Goal: Task Accomplishment & Management: Use online tool/utility

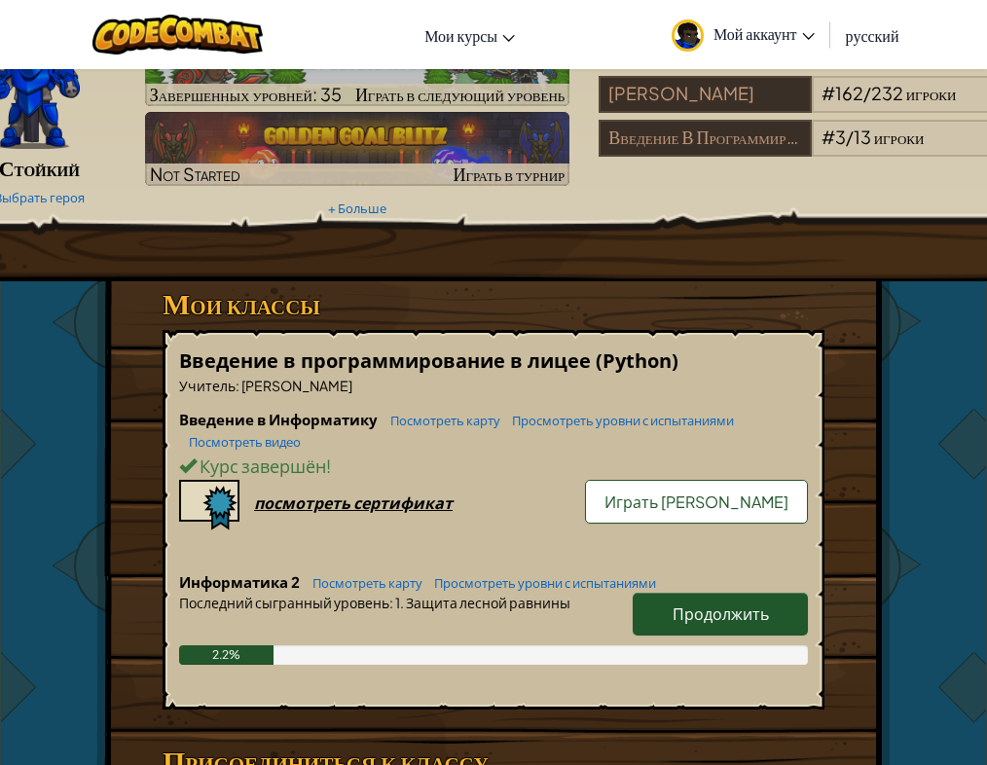
scroll to position [115, 0]
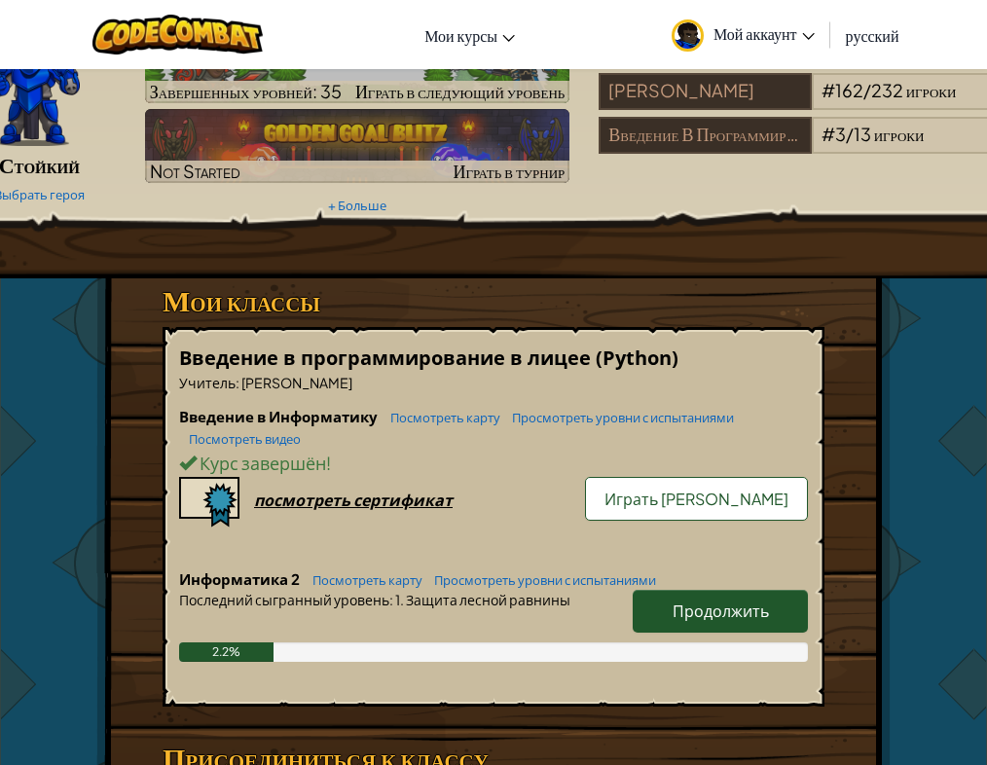
click at [756, 604] on span "Продолжить" at bounding box center [721, 611] width 96 height 20
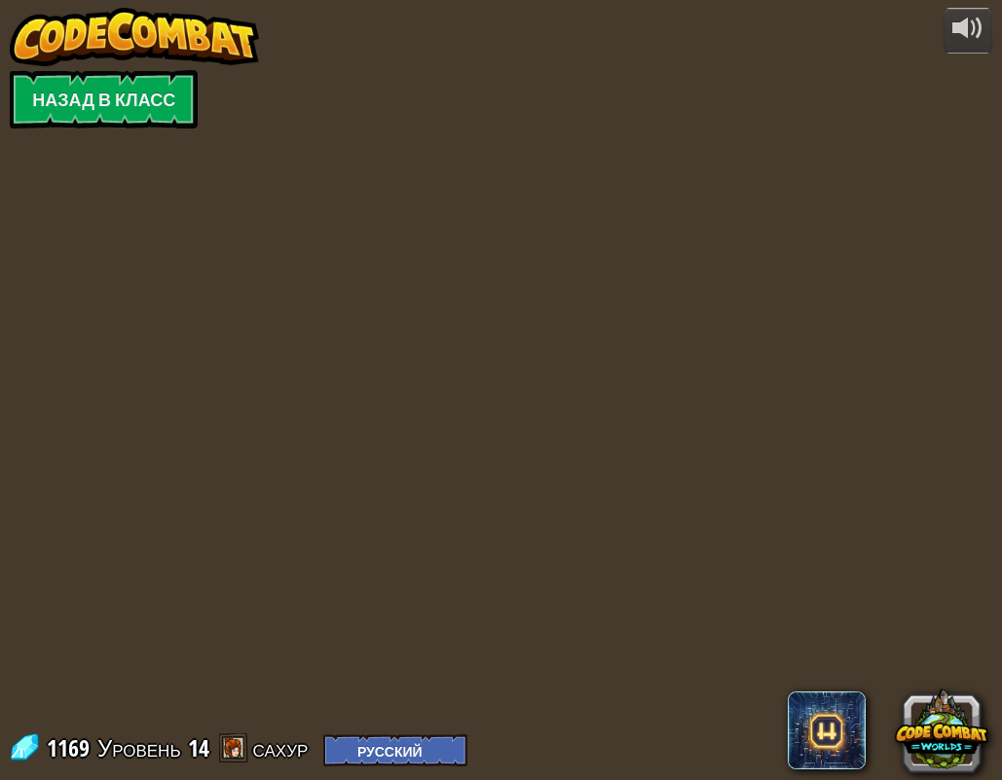
select select "ru"
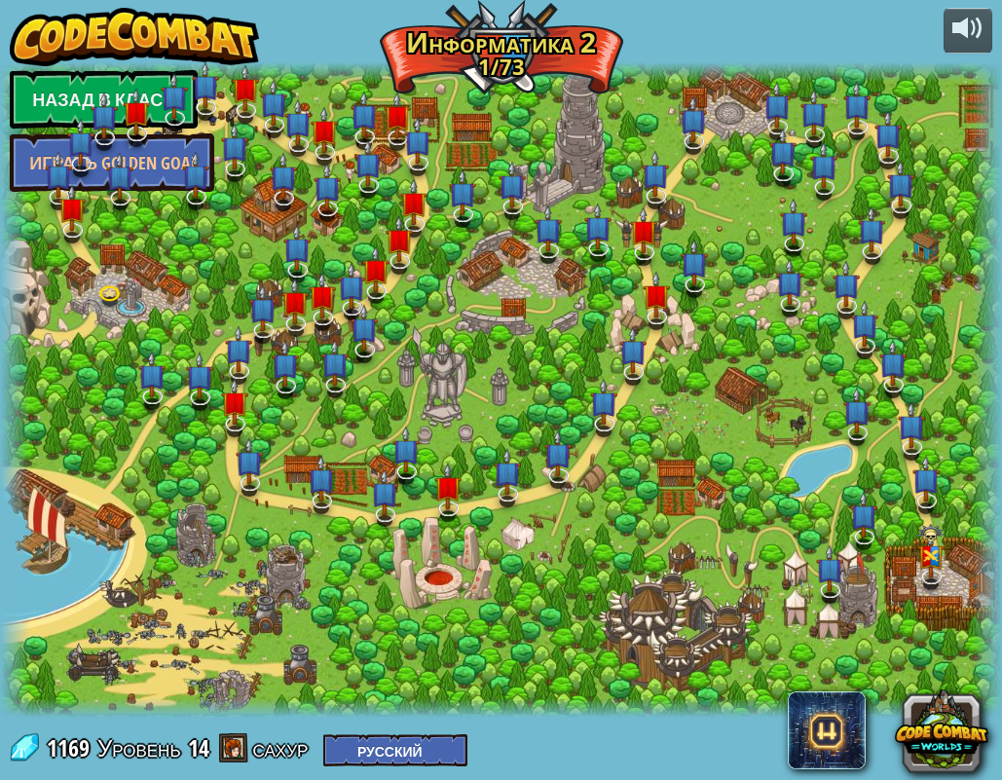
select select "ru"
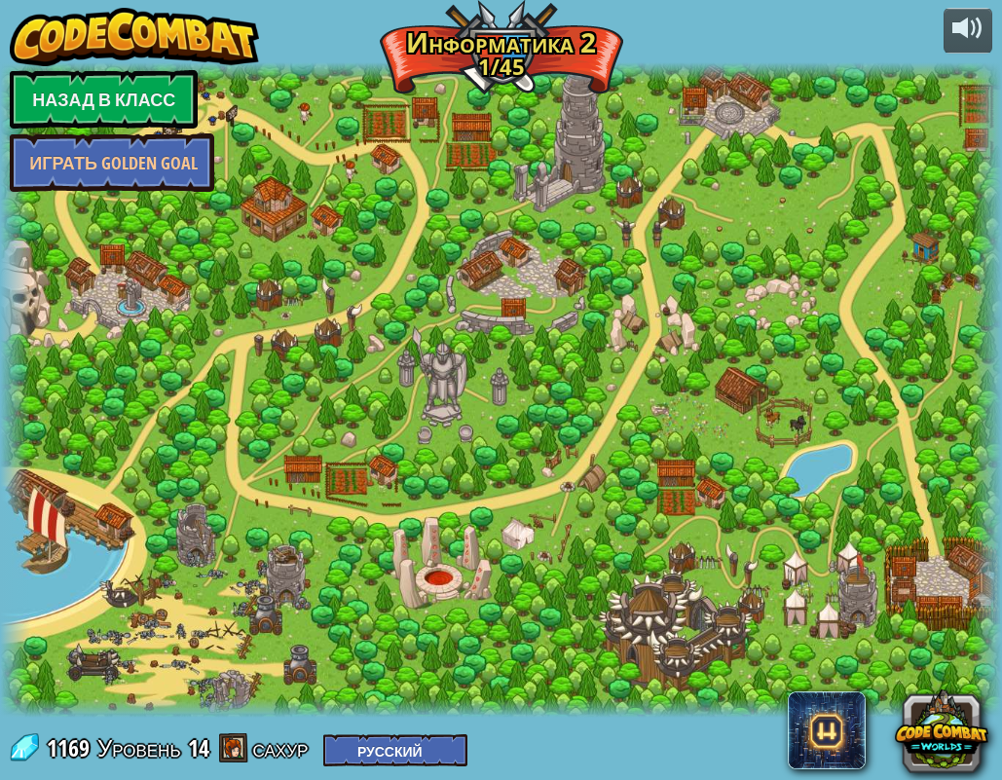
select select "ru"
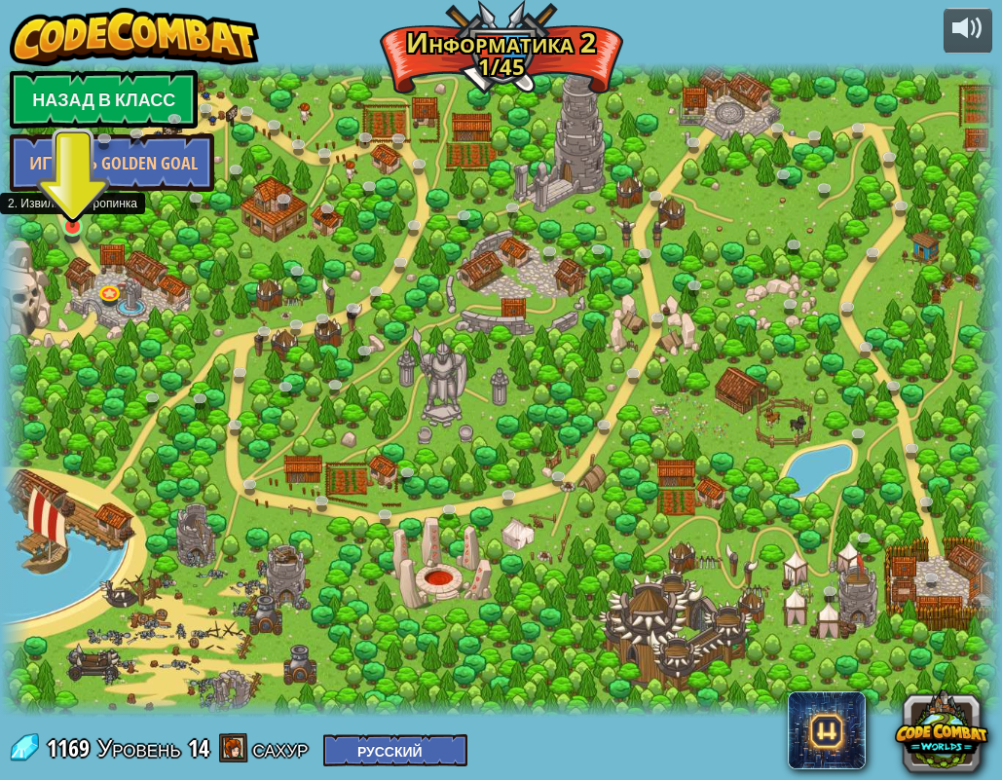
click at [71, 221] on img at bounding box center [72, 199] width 24 height 55
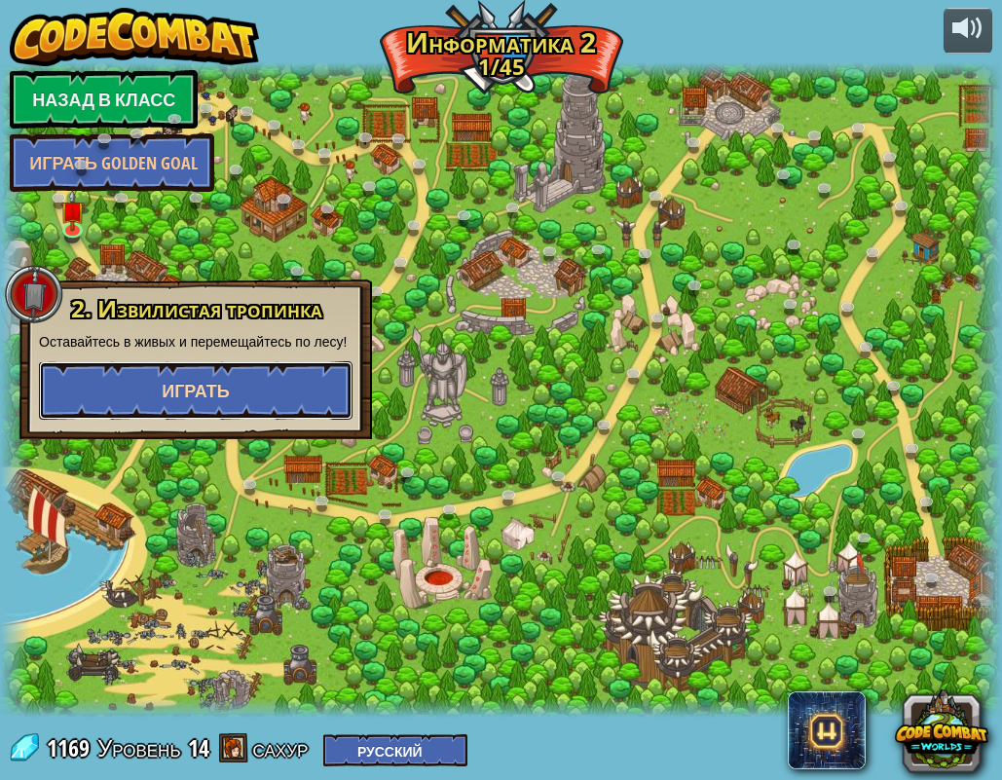
click at [202, 393] on span "Играть" at bounding box center [196, 391] width 68 height 24
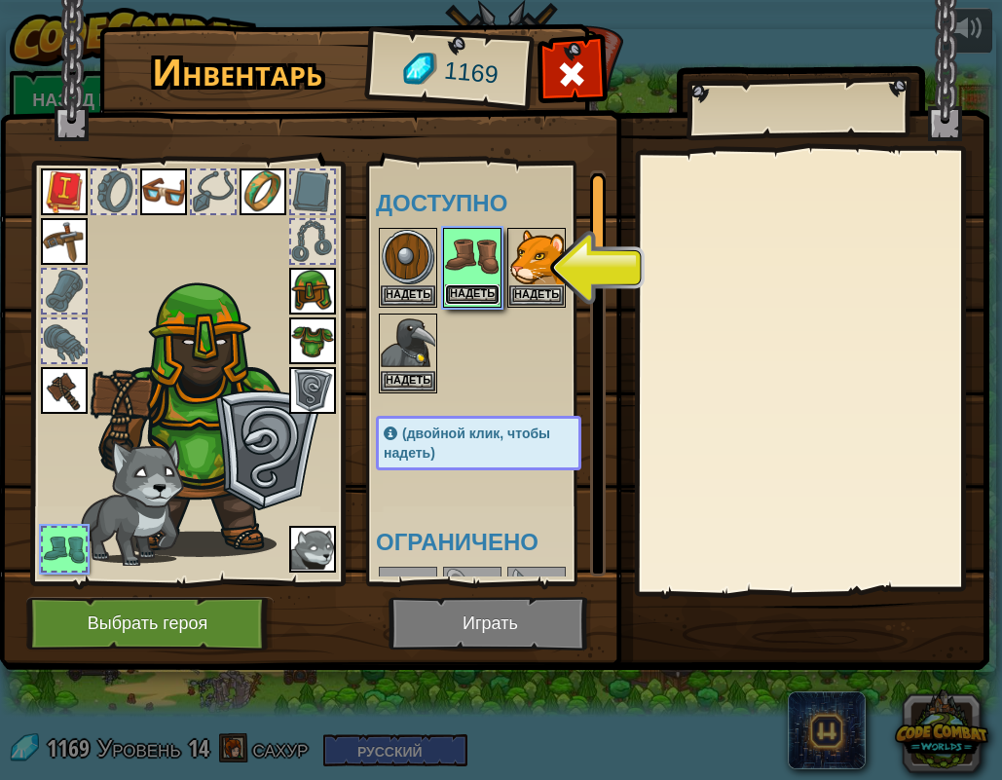
click at [484, 290] on button "Надеть" at bounding box center [472, 294] width 55 height 20
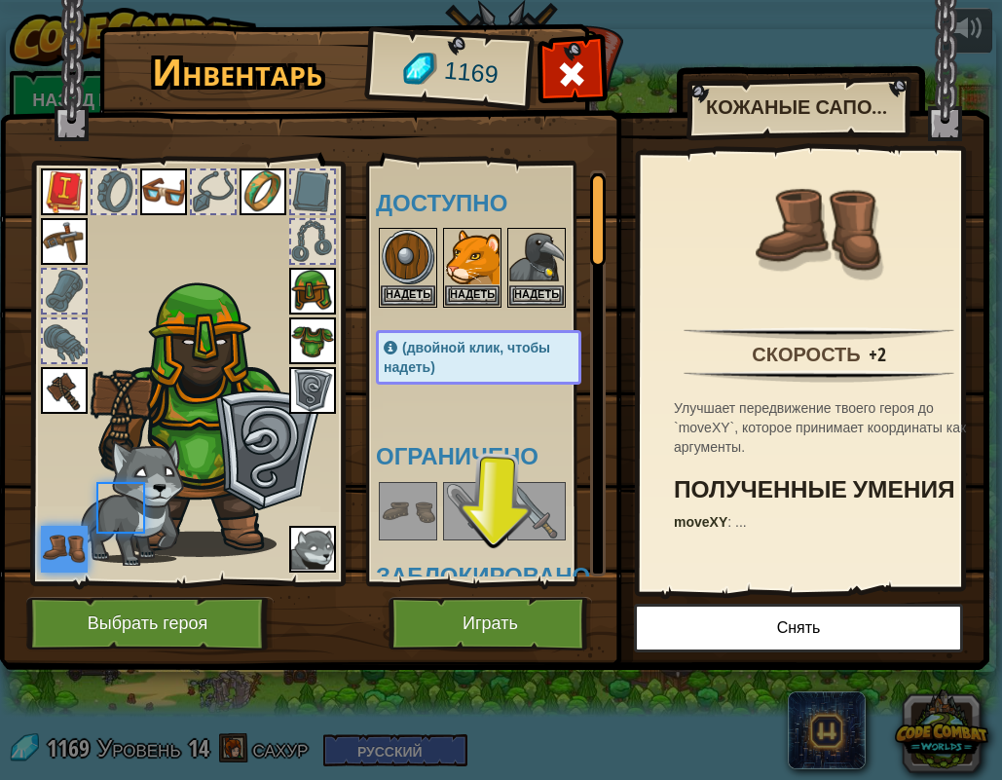
click at [484, 2] on body "powered by Назад в класс Играть Golden Goal 8. Сорванный пикник (Заблокировано)…" at bounding box center [501, 1] width 1002 height 2
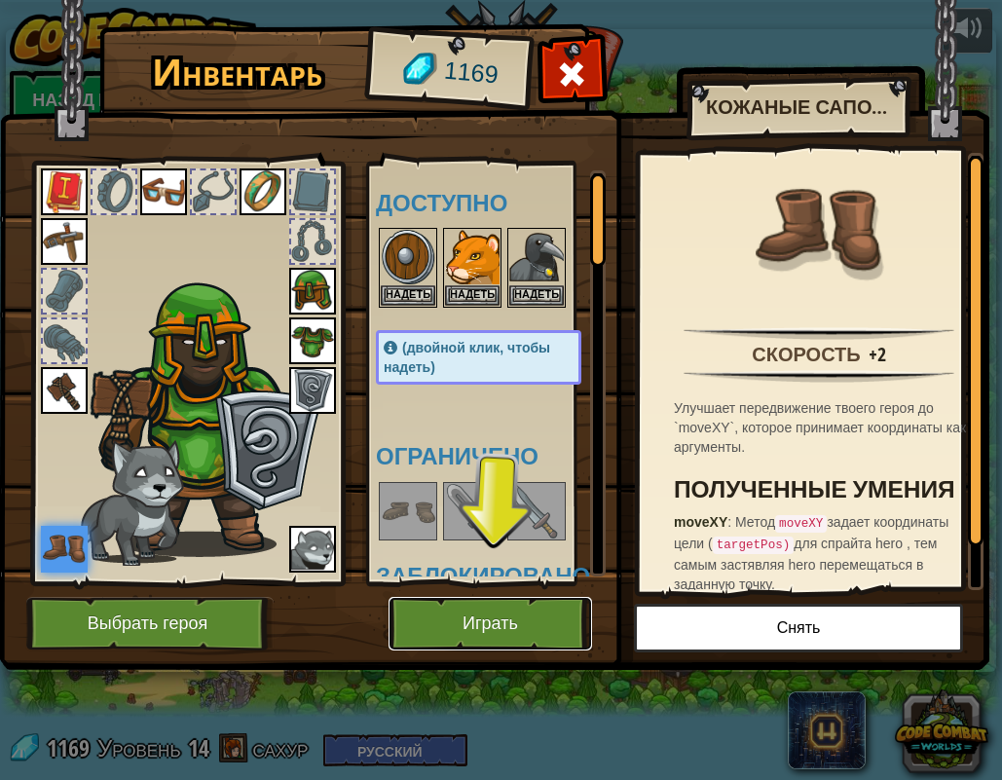
click at [529, 617] on button "Играть" at bounding box center [489, 624] width 203 height 54
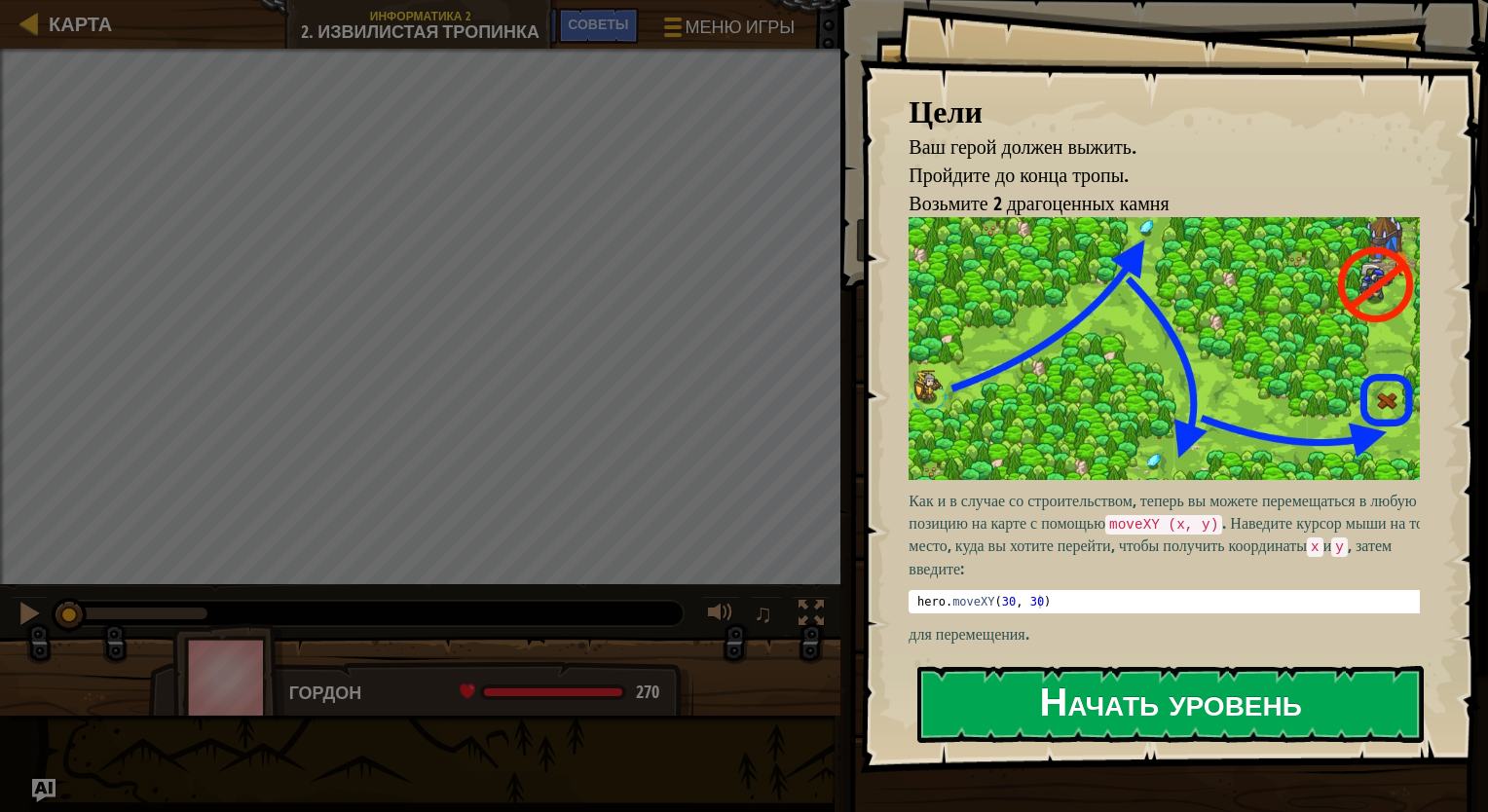
click at [986, 700] on button "Начать уровень" at bounding box center [1170, 704] width 506 height 77
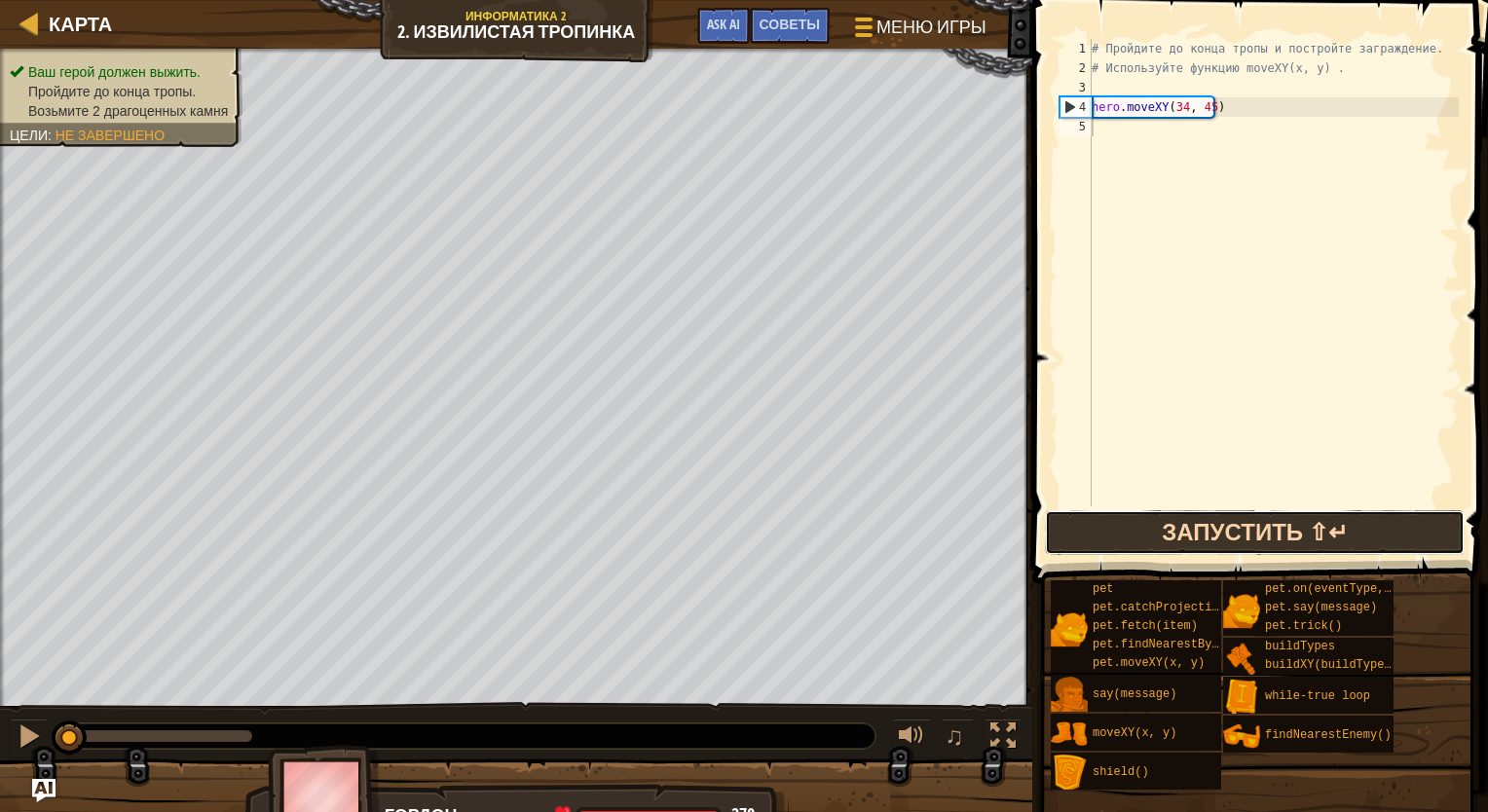
click at [986, 545] on button "Запустить ⇧↵" at bounding box center [1255, 532] width 420 height 45
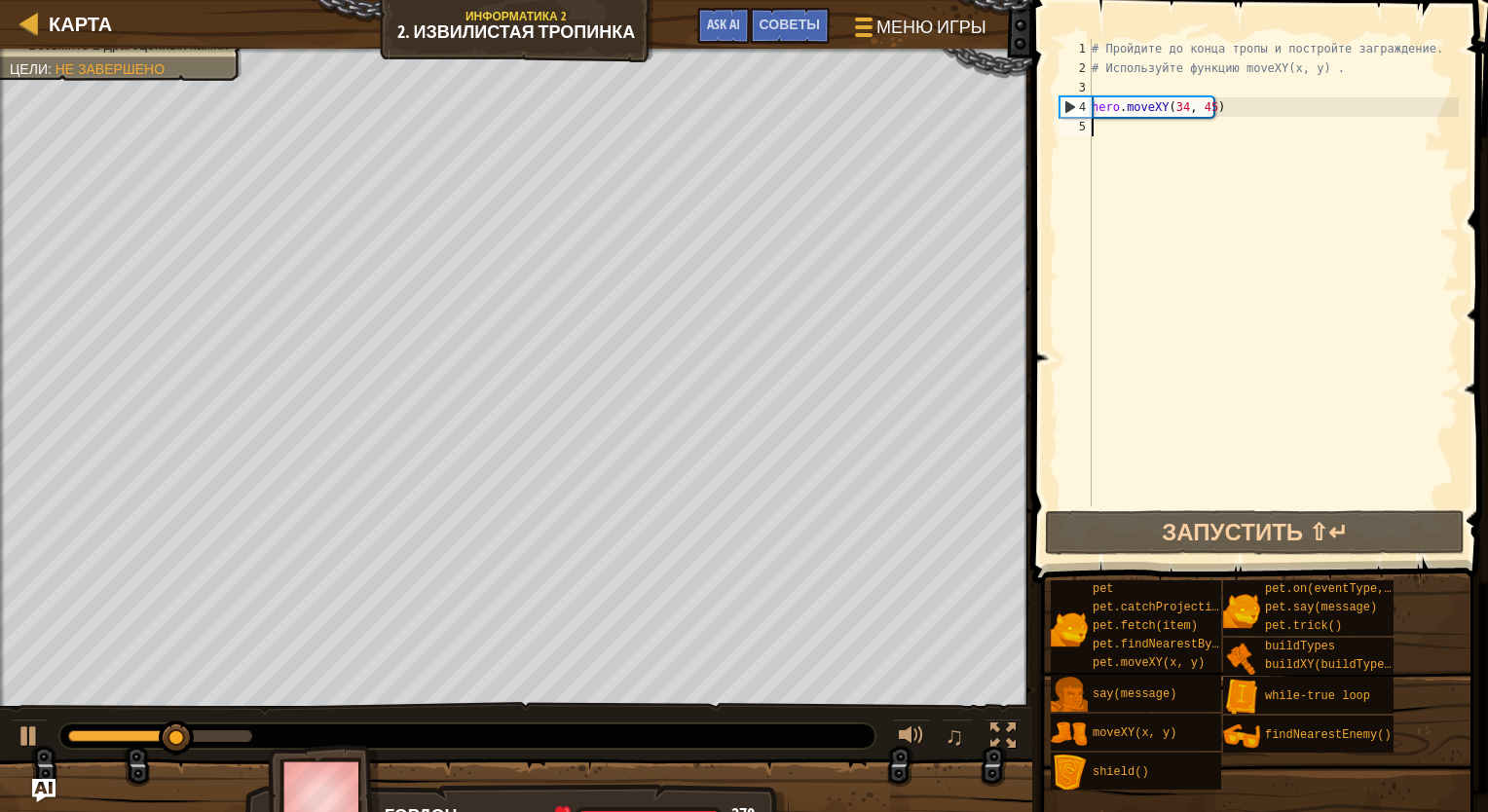
click at [986, 137] on div "# Пройдите до конца тропы и постройте заграждение. # Используйте функцию moveXY…" at bounding box center [1272, 292] width 371 height 506
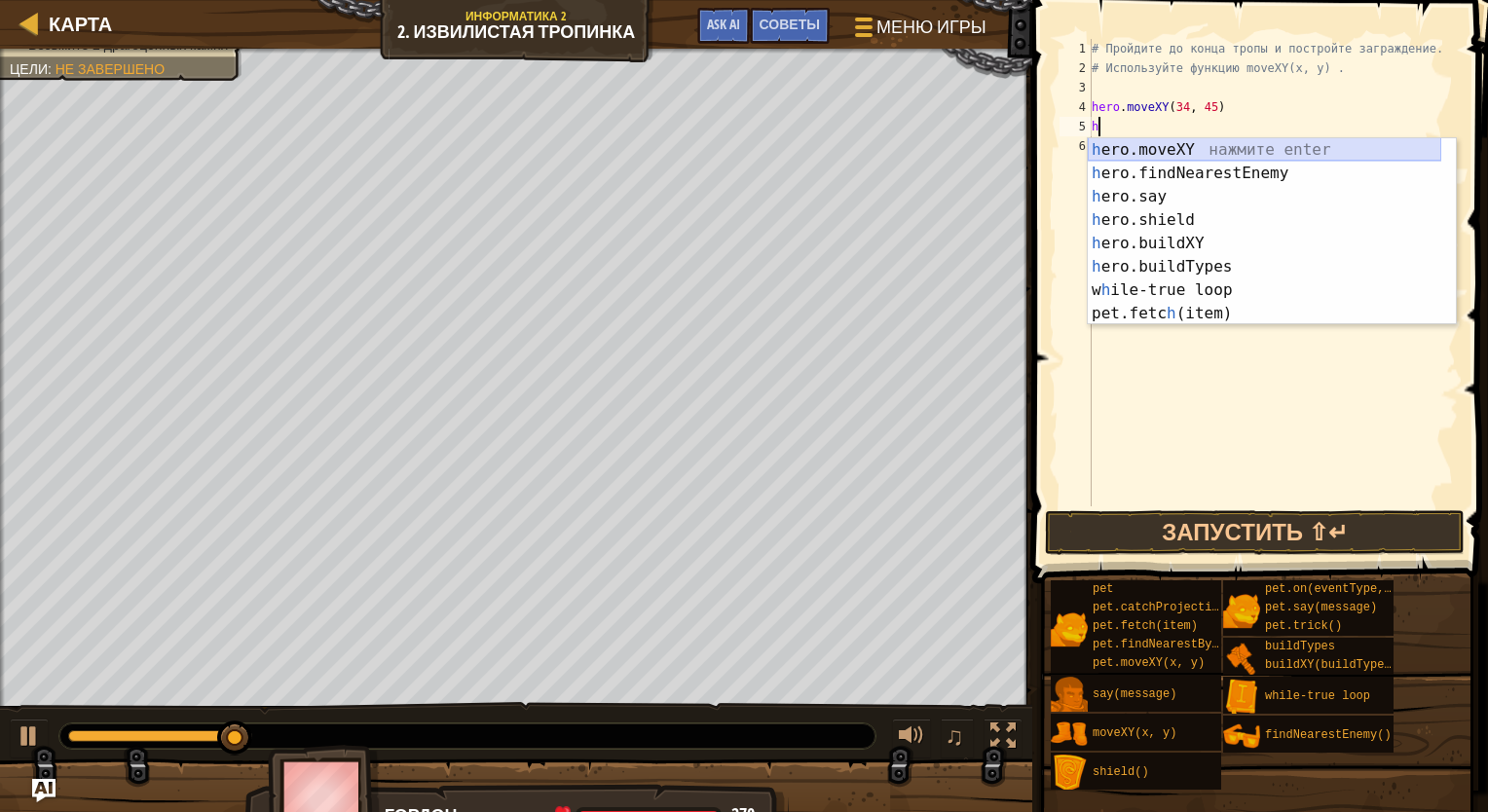
click at [986, 142] on div "h ero.moveXY нажмите enter h ero.findNearestEnemy нажмите enter h ero.say нажми…" at bounding box center [1263, 255] width 353 height 234
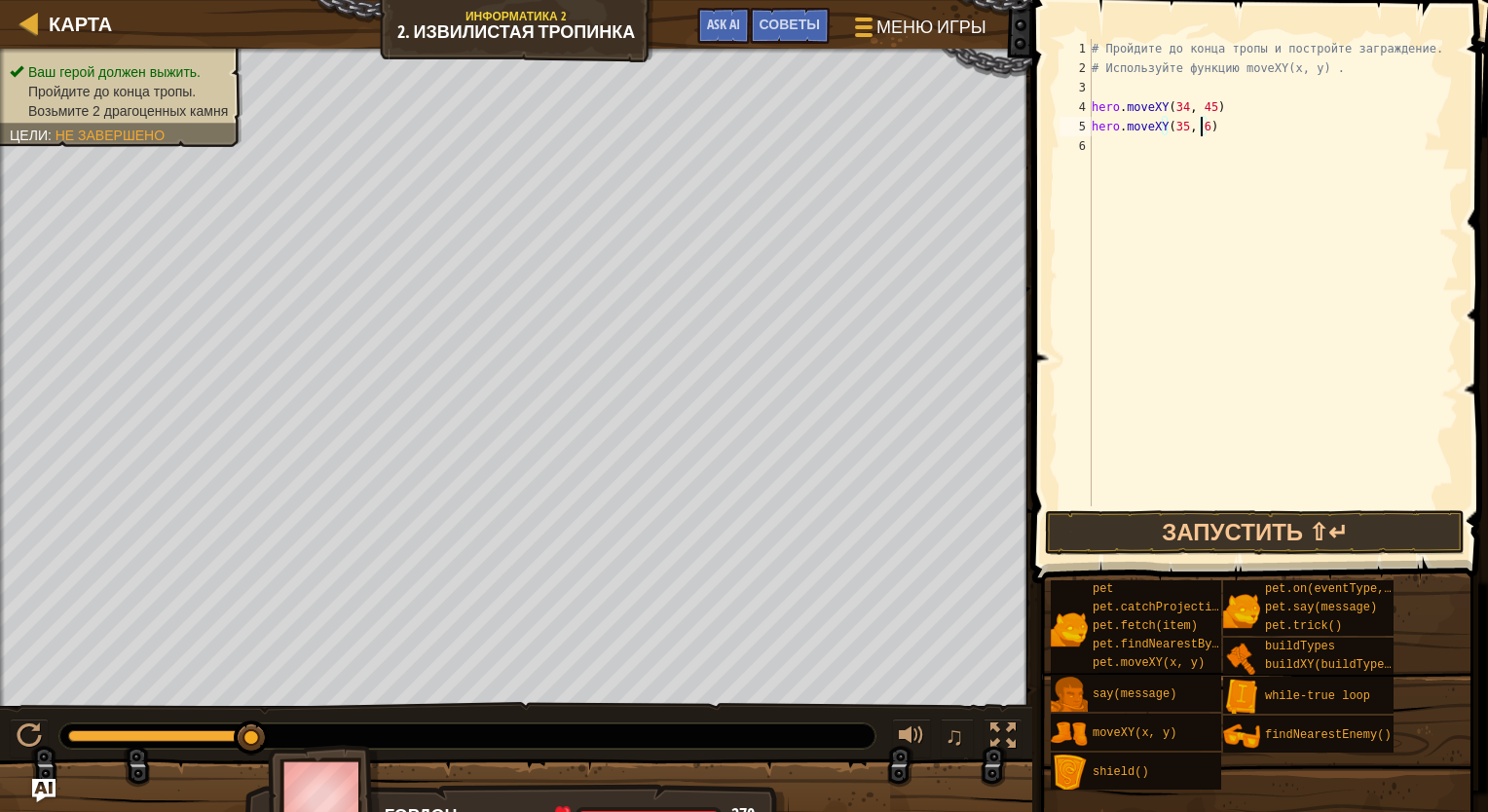
scroll to position [9, 9]
type textarea "hero.moveXY(35, 60)"
click at [986, 534] on button "Запустить ⇧↵" at bounding box center [1255, 532] width 420 height 45
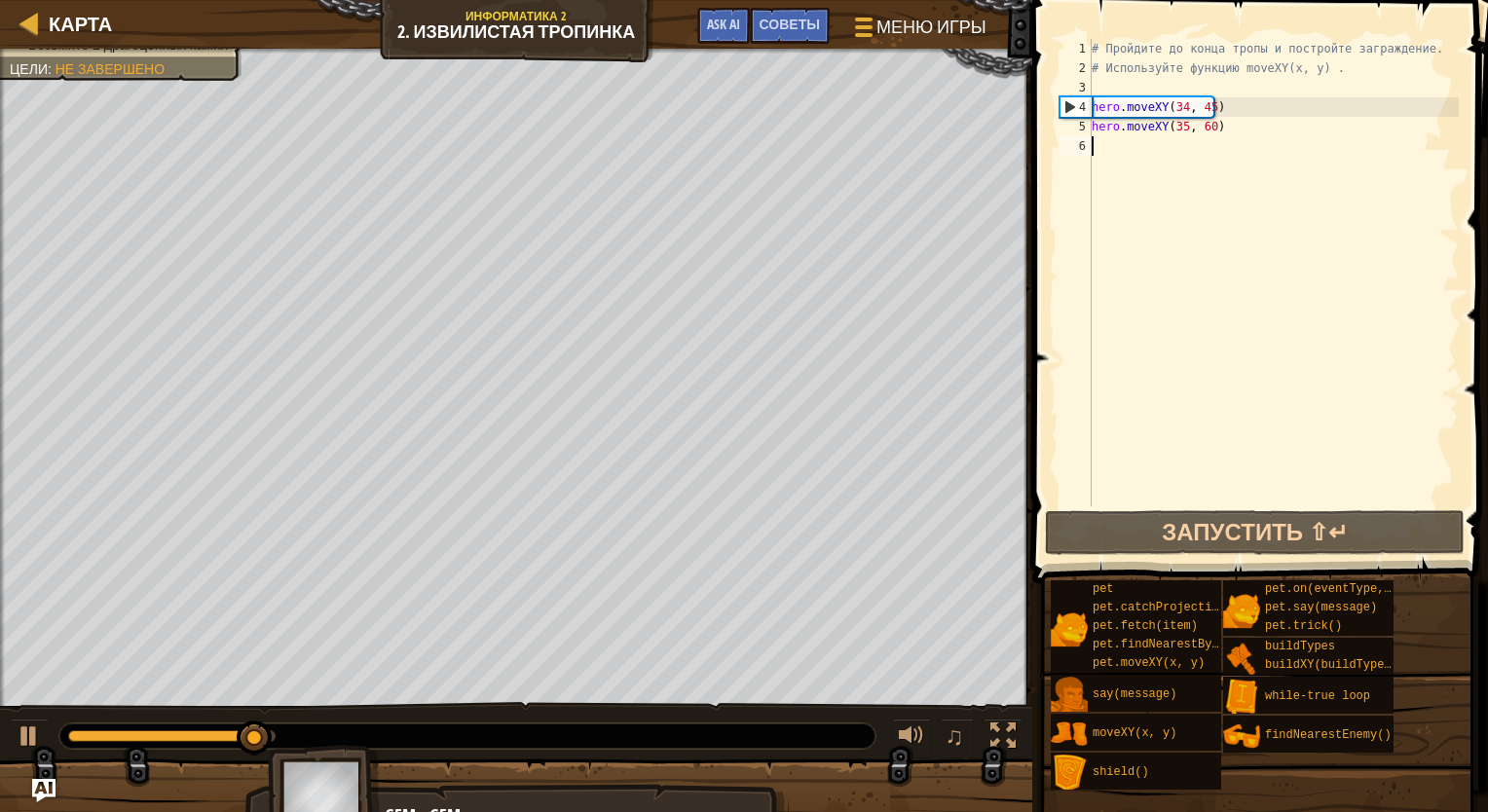
click at [986, 156] on div "# Пройдите до конца тропы и постройте заграждение. # Используйте функцию moveXY…" at bounding box center [1272, 292] width 371 height 506
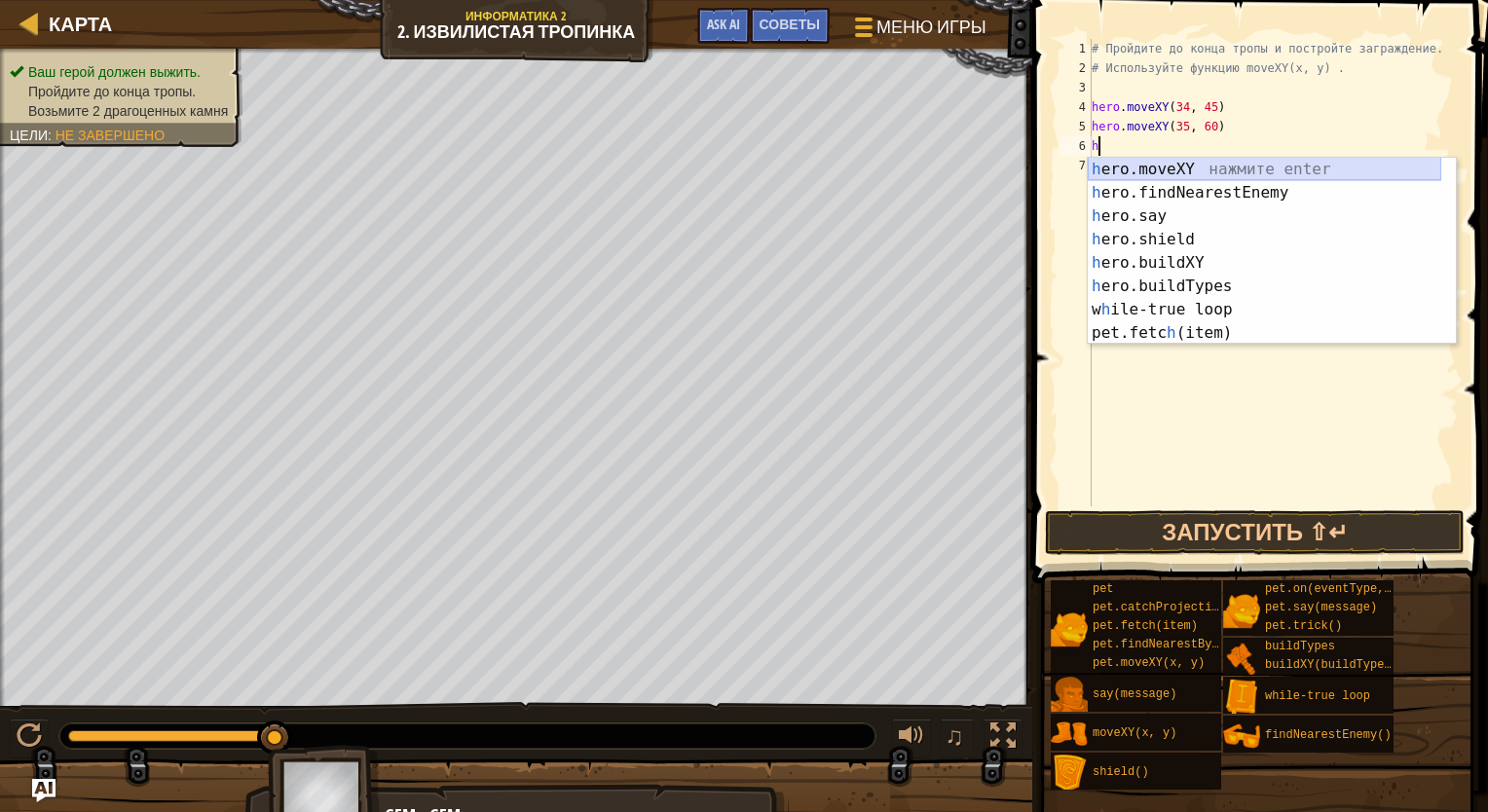
click at [986, 167] on div "h ero.moveXY нажмите enter h ero.findNearestEnemy нажмите enter h ero.say нажми…" at bounding box center [1263, 275] width 353 height 234
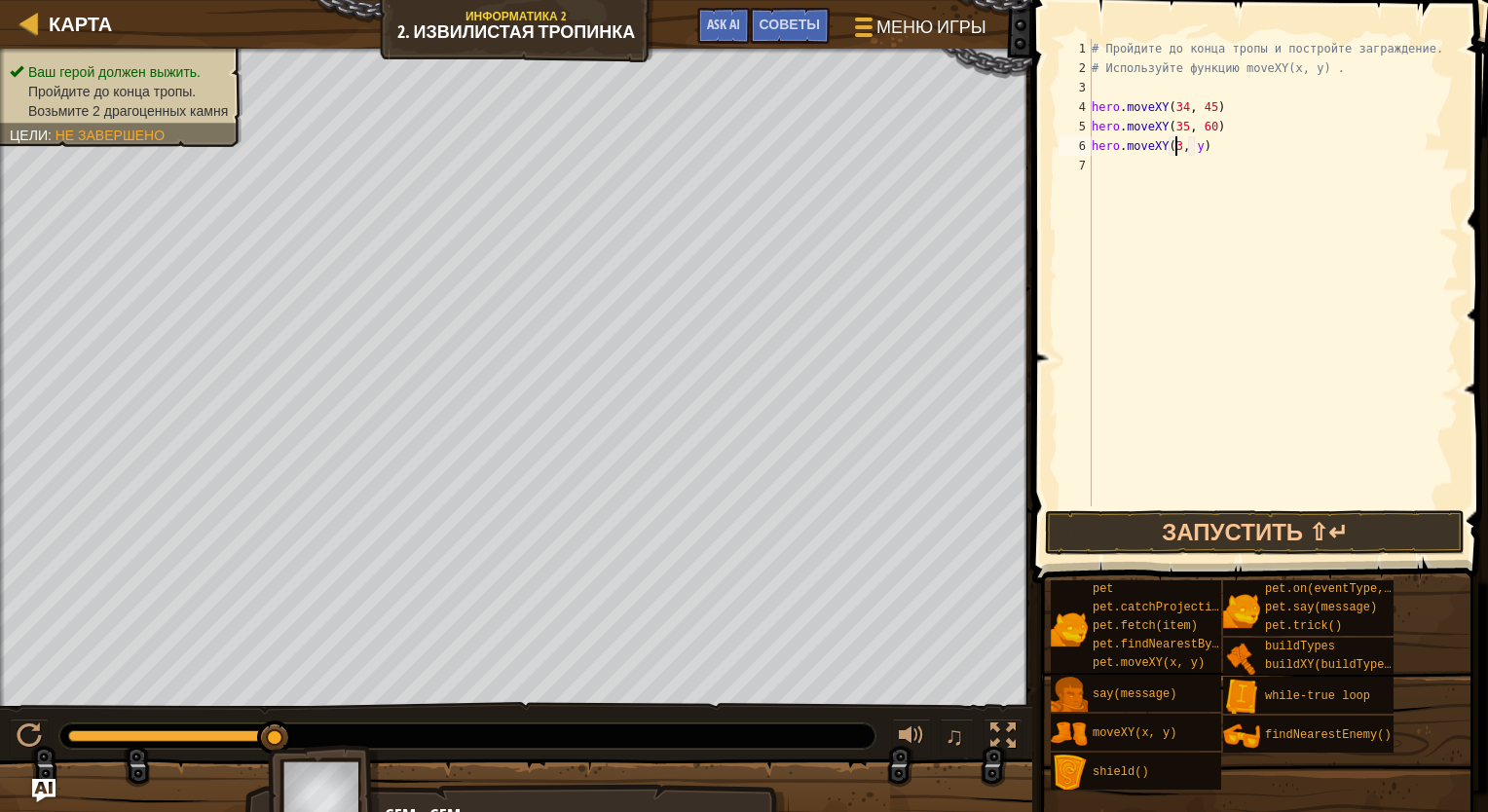
scroll to position [9, 7]
type textarea "hero.moveXY(37, y)"
click at [986, 158] on div "# Пройдите до конца тропы и постройте заграждение. # Используйте функцию moveXY…" at bounding box center [1272, 292] width 371 height 506
click at [986, 146] on div "# Пройдите до конца тропы и постройте заграждение. # Используйте функцию moveXY…" at bounding box center [1272, 292] width 371 height 506
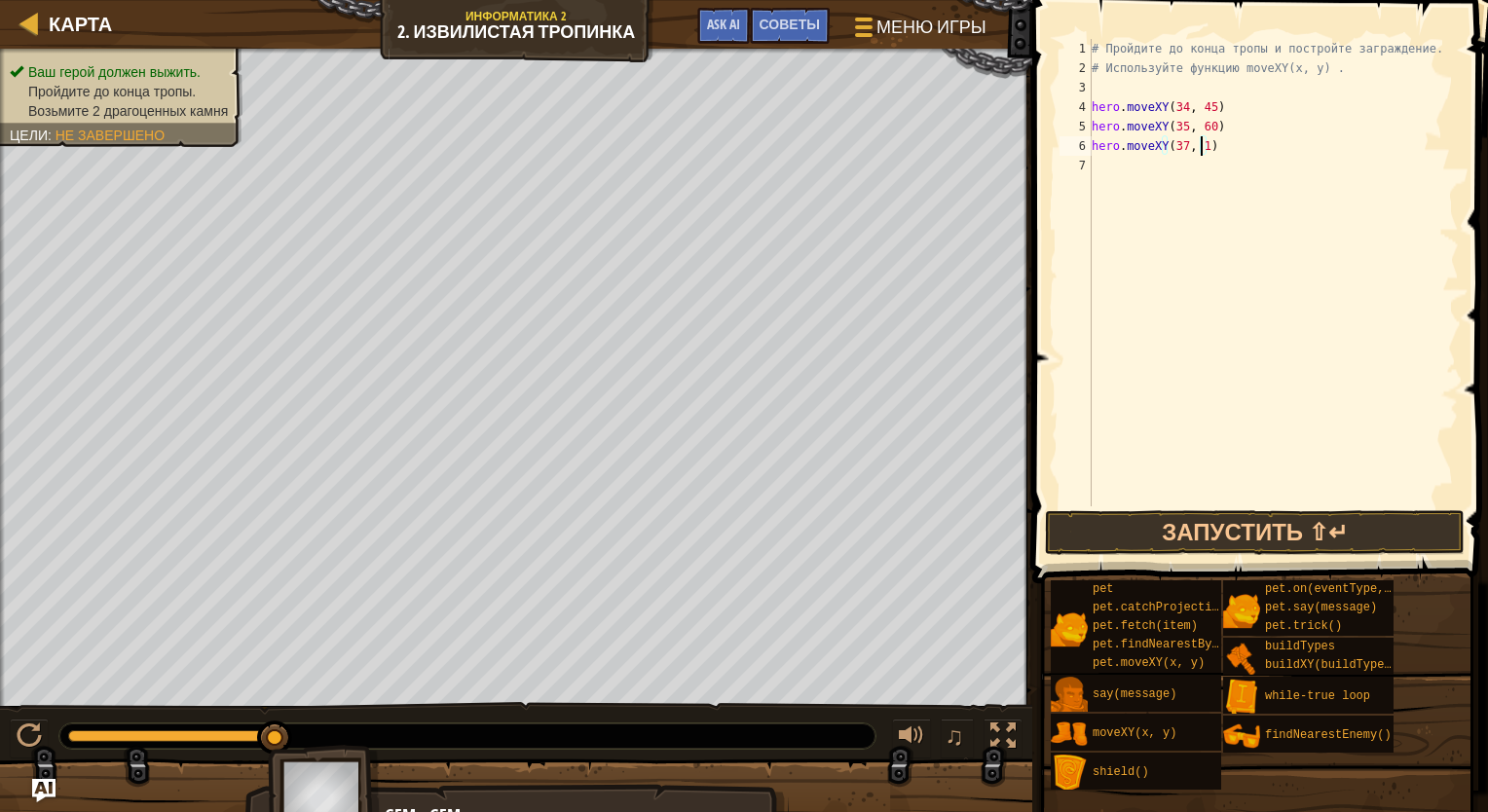
scroll to position [9, 9]
type textarea "hero.moveXY(37, 13)"
click at [986, 515] on button "Запустить ⇧↵" at bounding box center [1255, 532] width 420 height 45
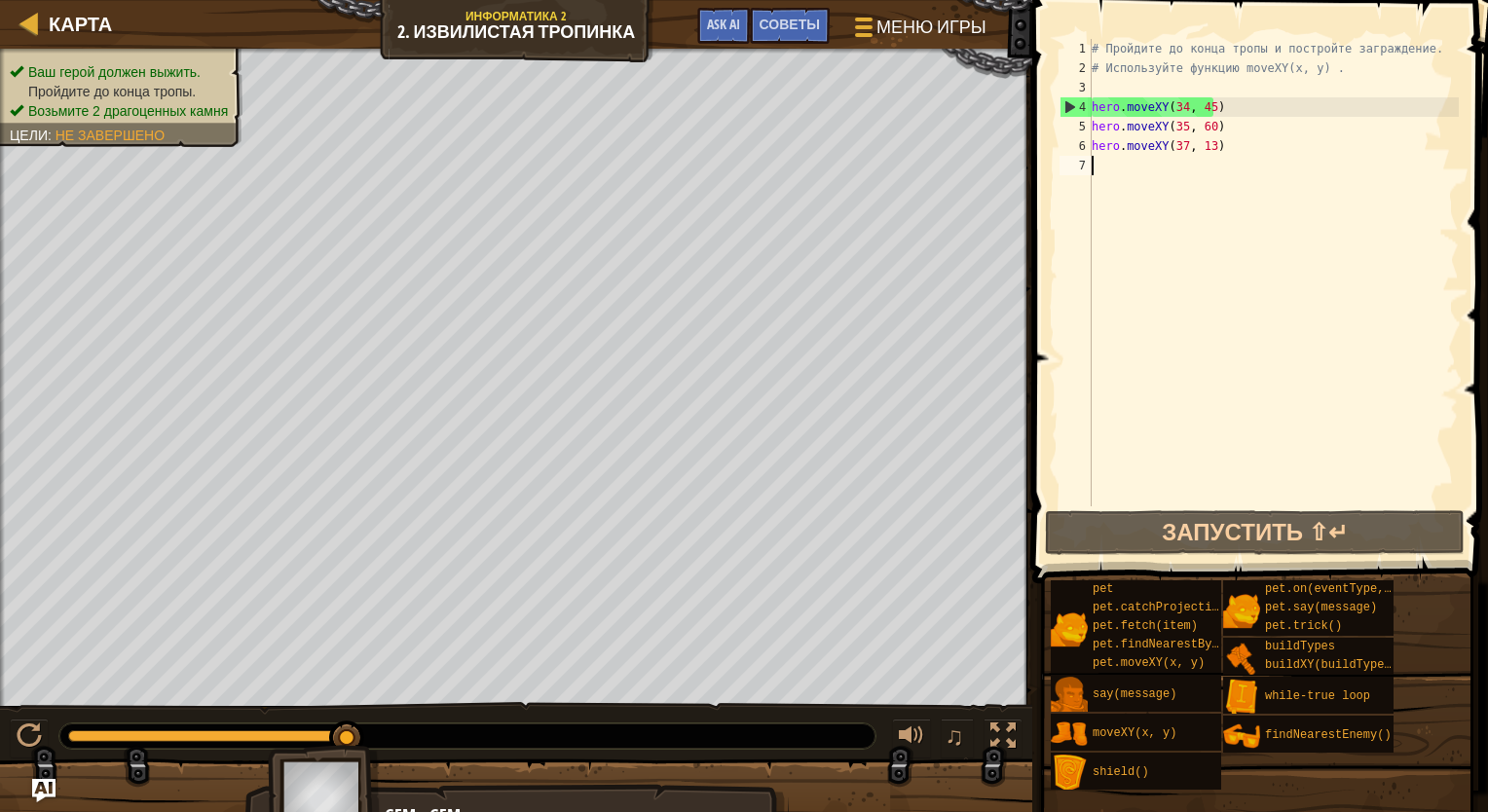
click at [986, 162] on div "# Пройдите до конца тропы и постройте заграждение. # Используйте функцию moveXY…" at bounding box center [1272, 292] width 371 height 506
type textarea "h"
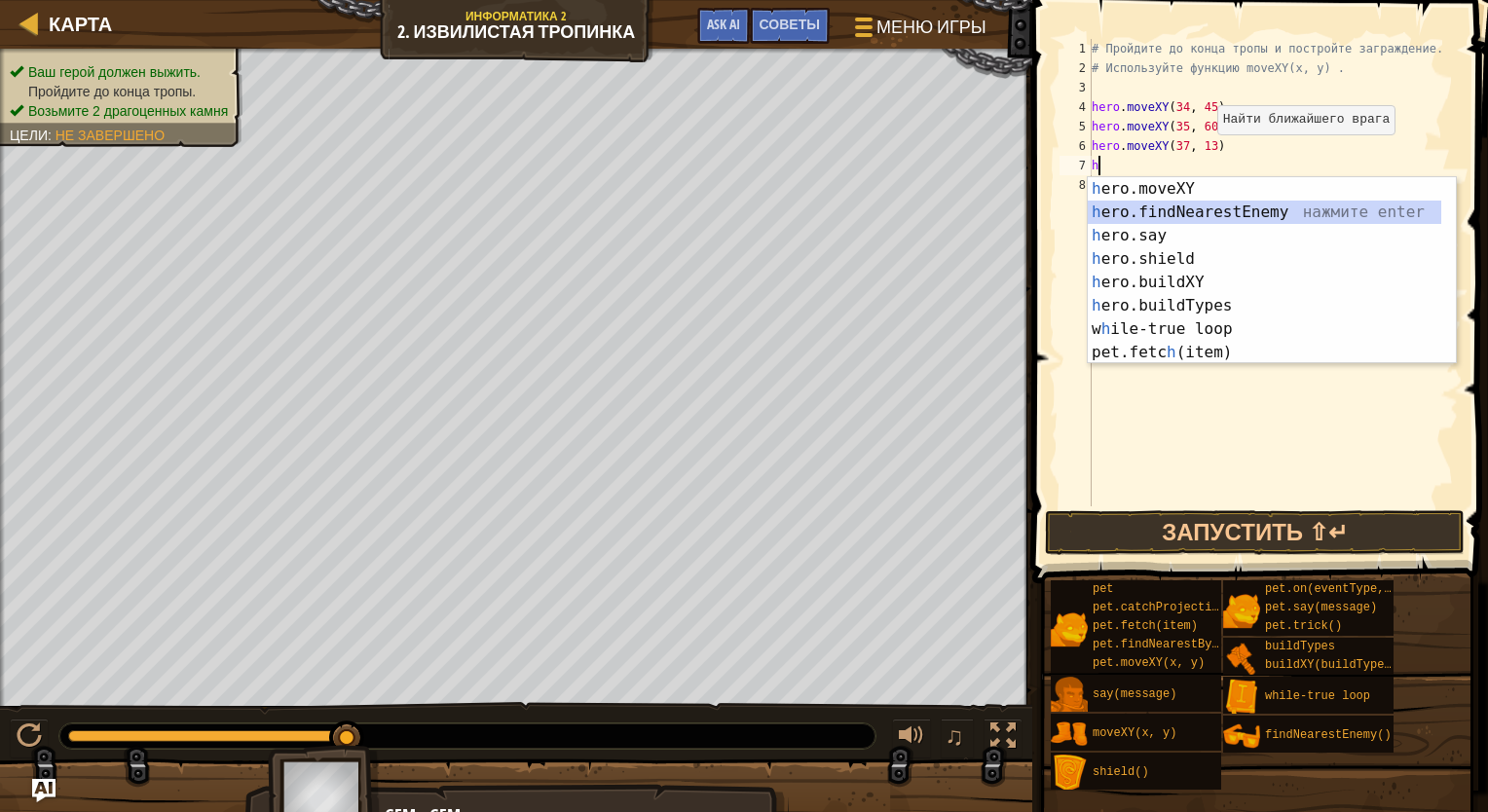
click at [986, 213] on div "h ero.moveXY нажмите enter h ero.findNearestEnemy нажмите enter h ero.say нажми…" at bounding box center [1263, 294] width 353 height 234
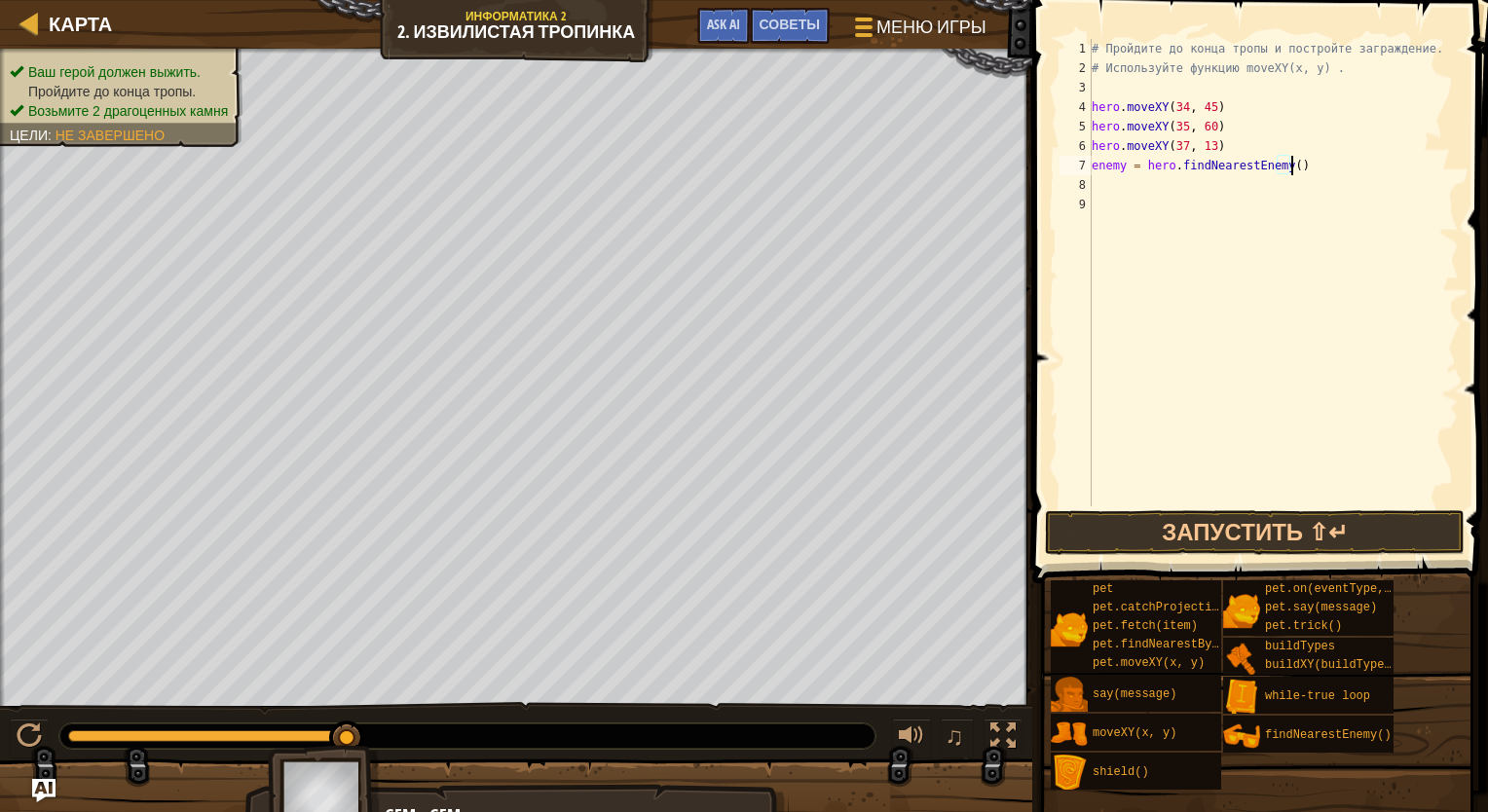
click at [986, 166] on div "# Пройдите до конца тропы и постройте заграждение. # Используйте функцию moveXY…" at bounding box center [1272, 292] width 371 height 506
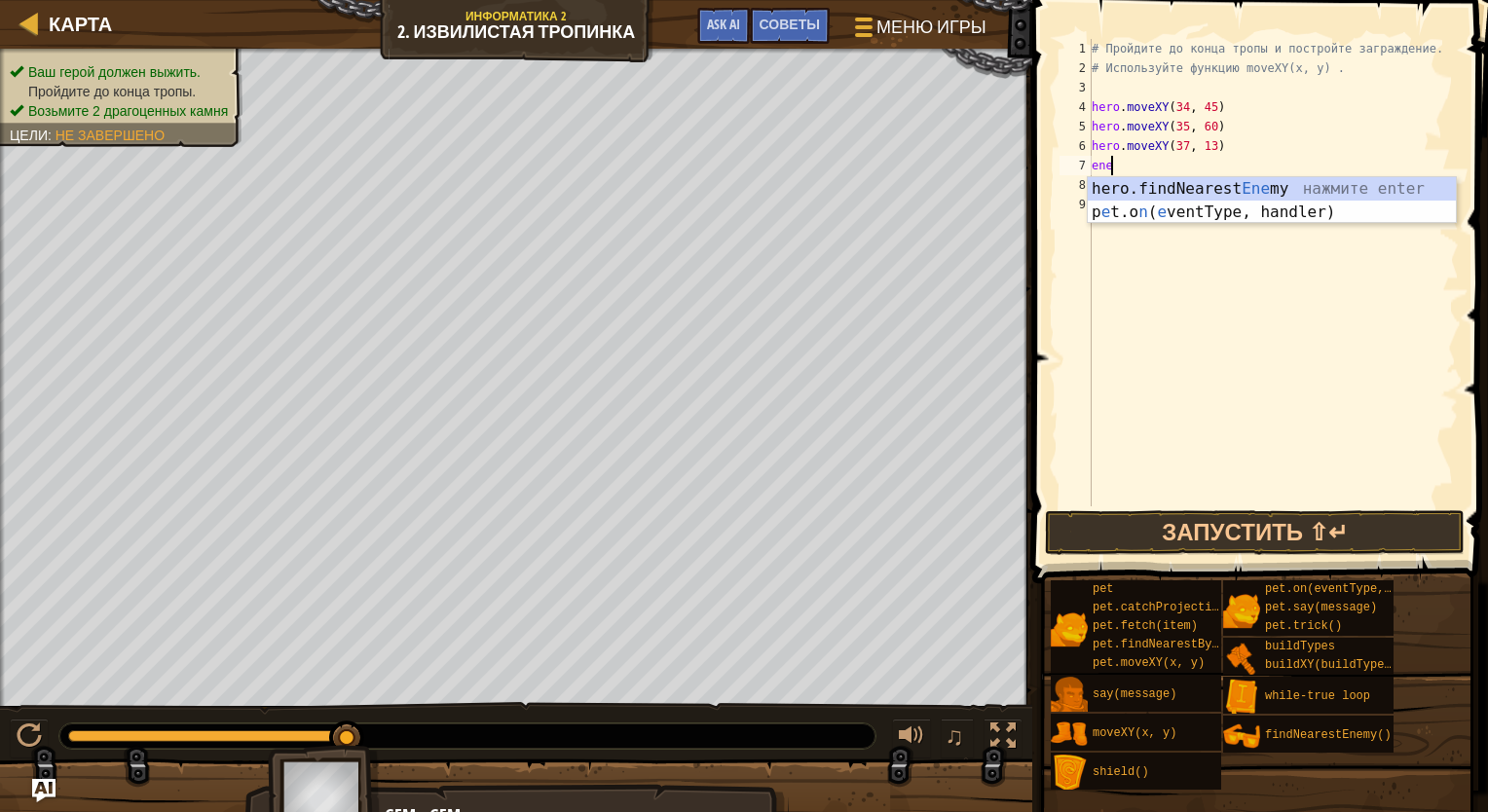
type textarea "e"
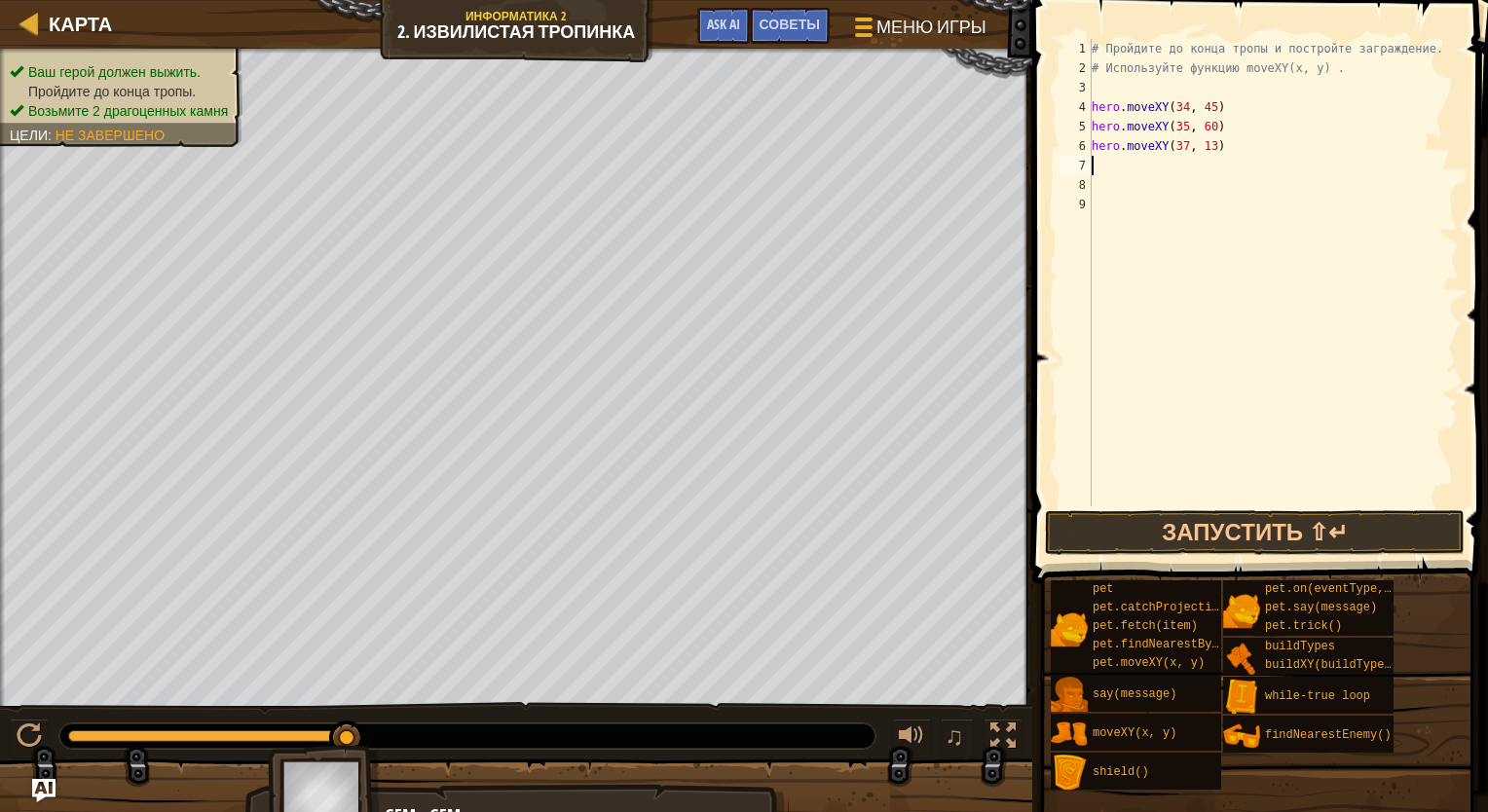
click at [986, 165] on div "# Пройдите до конца тропы и постройте заграждение. # Используйте функцию moveXY…" at bounding box center [1272, 292] width 371 height 506
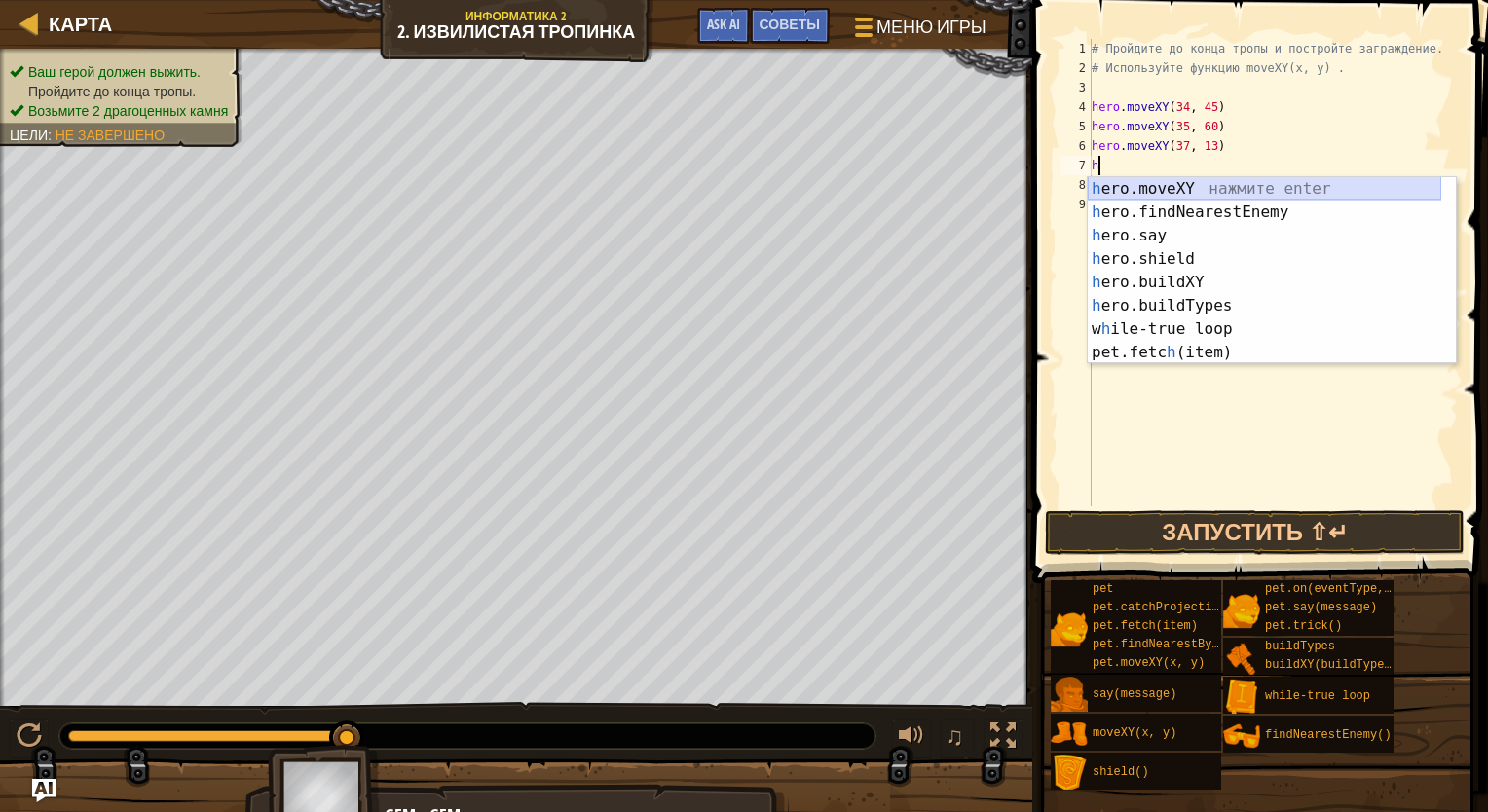
click at [986, 179] on div "h ero.moveXY нажмите enter h ero.findNearestEnemy нажмите enter h ero.say нажми…" at bounding box center [1263, 294] width 353 height 234
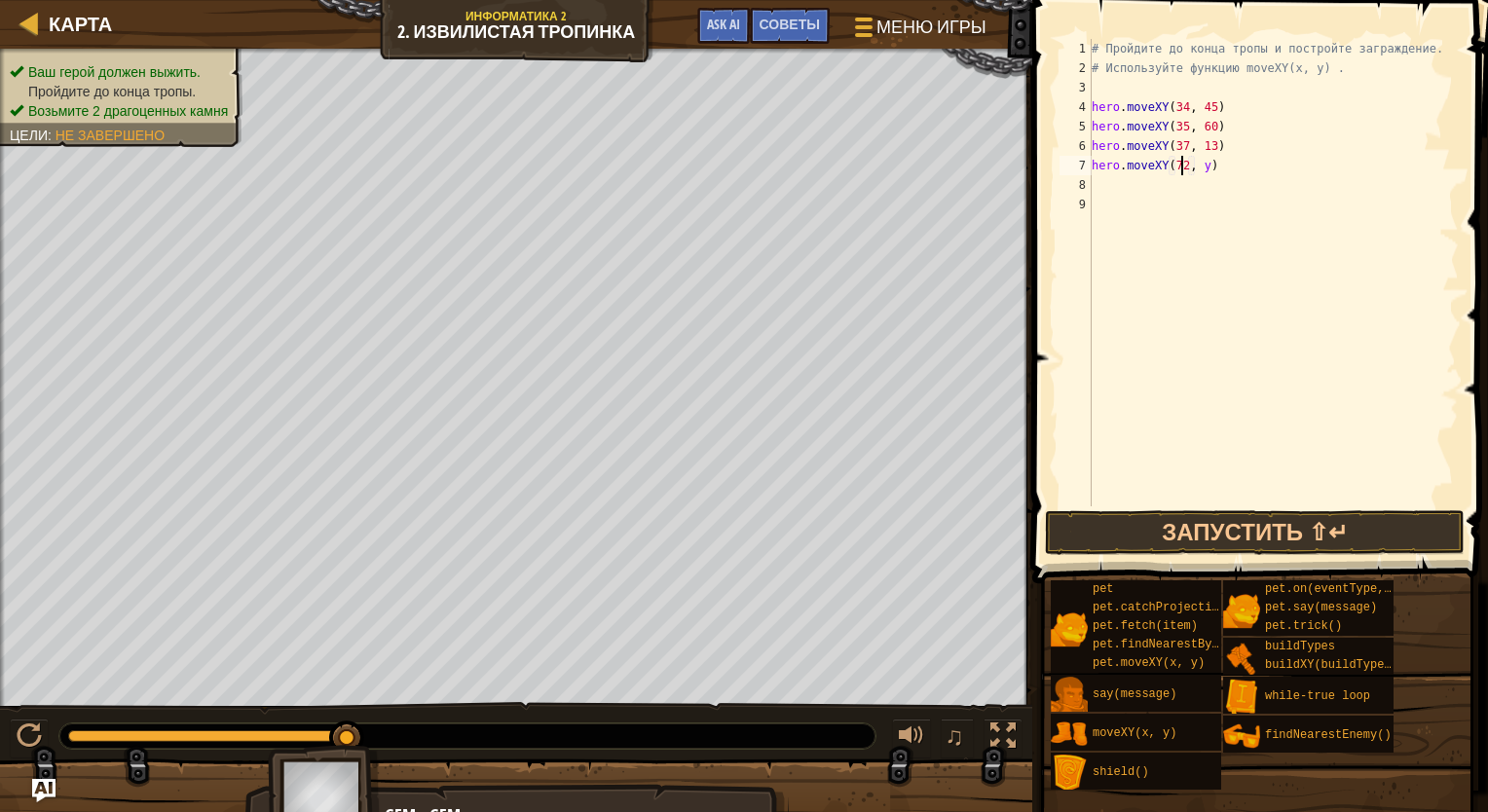
scroll to position [9, 7]
click at [986, 168] on div "# Пройдите до конца тропы и постройте заграждение. # Используйте функцию moveXY…" at bounding box center [1272, 292] width 371 height 506
type textarea "hero.moveXY(72, 25)"
click at [986, 538] on button "Запустить ⇧↵" at bounding box center [1255, 532] width 420 height 45
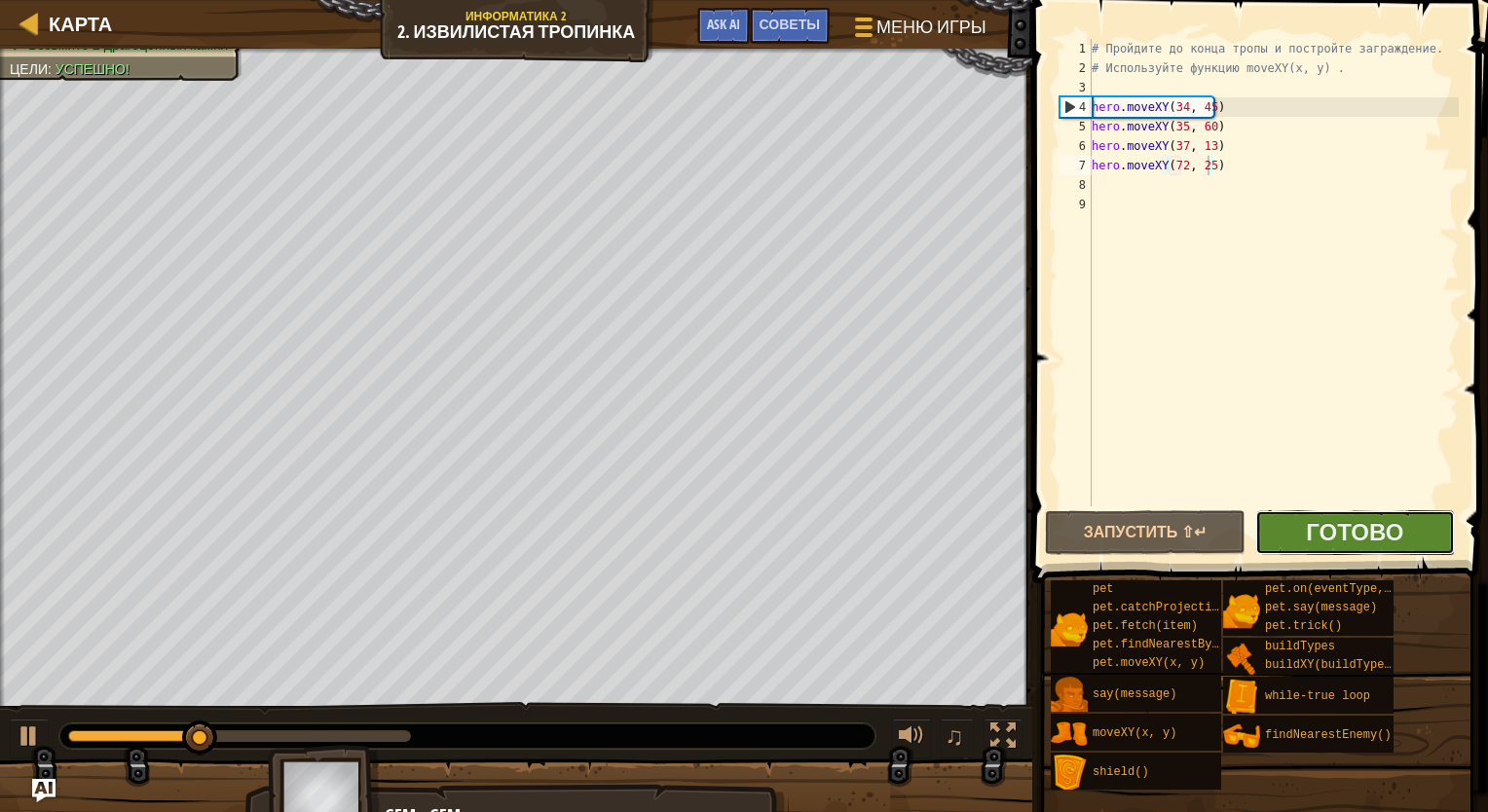
click at [986, 528] on button "Готово" at bounding box center [1355, 532] width 200 height 45
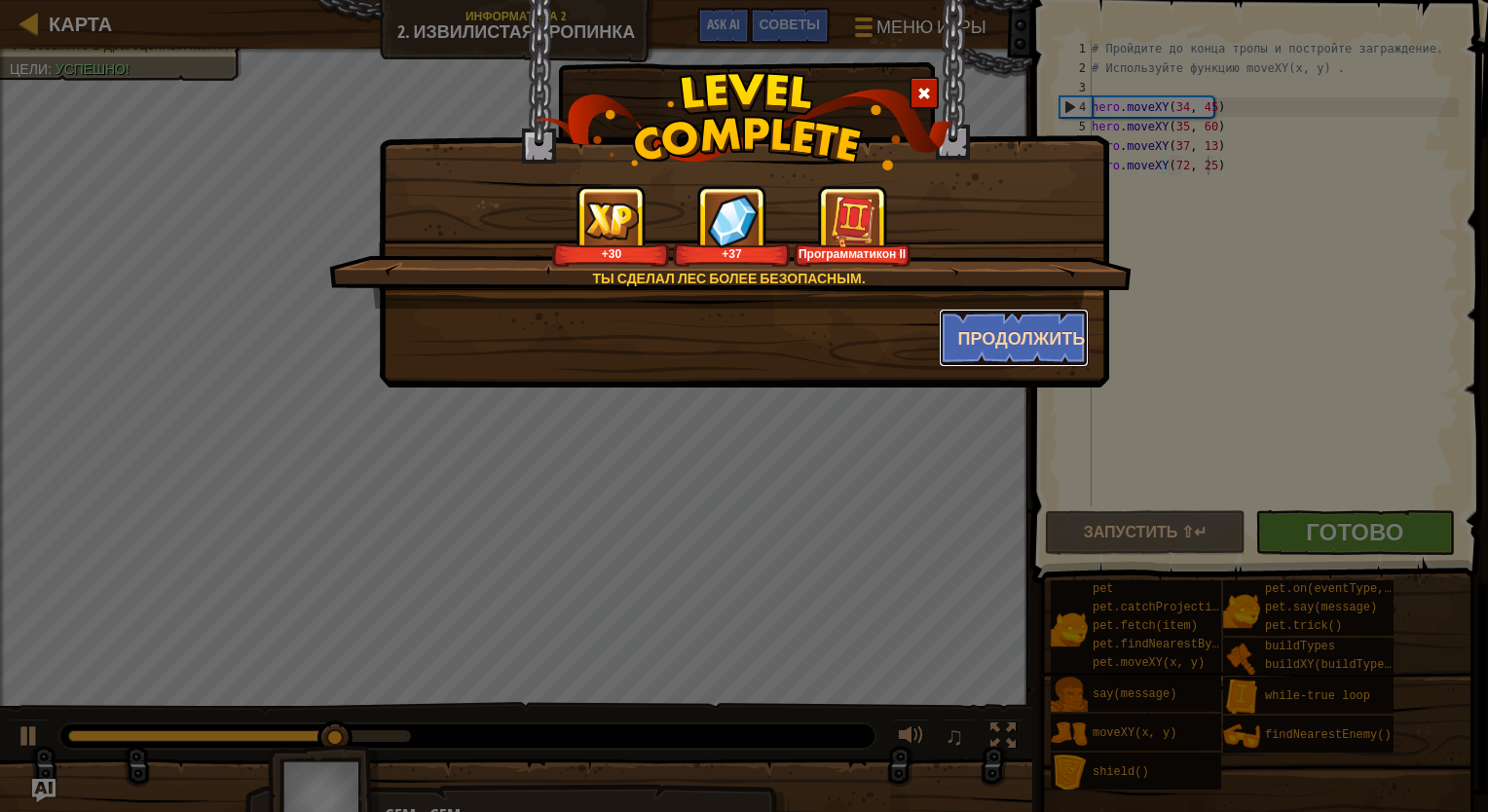
click at [986, 350] on button "Продолжить" at bounding box center [1014, 338] width 151 height 58
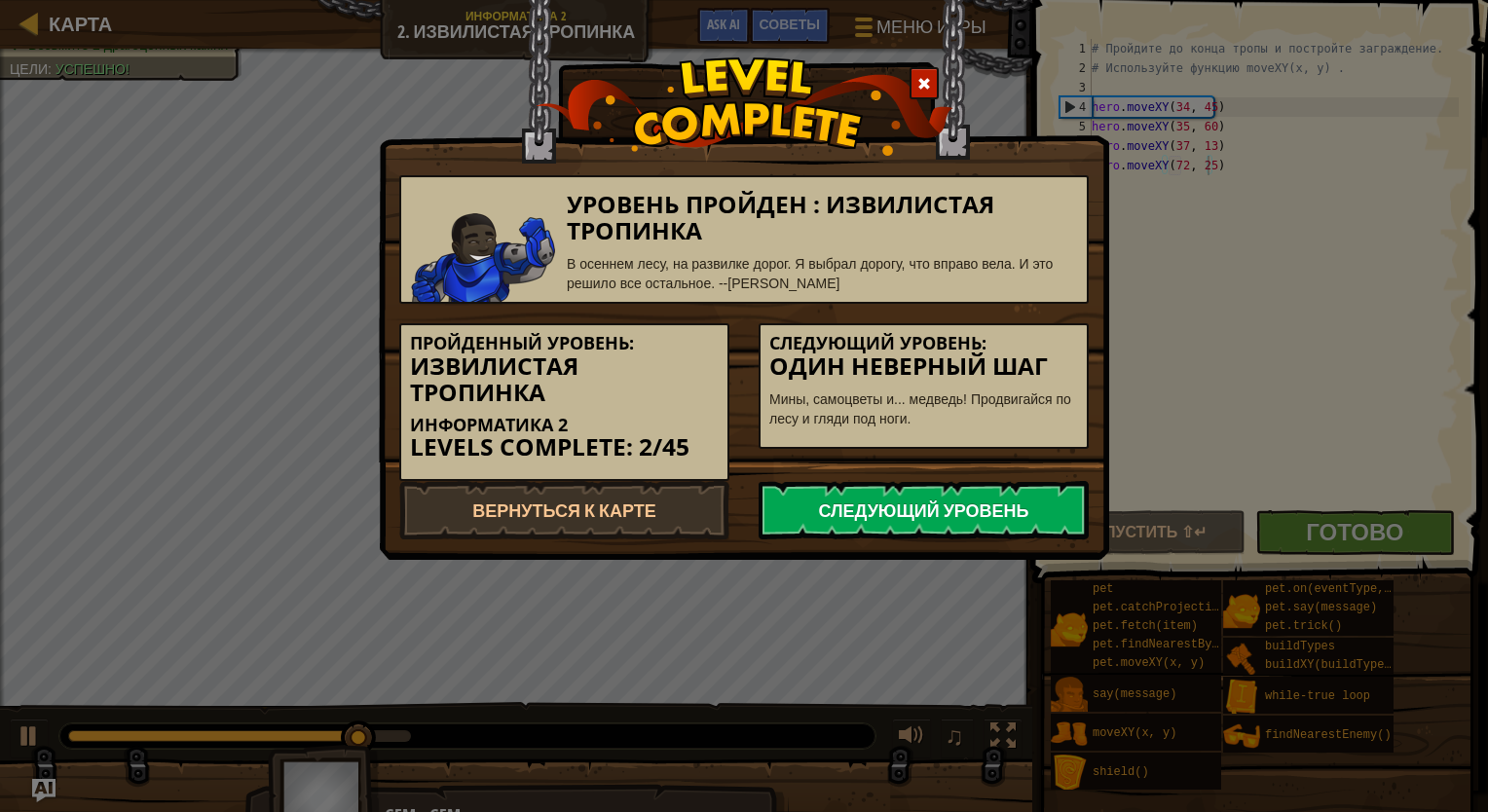
click at [905, 514] on link "Следующий уровень" at bounding box center [923, 510] width 330 height 58
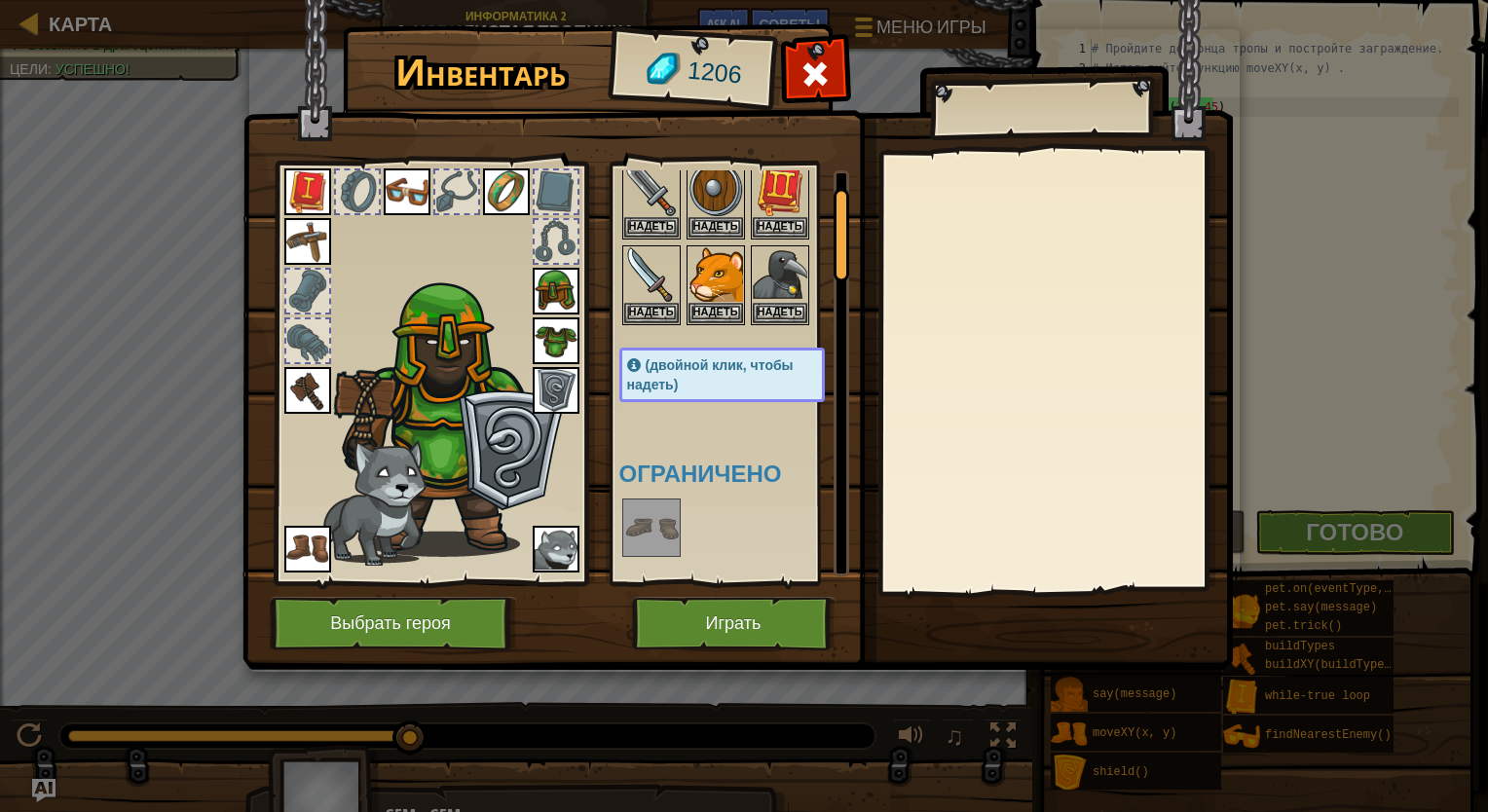
scroll to position [0, 0]
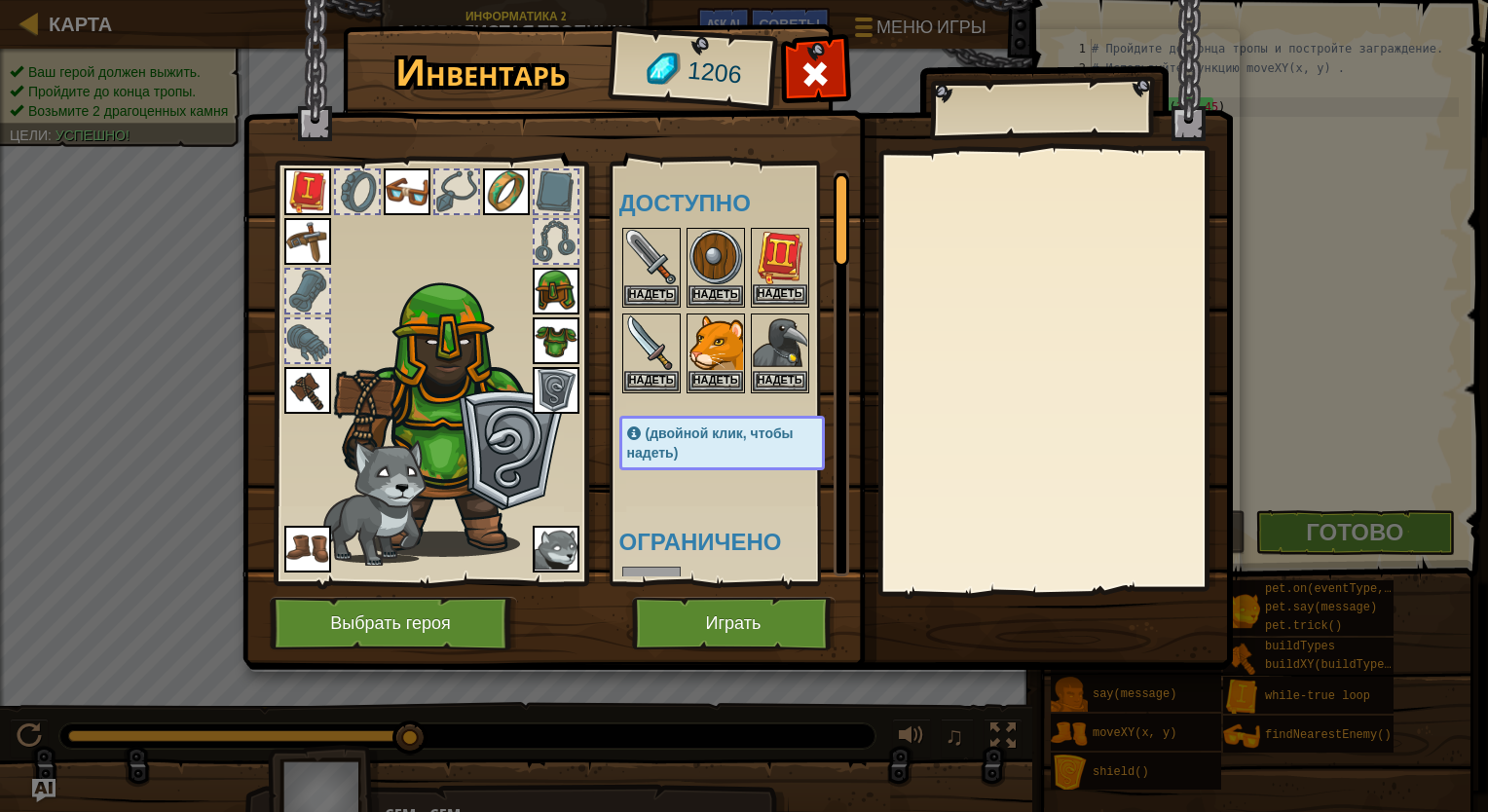
click at [788, 269] on img at bounding box center [780, 257] width 55 height 55
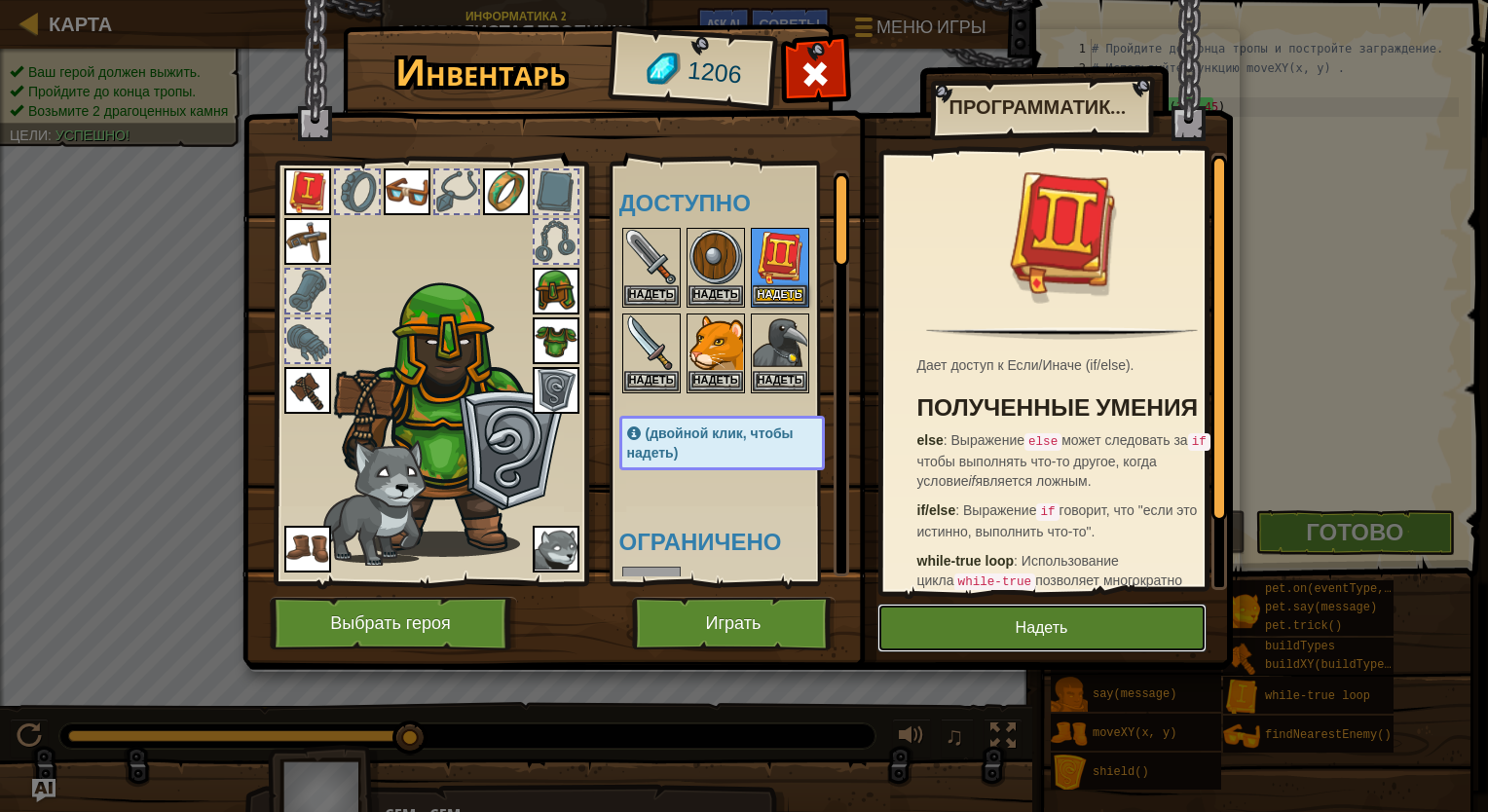
click at [946, 622] on button "Надеть" at bounding box center [1041, 628] width 329 height 49
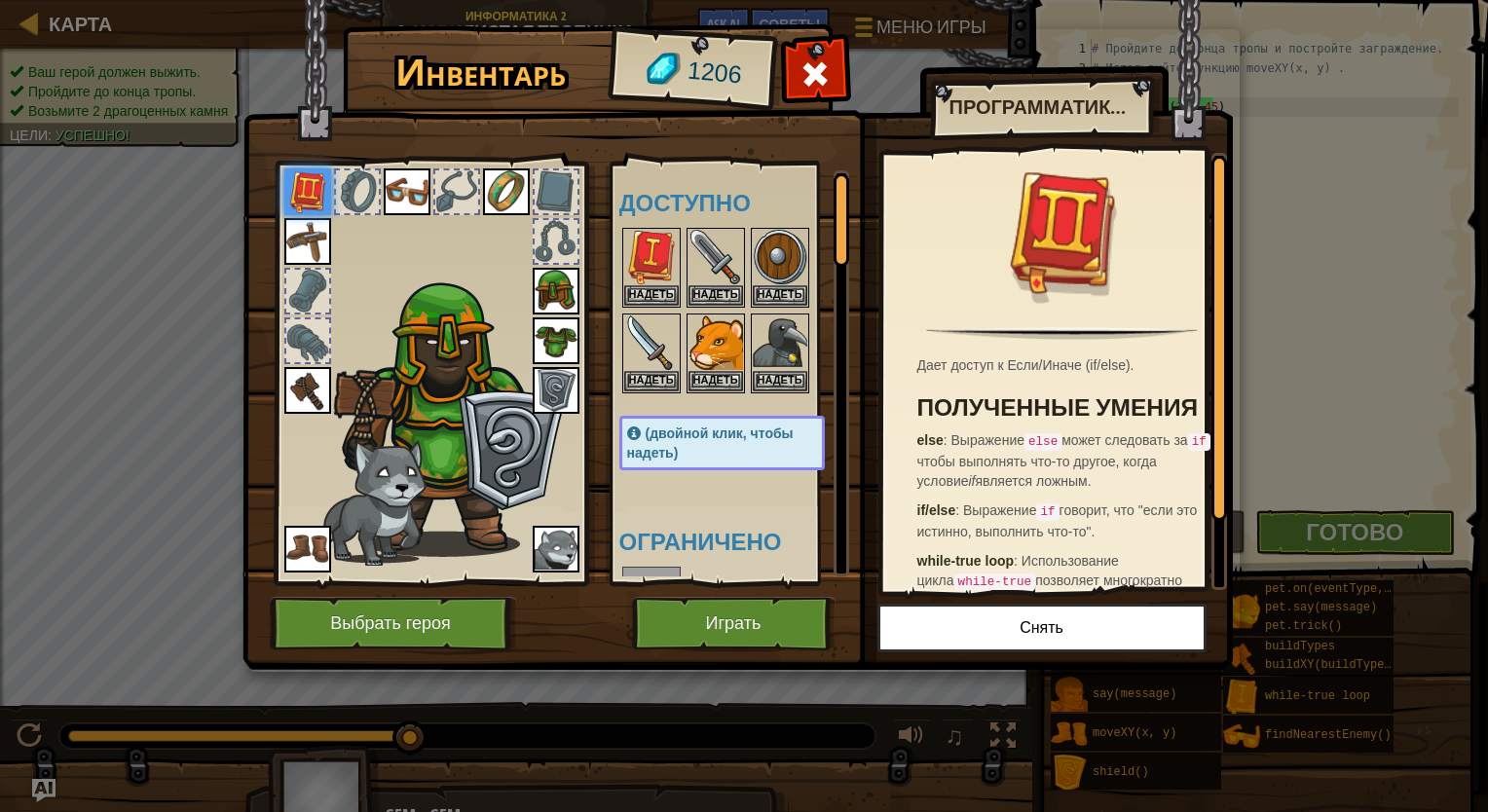
click at [311, 393] on img at bounding box center [307, 390] width 47 height 47
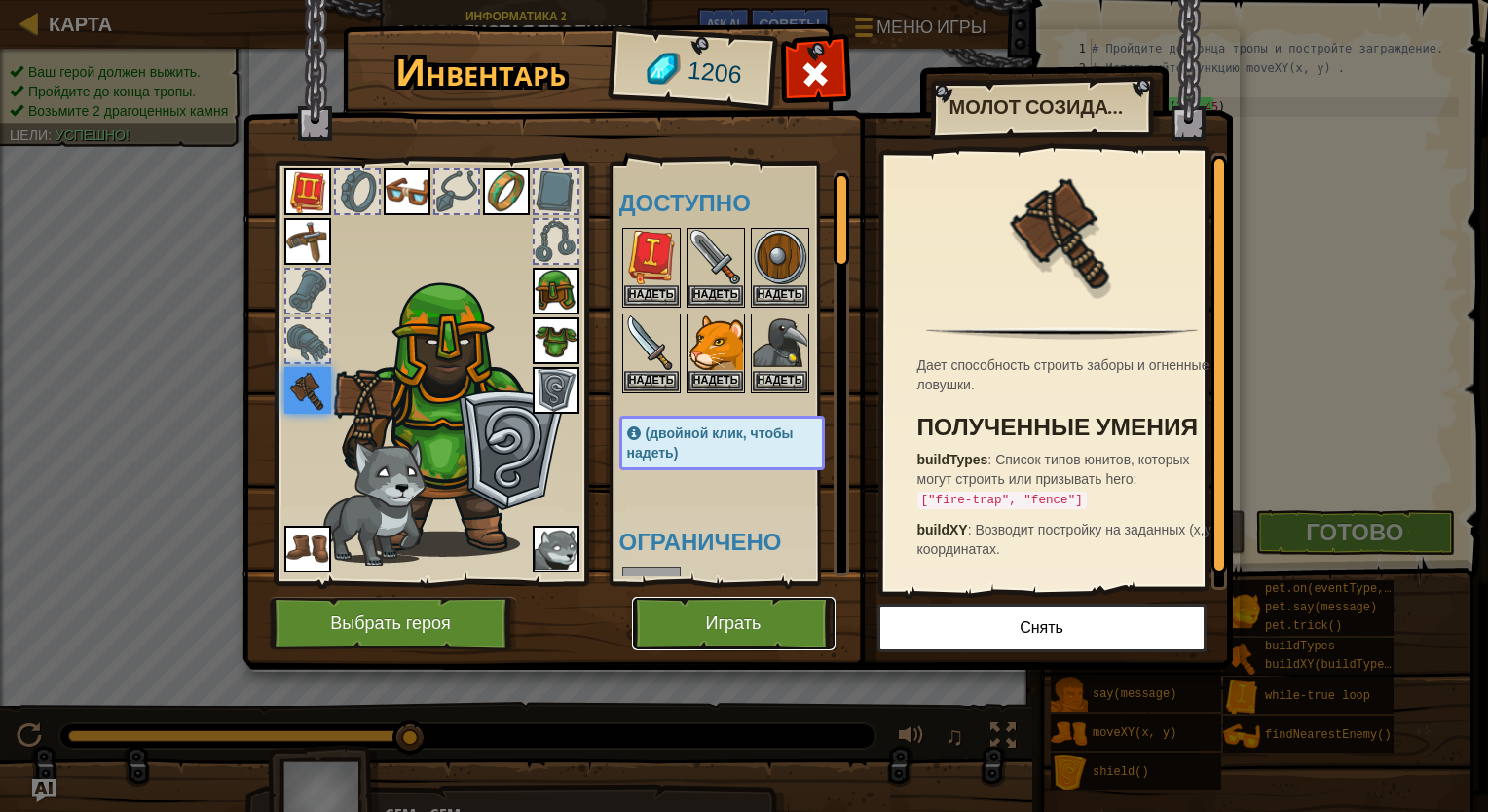
click at [719, 637] on button "Играть" at bounding box center [733, 624] width 203 height 54
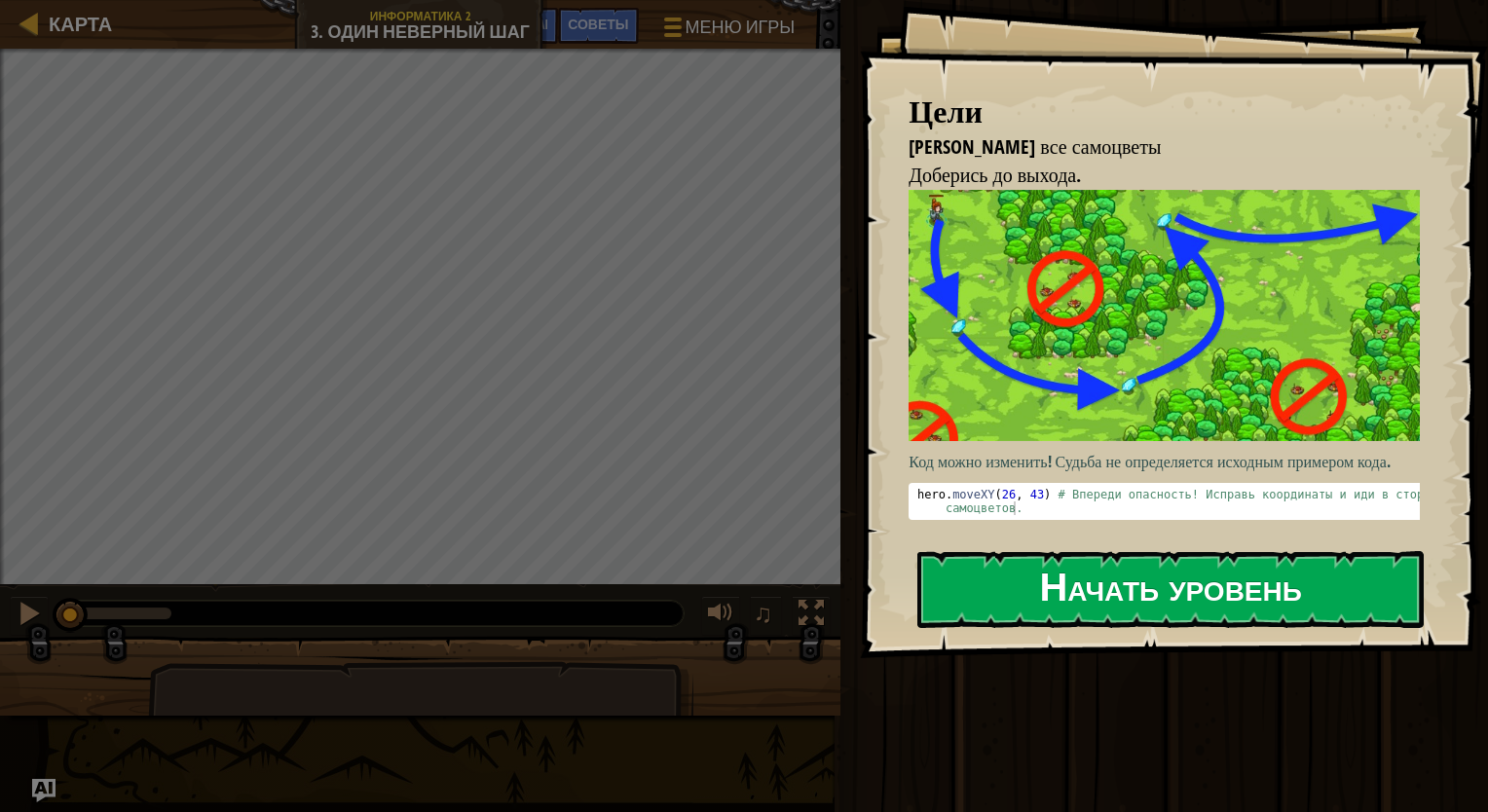
click at [986, 593] on button "Начать уровень" at bounding box center [1170, 589] width 506 height 77
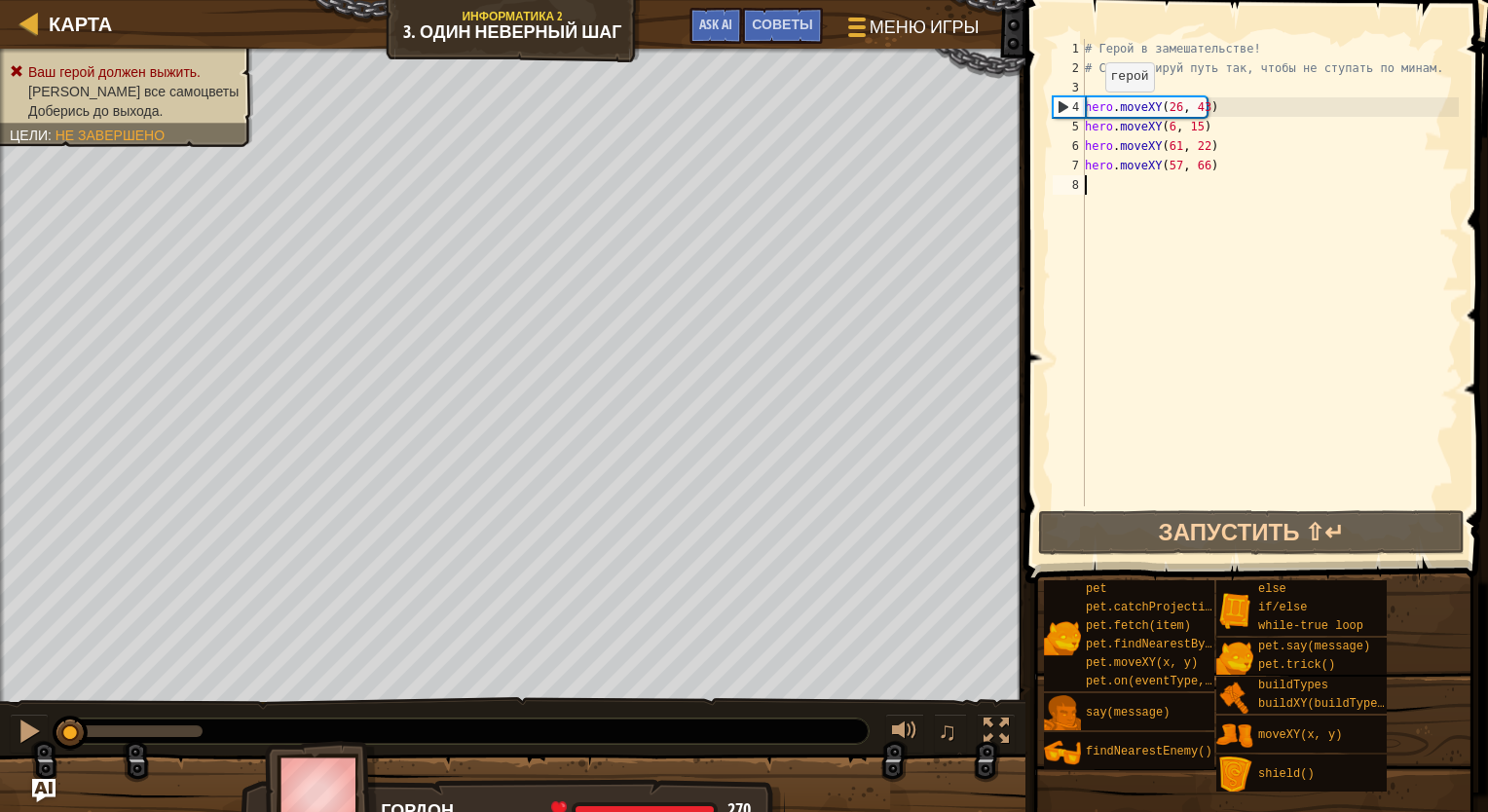
scroll to position [9, 0]
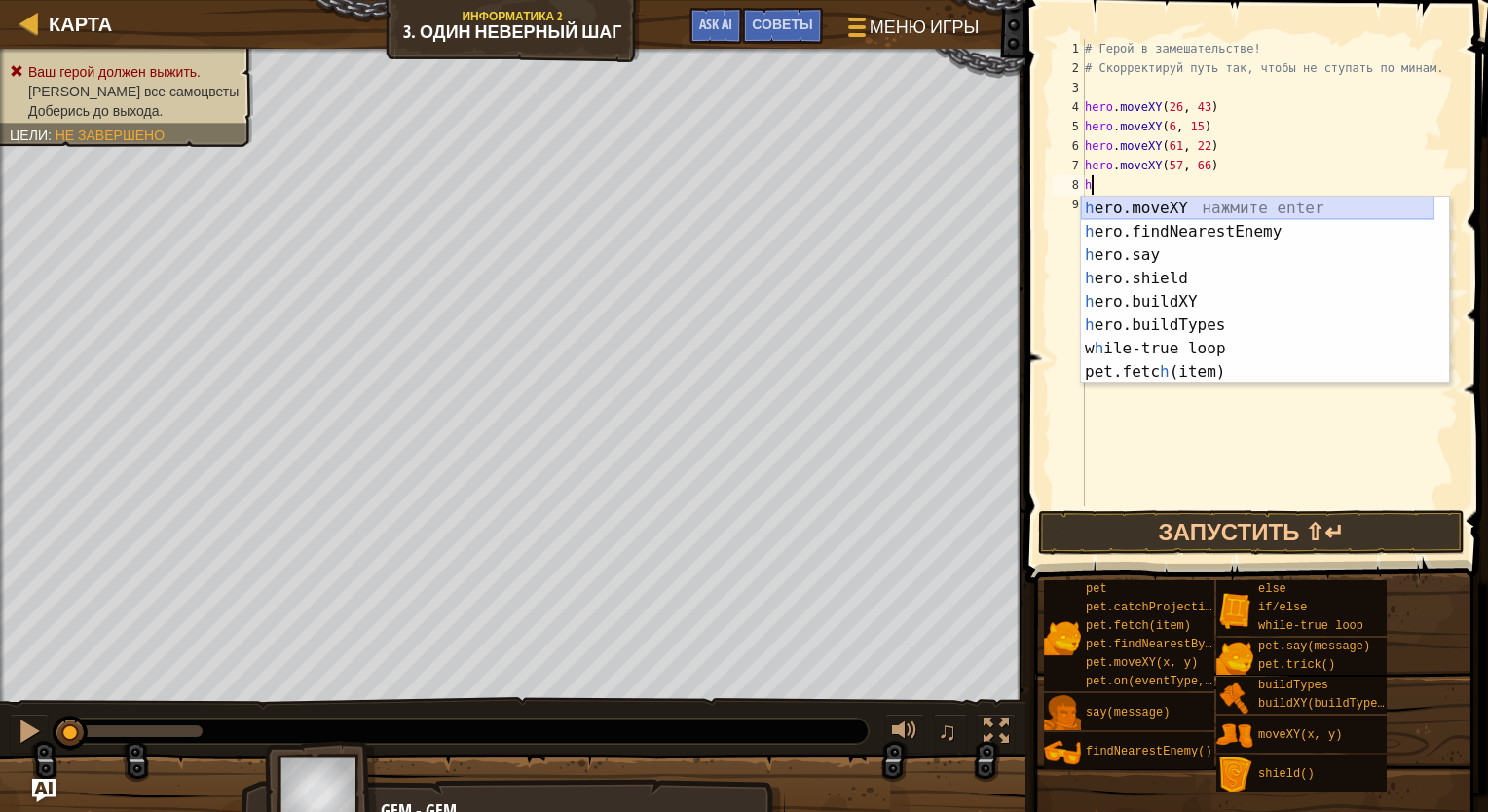
click at [986, 204] on div "h ero.moveXY нажмите enter h ero.findNearestEnemy нажмите enter h ero.say нажми…" at bounding box center [1257, 314] width 353 height 234
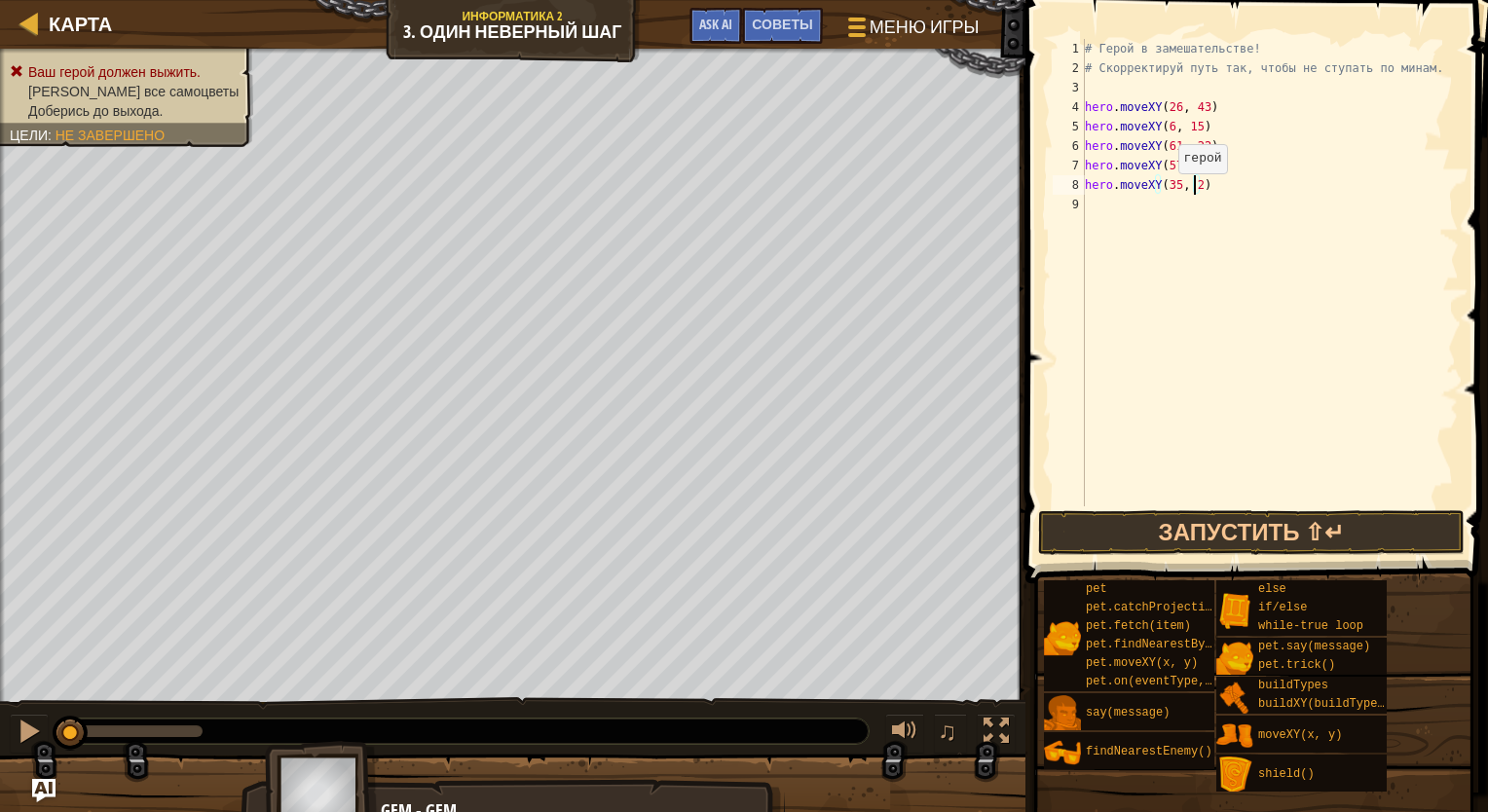
scroll to position [9, 9]
click at [986, 511] on button "Запустить ⇧↵" at bounding box center [1251, 532] width 426 height 45
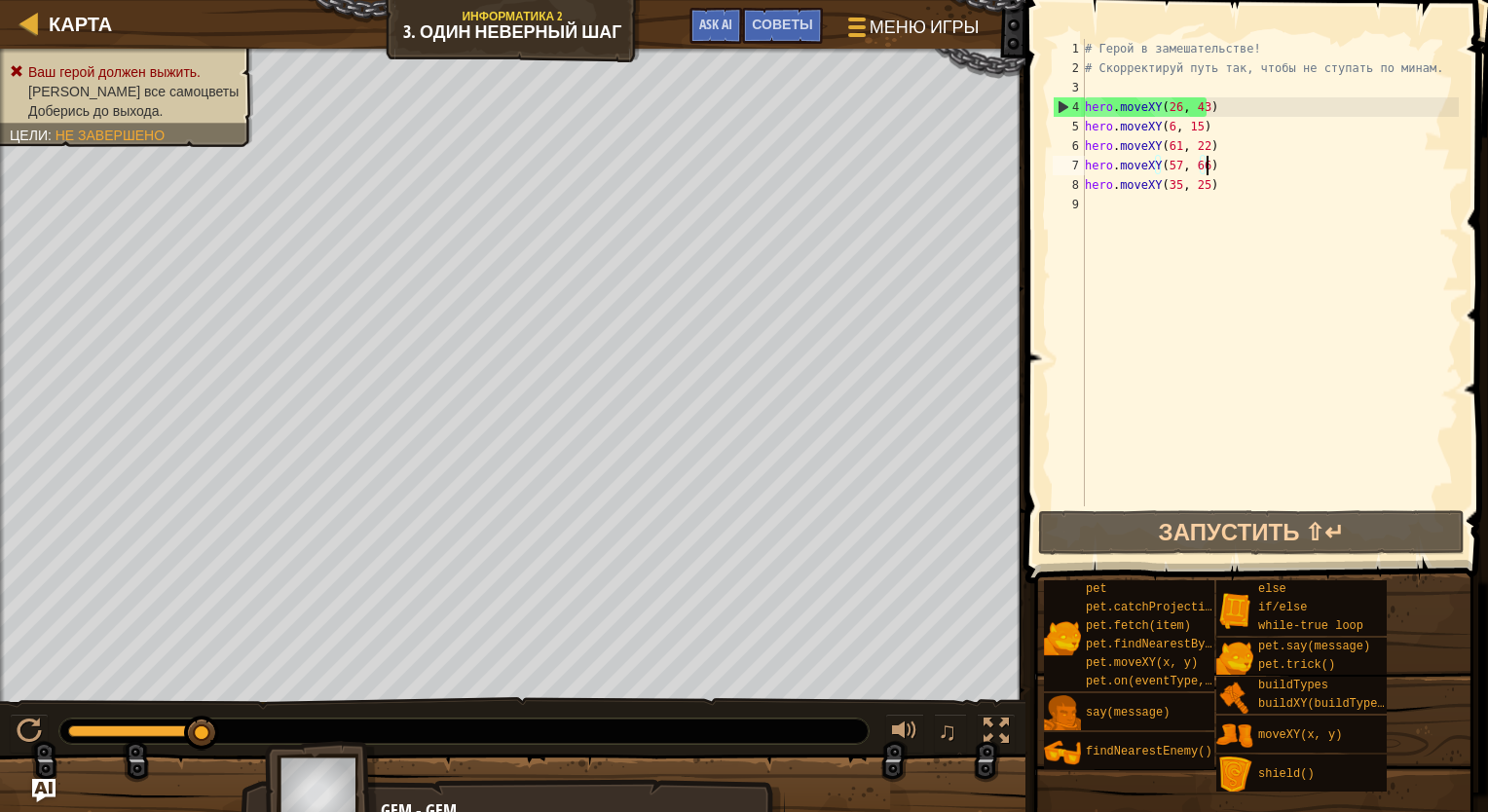
click at [986, 156] on div "# Герой в замешательстве! # Скорректируй путь так, чтобы не ступать по минам. h…" at bounding box center [1270, 292] width 378 height 506
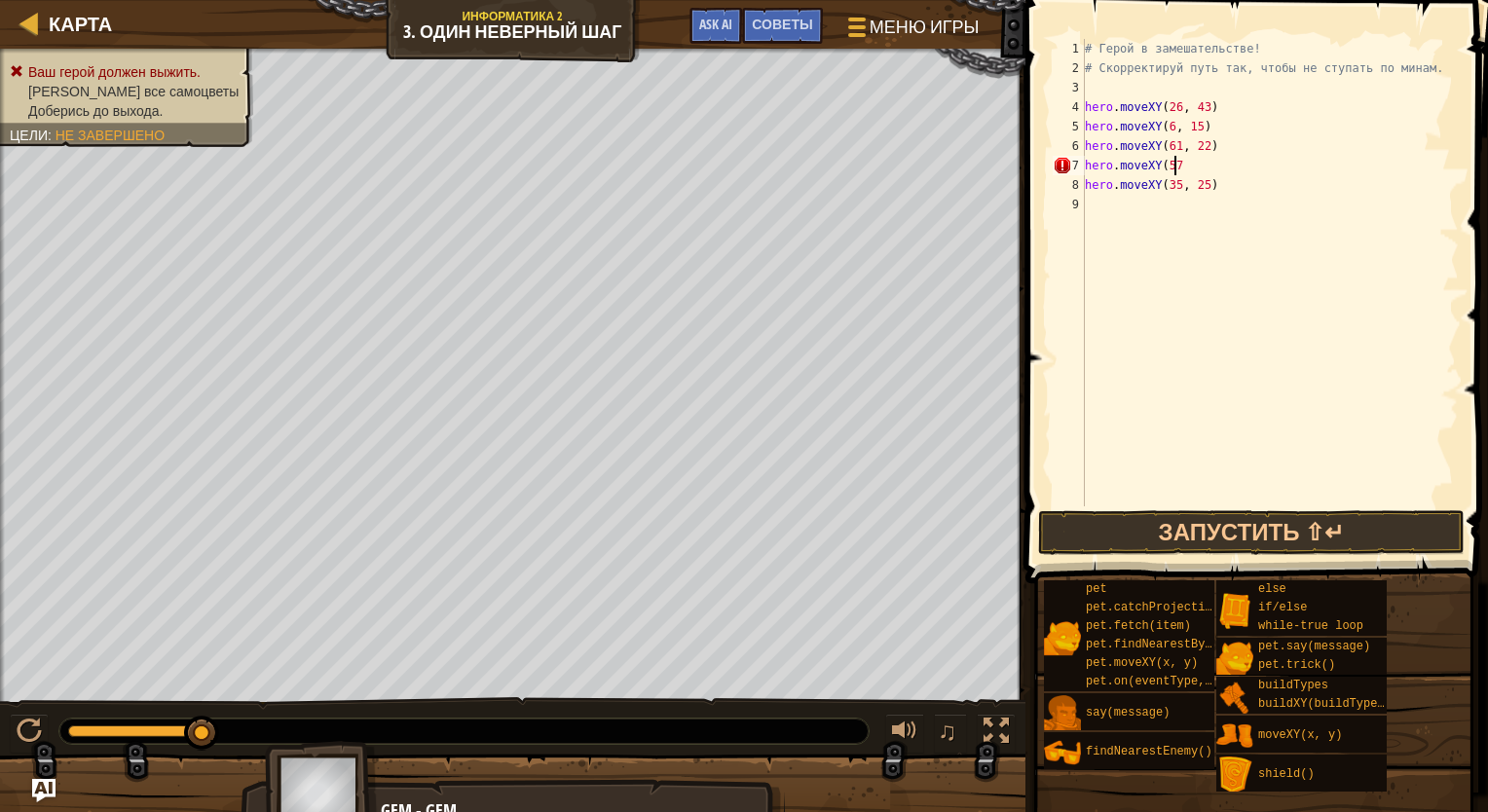
scroll to position [9, 4]
type textarea "h"
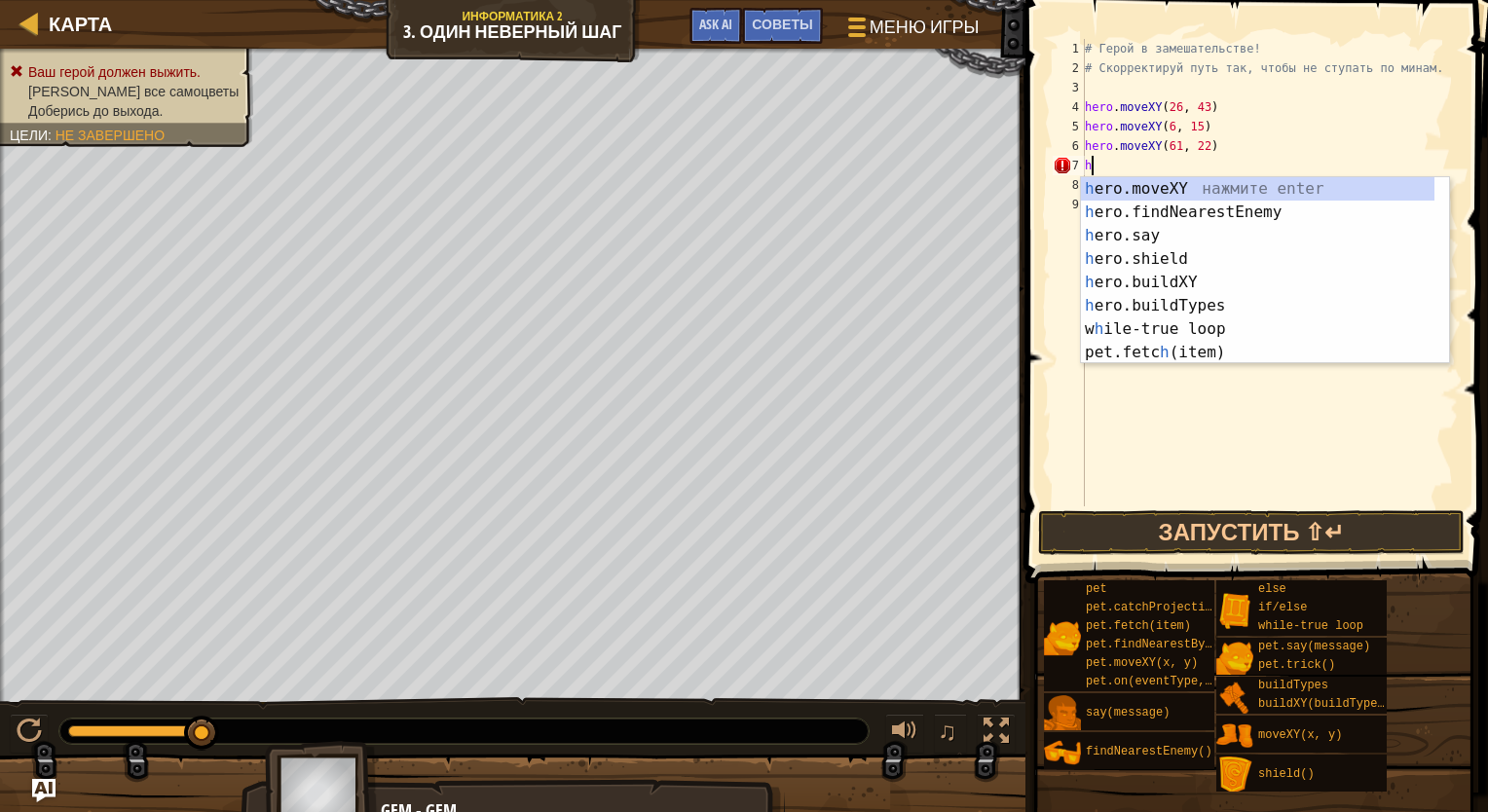
scroll to position [9, 0]
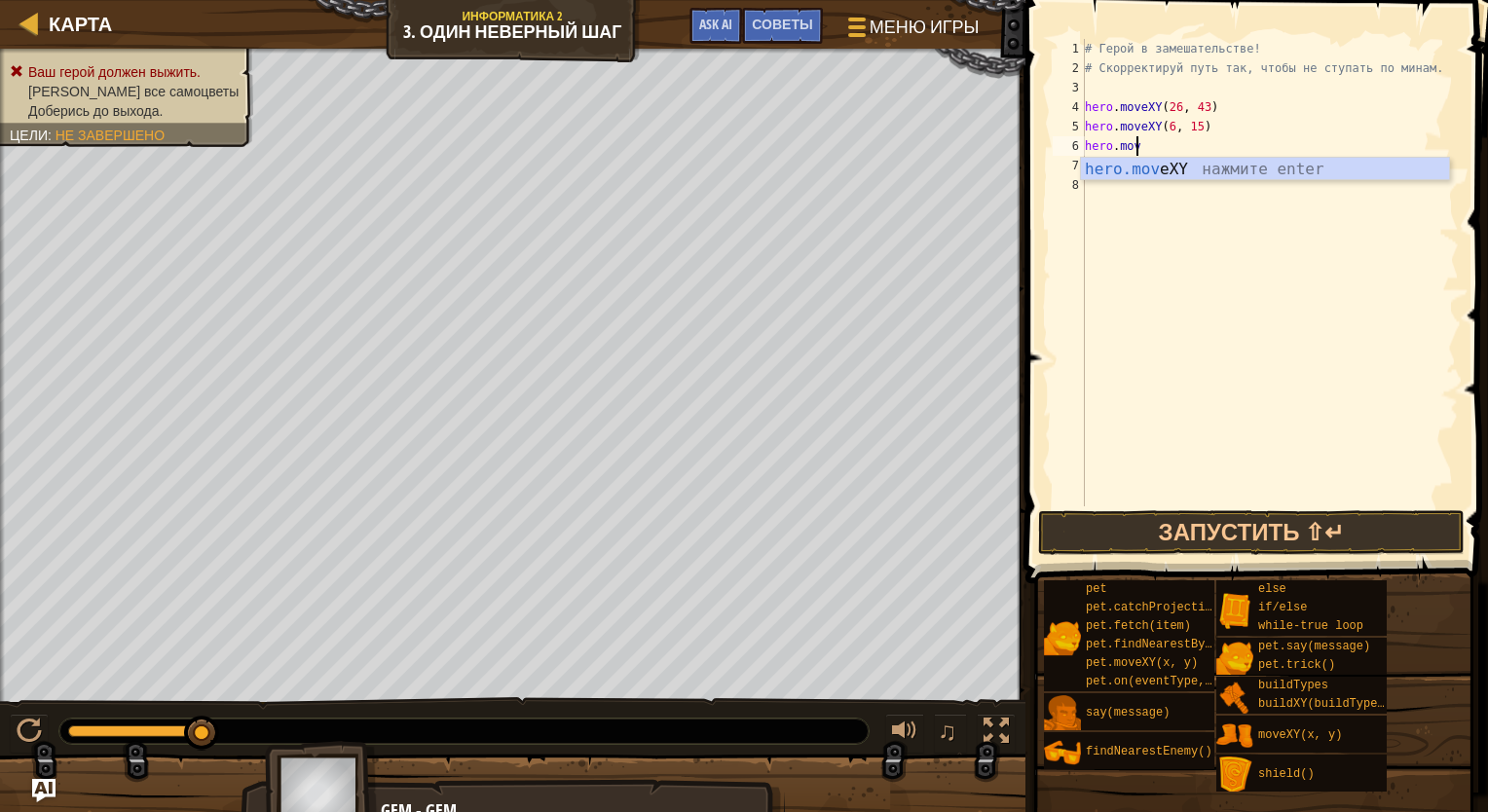
type textarea "h"
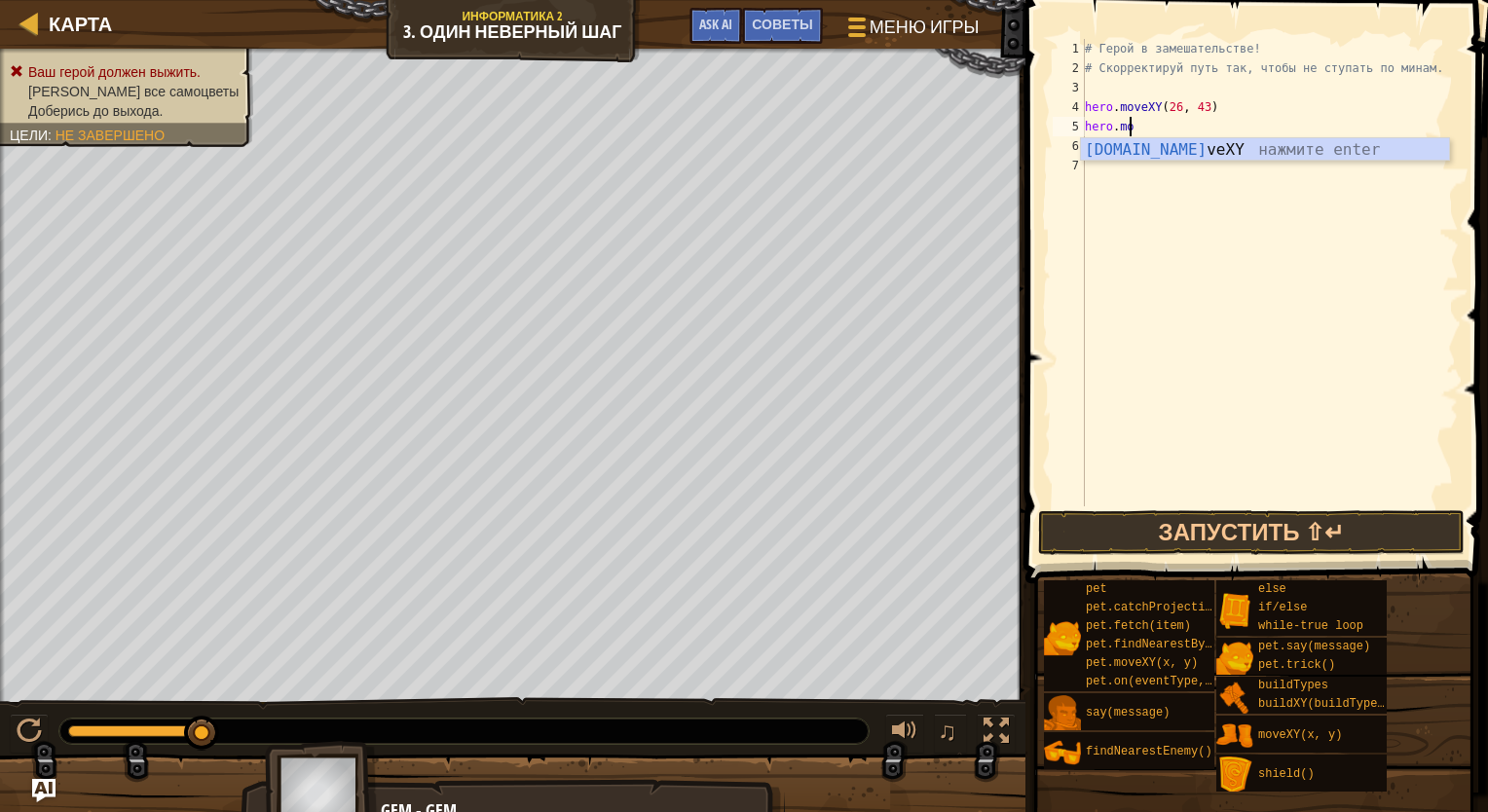
type textarea "h"
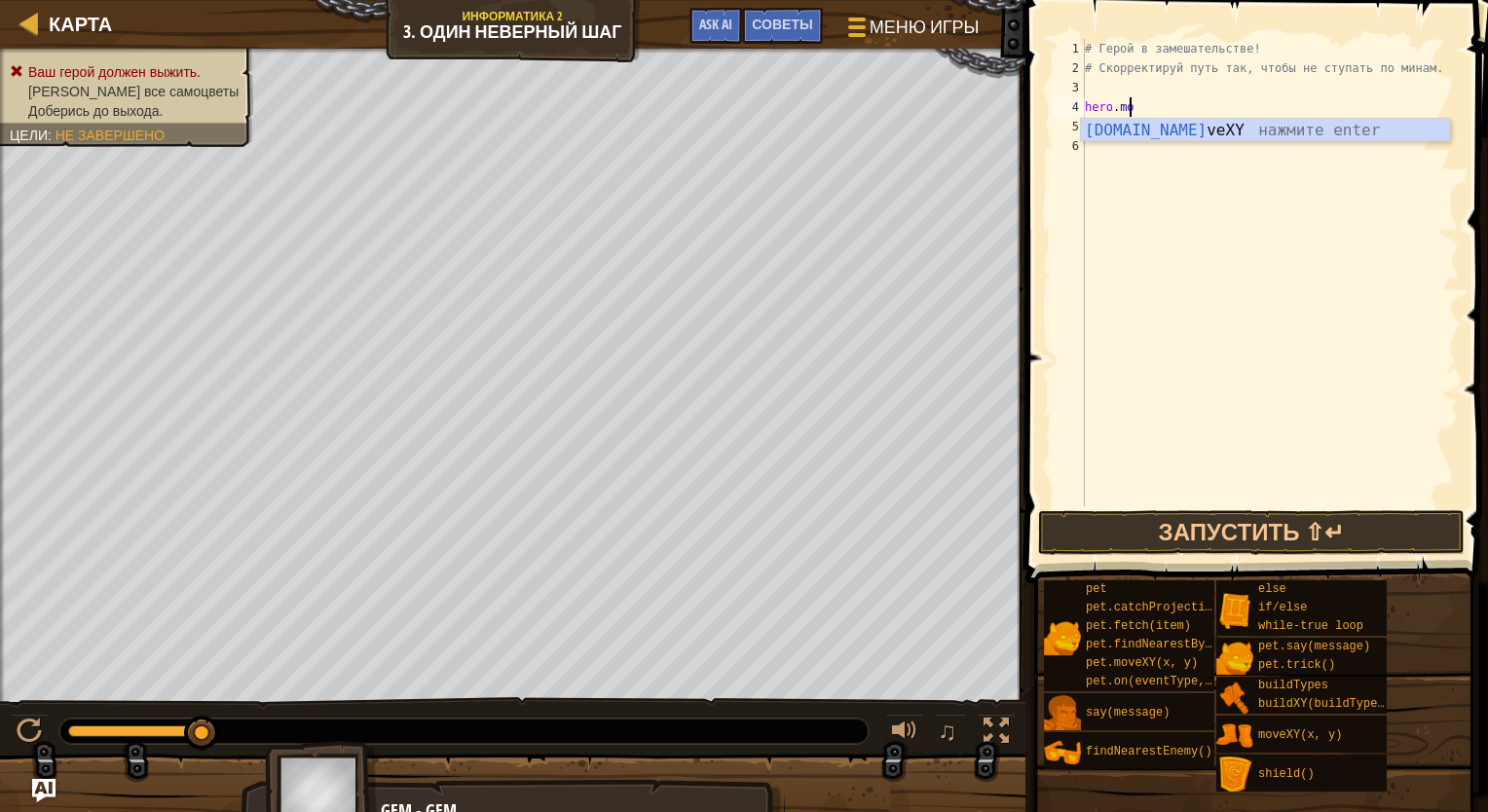
type textarea "h"
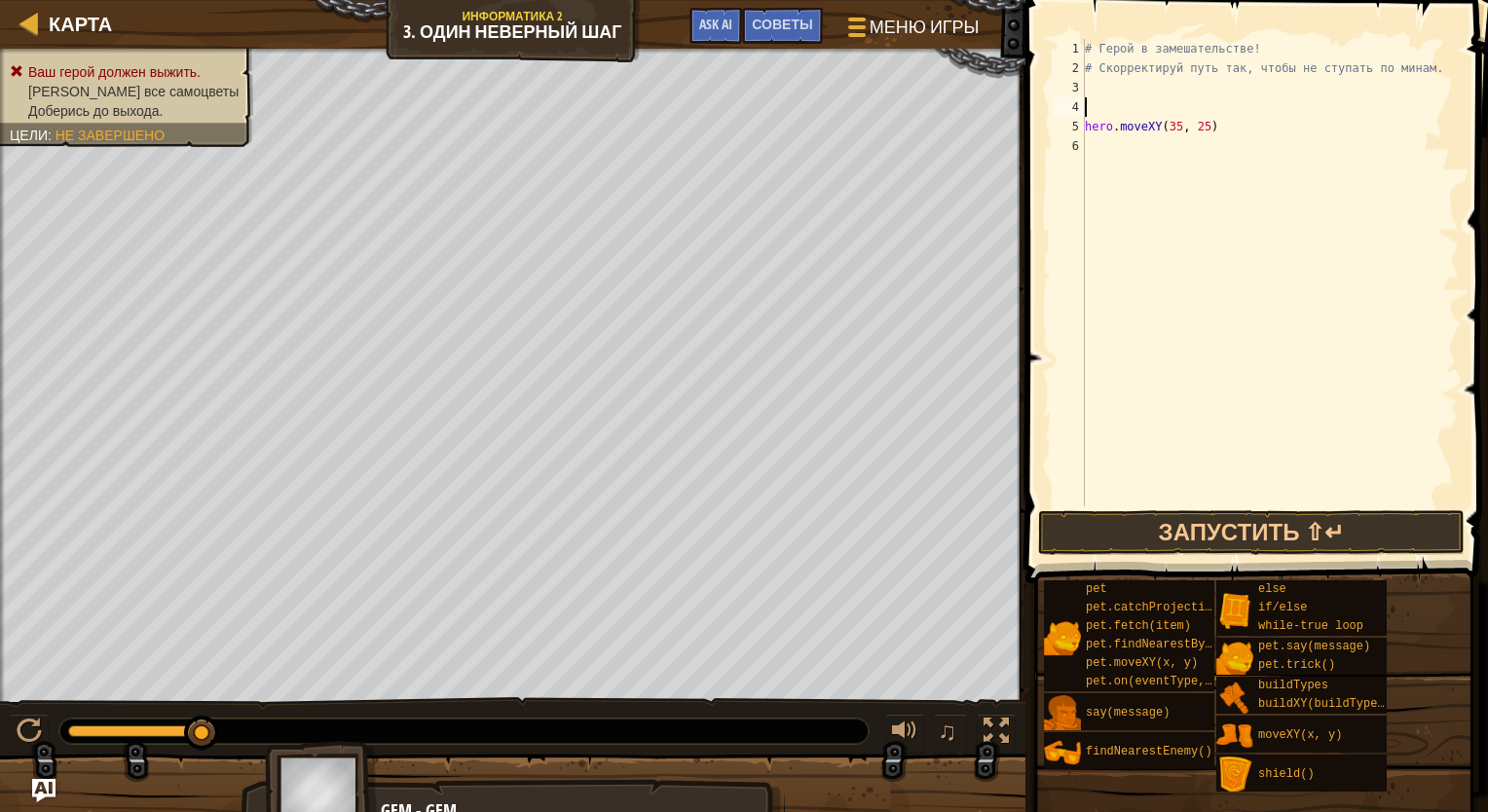
type textarea "# Скорректируй путь так, чтобы не ступать по минам."
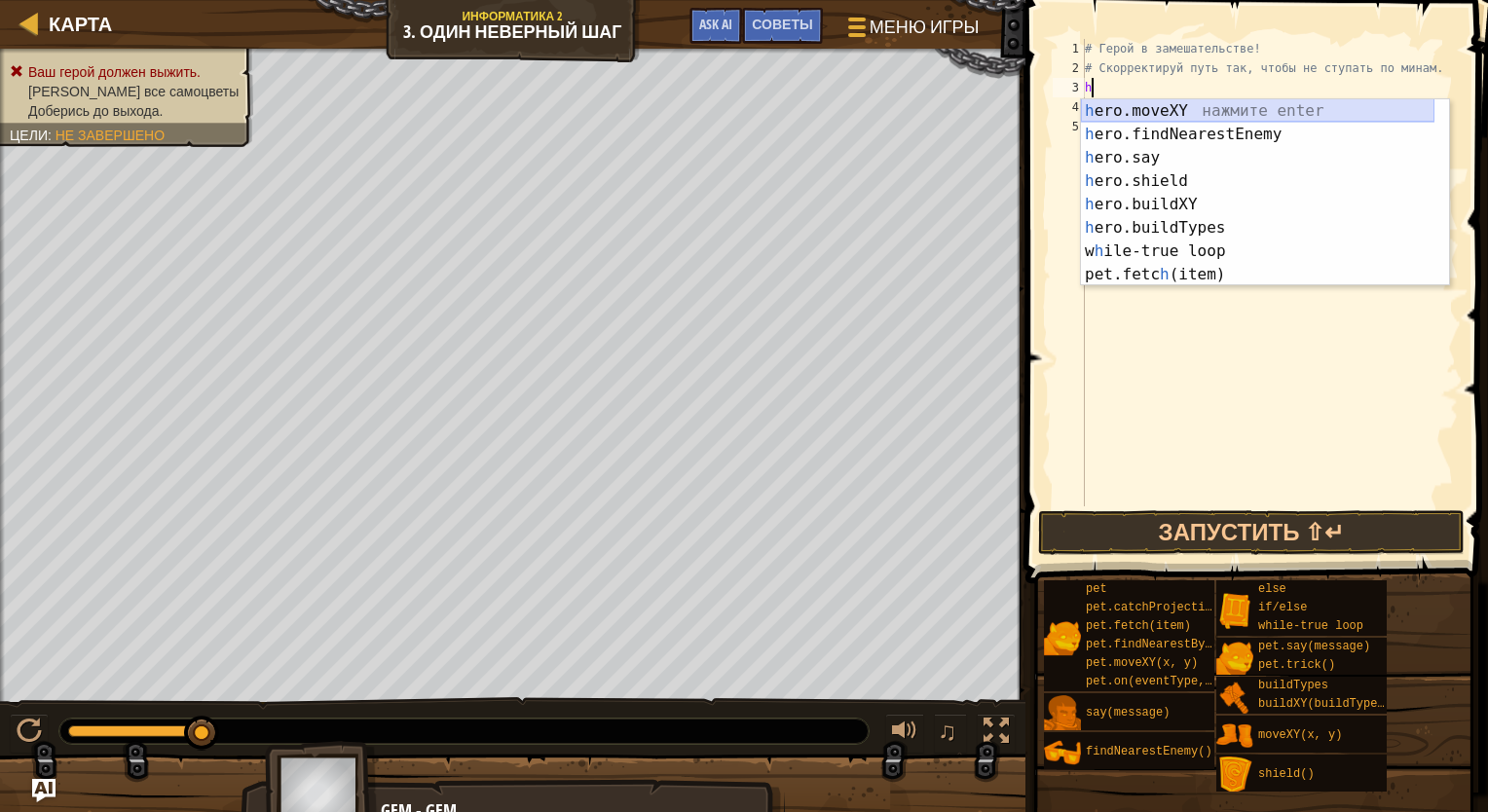
click at [986, 108] on div "h ero.moveXY нажмите enter h ero.findNearestEnemy нажмите enter h ero.say нажми…" at bounding box center [1257, 216] width 353 height 234
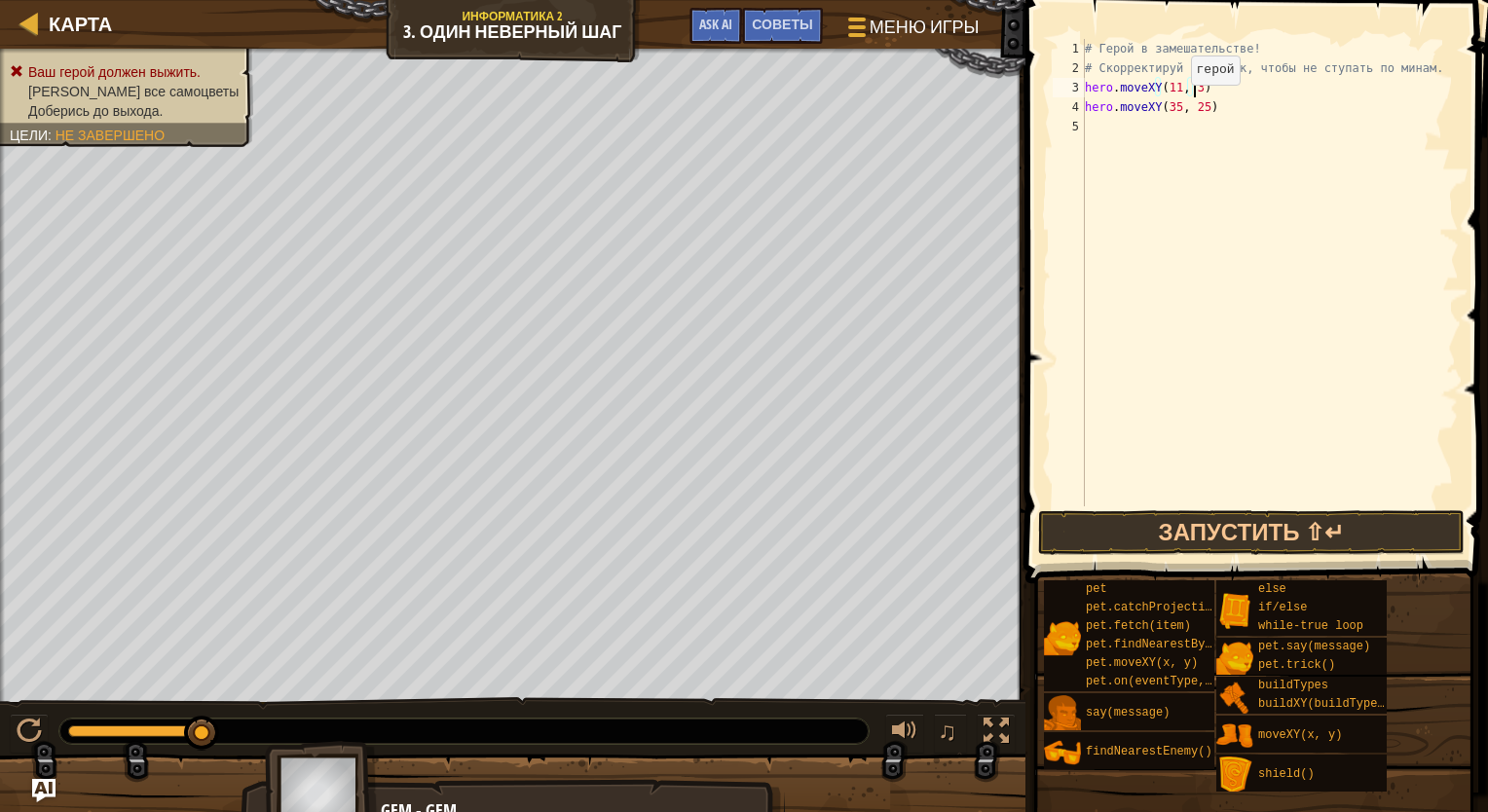
scroll to position [9, 9]
type textarea "hero.moveXY(11, 36)"
click at [986, 530] on button "Запустить ⇧↵" at bounding box center [1251, 532] width 426 height 45
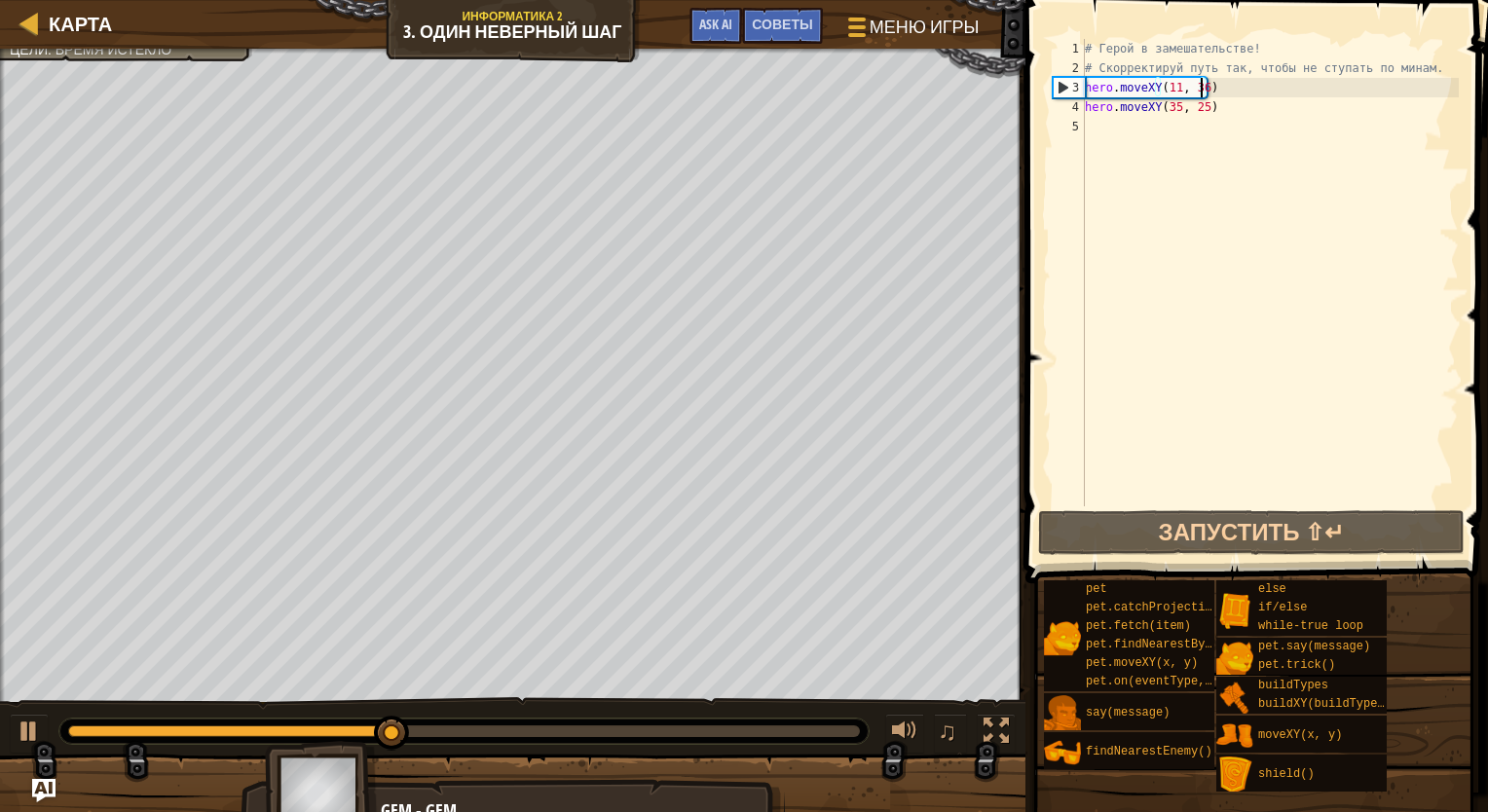
click at [986, 134] on div "# Герой в замешательстве! # Скорректируй путь так, чтобы не ступать по минам. h…" at bounding box center [1270, 292] width 378 height 506
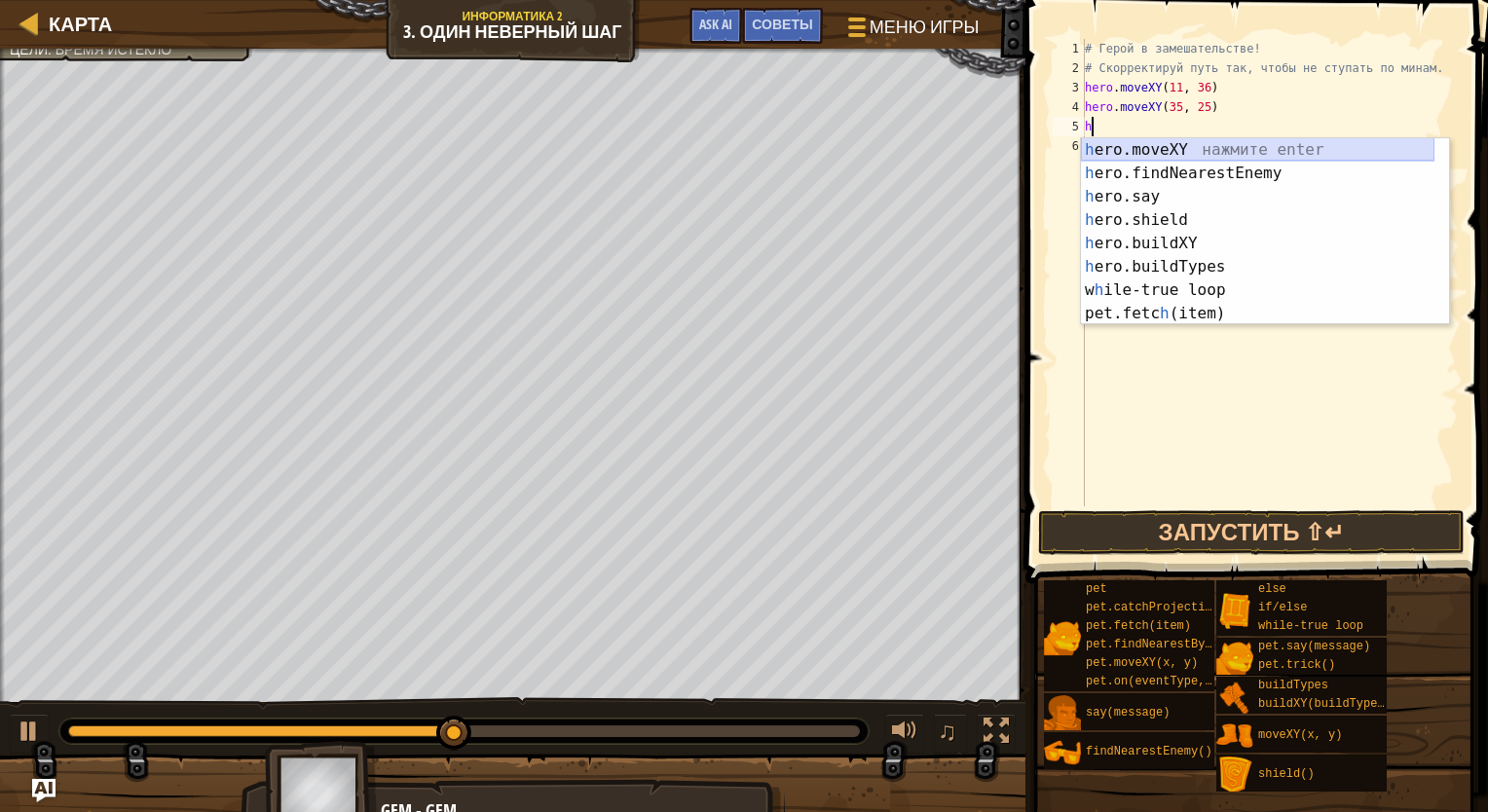
click at [986, 145] on div "h ero.moveXY нажмите enter h ero.findNearestEnemy нажмите enter h ero.say нажми…" at bounding box center [1257, 255] width 353 height 234
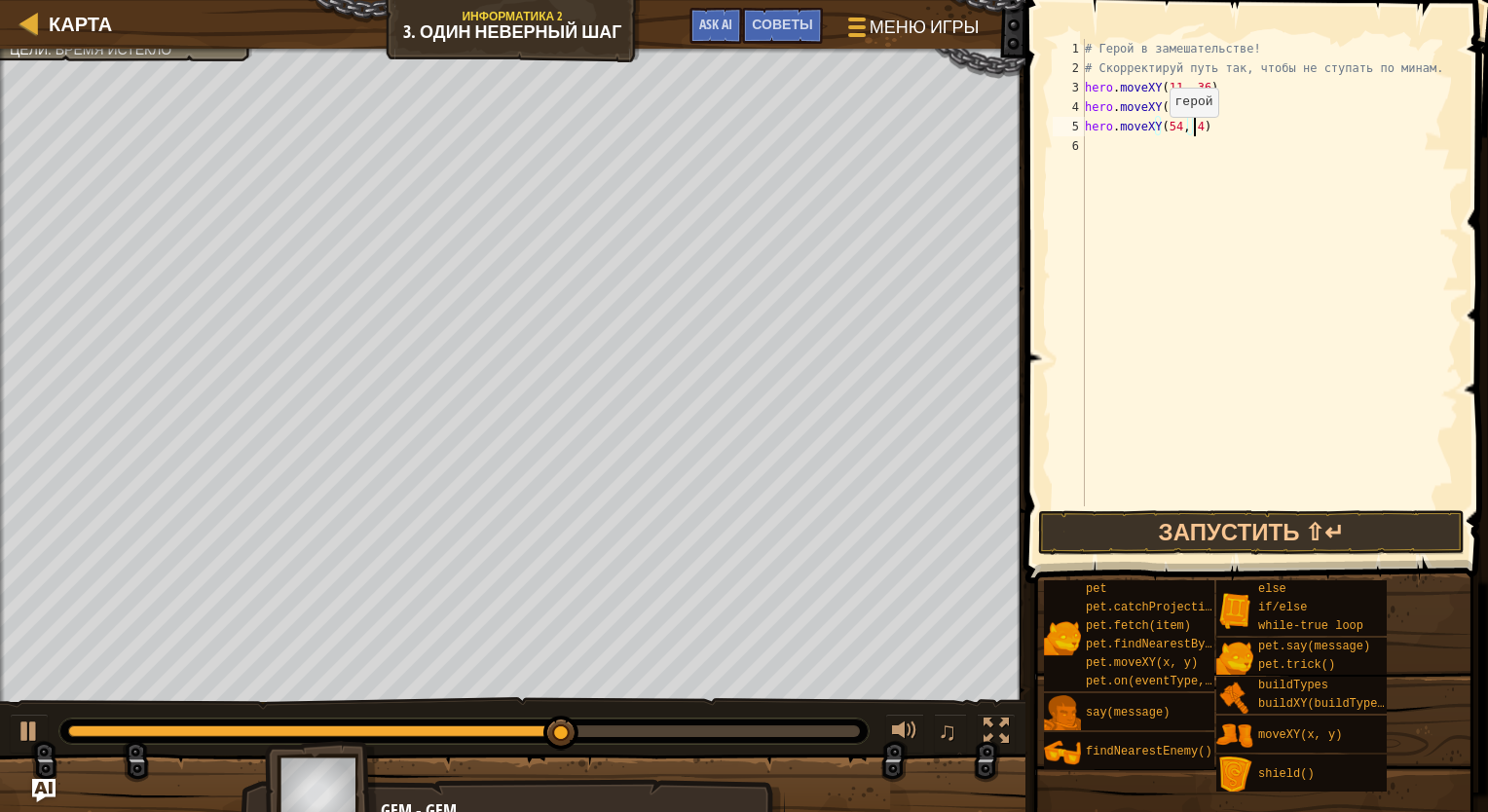
scroll to position [9, 9]
type textarea "hero.moveXY(54, 46)"
click at [986, 518] on button "Запустить ⇧↵" at bounding box center [1251, 532] width 426 height 45
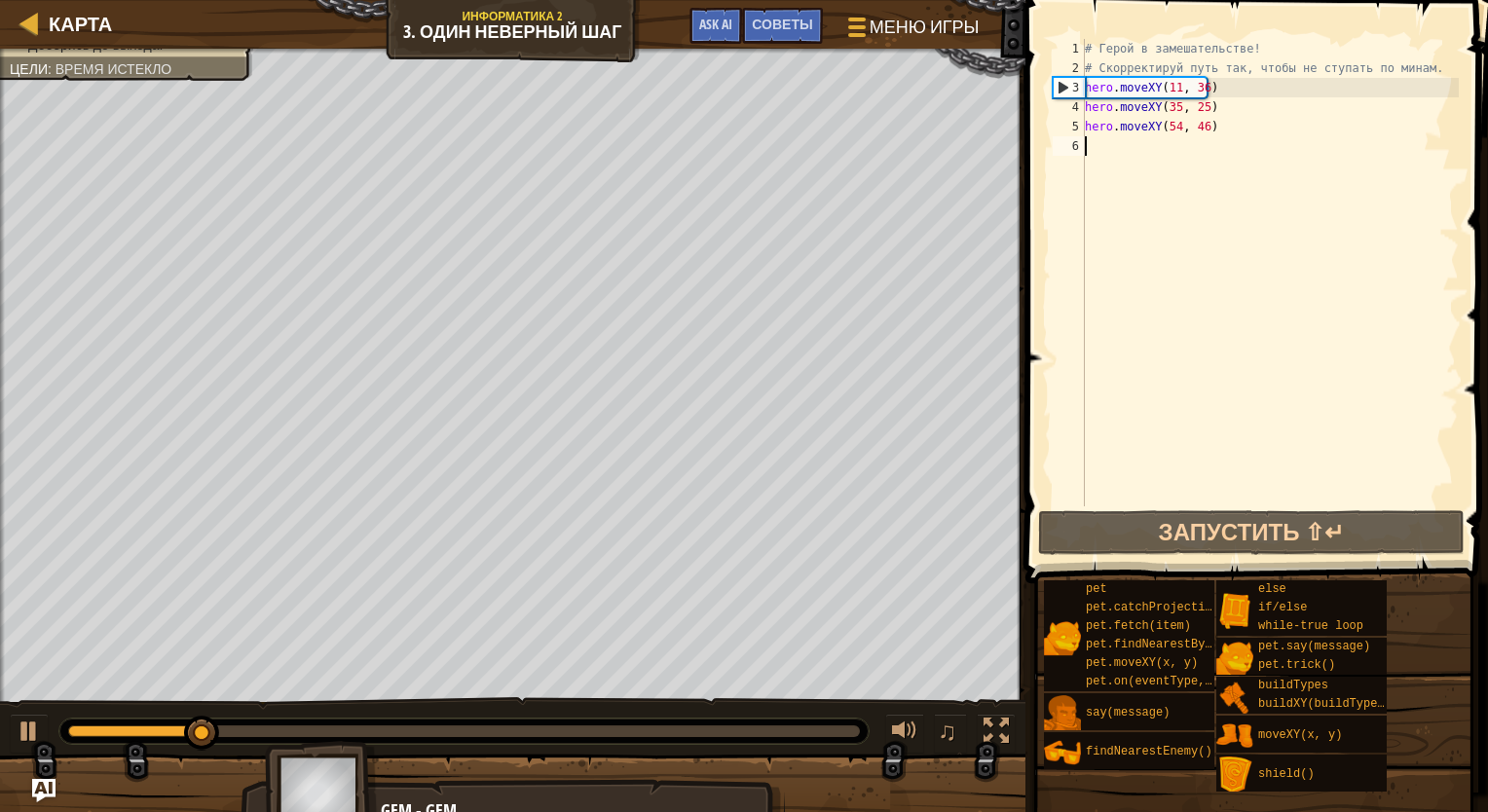
click at [986, 144] on div "# Герой в замешательстве! # Скорректируй путь так, чтобы не ступать по минам. h…" at bounding box center [1270, 292] width 378 height 506
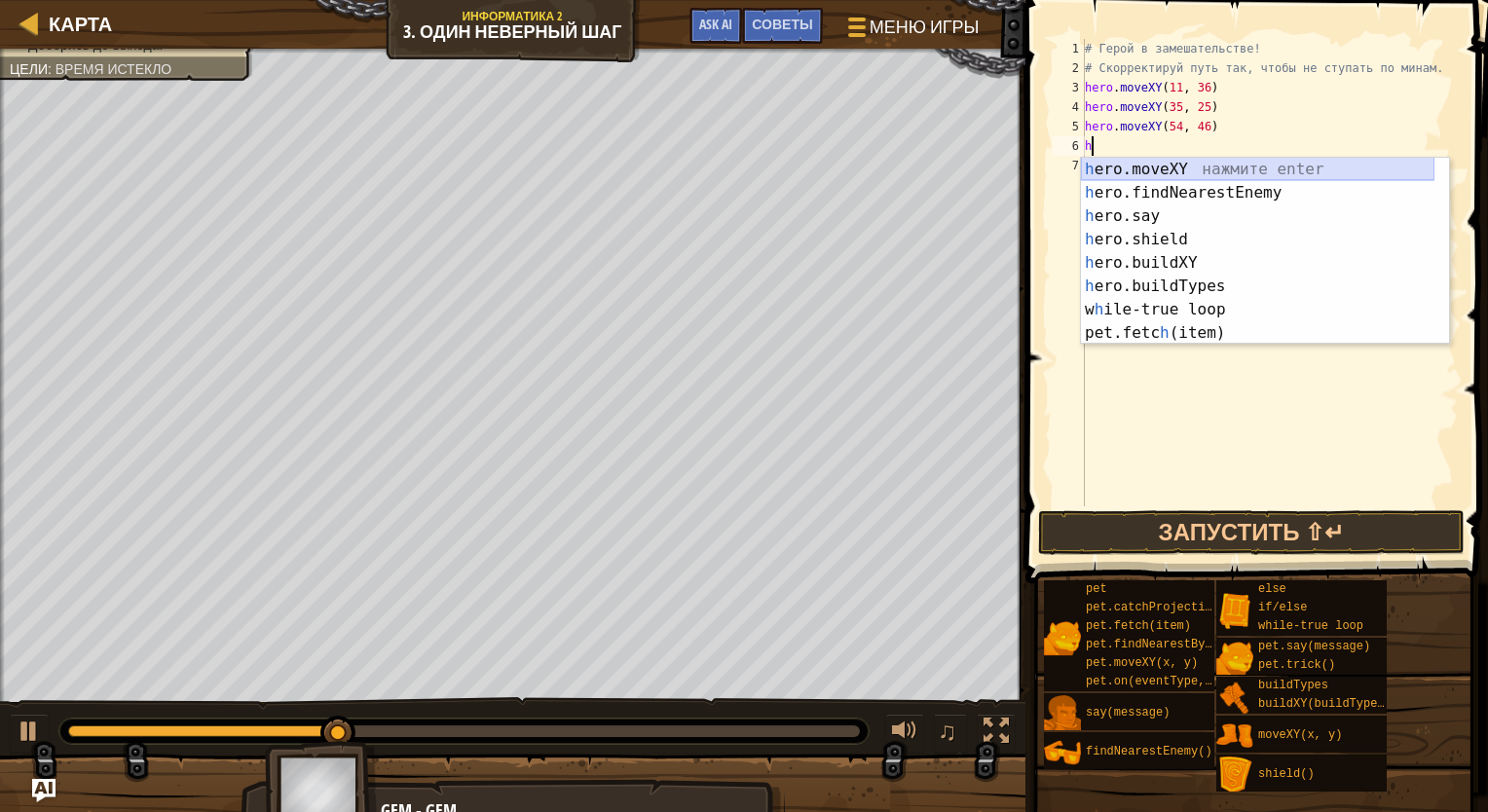
click at [986, 160] on div "h ero.moveXY нажмите enter h ero.findNearestEnemy нажмите enter h ero.say нажми…" at bounding box center [1257, 275] width 353 height 234
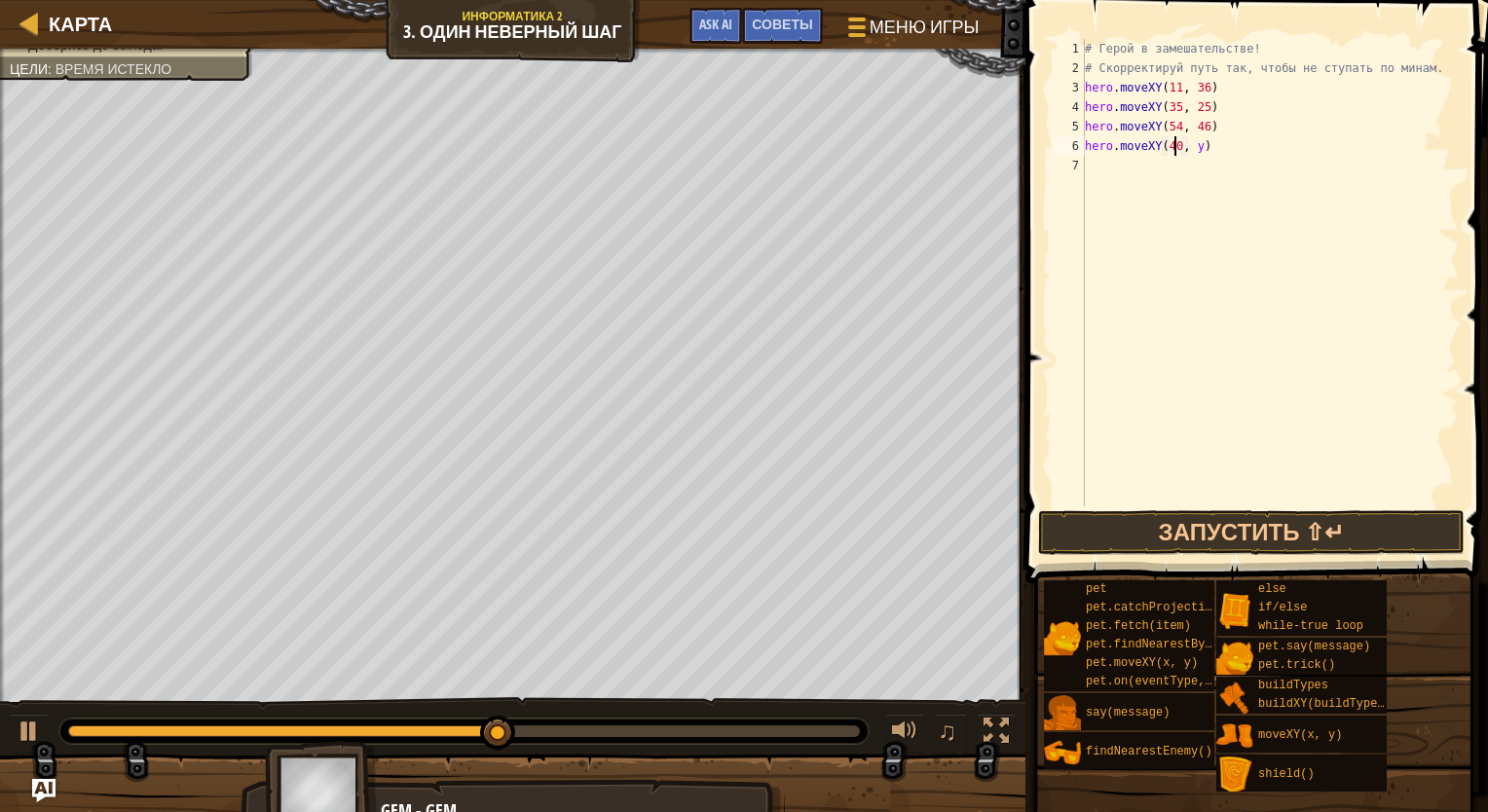
scroll to position [9, 7]
type textarea "hero.moveXY(40, 56)"
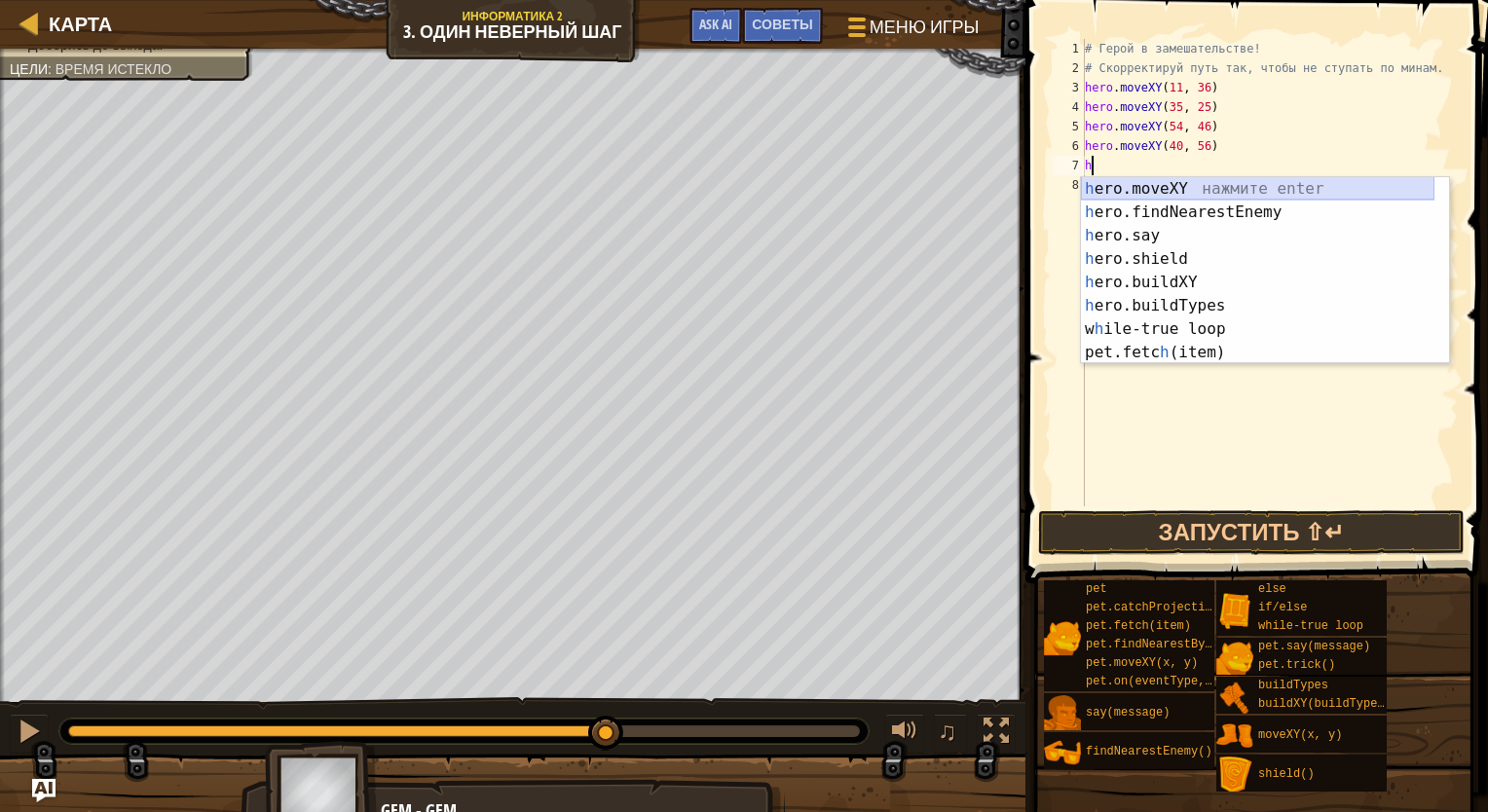
click at [986, 189] on div "h ero.moveXY нажмите enter h ero.findNearestEnemy нажмите enter h ero.say нажми…" at bounding box center [1257, 294] width 353 height 234
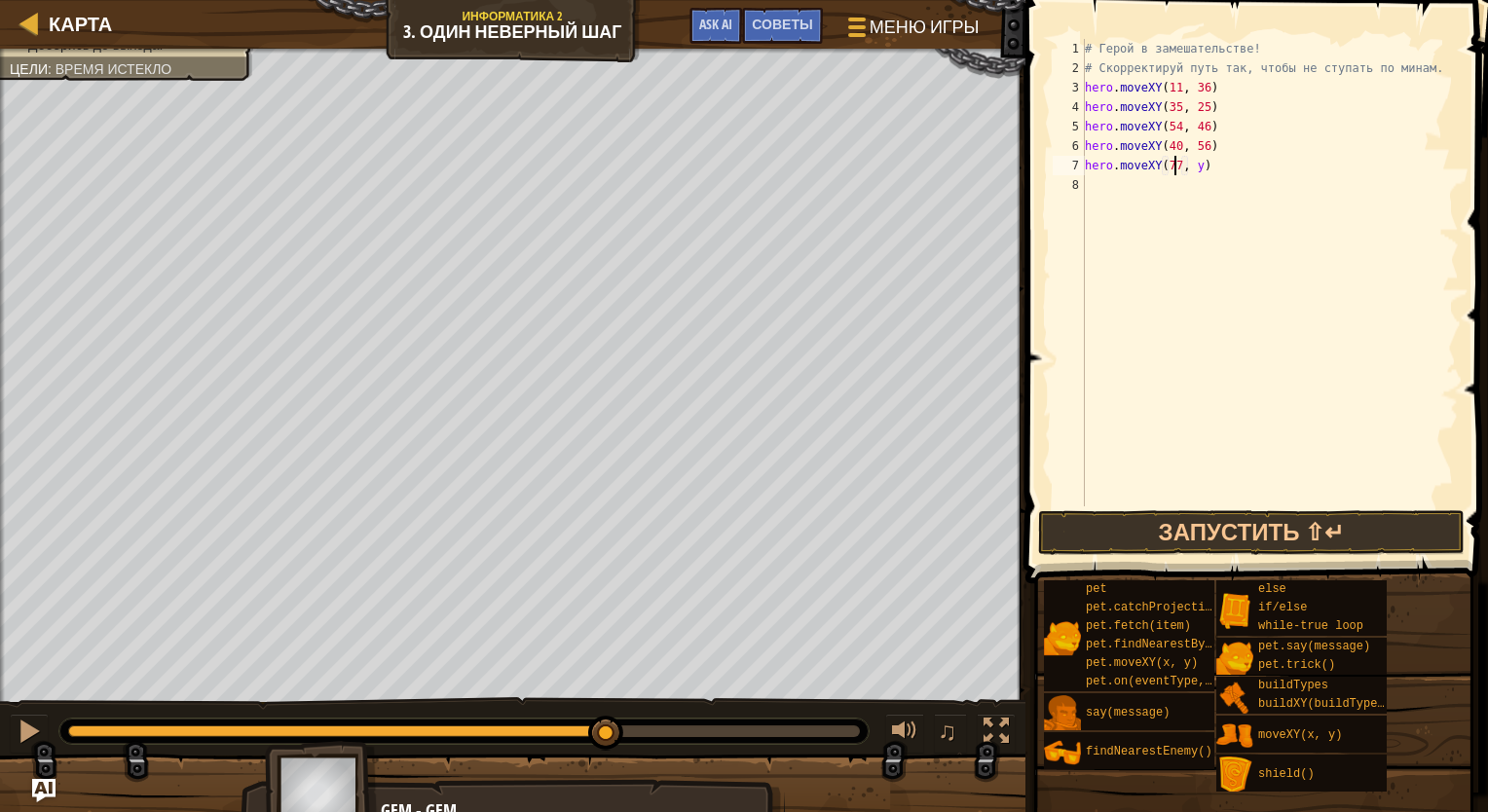
scroll to position [9, 7]
type textarea "hero.moveXY(77, 58)"
click at [986, 518] on button "Запустить ⇧↵" at bounding box center [1251, 532] width 426 height 45
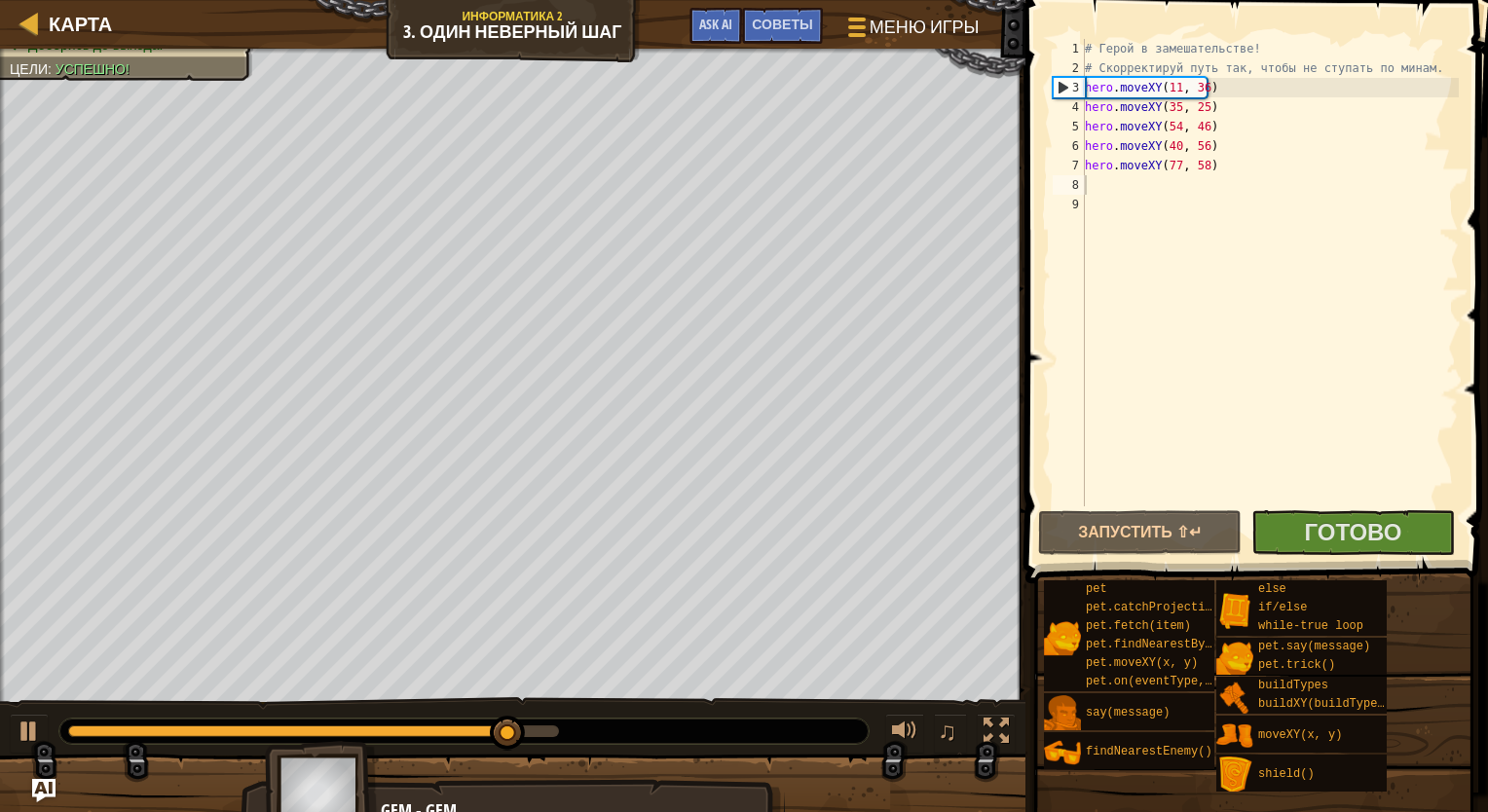
click at [986, 508] on span at bounding box center [1258, 264] width 478 height 641
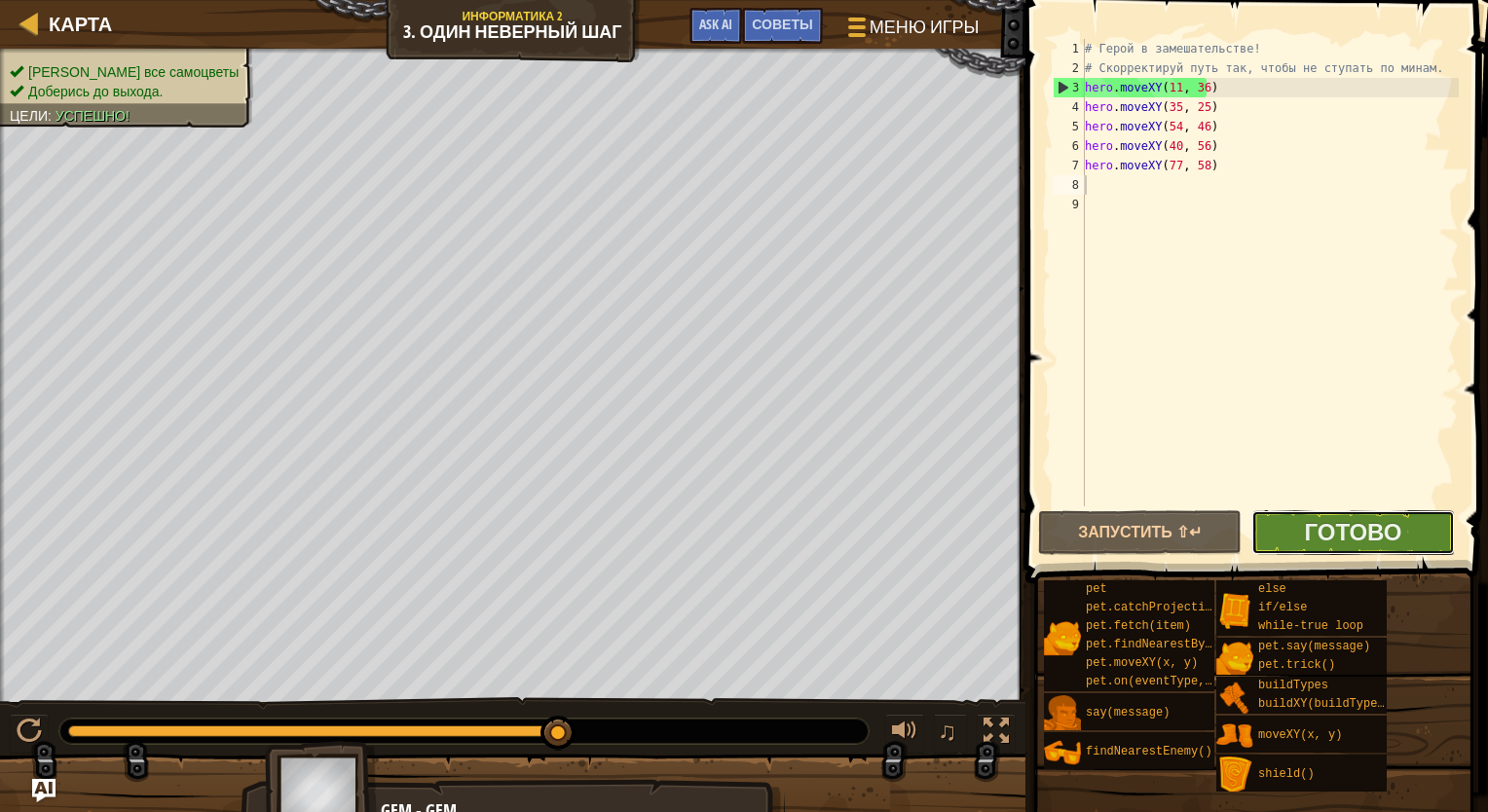
click at [986, 517] on button "Готово" at bounding box center [1352, 532] width 203 height 45
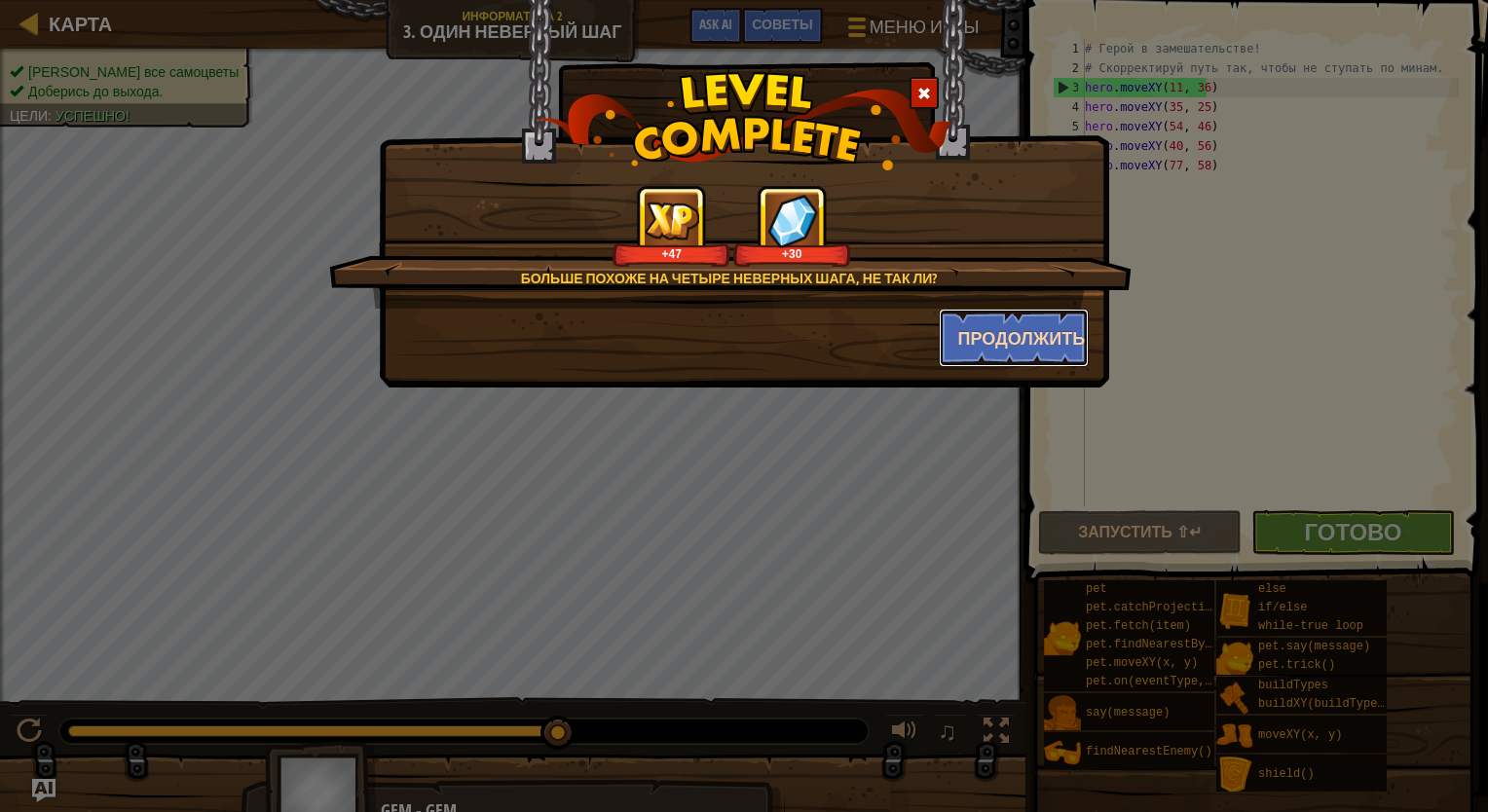
click at [986, 339] on button "Продолжить" at bounding box center [1014, 338] width 151 height 58
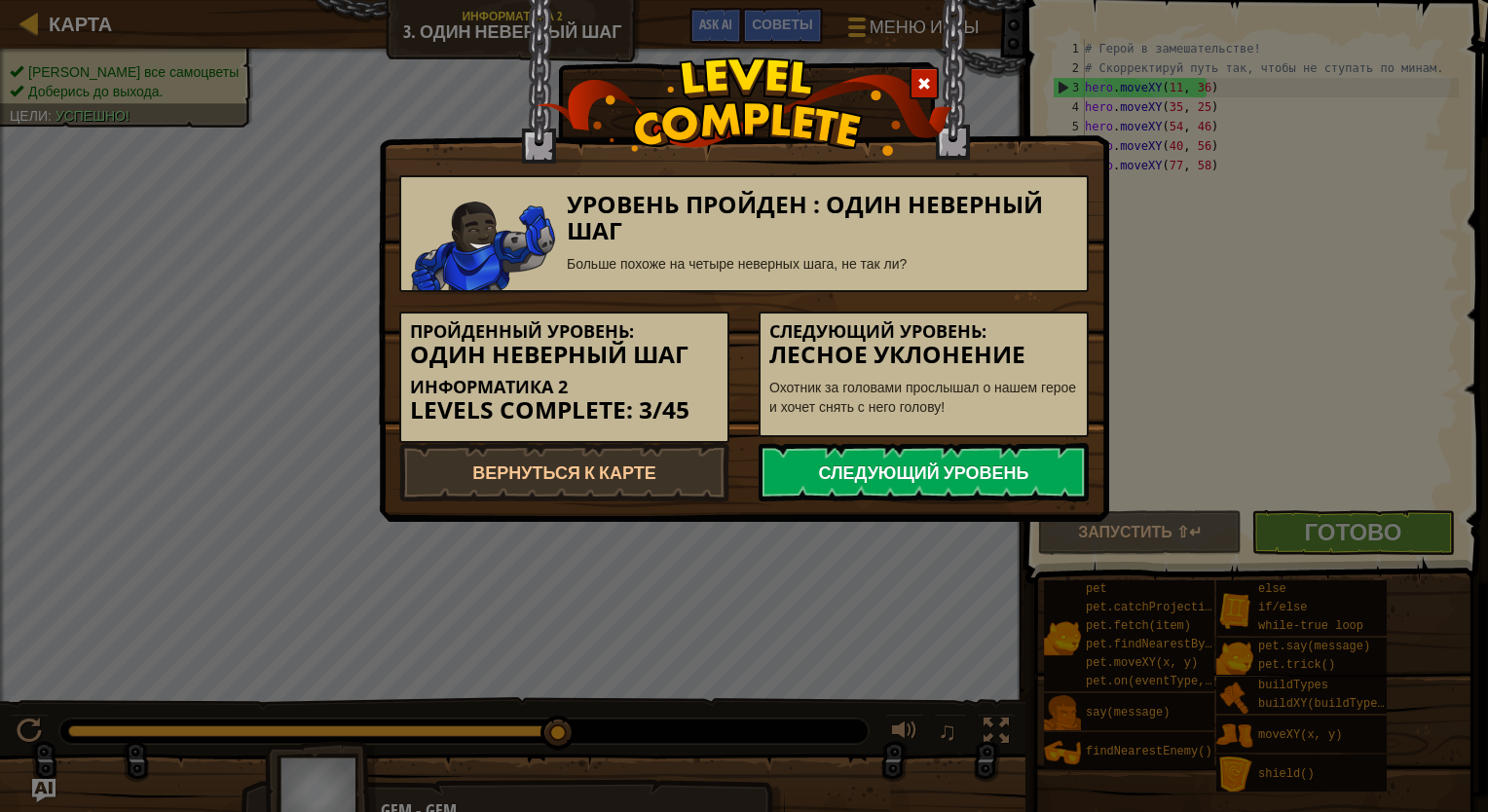
click at [818, 477] on link "Следующий уровень" at bounding box center [923, 472] width 330 height 58
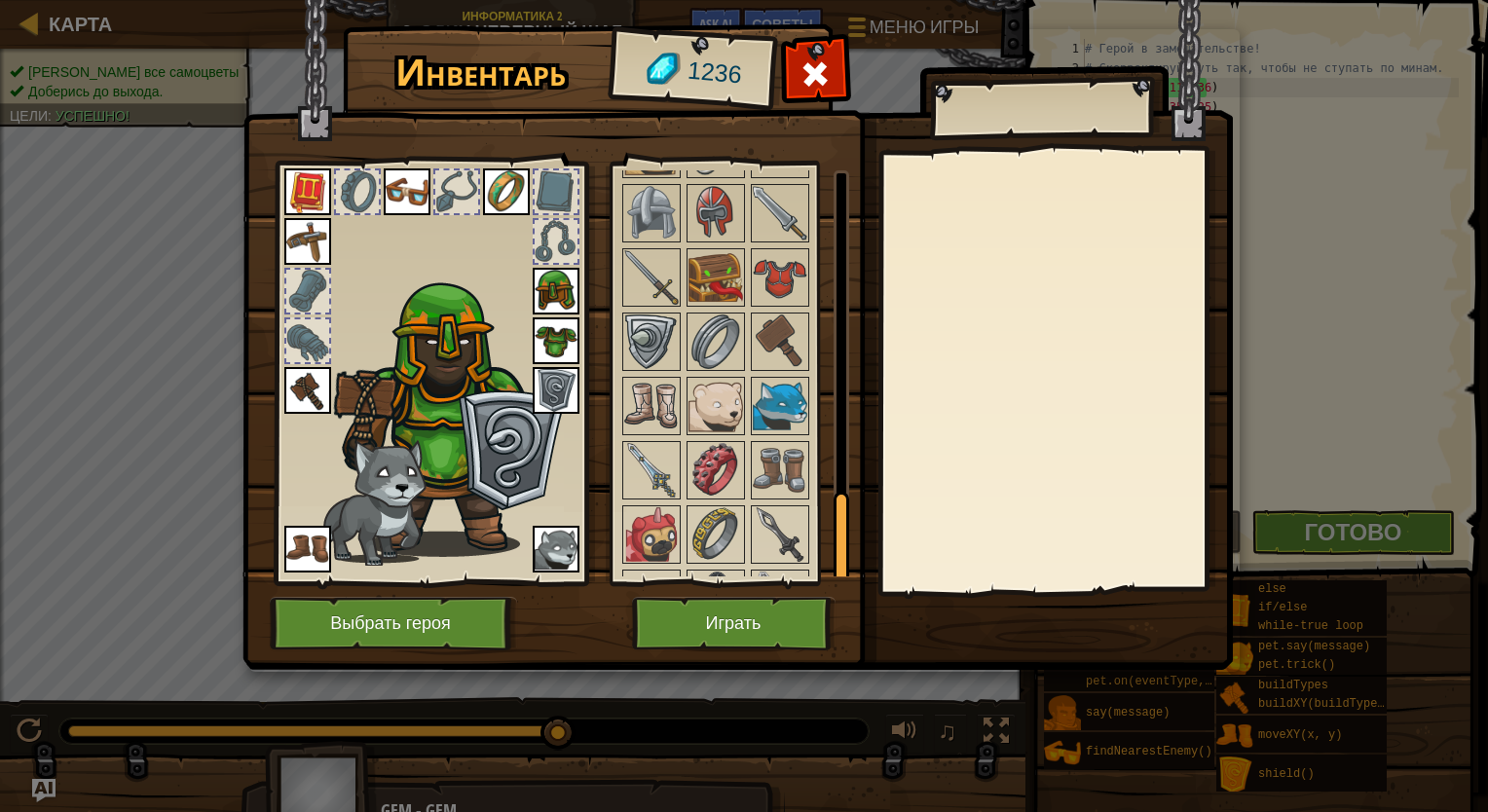
scroll to position [1456, 0]
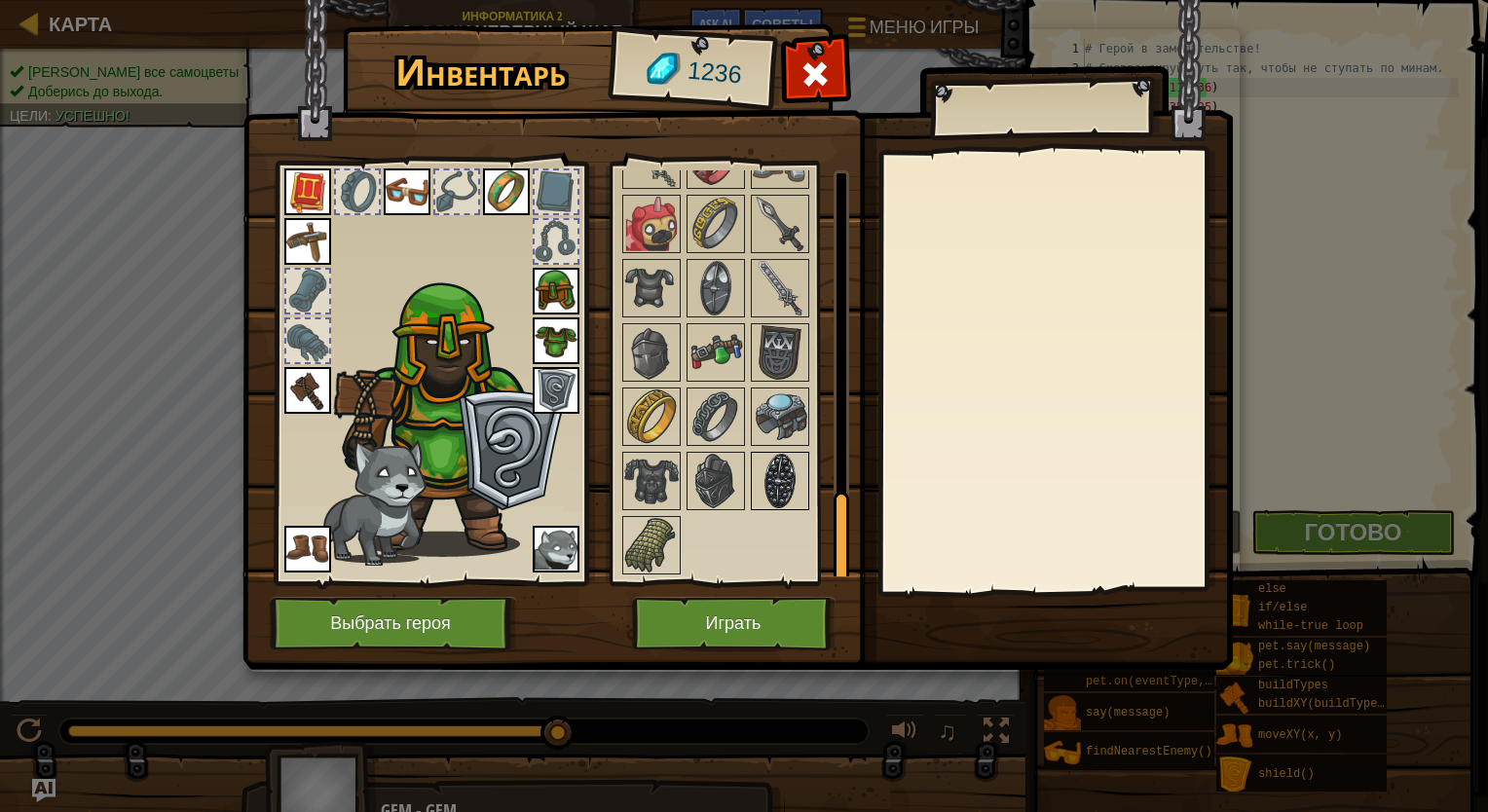
click at [760, 474] on img at bounding box center [780, 481] width 55 height 55
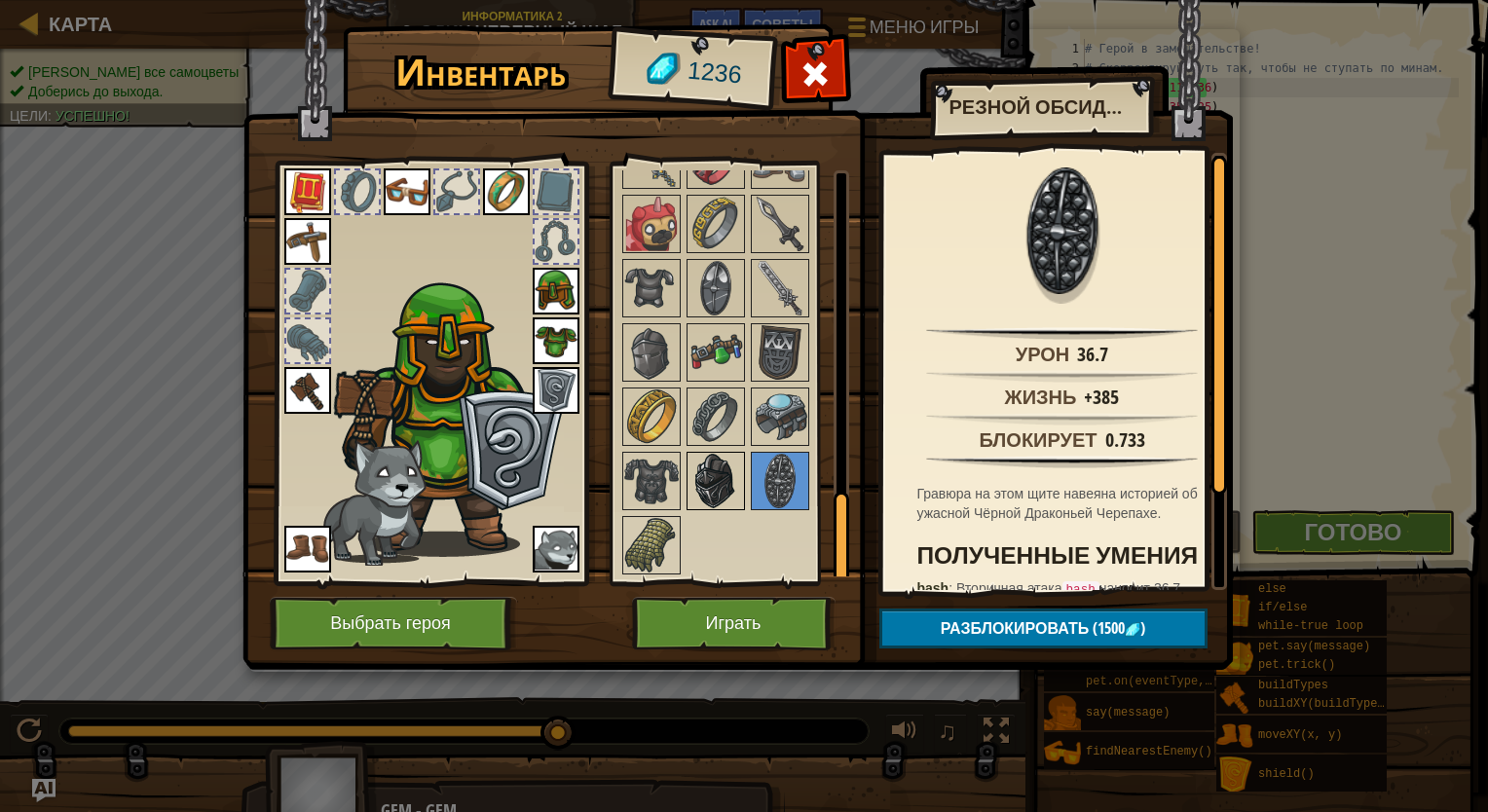
click at [724, 479] on img at bounding box center [715, 481] width 55 height 55
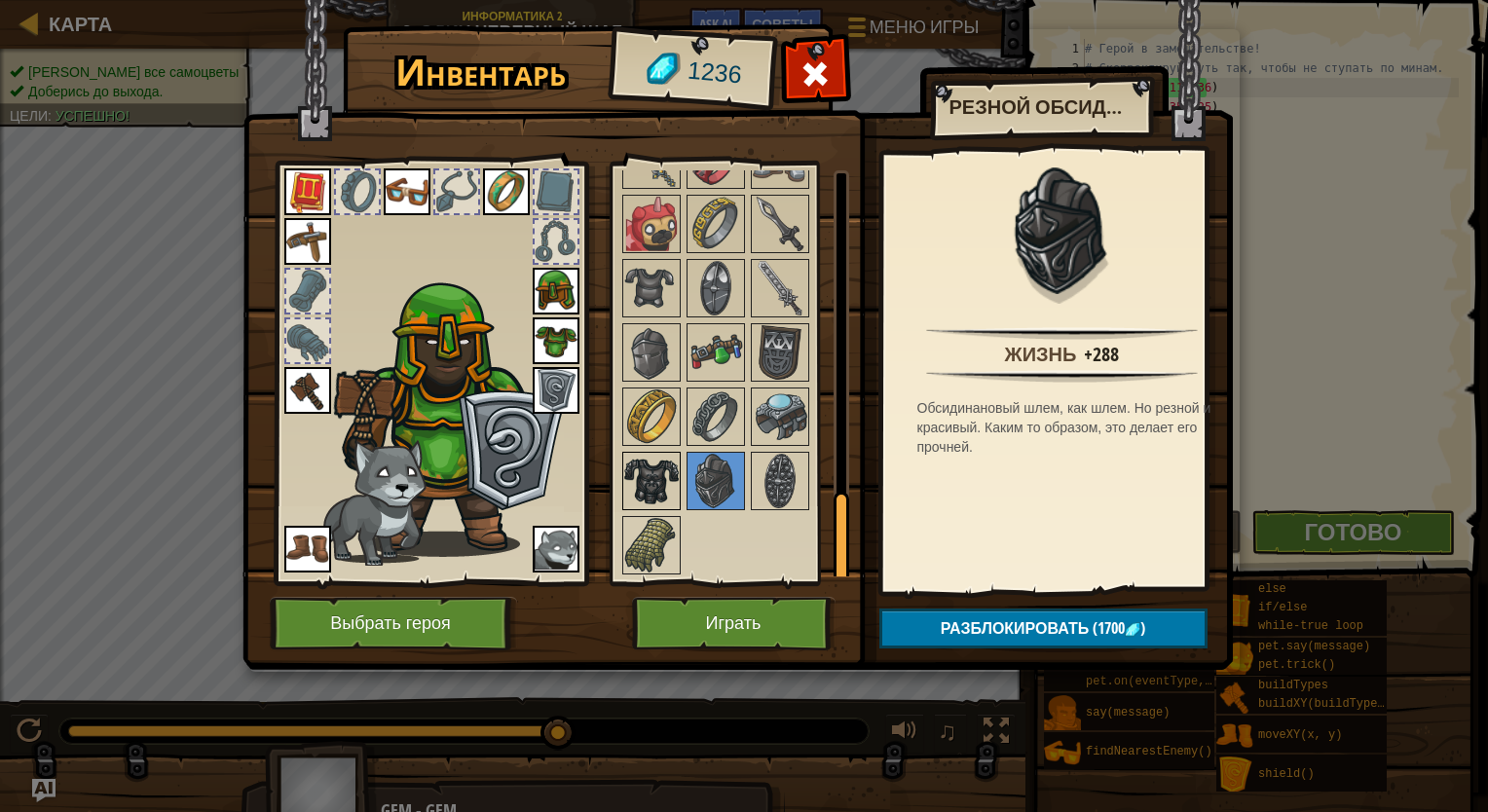
click at [646, 480] on img at bounding box center [651, 481] width 55 height 55
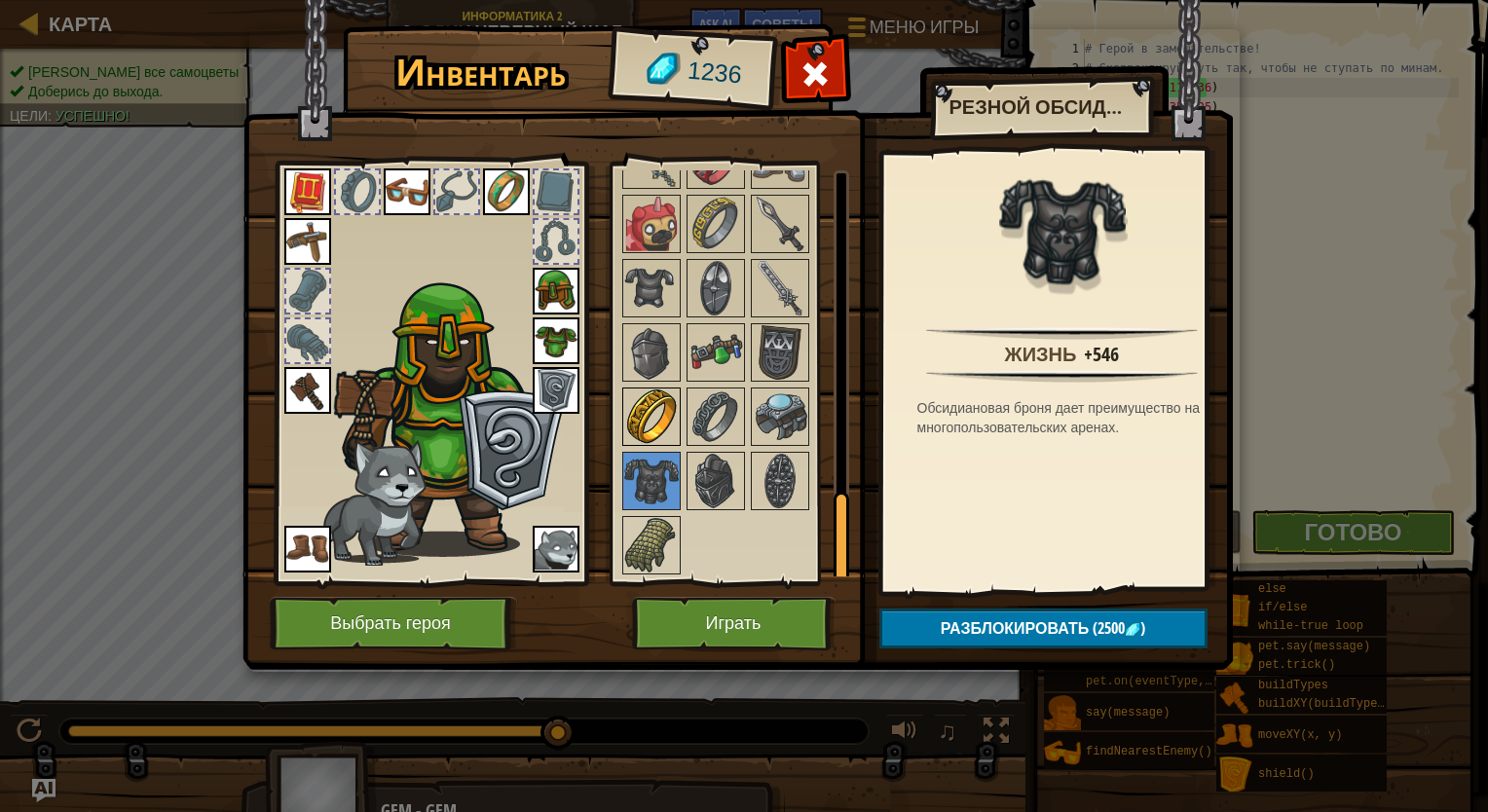
click at [645, 420] on img at bounding box center [651, 416] width 55 height 55
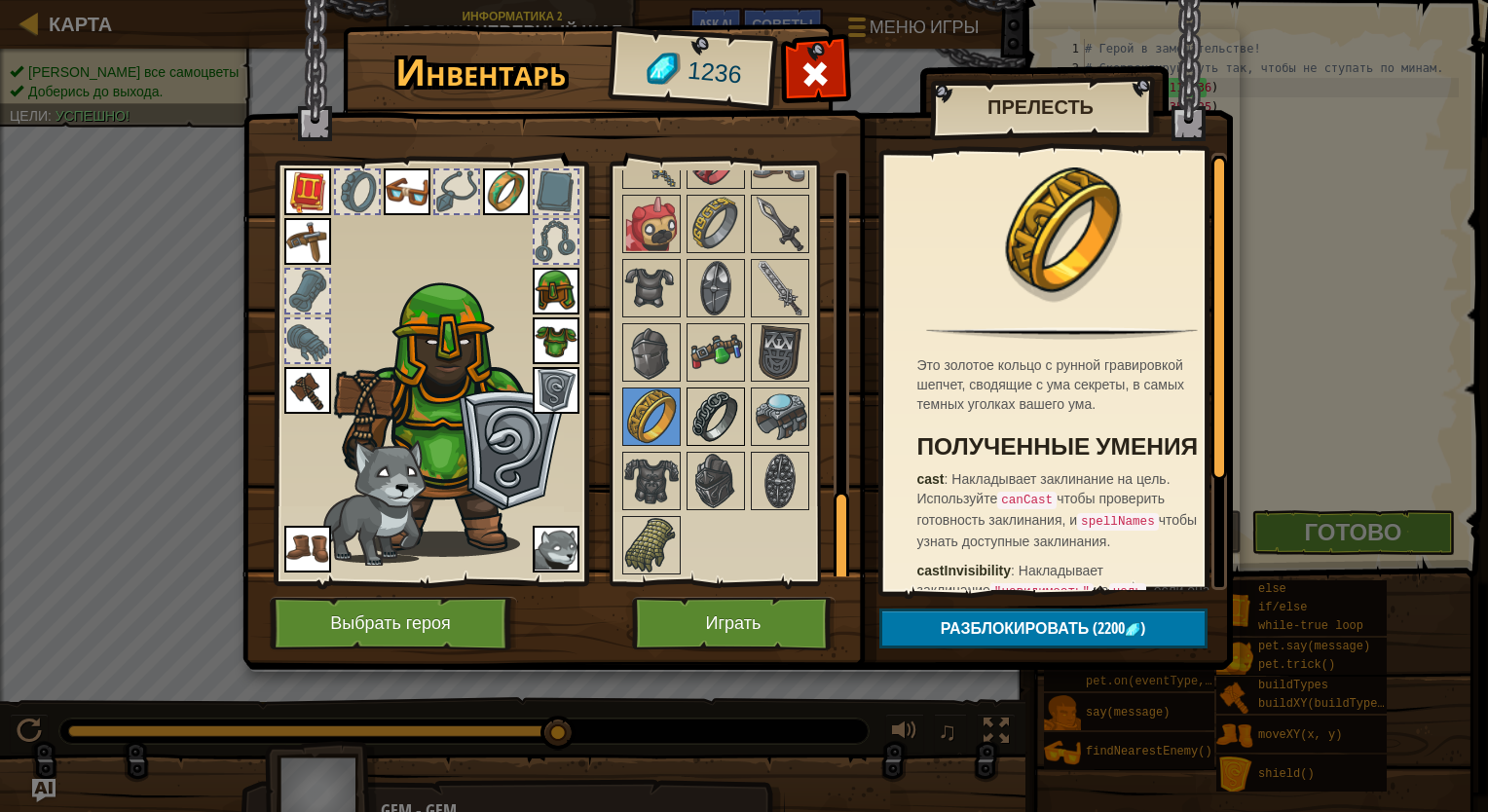
click at [731, 413] on img at bounding box center [715, 416] width 55 height 55
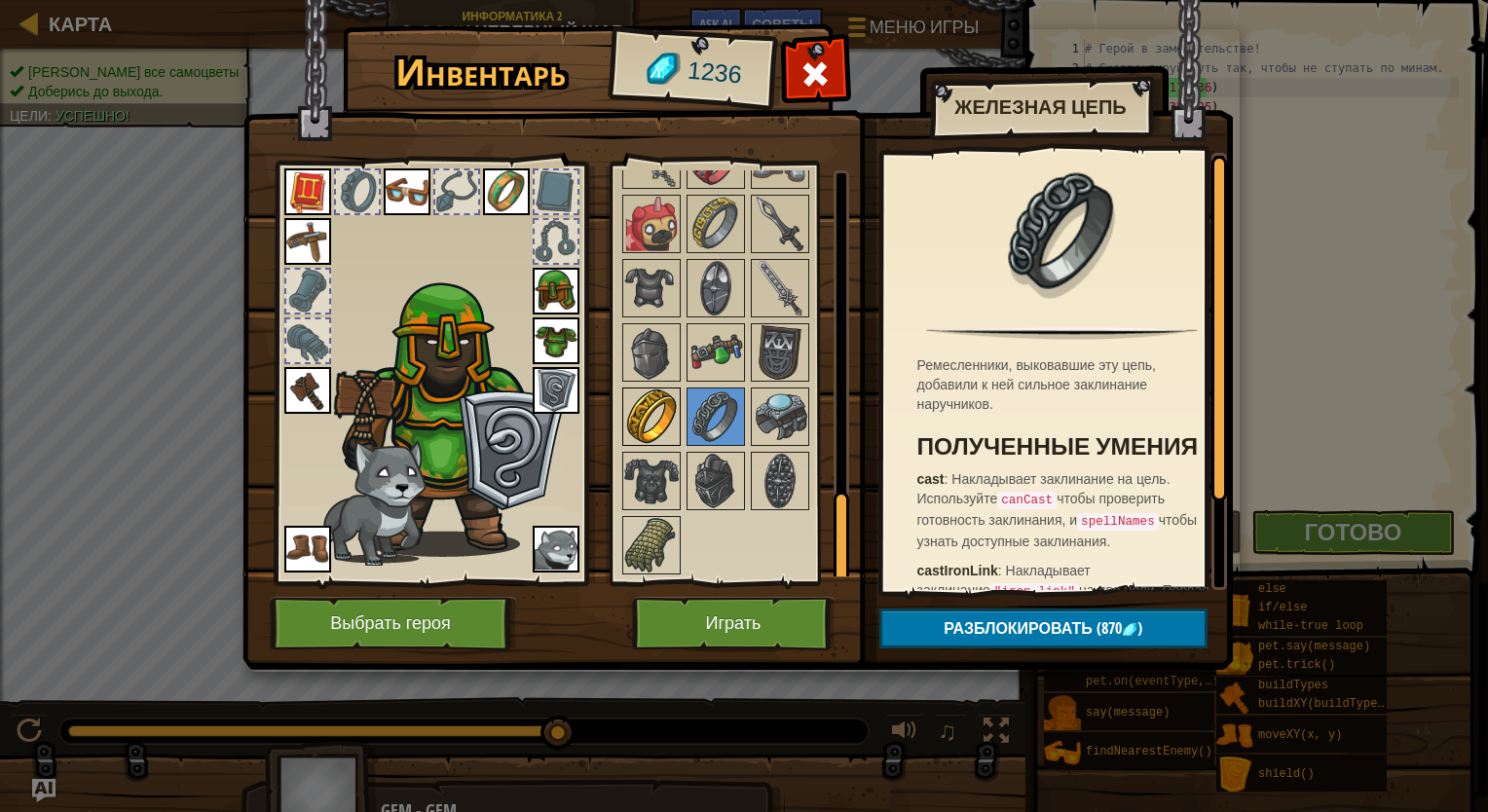
click at [632, 414] on img at bounding box center [651, 416] width 55 height 55
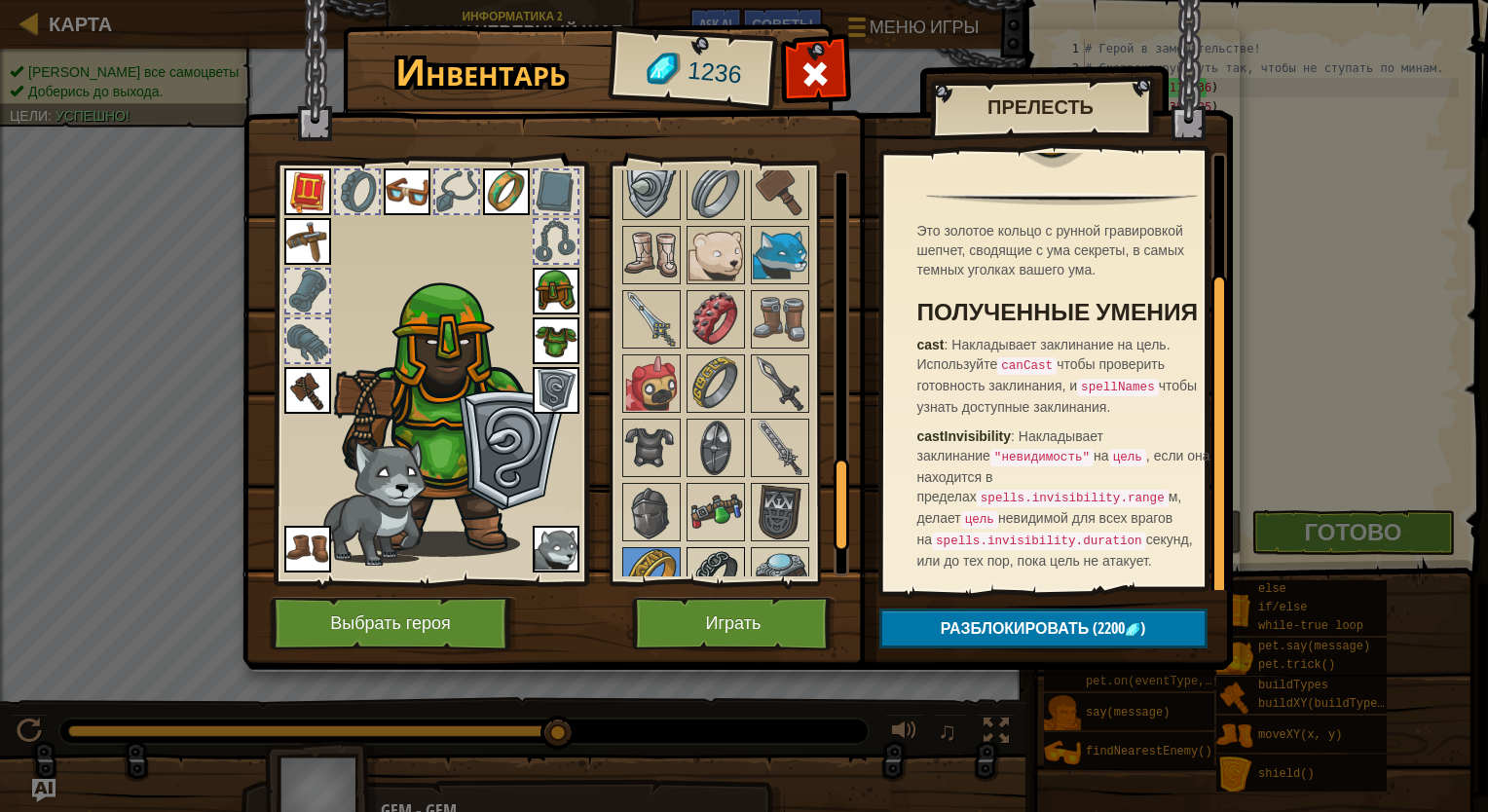
scroll to position [1295, 0]
click at [659, 386] on img at bounding box center [651, 384] width 55 height 55
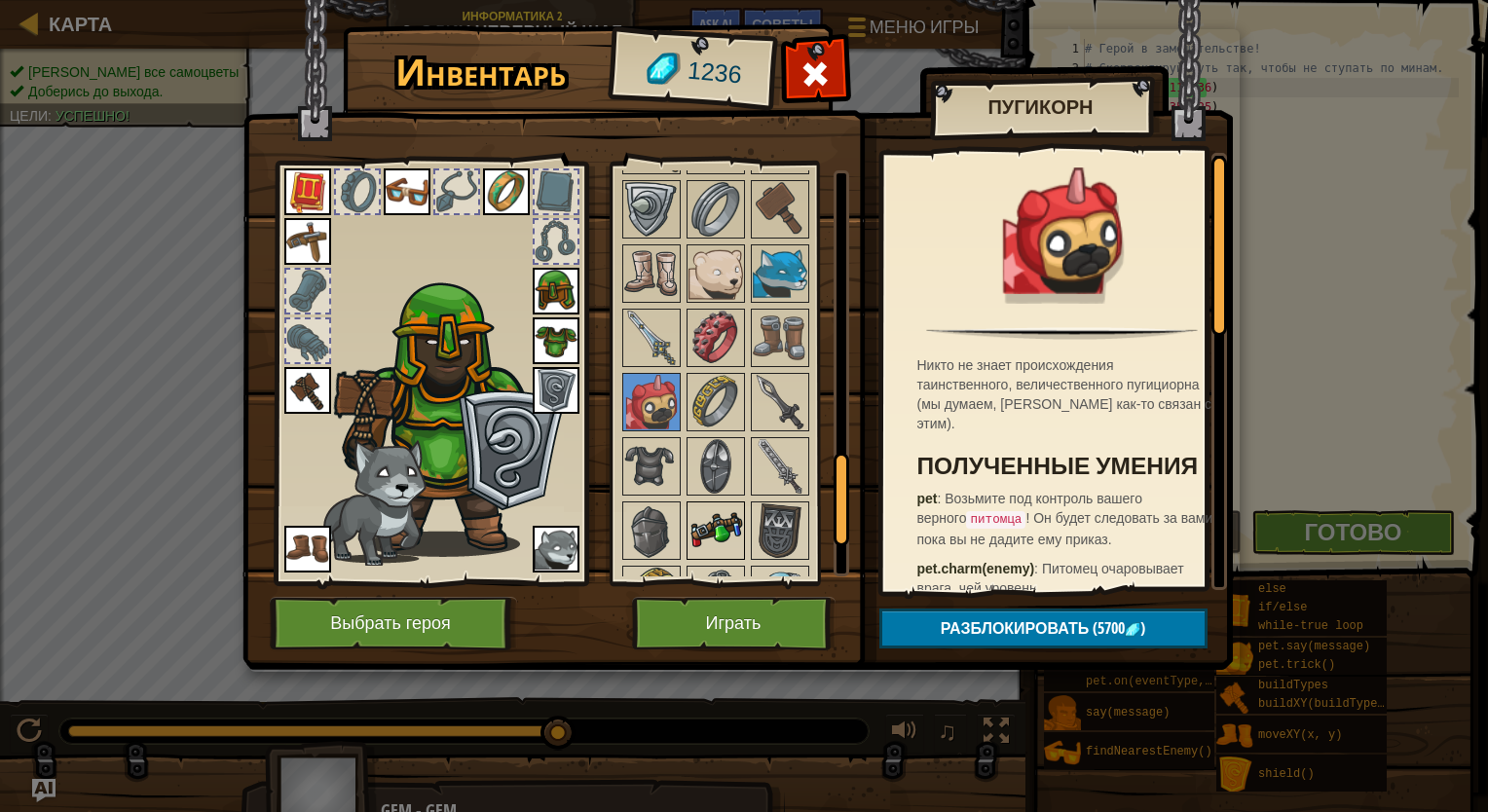
scroll to position [1275, 0]
click at [778, 280] on img at bounding box center [780, 275] width 55 height 55
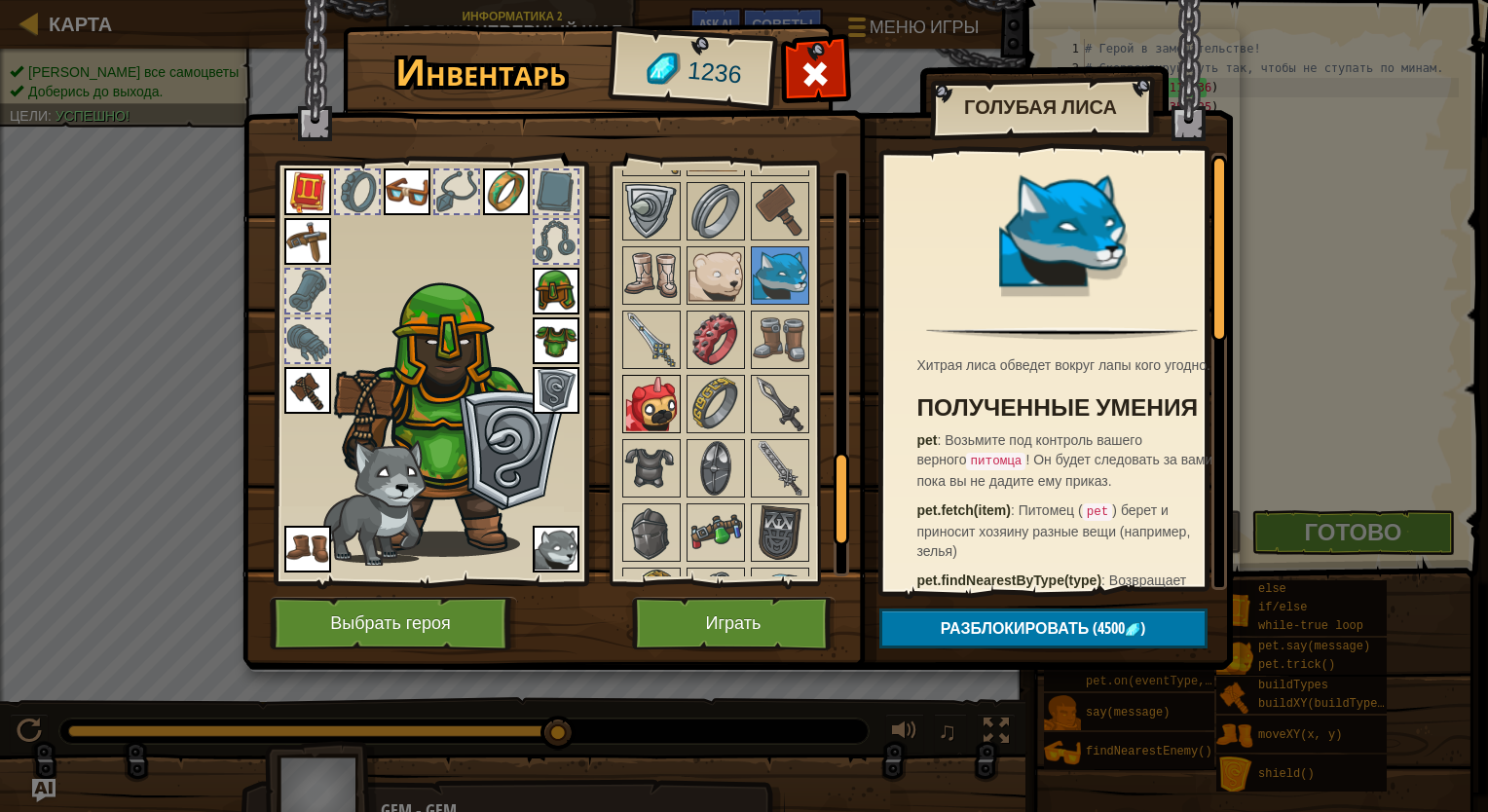
click at [645, 417] on img at bounding box center [651, 404] width 55 height 55
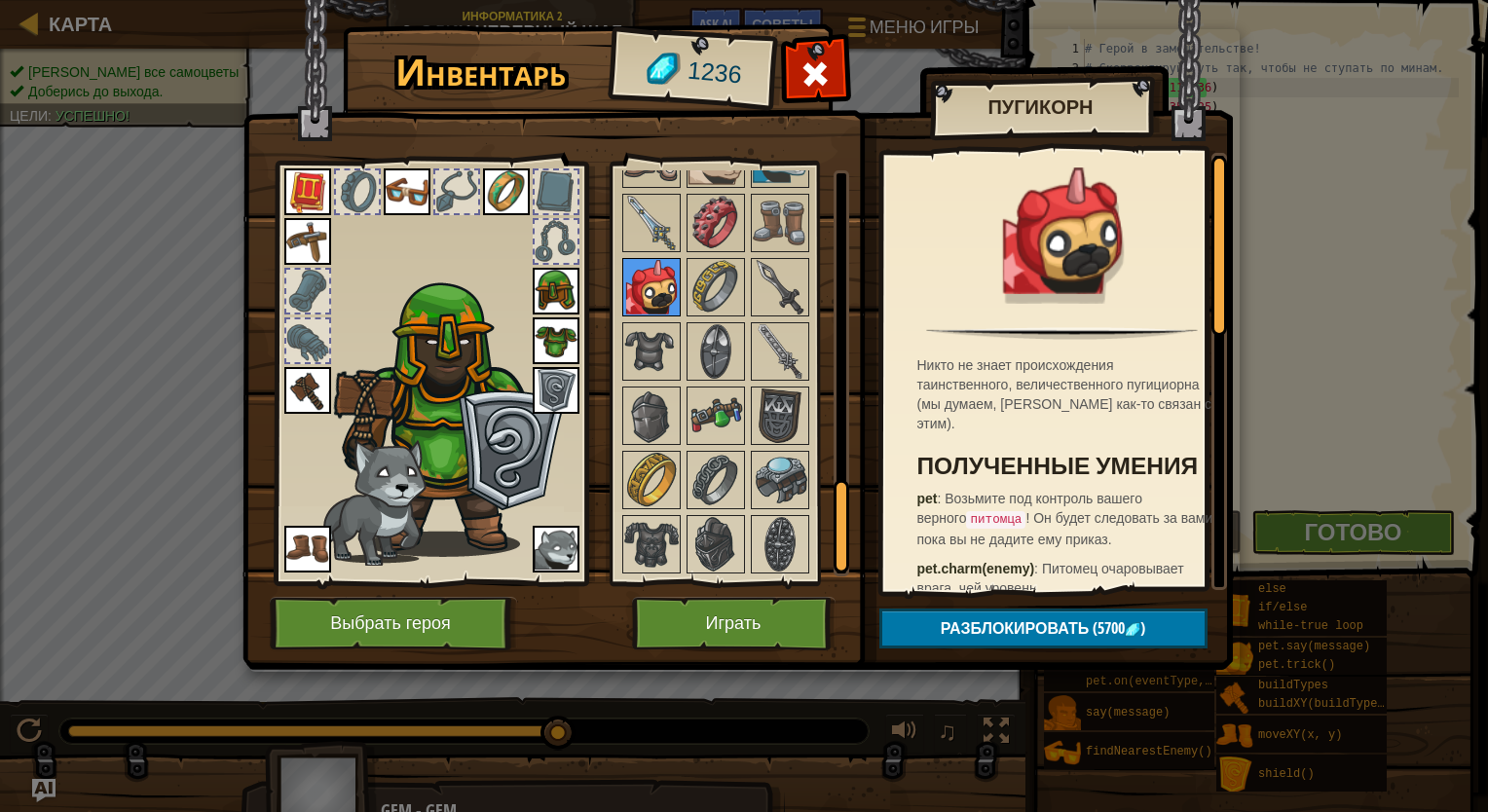
scroll to position [1456, 0]
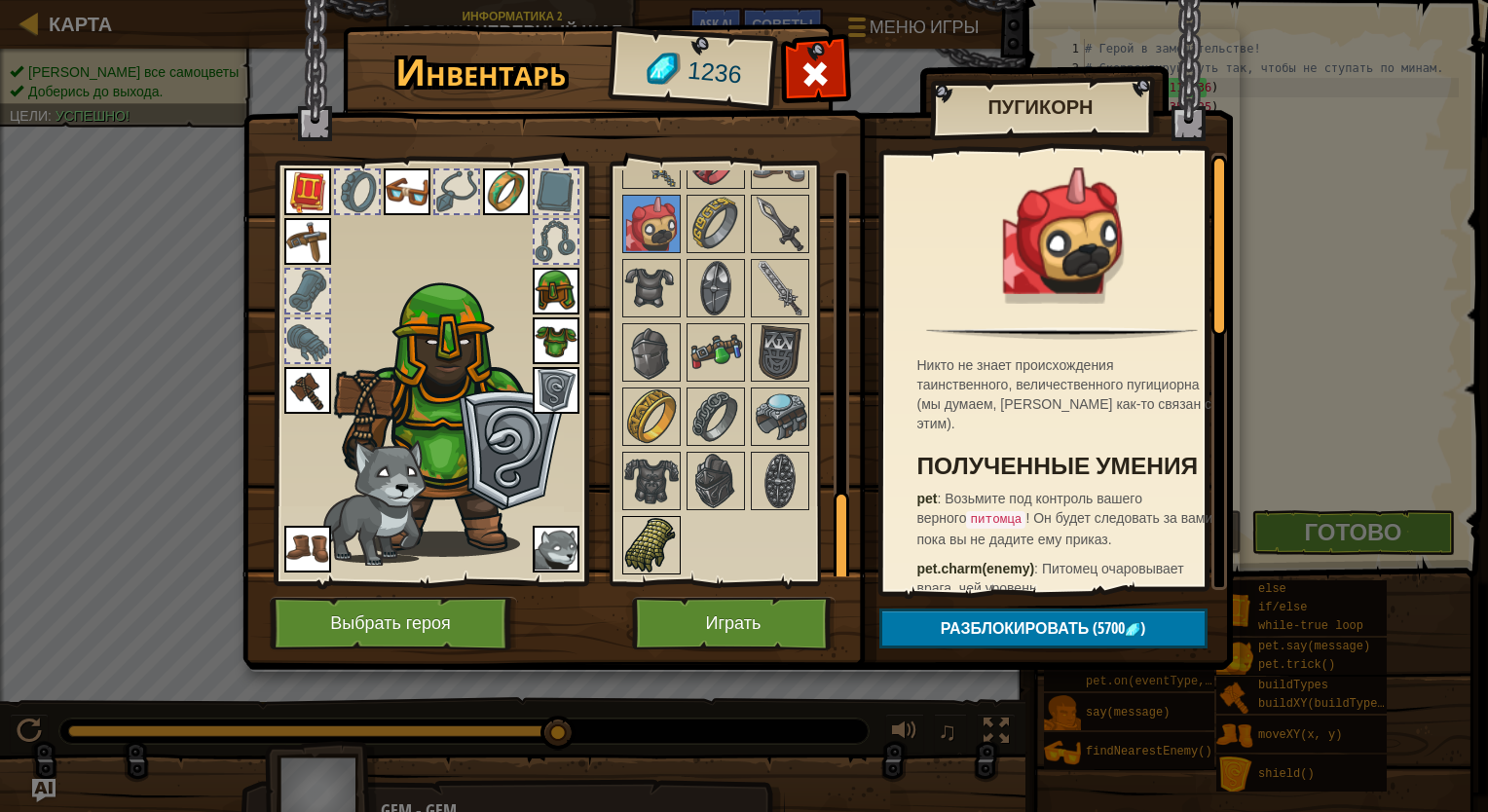
click at [664, 553] on img at bounding box center [651, 545] width 55 height 55
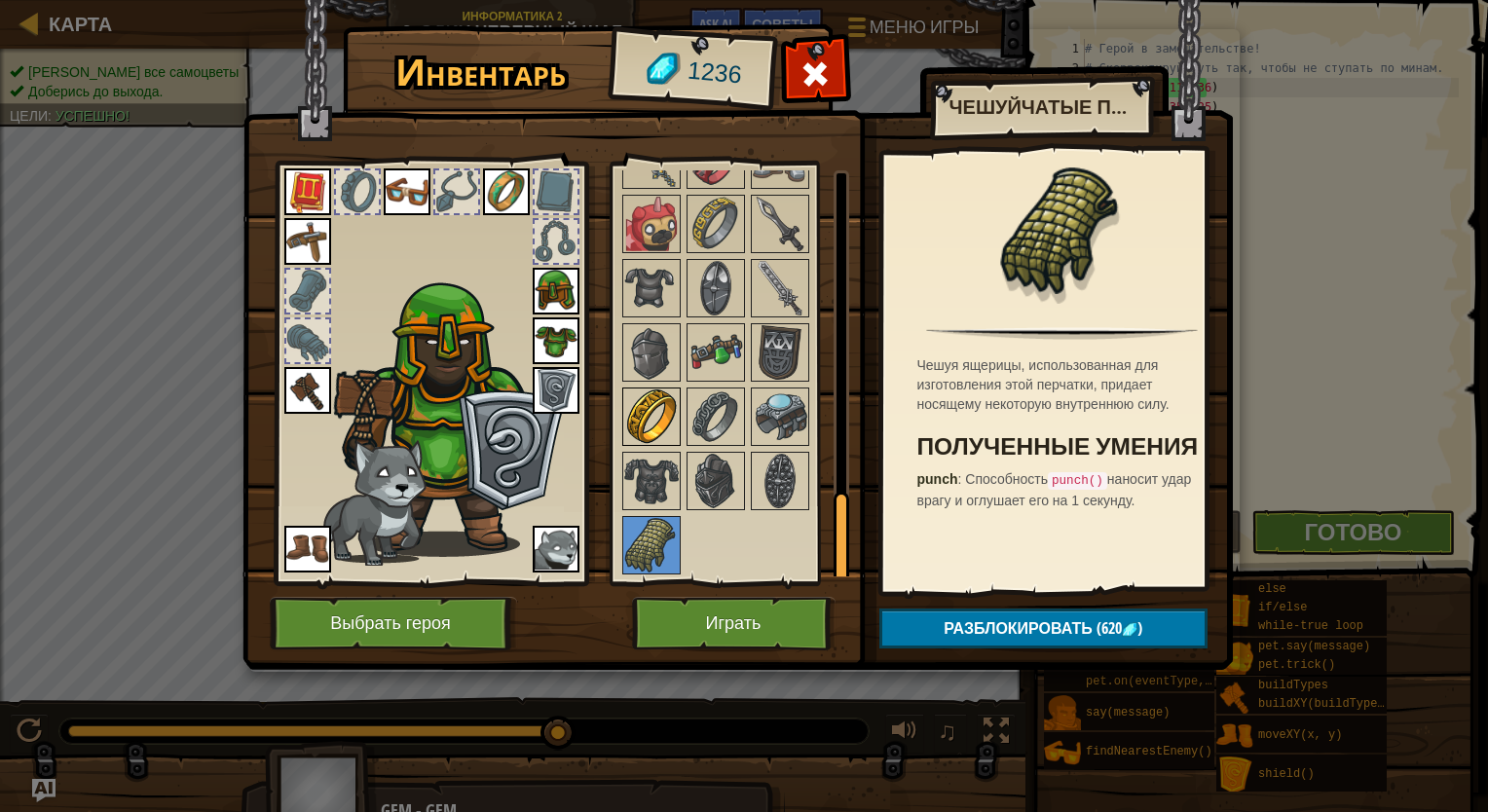
click at [645, 415] on img at bounding box center [651, 416] width 55 height 55
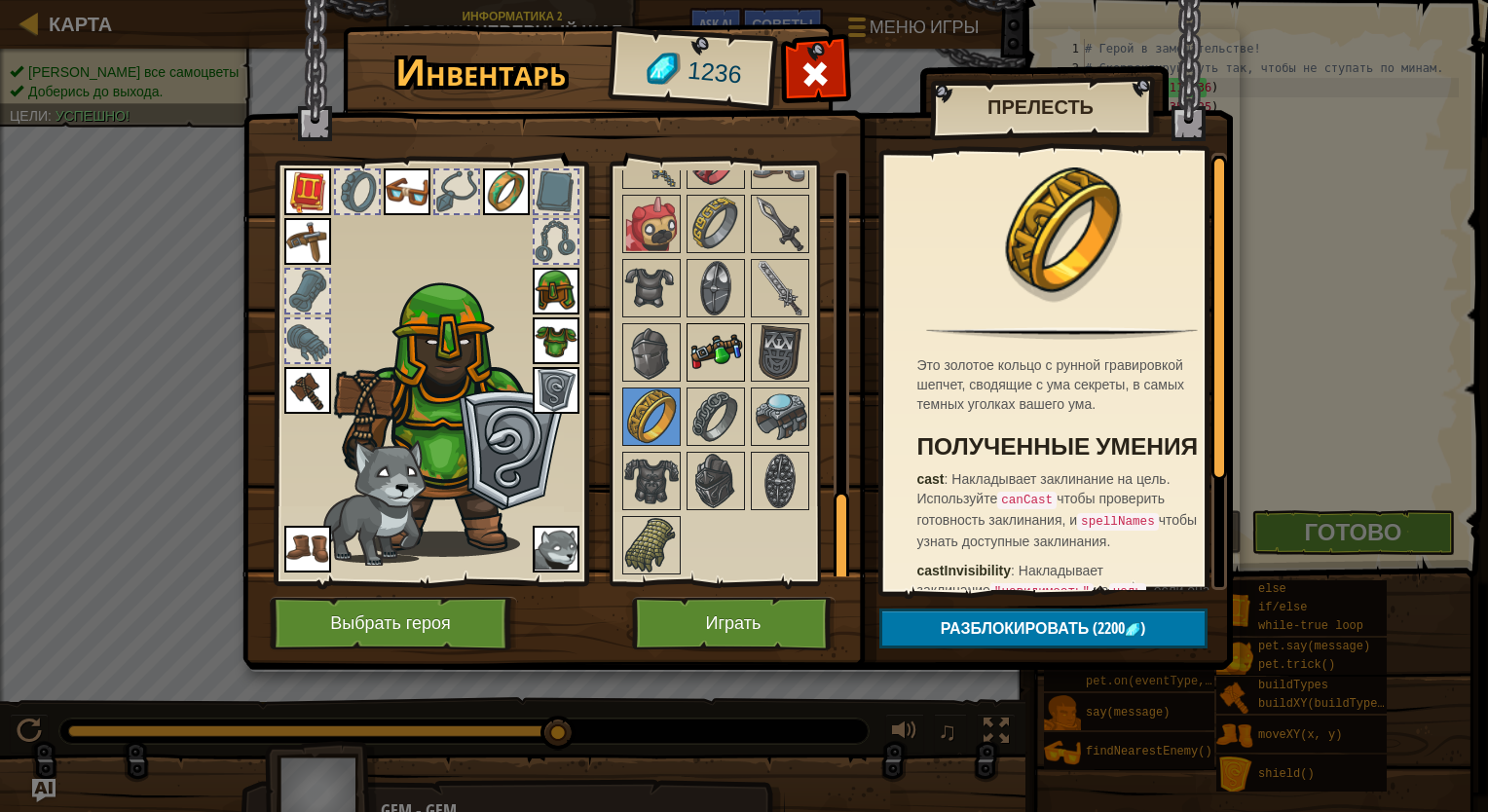
click at [710, 348] on img at bounding box center [715, 352] width 55 height 55
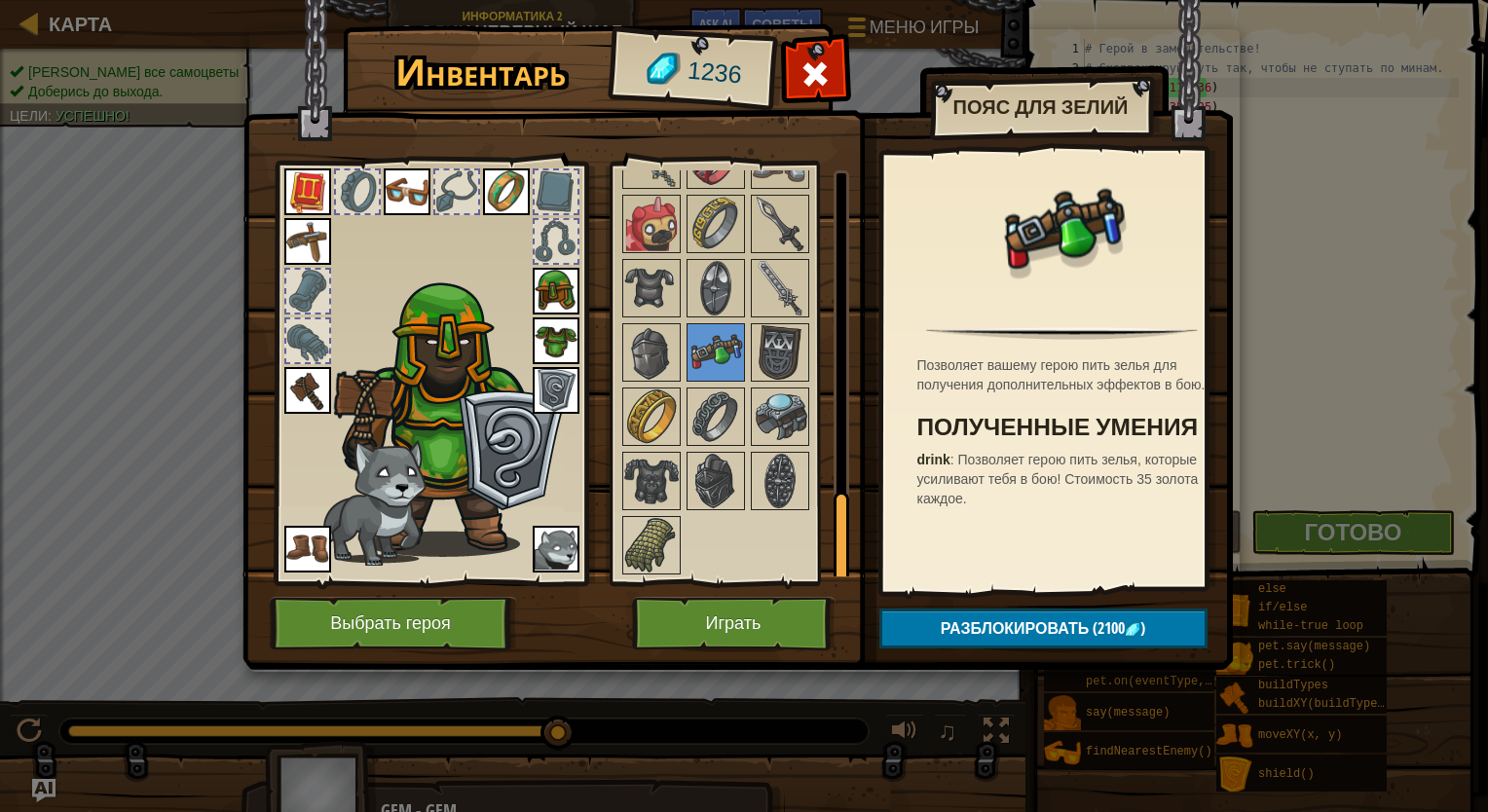
click at [986, 440] on h3 "Полученные умения" at bounding box center [1067, 427] width 300 height 26
click at [772, 290] on img at bounding box center [780, 288] width 55 height 55
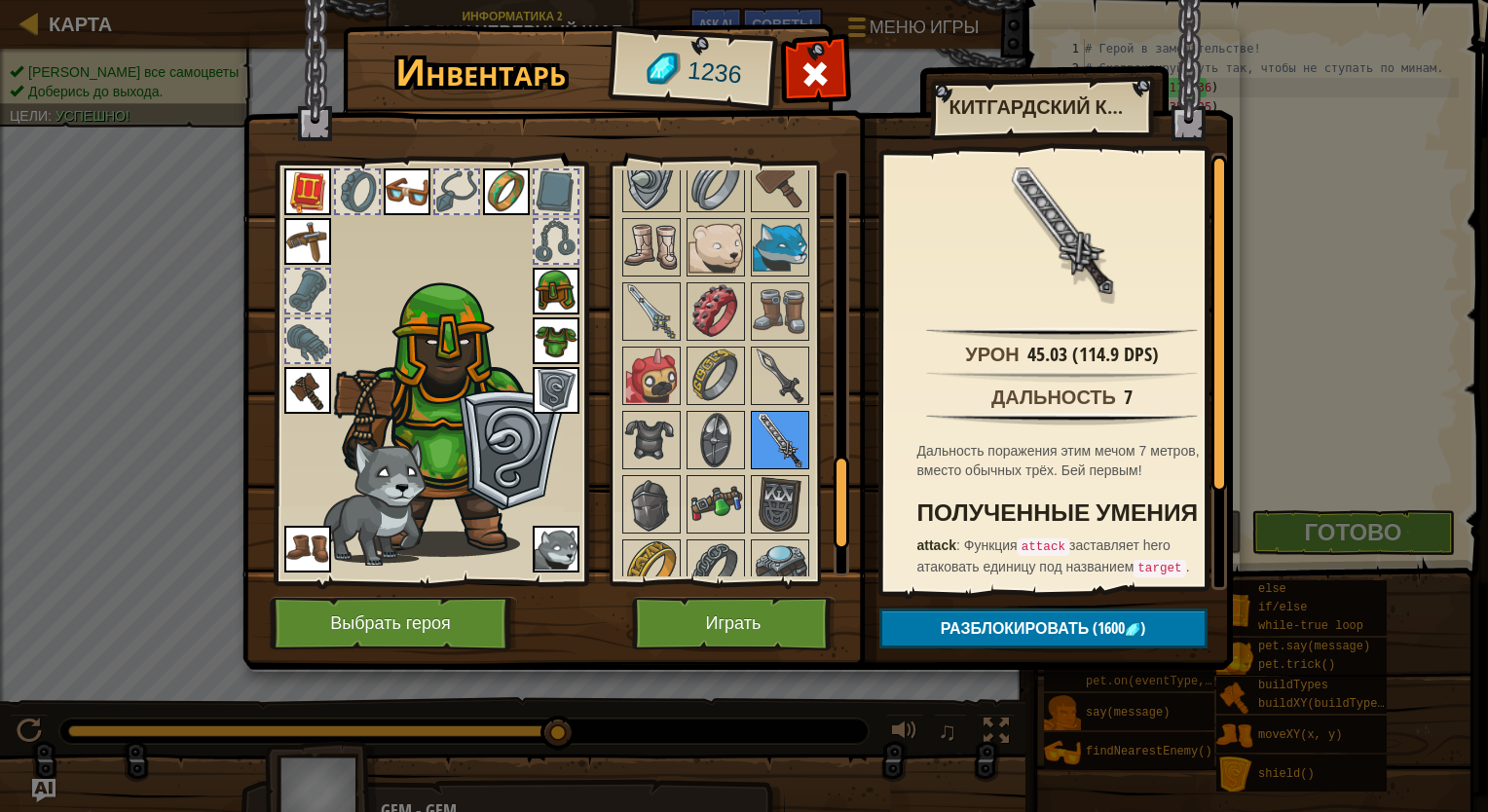
scroll to position [1262, 0]
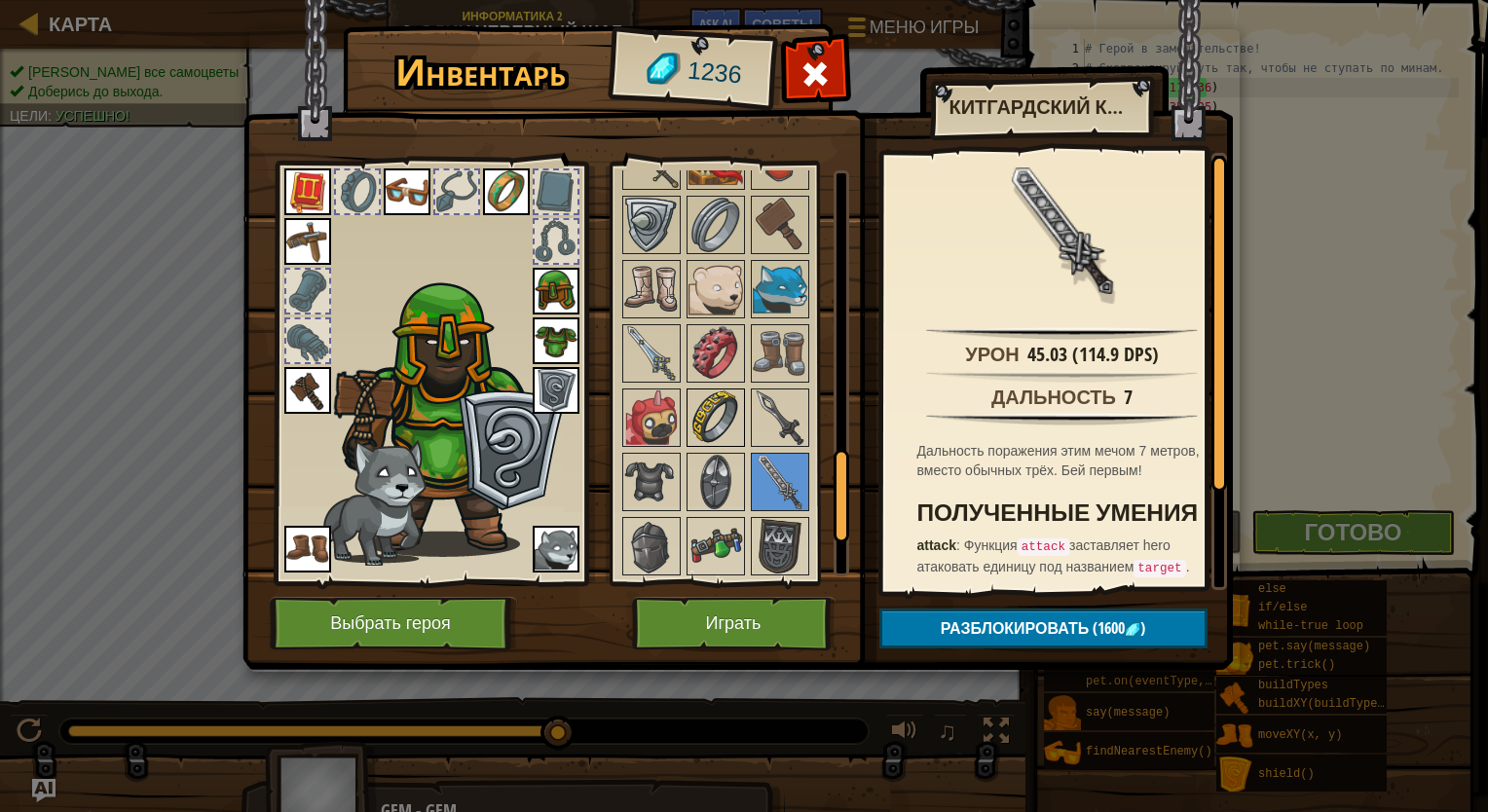
click at [718, 417] on img at bounding box center [715, 417] width 55 height 55
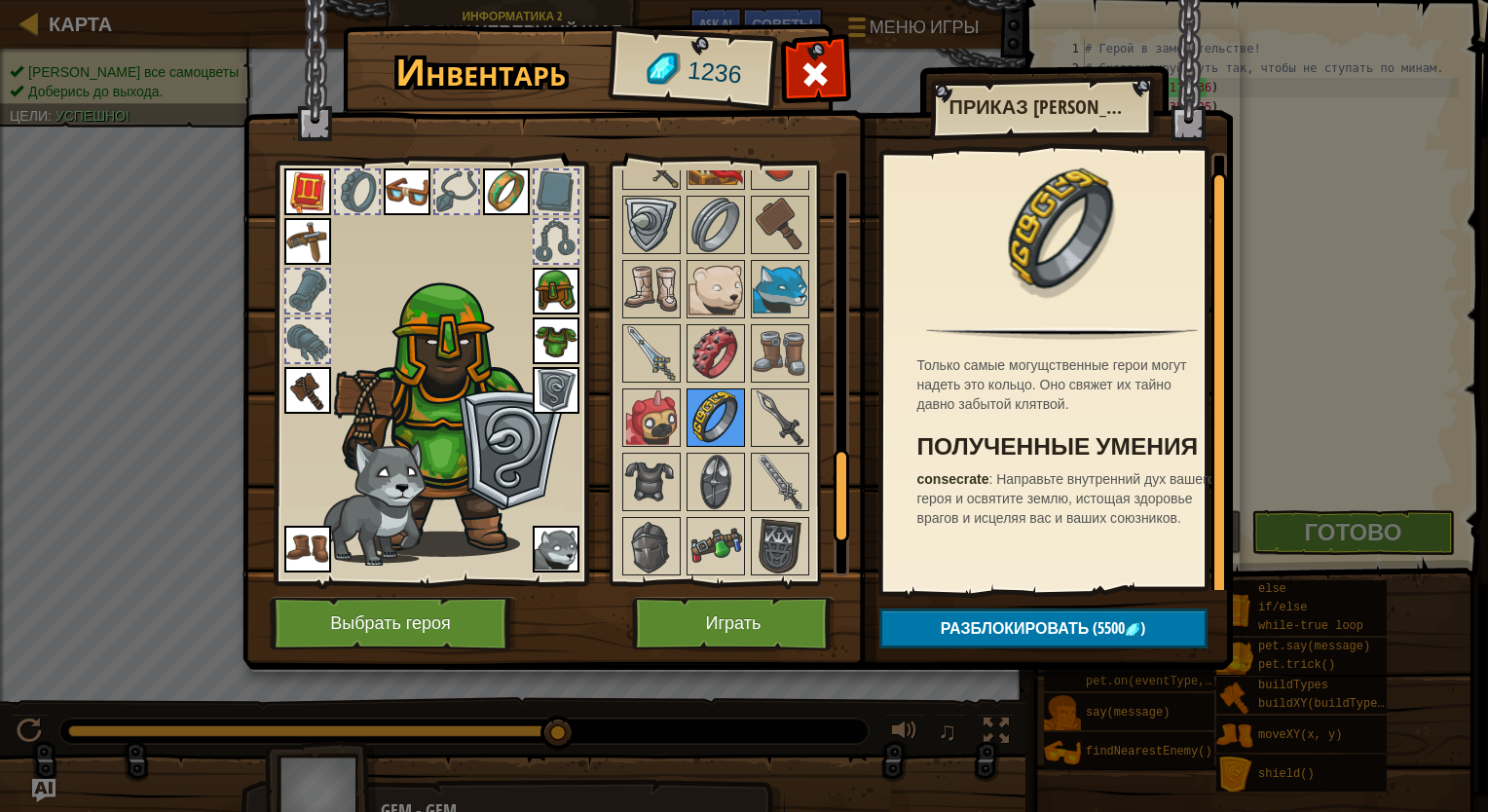
scroll to position [0, 0]
click at [719, 372] on img at bounding box center [715, 353] width 55 height 55
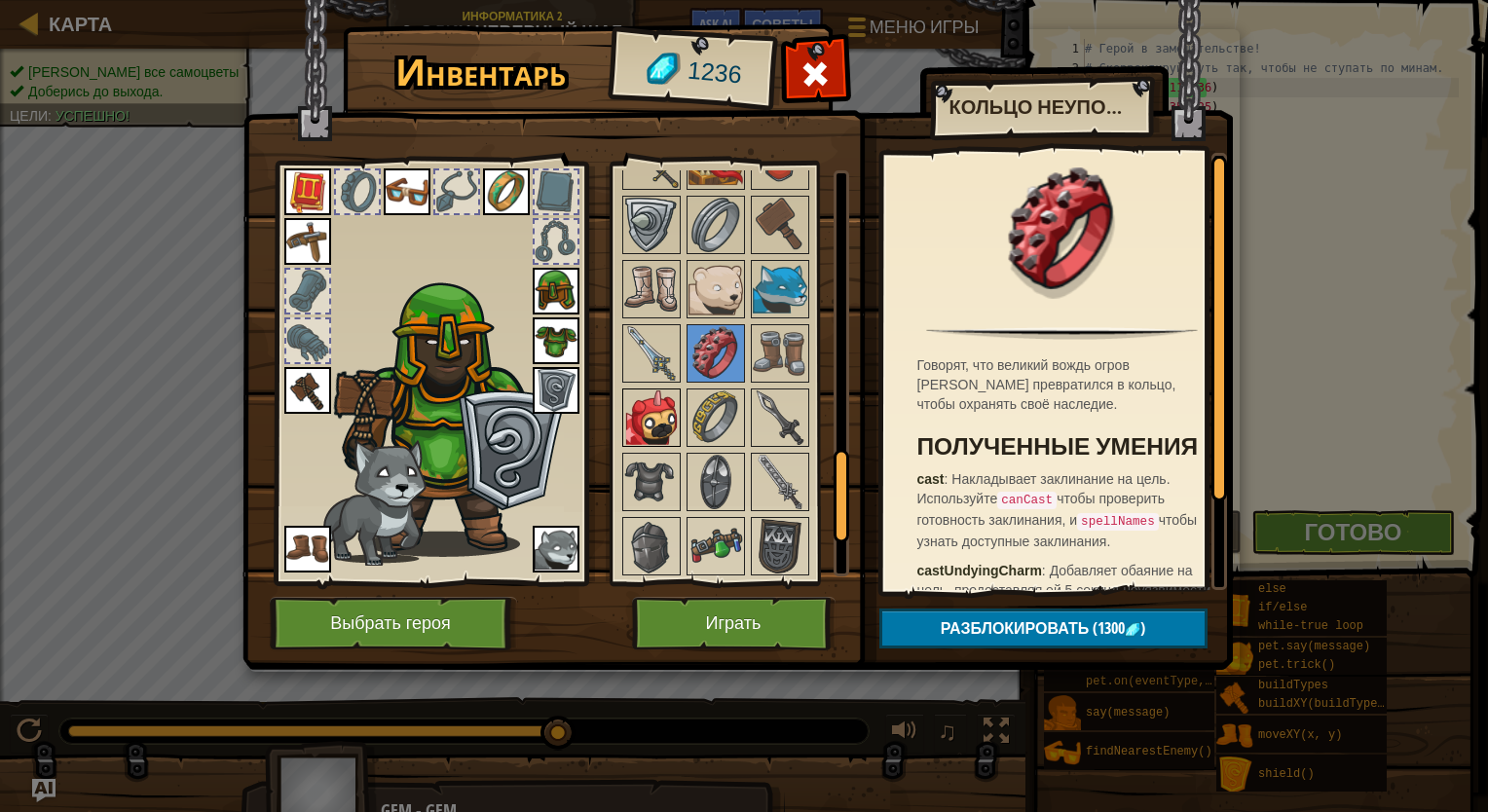
click at [646, 392] on img at bounding box center [651, 417] width 55 height 55
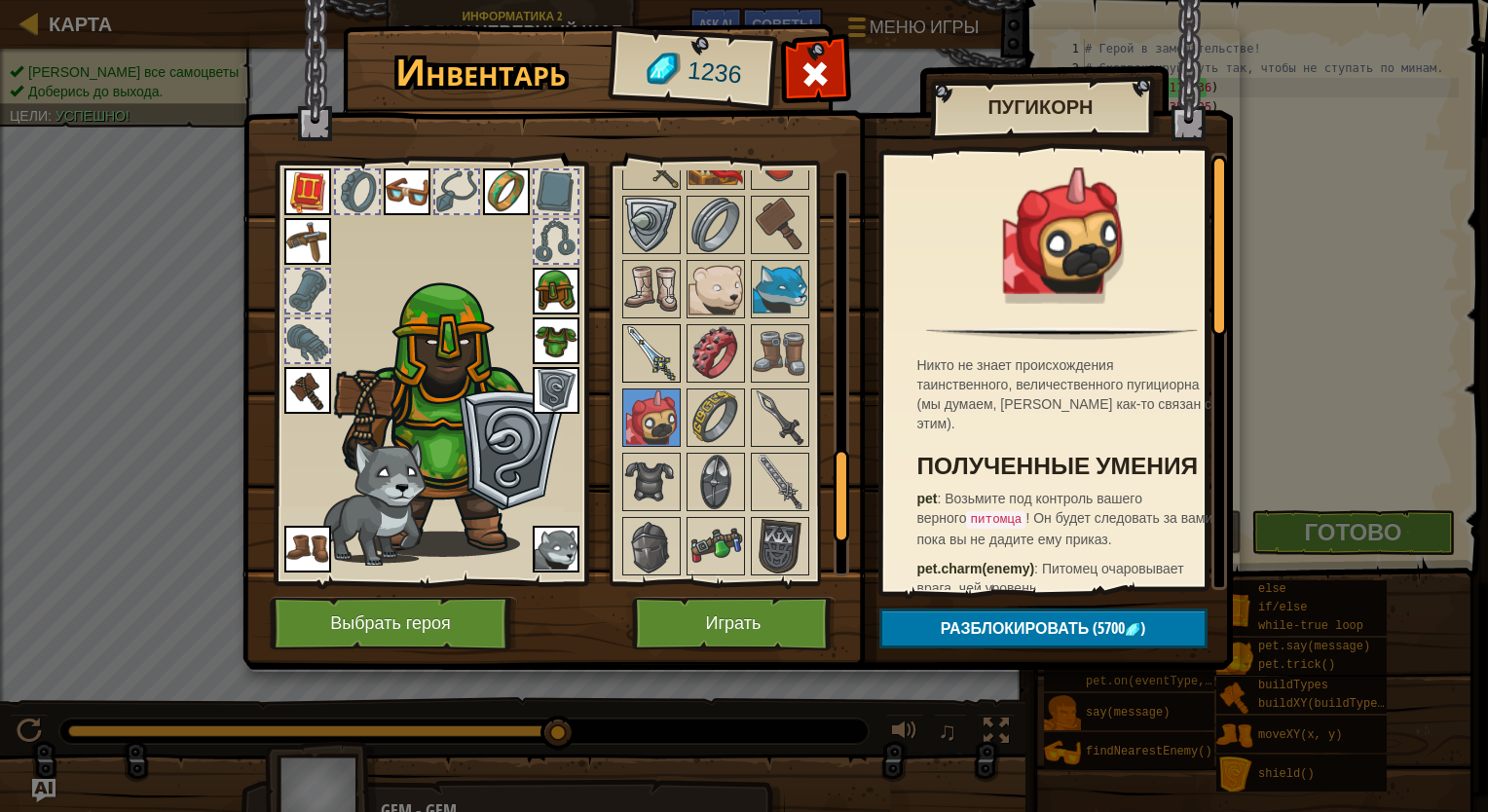
click at [649, 371] on img at bounding box center [651, 353] width 55 height 55
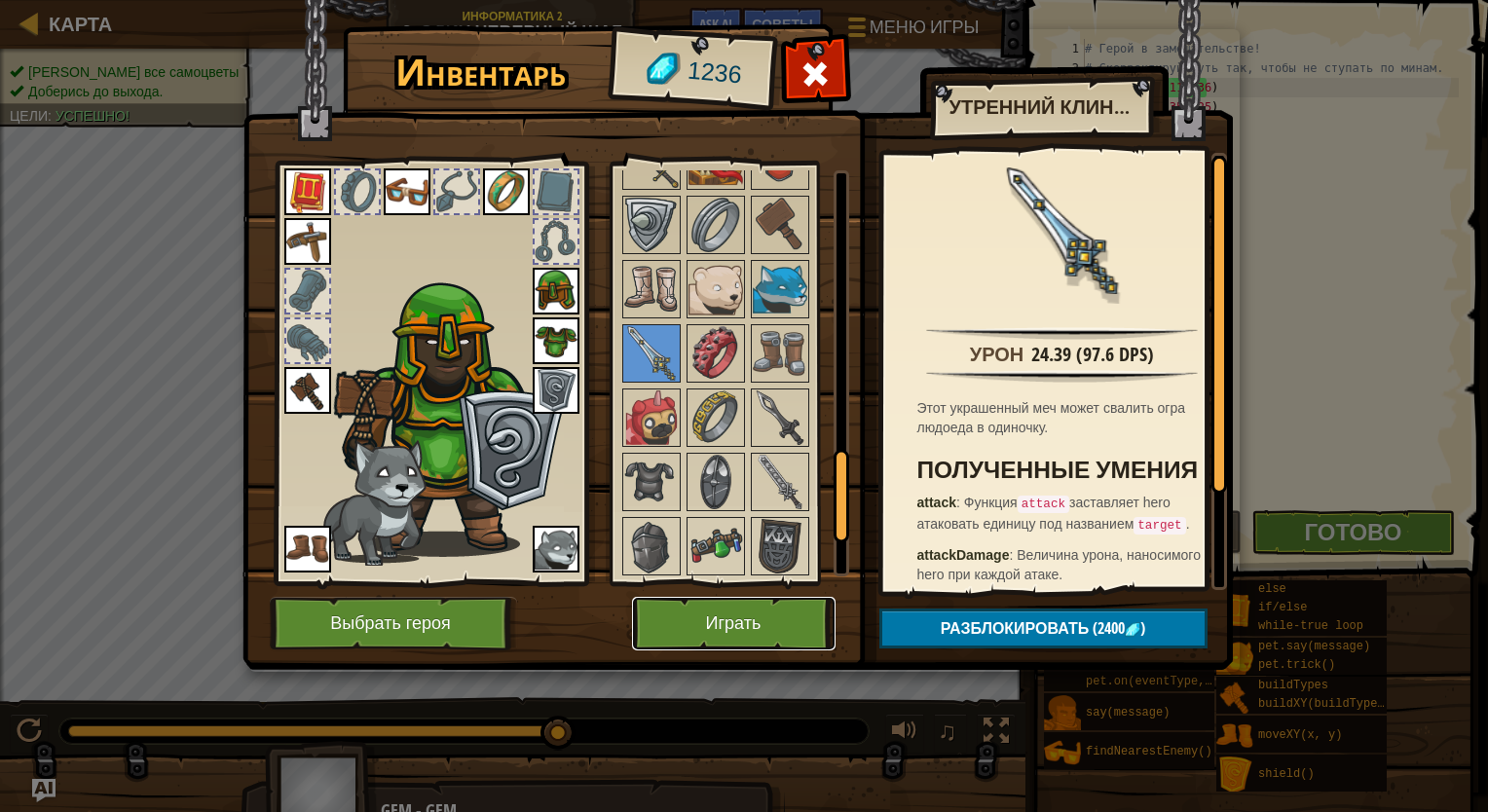
click at [804, 627] on button "Играть" at bounding box center [733, 624] width 203 height 54
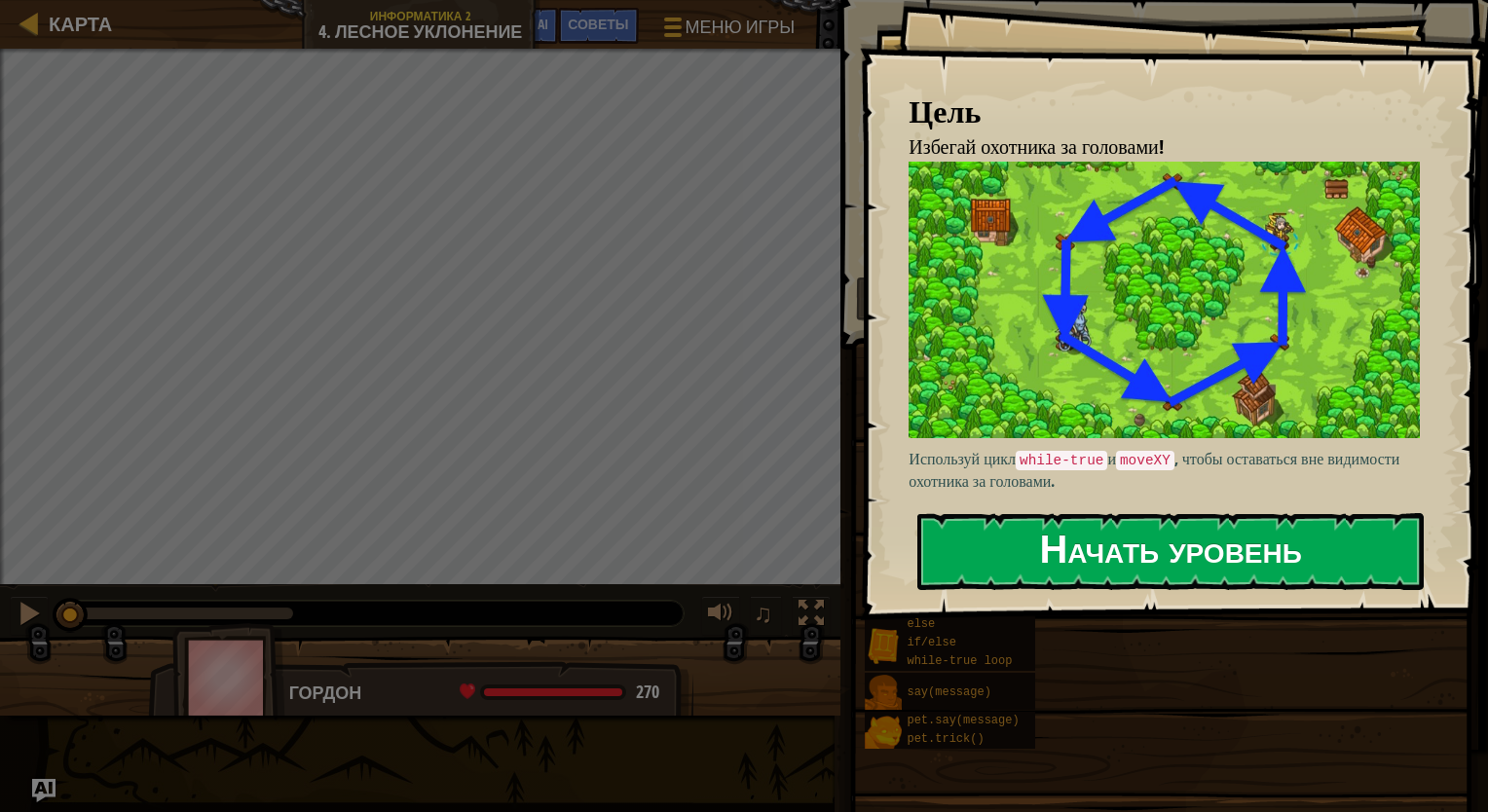
click at [986, 568] on button "Начать уровень" at bounding box center [1170, 551] width 506 height 77
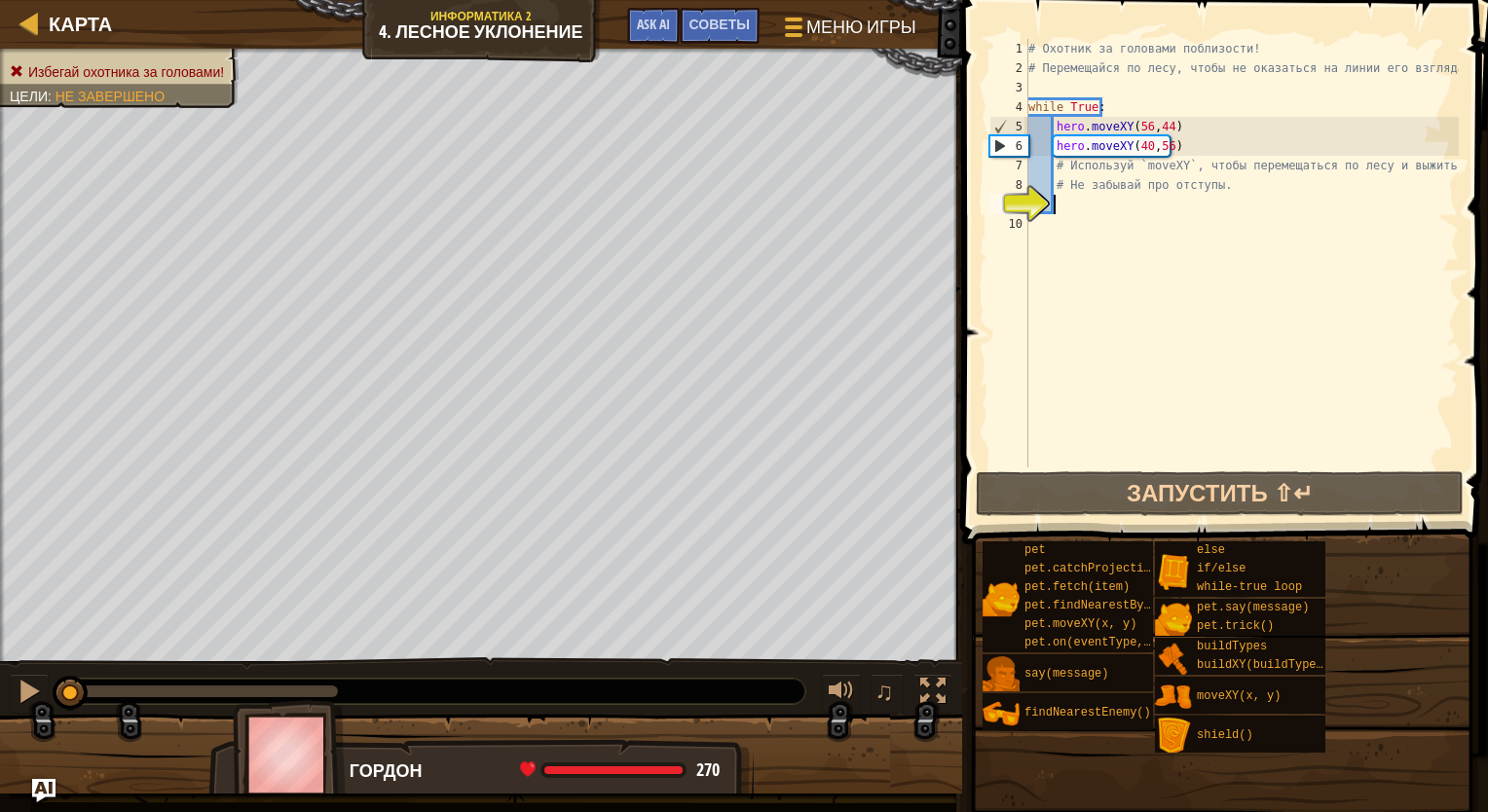
click at [986, 208] on div "# Охотник за головами поблизости! # Перемещайся по лесу, чтобы не оказаться на …" at bounding box center [1241, 272] width 434 height 467
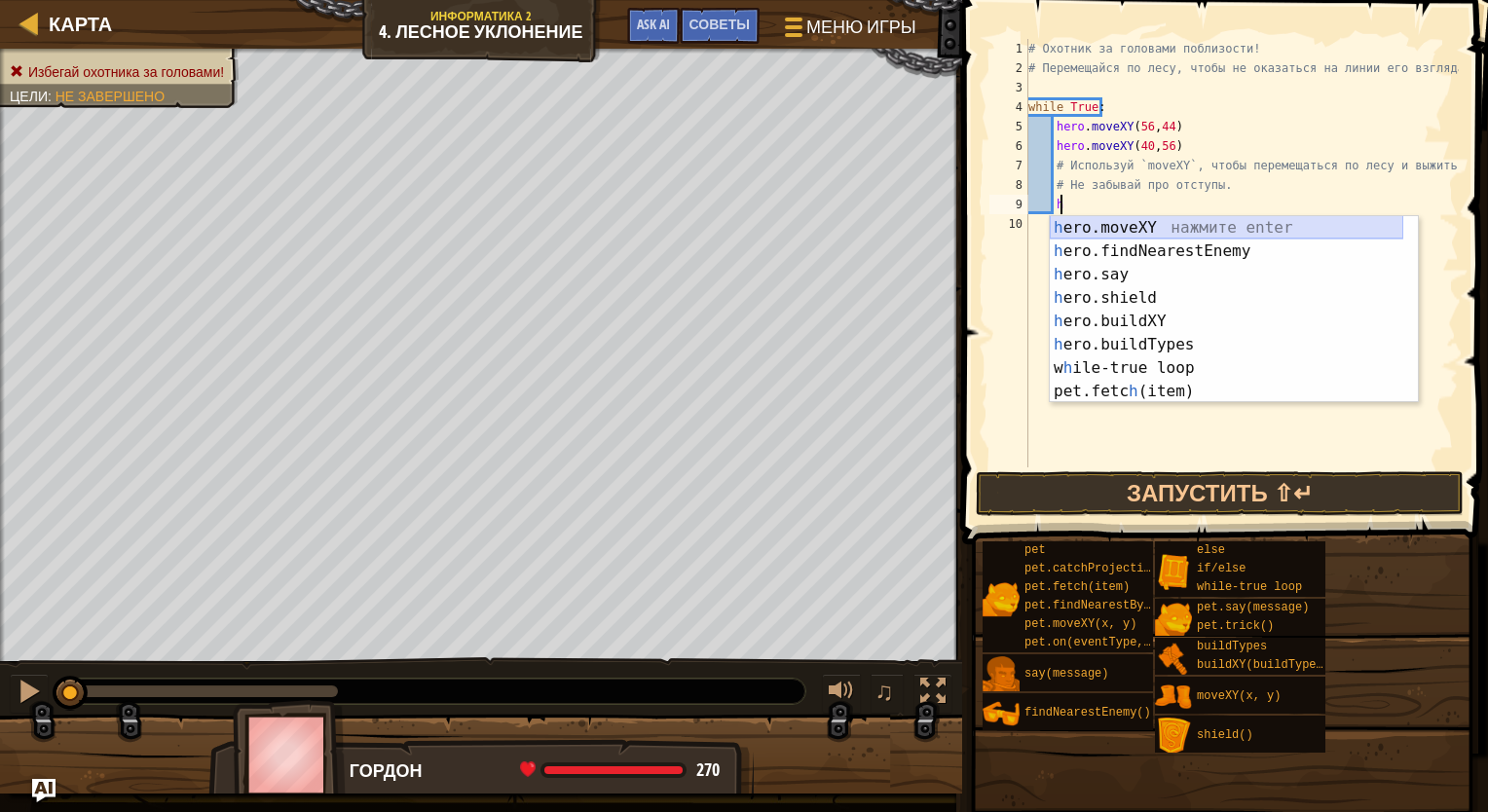
click at [986, 223] on div "h ero.moveXY нажмите enter h ero.findNearestEnemy нажмите enter h ero.say нажми…" at bounding box center [1226, 333] width 353 height 234
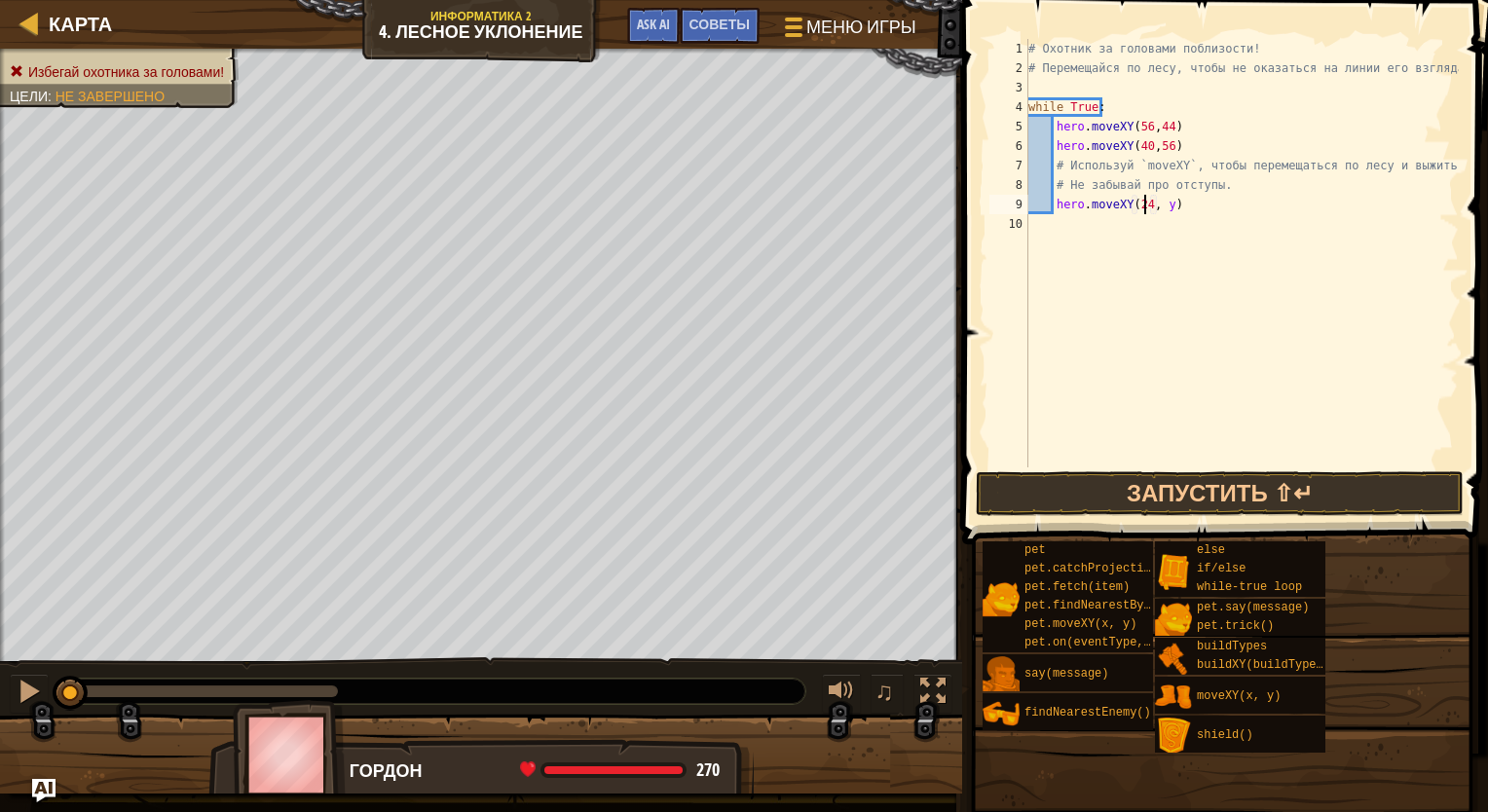
scroll to position [9, 10]
type textarea "hero.moveXY(24, 44)"
click at [986, 225] on div "# Охотник за головами поблизости! # Перемещайся по лесу, чтобы не оказаться на …" at bounding box center [1241, 272] width 434 height 467
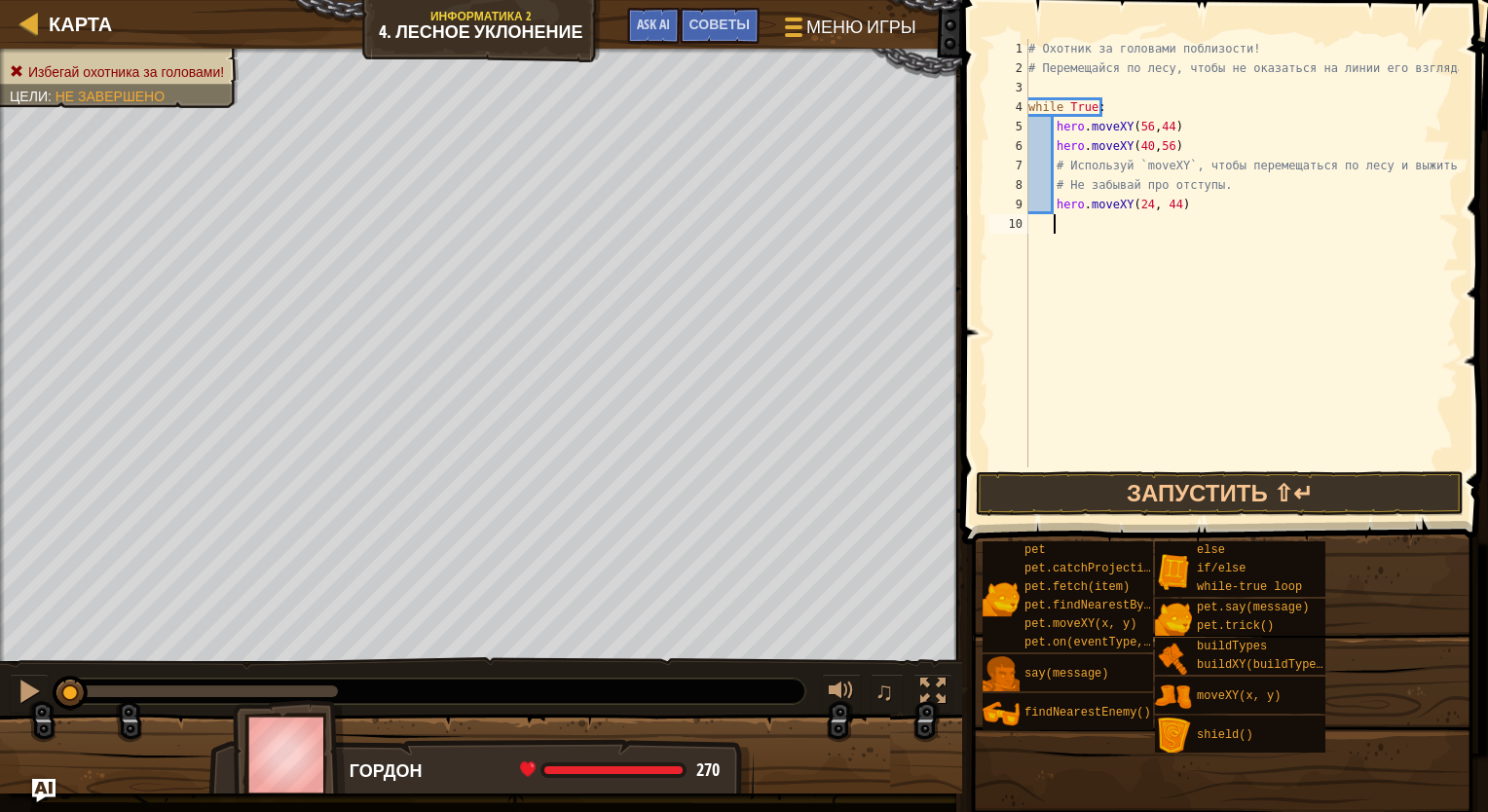
type textarea "р"
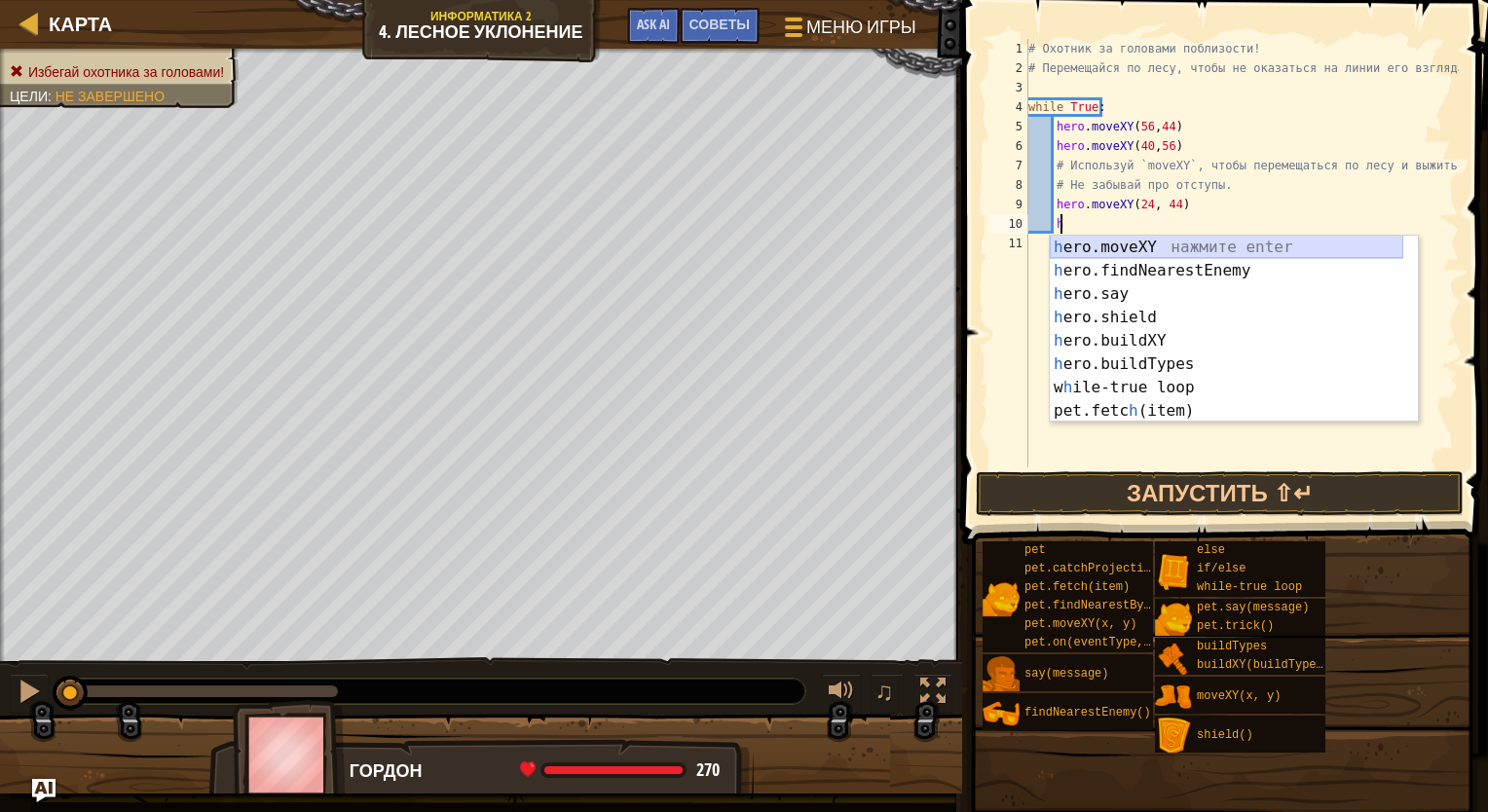
click at [986, 246] on div "h ero.moveXY нажмите enter h ero.findNearestEnemy нажмите enter h ero.say нажми…" at bounding box center [1226, 353] width 353 height 234
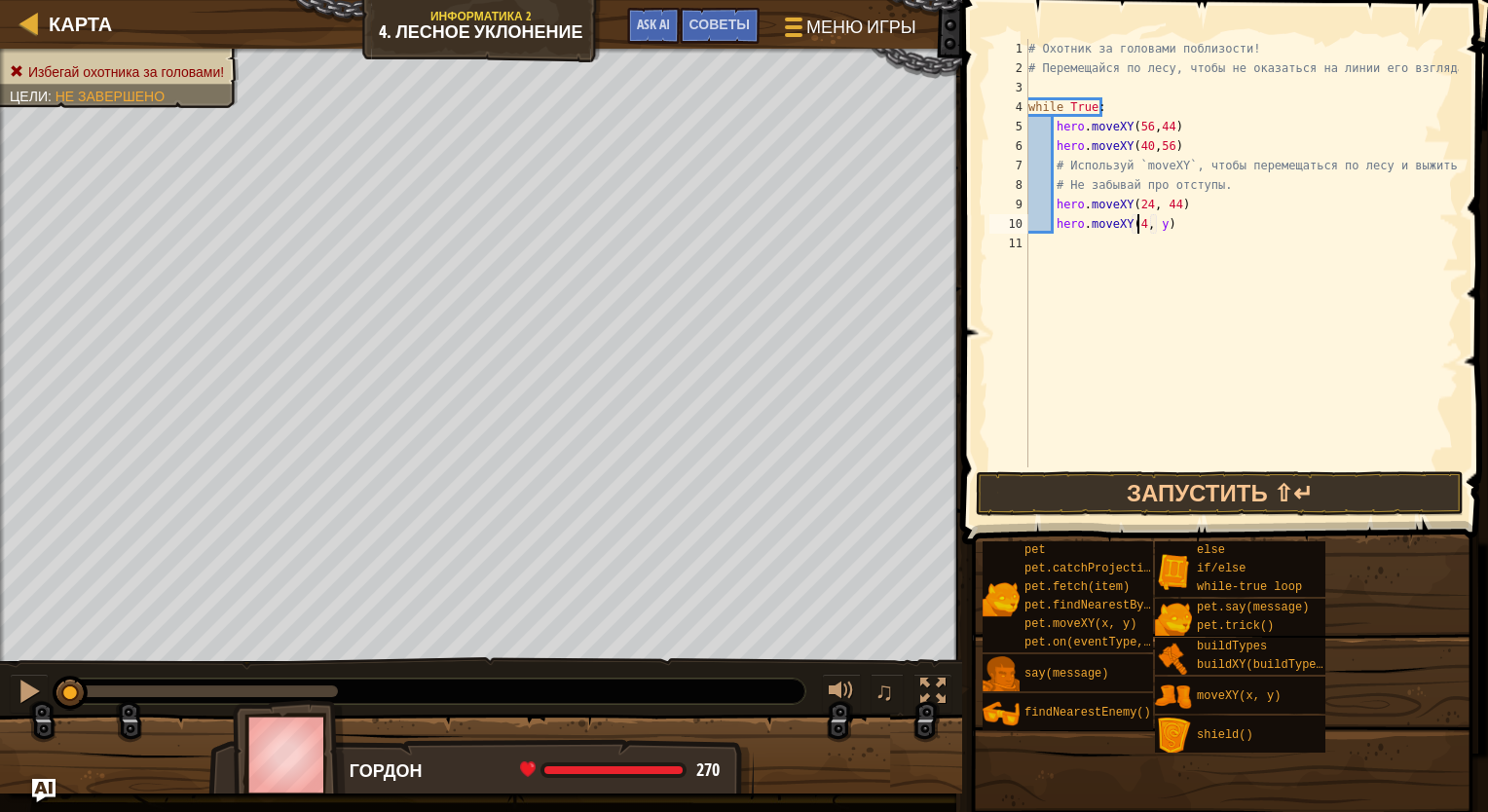
scroll to position [9, 10]
type textarea "hero.moveXY(40, 12)"
type textarea "h"
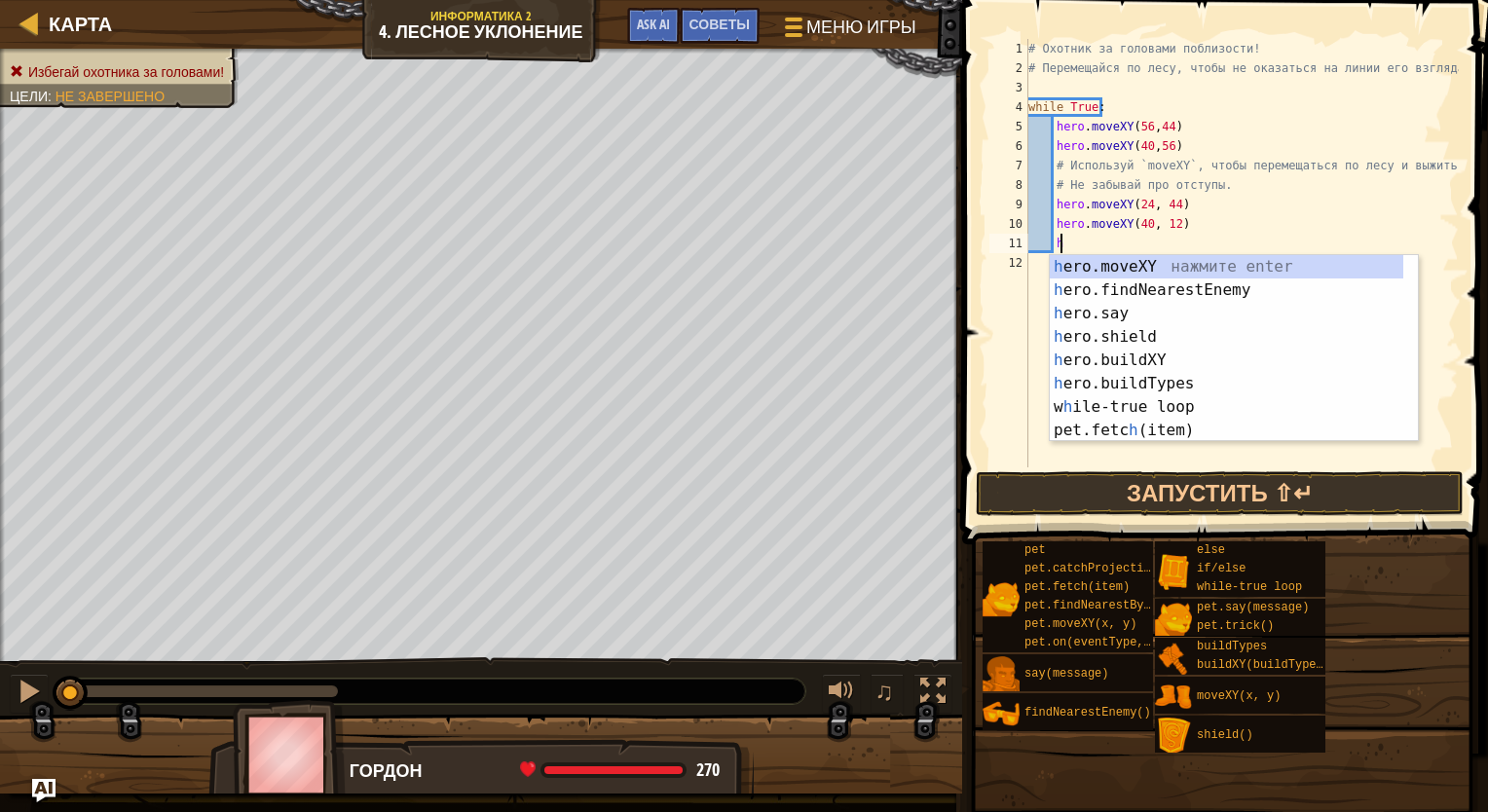
scroll to position [9, 2]
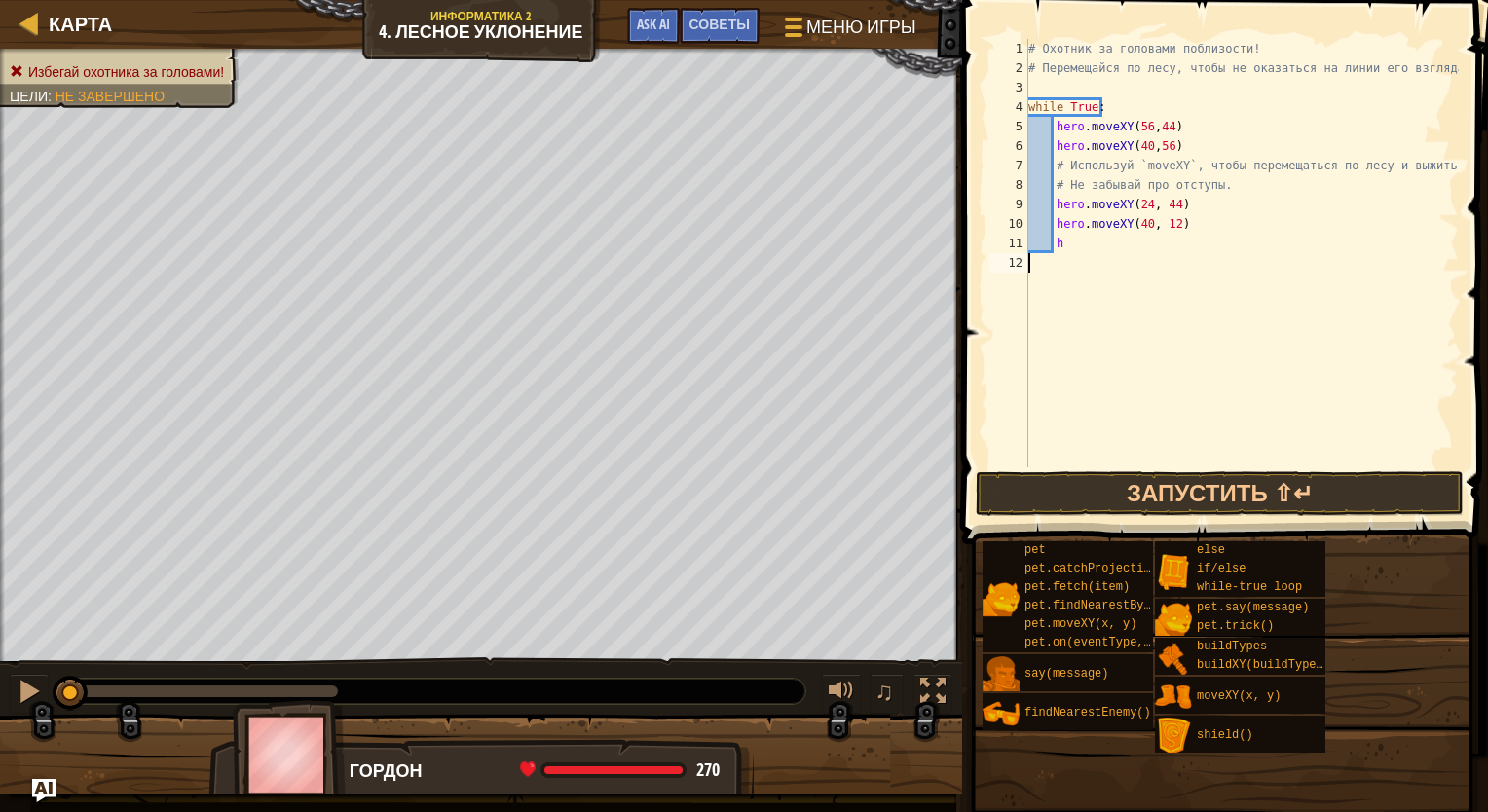
click at [986, 253] on div "# Охотник за головами поблизости! # Перемещайся по лесу, чтобы не оказаться на …" at bounding box center [1241, 272] width 434 height 467
click at [986, 247] on div "# Охотник за головами поблизости! # Перемещайся по лесу, чтобы не оказаться на …" at bounding box center [1241, 272] width 434 height 467
type textarea "h"
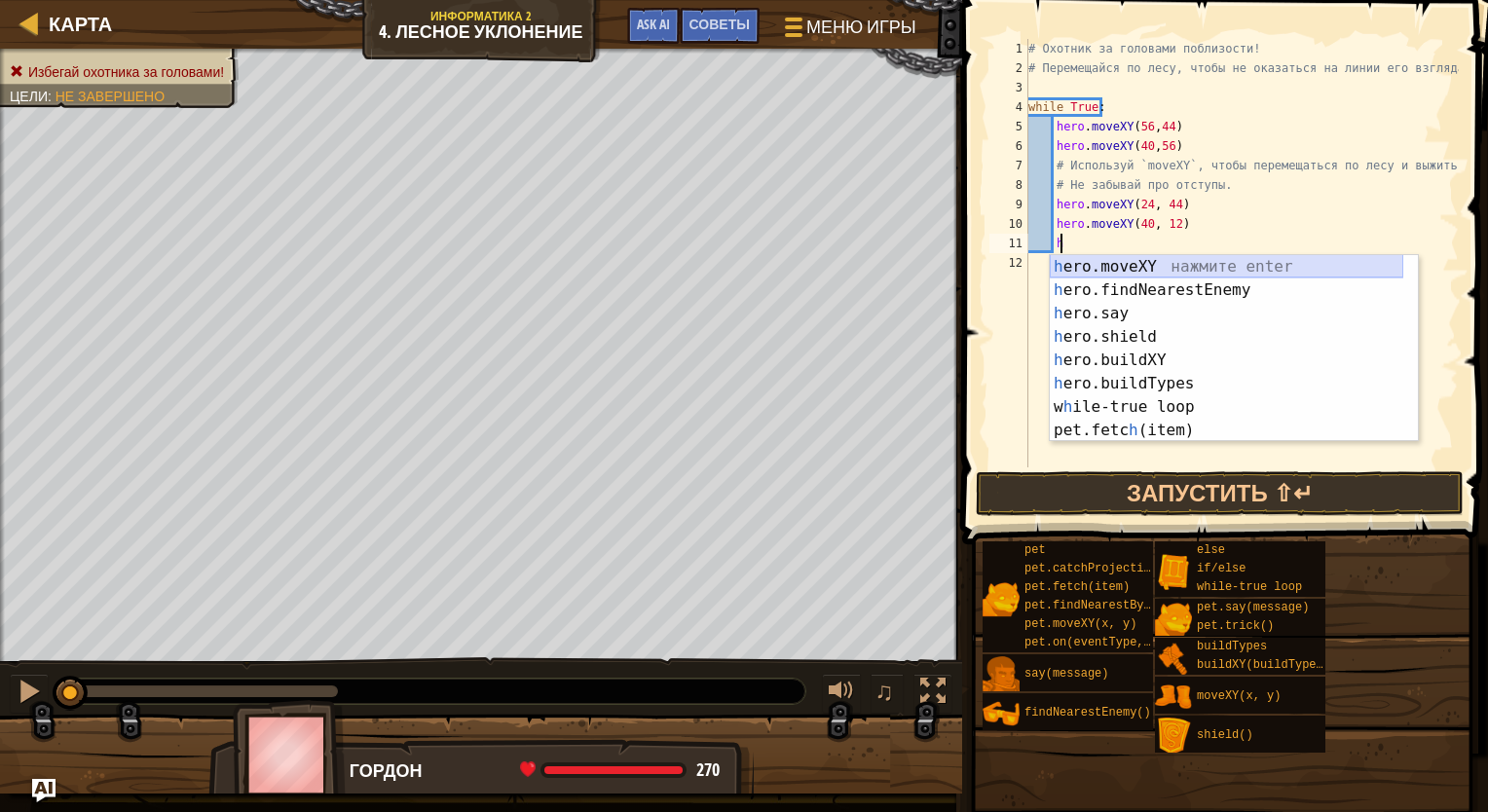
click at [986, 258] on div "h ero.moveXY нажмите enter h ero.findNearestEnemy нажмите enter h ero.say нажми…" at bounding box center [1226, 372] width 353 height 234
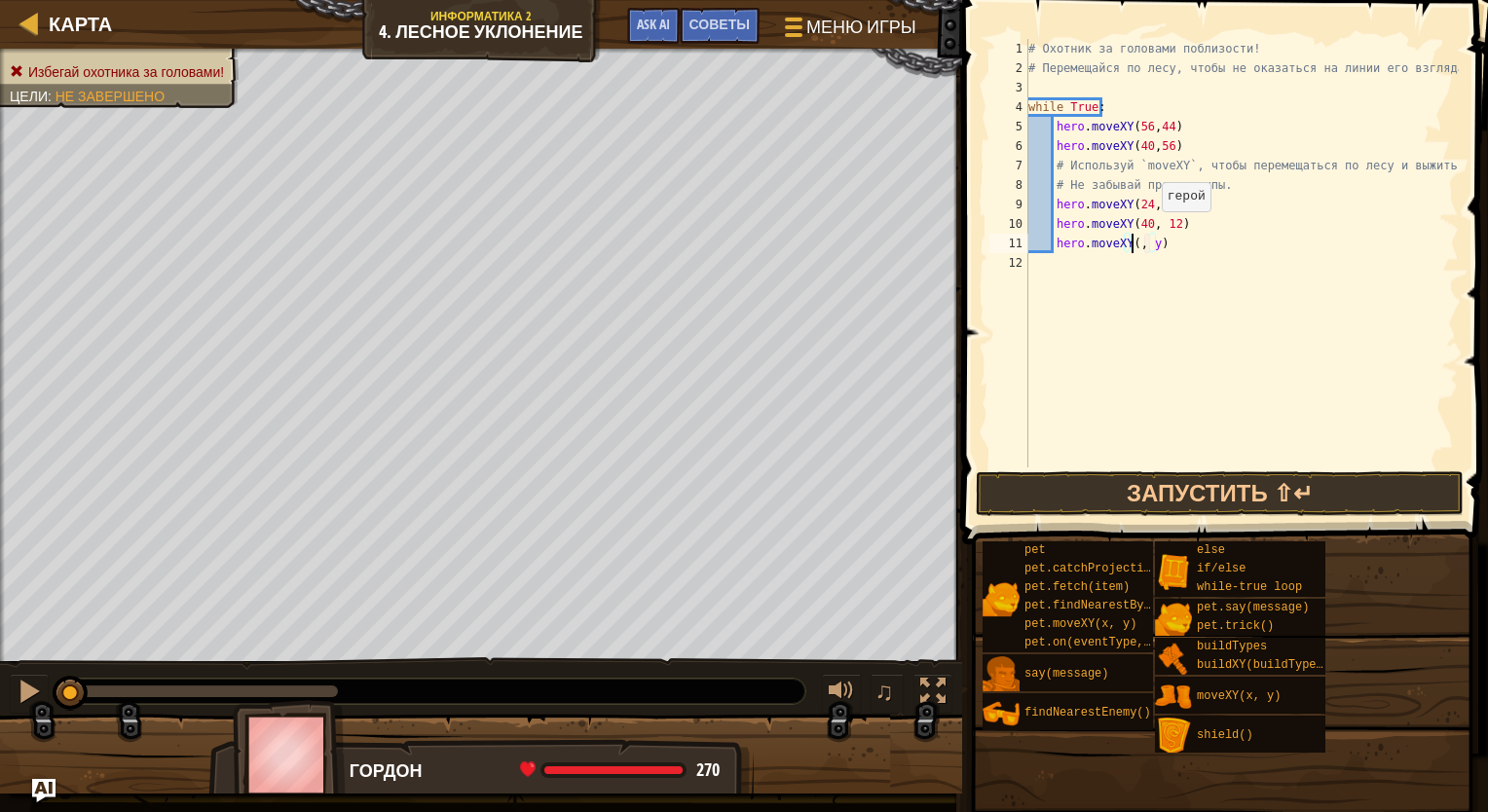
scroll to position [9, 9]
click at [986, 267] on div "hero.moveXY нажмите enter" at bounding box center [1234, 290] width 368 height 70
click at [986, 248] on div "# Охотник за головами поблизости! # Перемещайся по лесу, чтобы не оказаться на …" at bounding box center [1241, 272] width 434 height 467
type textarea "hero.moveXY(56, 24)"
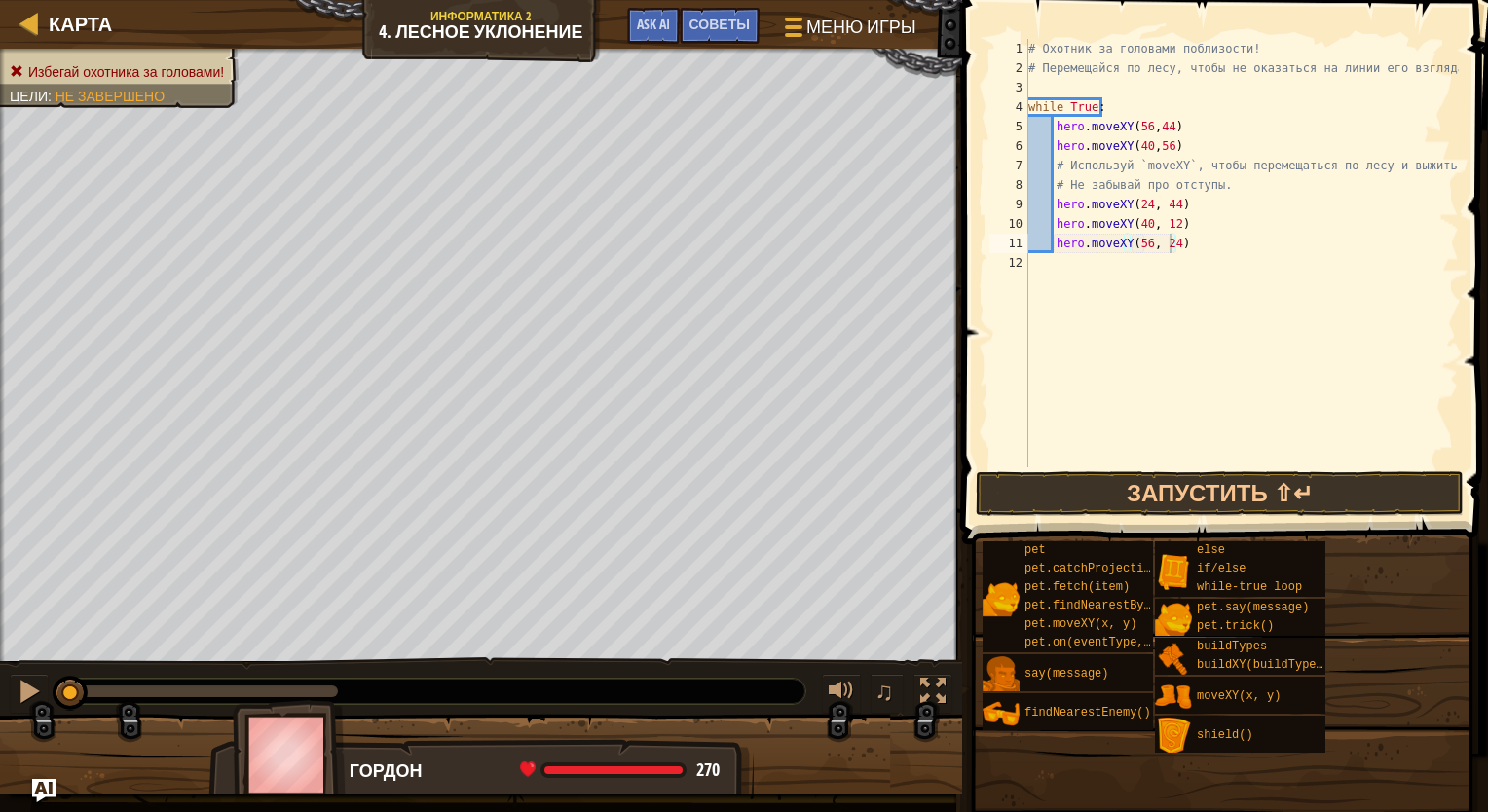
click at [986, 470] on span at bounding box center [1226, 245] width 541 height 602
click at [986, 480] on button "Запустить ⇧↵" at bounding box center [1220, 493] width 488 height 45
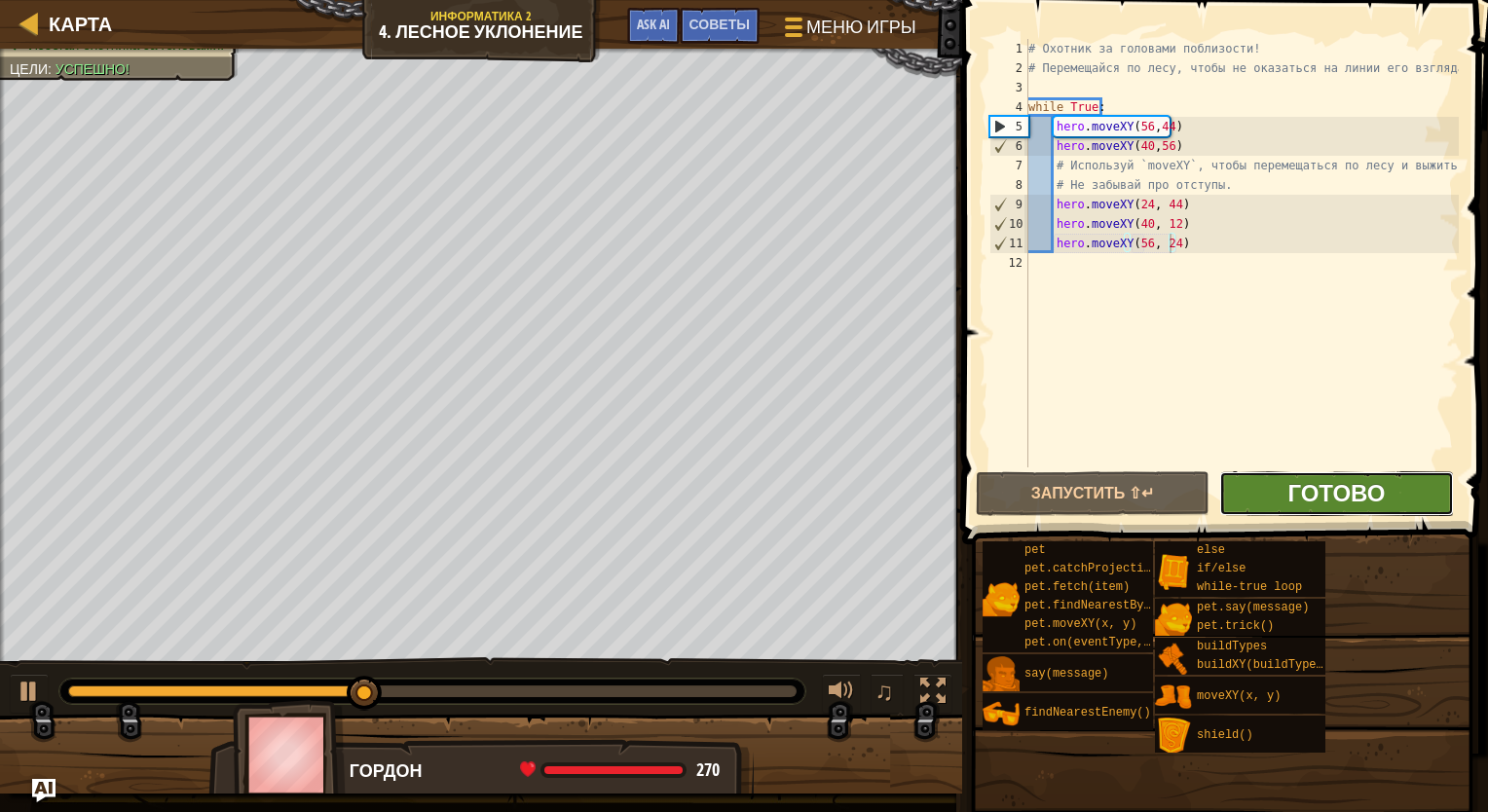
click at [986, 481] on span "Готово" at bounding box center [1335, 492] width 97 height 31
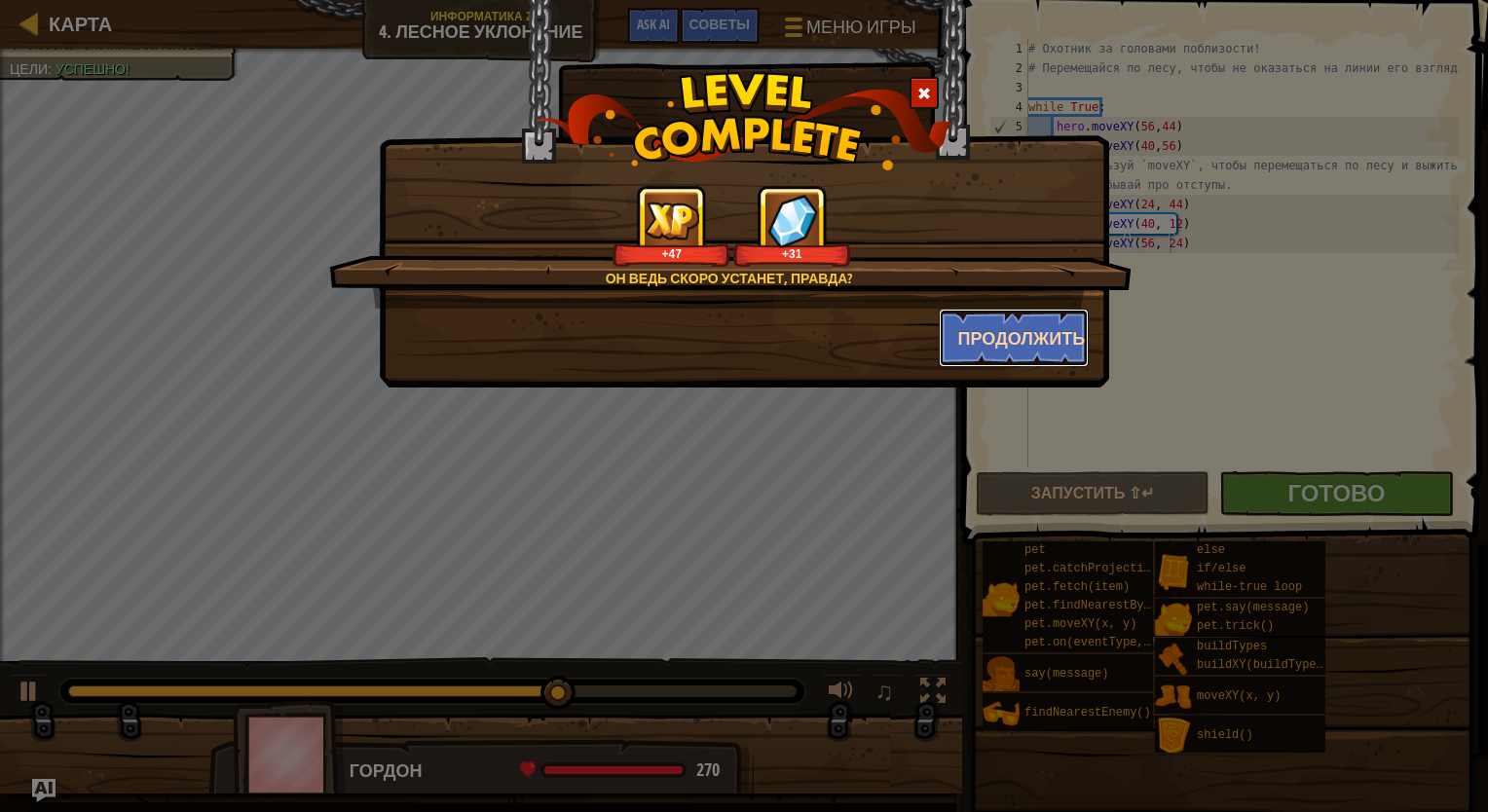
click at [986, 350] on button "Продолжить" at bounding box center [1014, 338] width 151 height 58
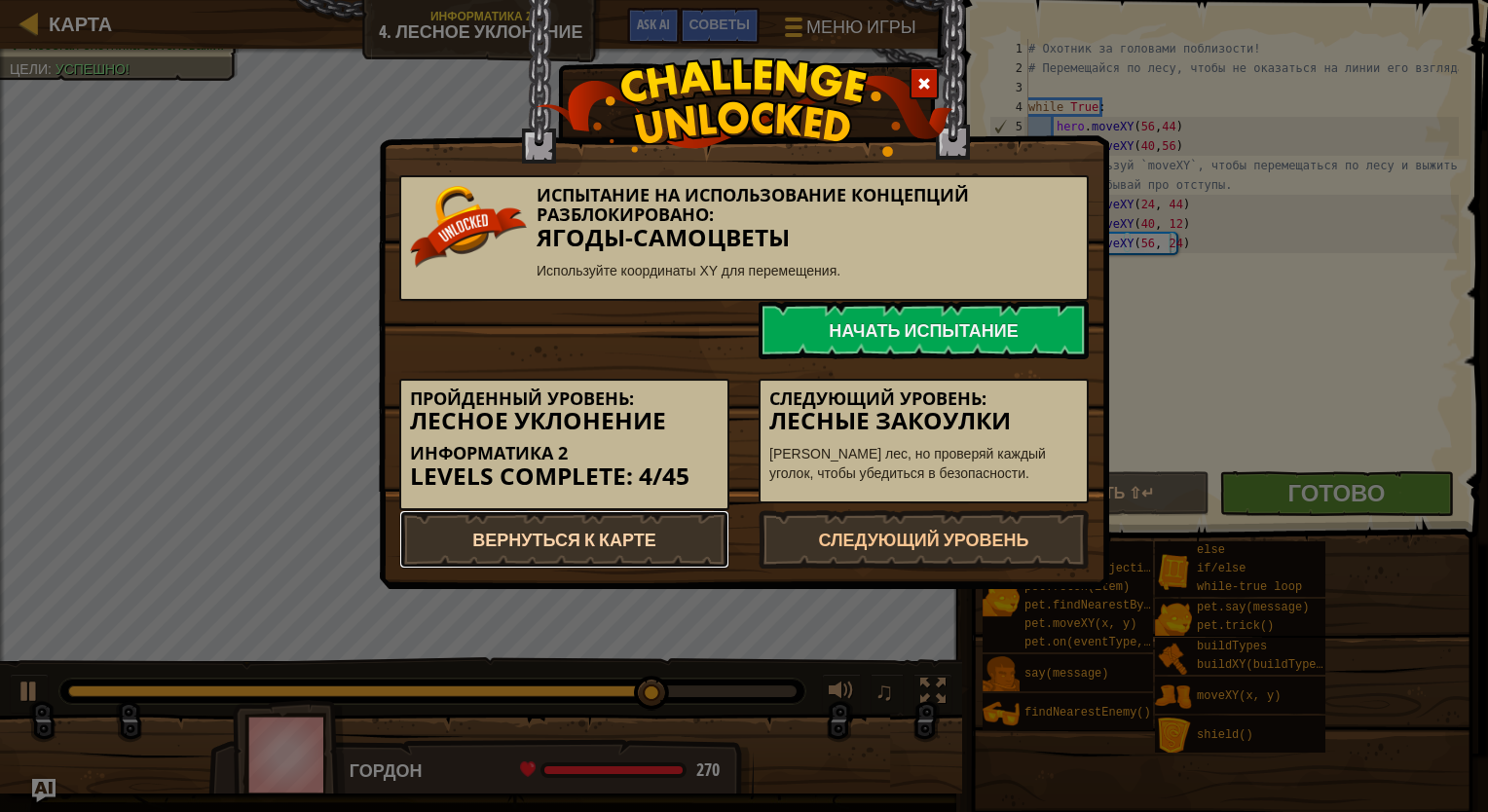
click at [628, 534] on link "Вернуться к карте" at bounding box center [564, 539] width 330 height 58
select select "ru"
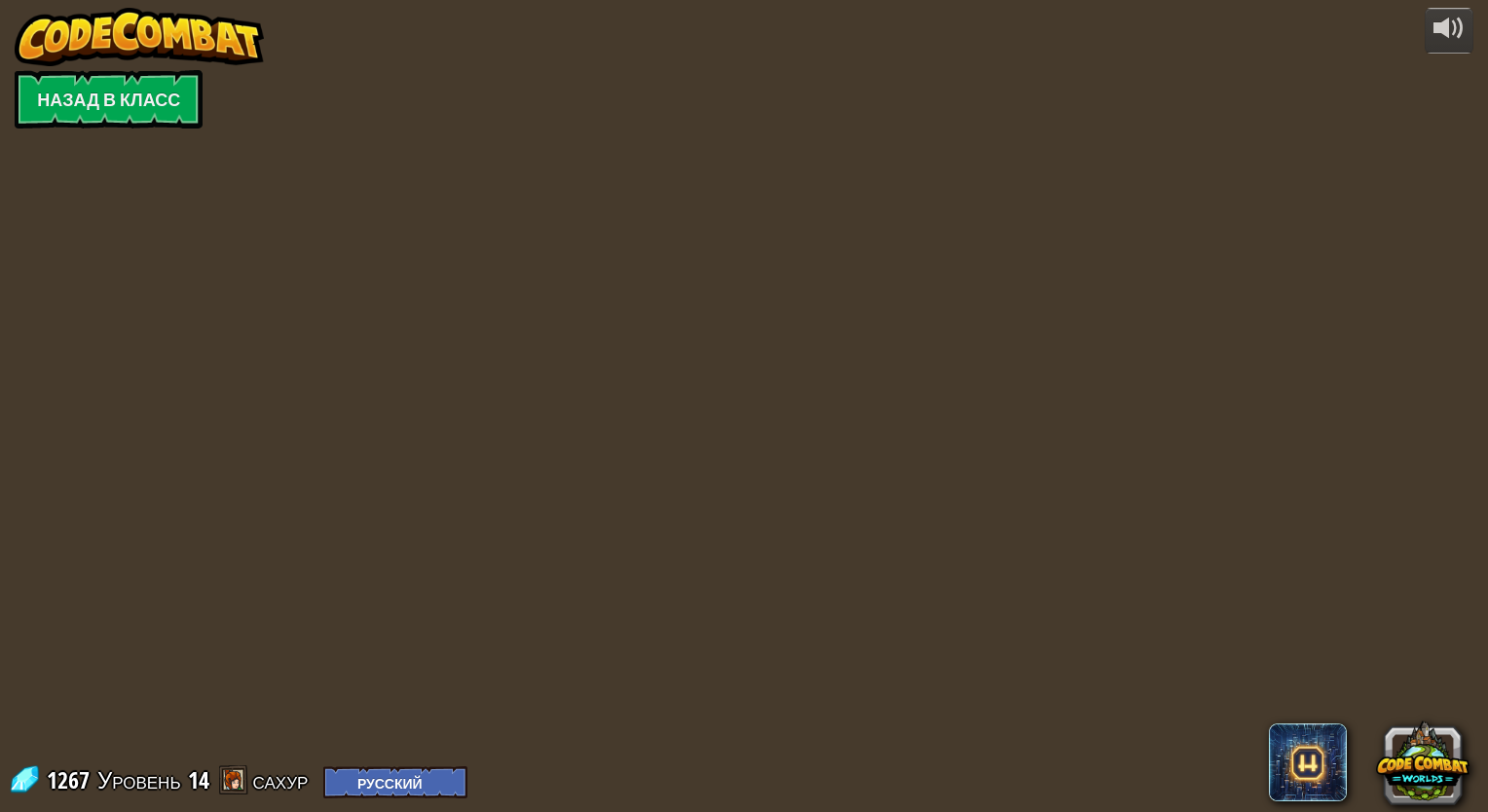
select select "ru"
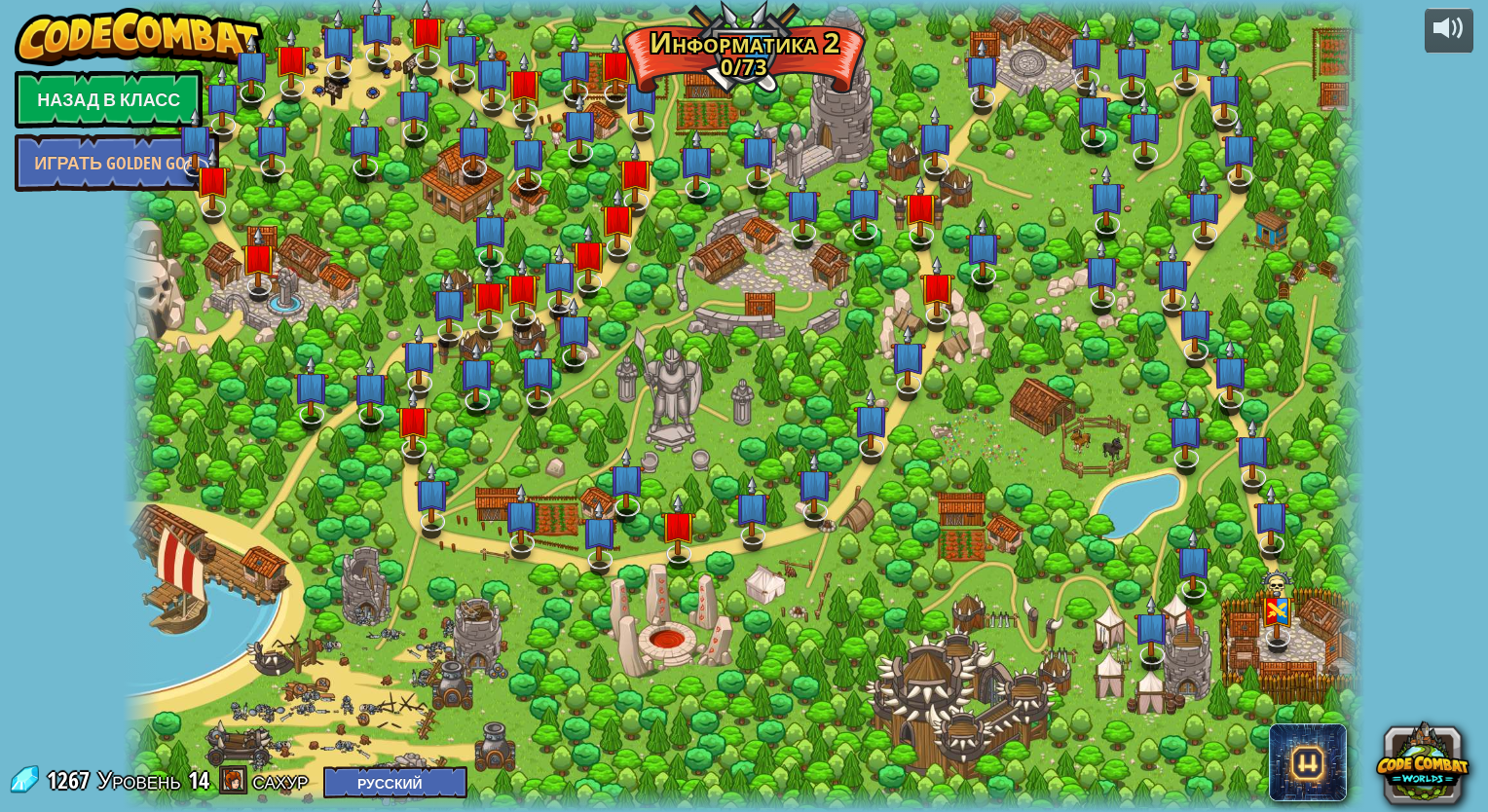
select select "ru"
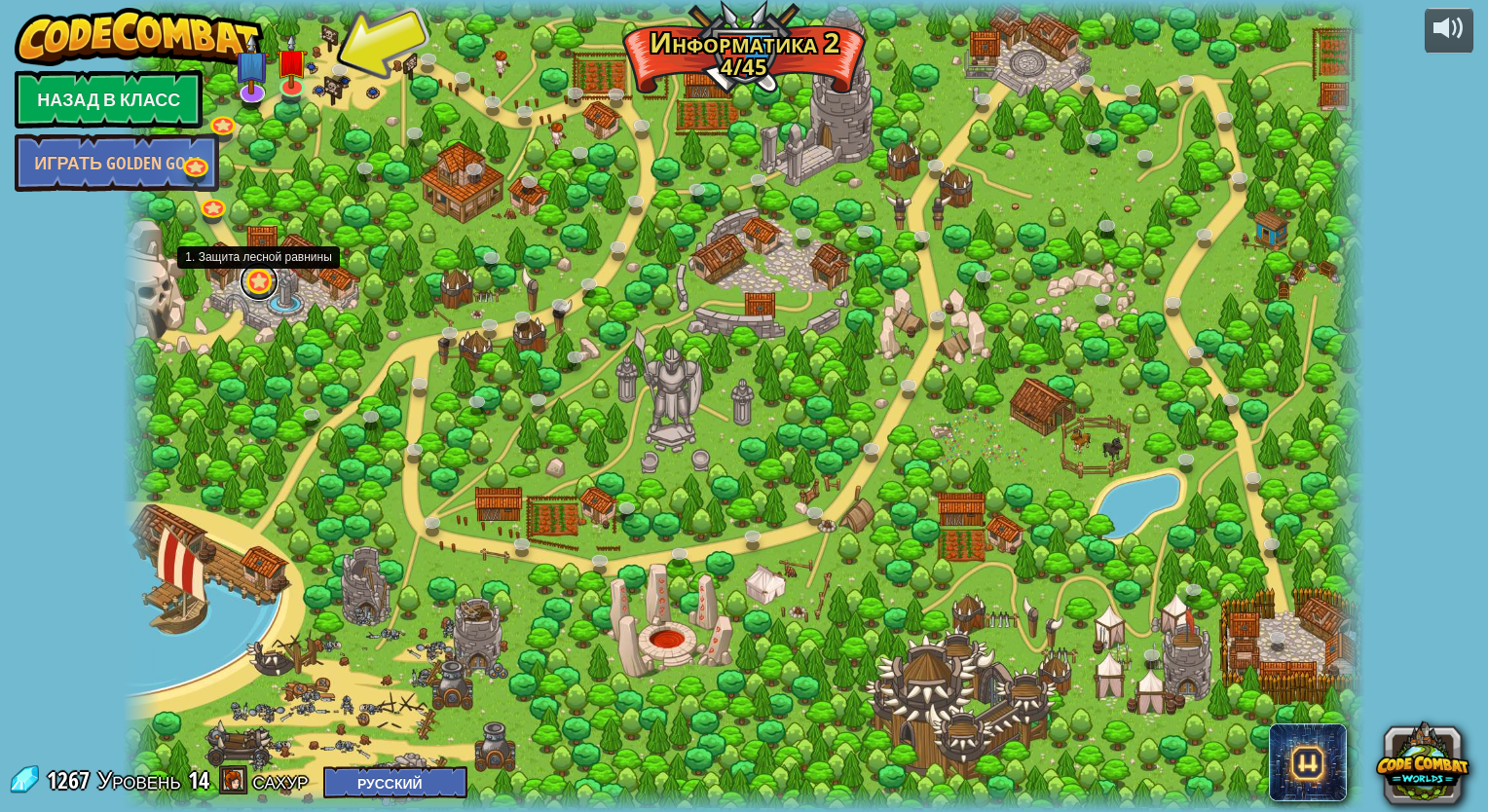
click at [260, 280] on link at bounding box center [259, 281] width 39 height 39
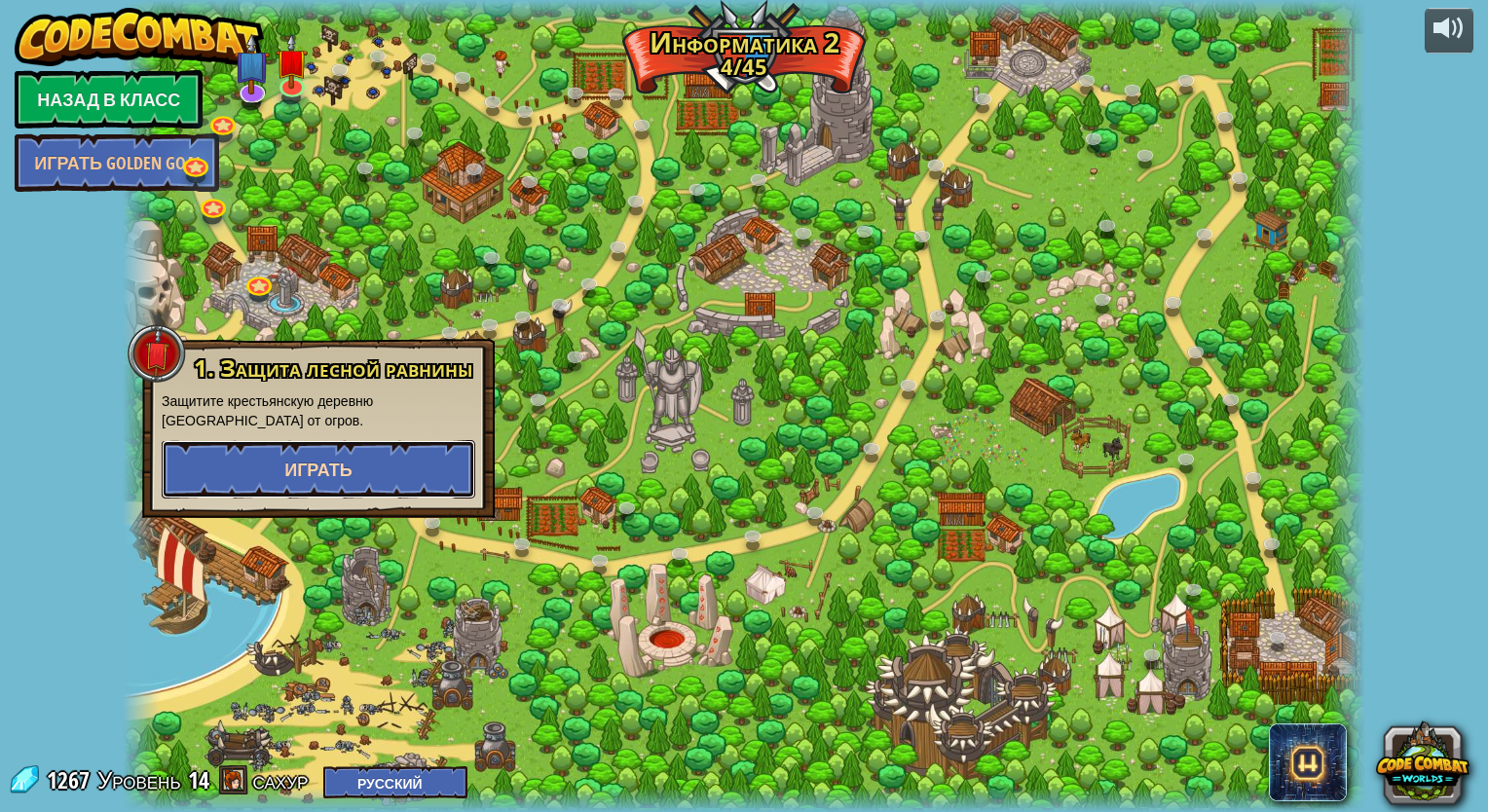
click at [362, 452] on button "Играть" at bounding box center [318, 469] width 313 height 58
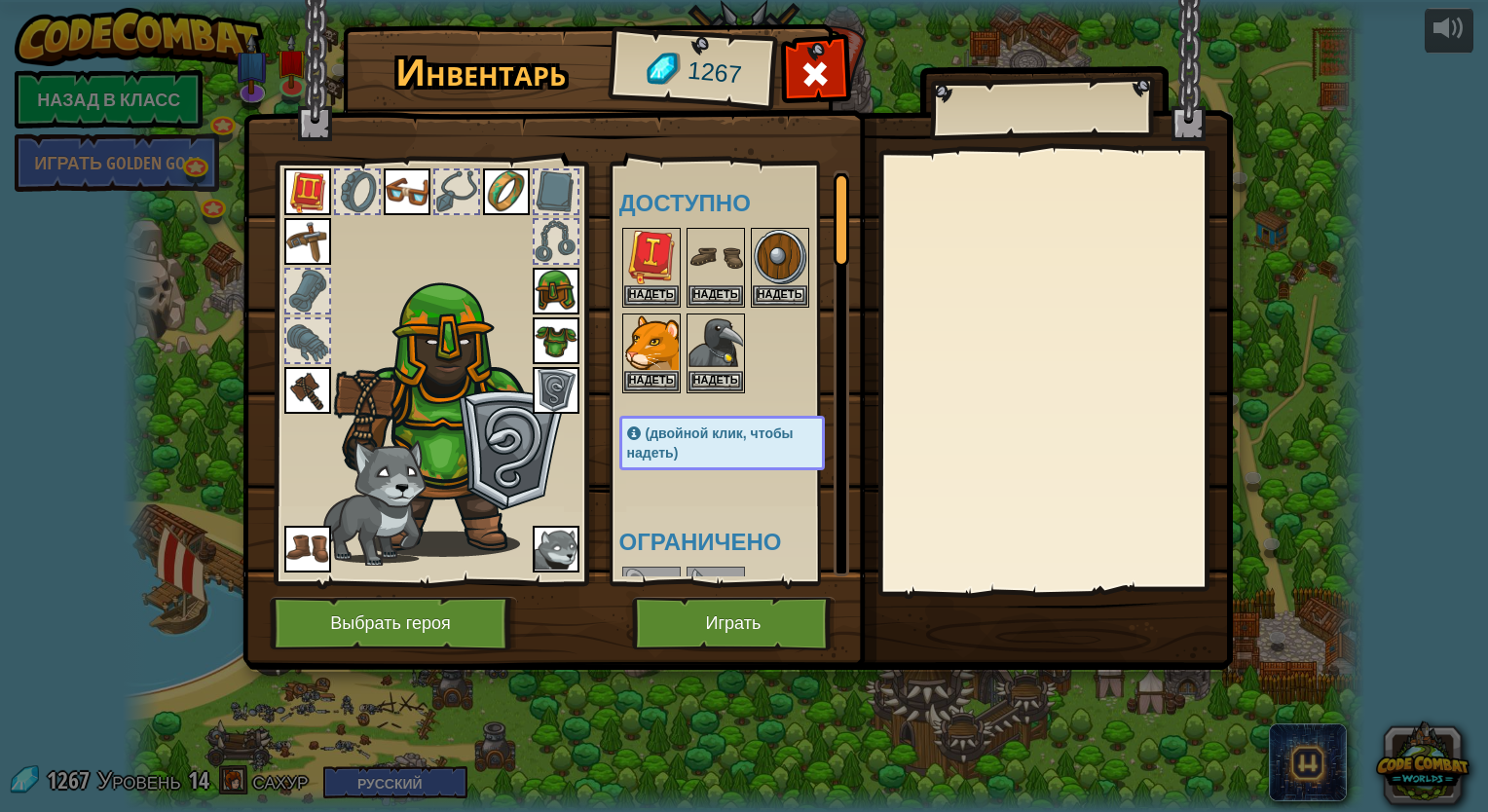
click at [986, 167] on div at bounding box center [1055, 371] width 344 height 437
click at [179, 407] on div "Инвентарь 1267 Доступно Надеть Надеть Надеть Надеть Надеть Надеть Надеть Надеть…" at bounding box center [744, 406] width 1488 height 812
click at [834, 84] on div at bounding box center [815, 79] width 61 height 61
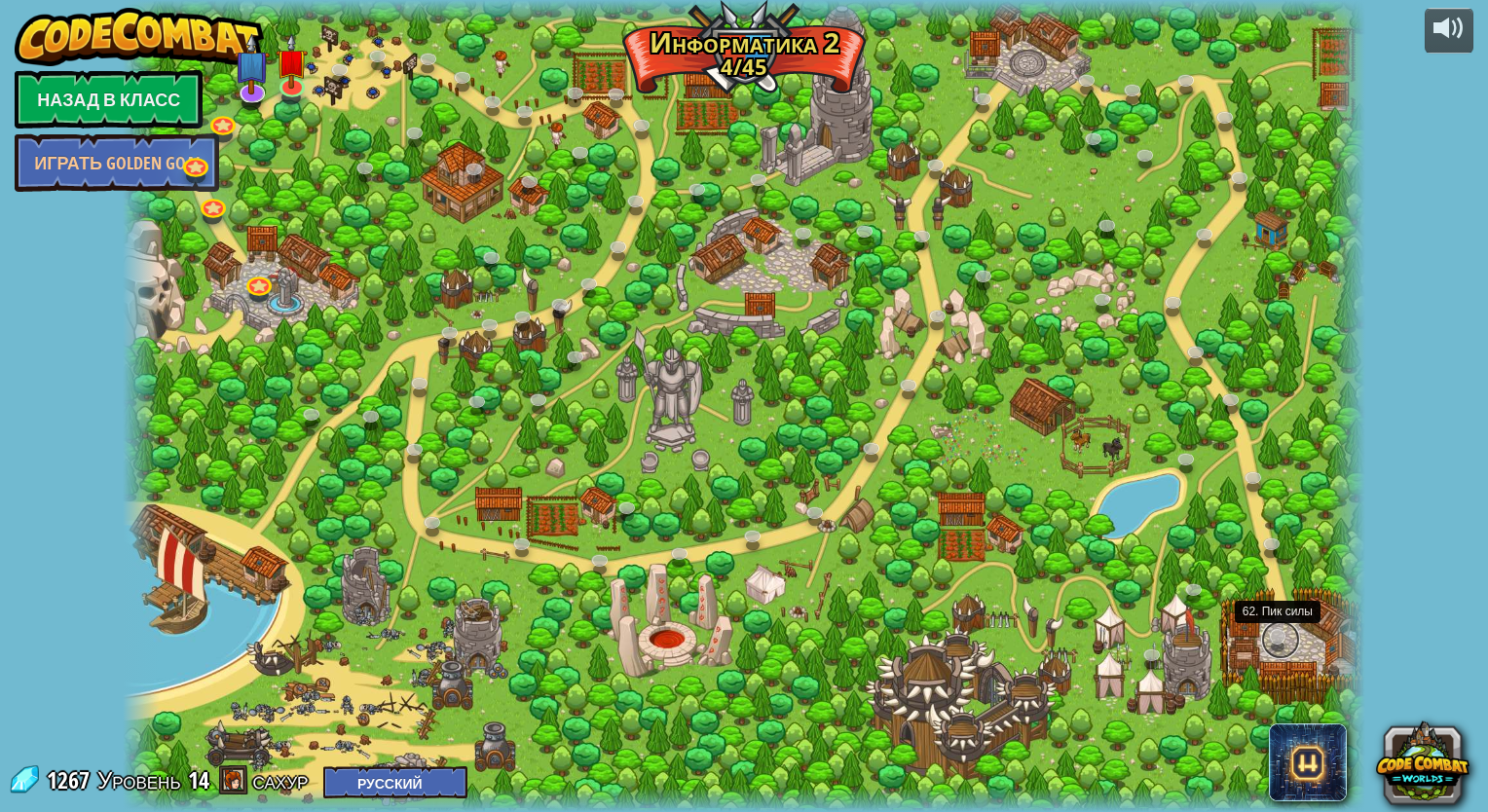
click at [986, 633] on link at bounding box center [1280, 639] width 39 height 39
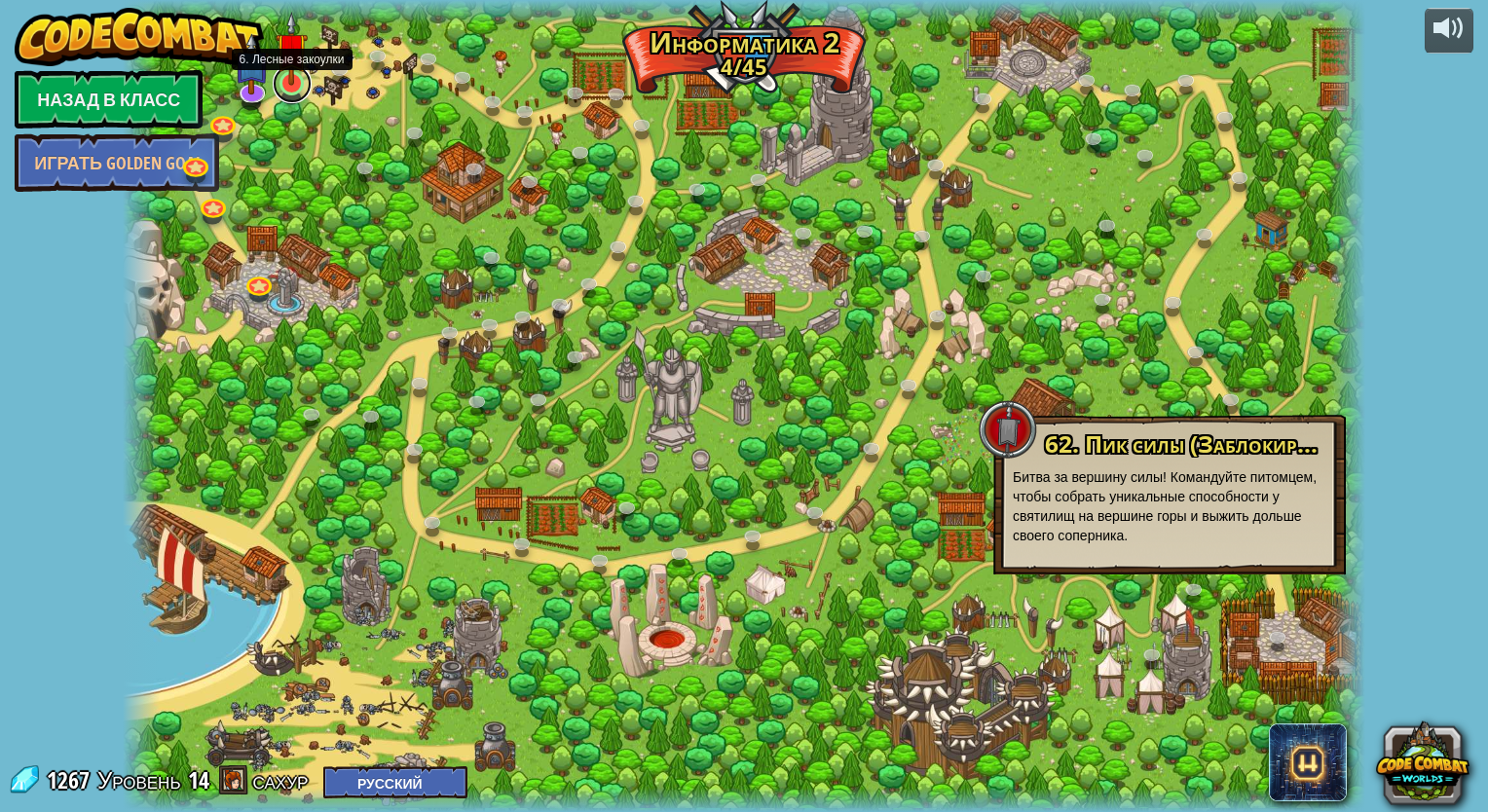
click at [286, 91] on link at bounding box center [292, 83] width 39 height 39
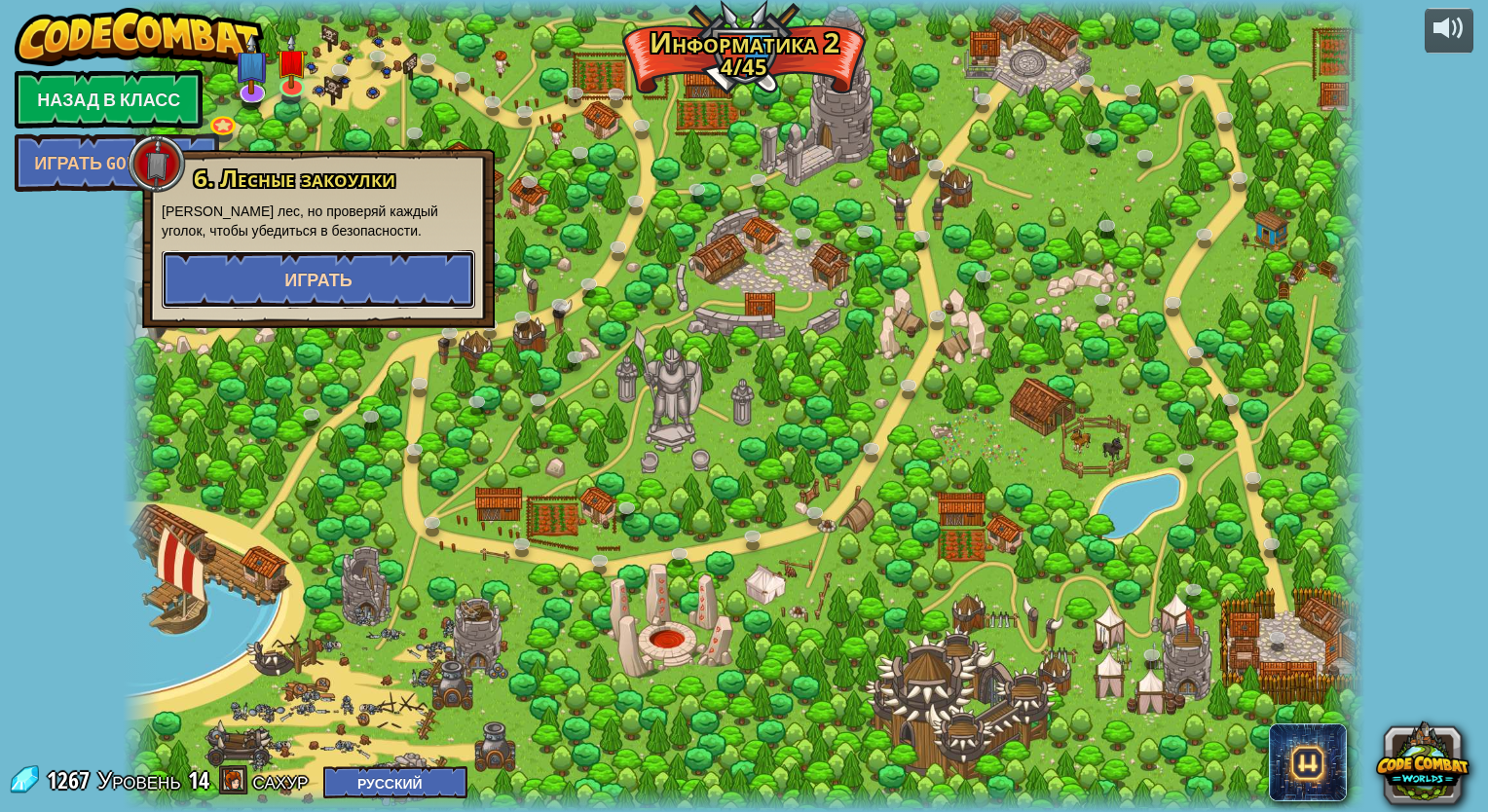
click at [394, 267] on button "Играть" at bounding box center [318, 279] width 313 height 58
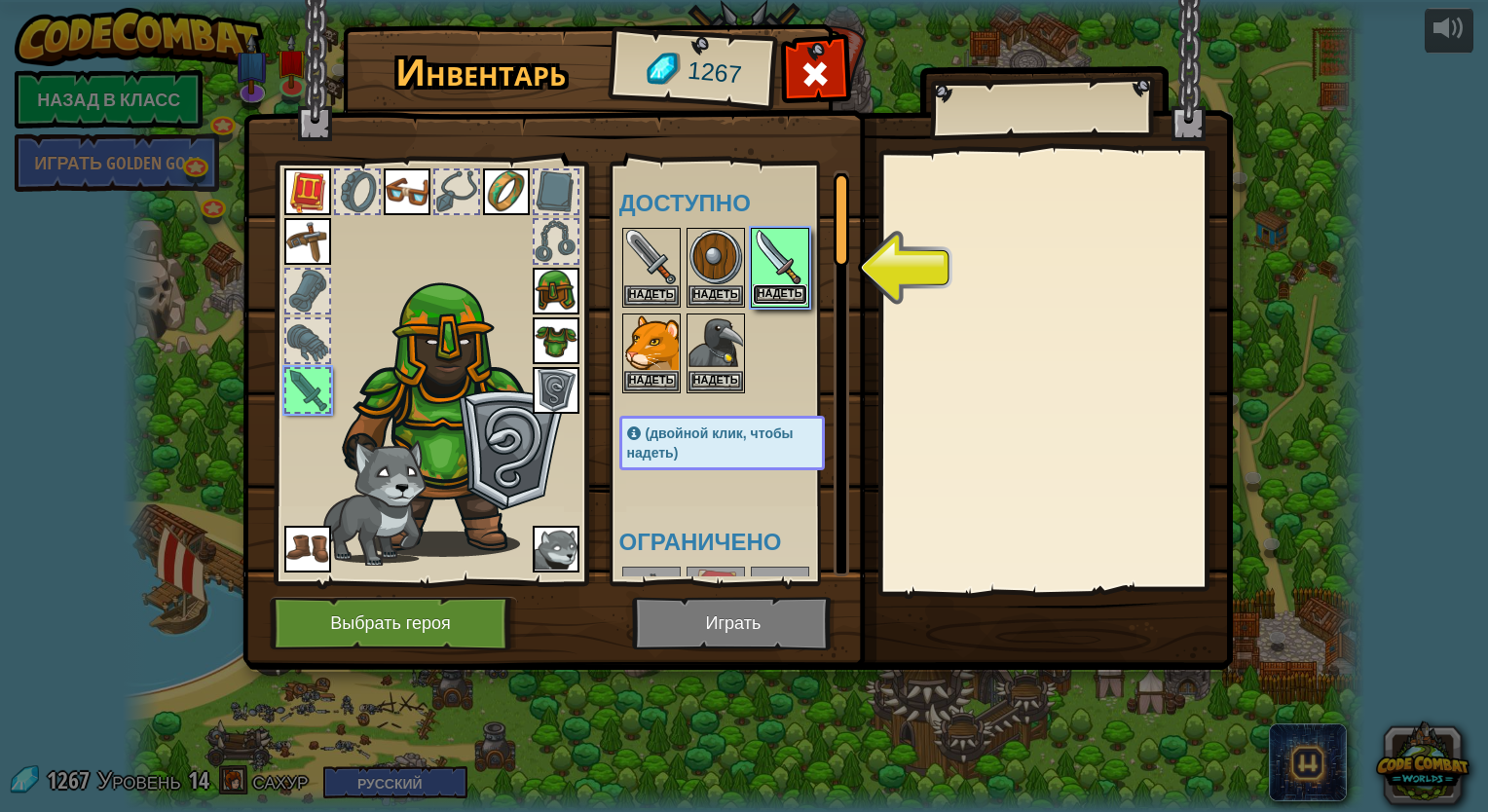
click at [796, 288] on button "Надеть" at bounding box center [780, 294] width 55 height 20
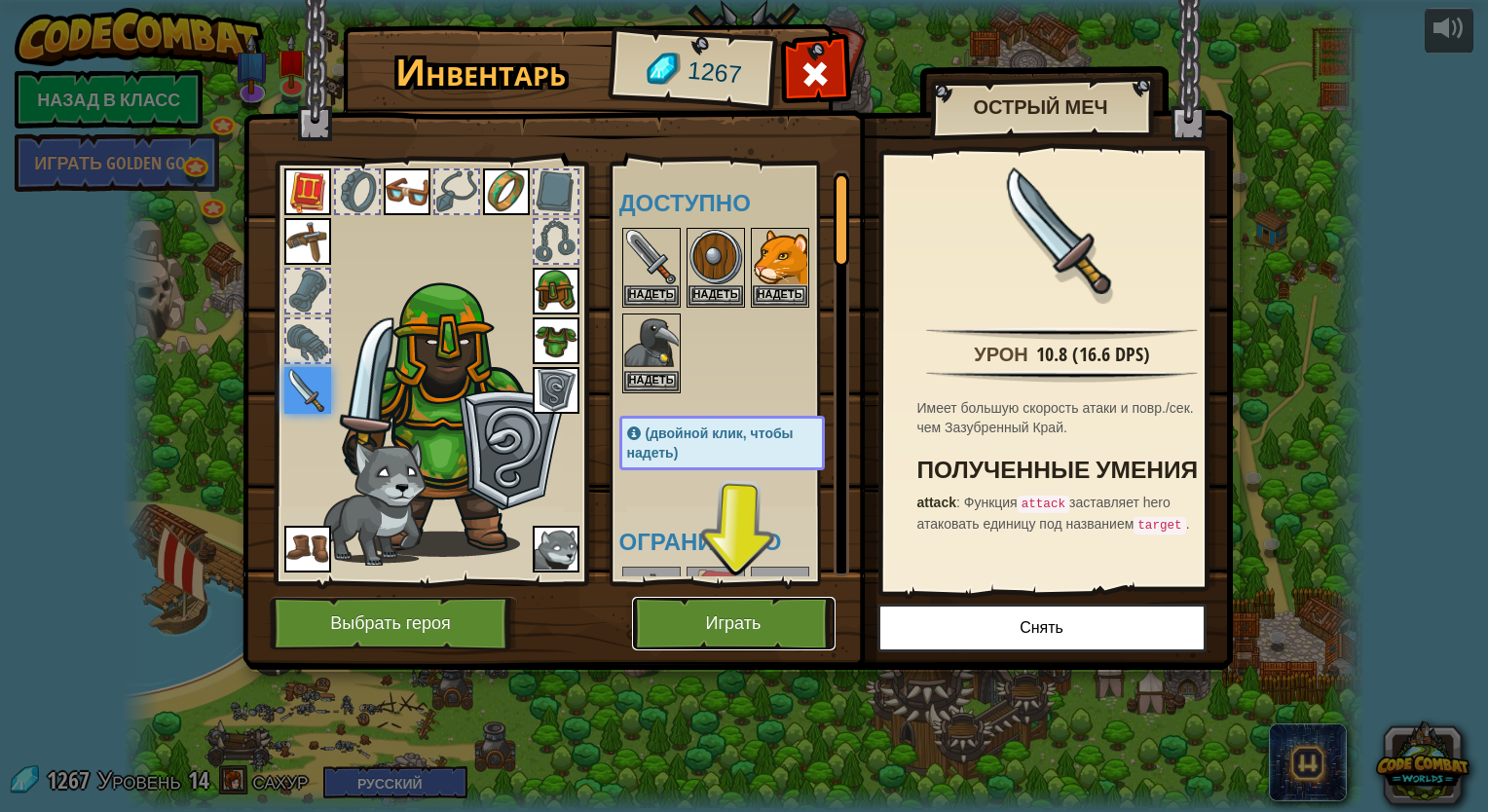
click at [742, 610] on button "Играть" at bounding box center [733, 624] width 203 height 54
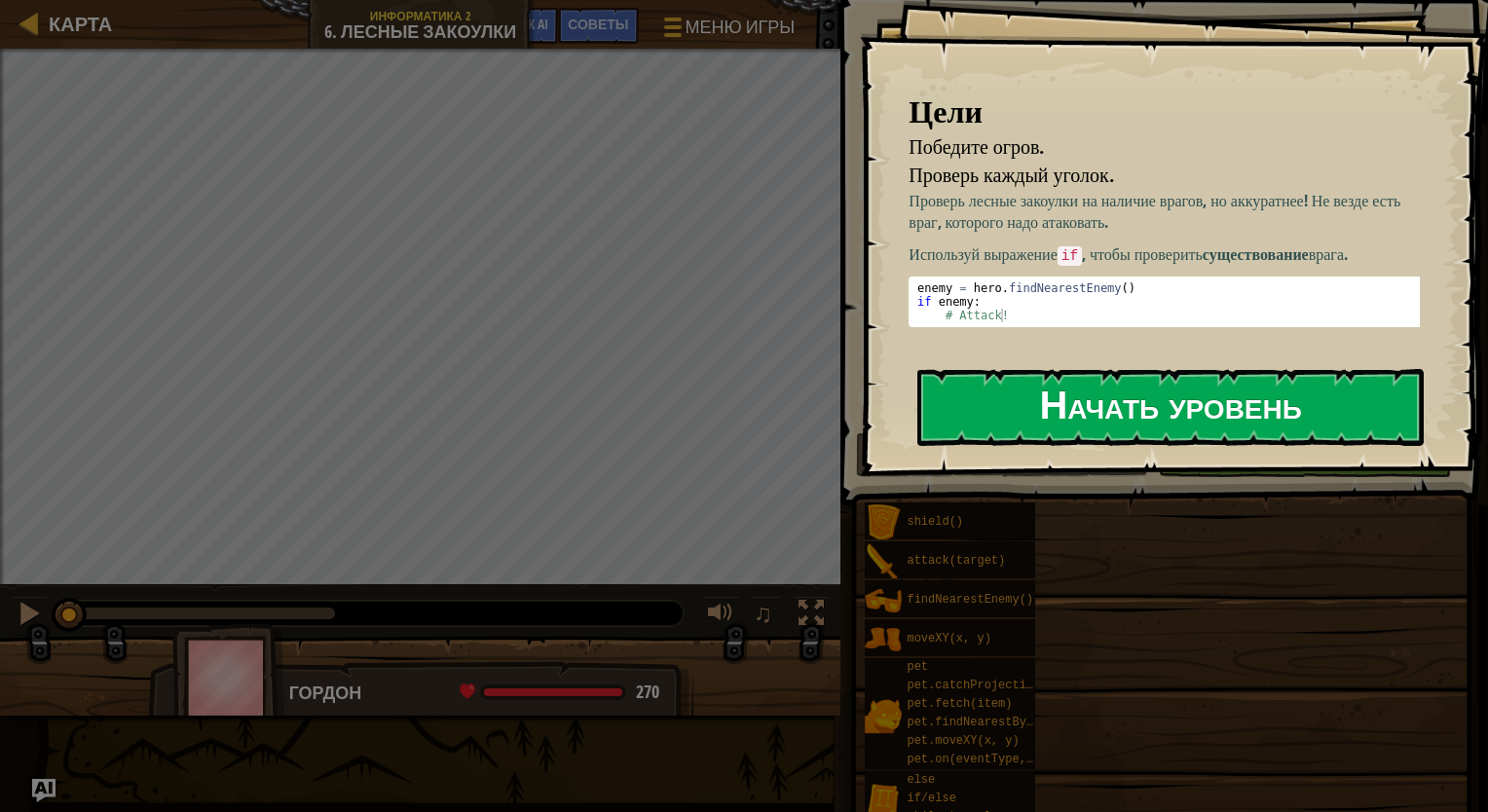
click at [986, 390] on button "Начать уровень" at bounding box center [1170, 407] width 506 height 77
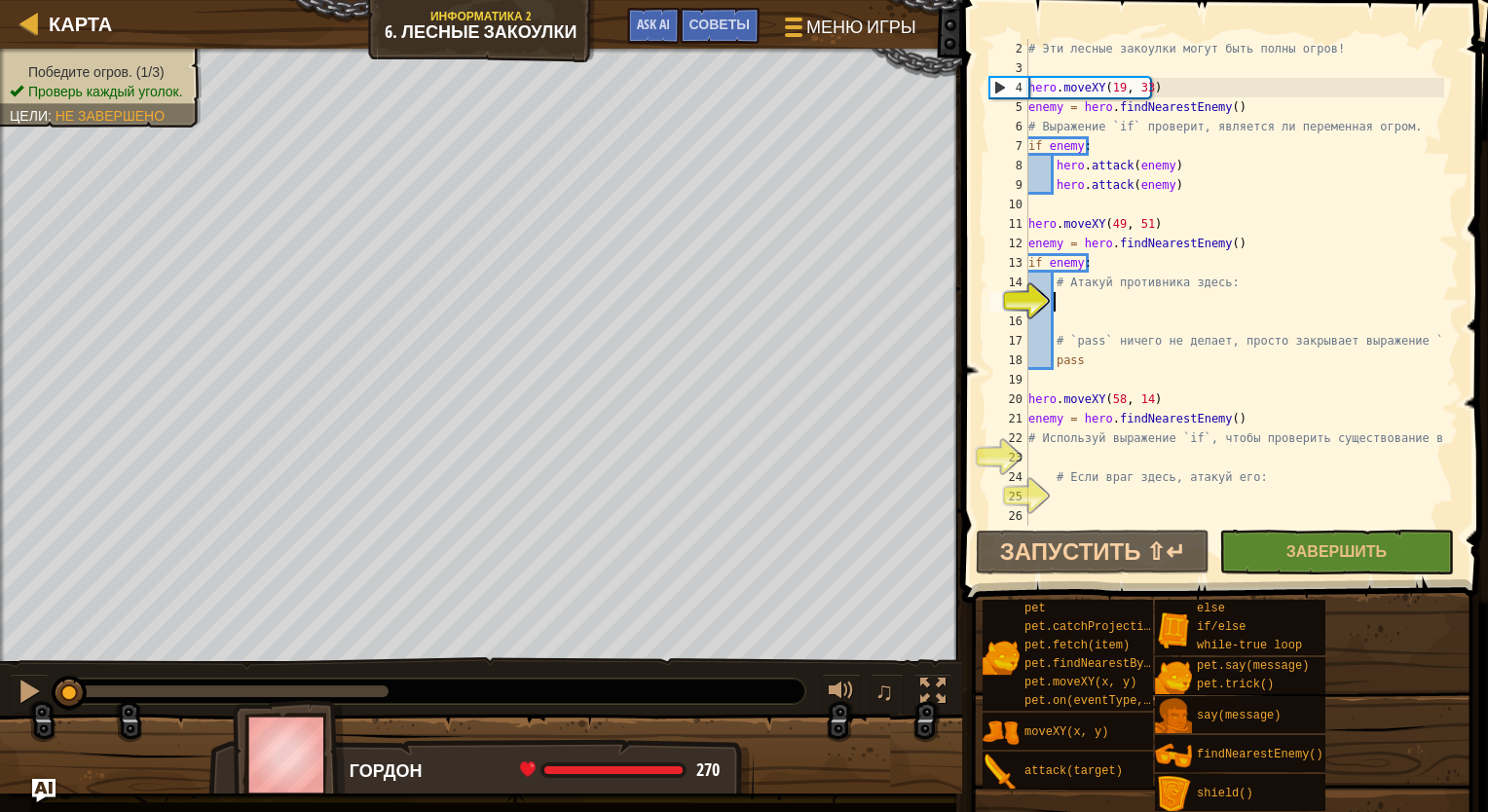
scroll to position [19, 0]
click at [986, 318] on div "# Эти лесные закоулки могут быть полны огров! hero . moveXY ( 19 , 33 ) enemy =…" at bounding box center [1234, 302] width 420 height 526
click at [986, 304] on div "# Эти лесные закоулки могут быть полны огров! hero . moveXY ( 19 , 33 ) enemy =…" at bounding box center [1234, 302] width 420 height 526
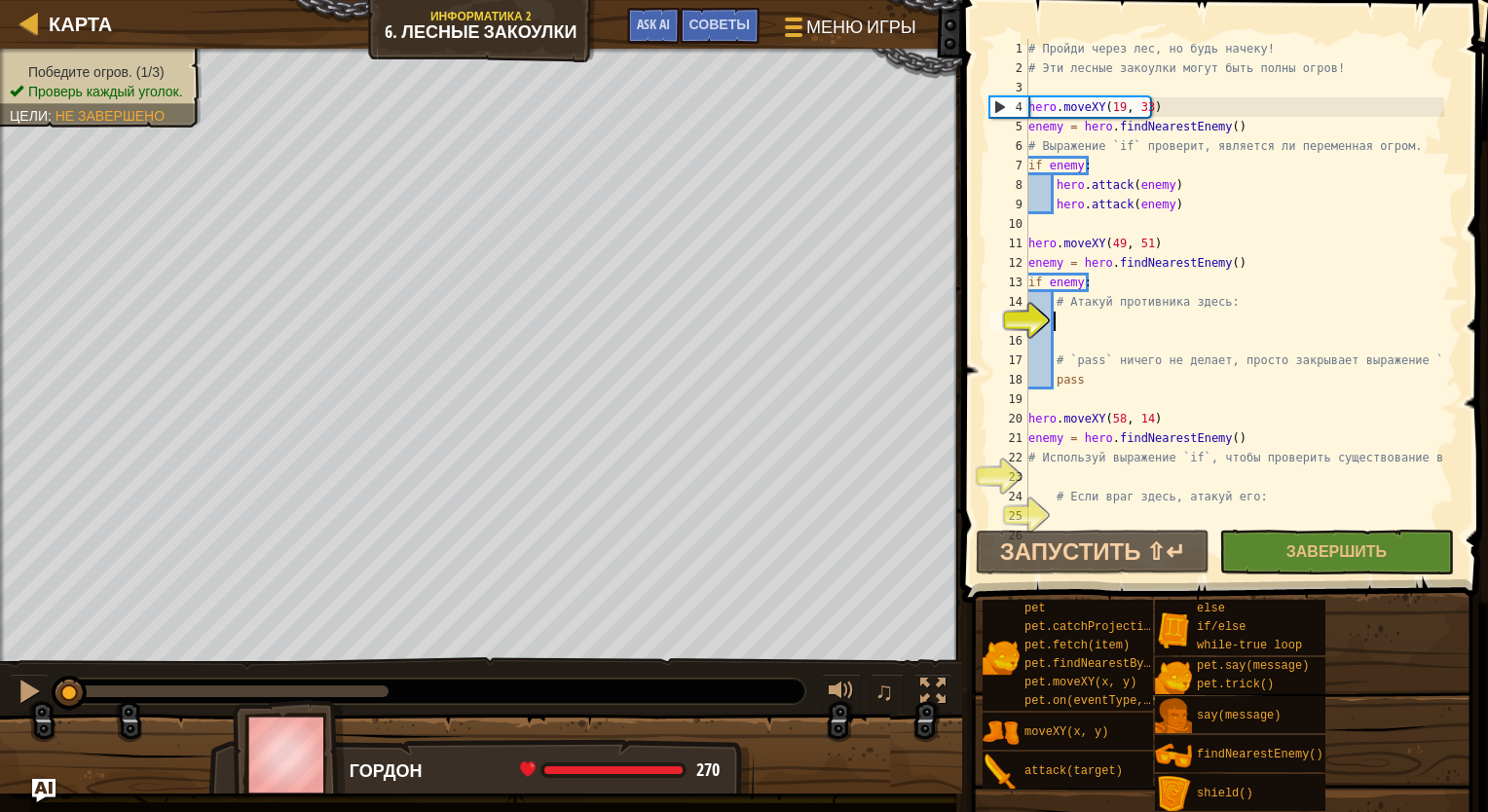
scroll to position [0, 0]
click at [986, 539] on button "Запустить ⇧↵" at bounding box center [1093, 552] width 234 height 45
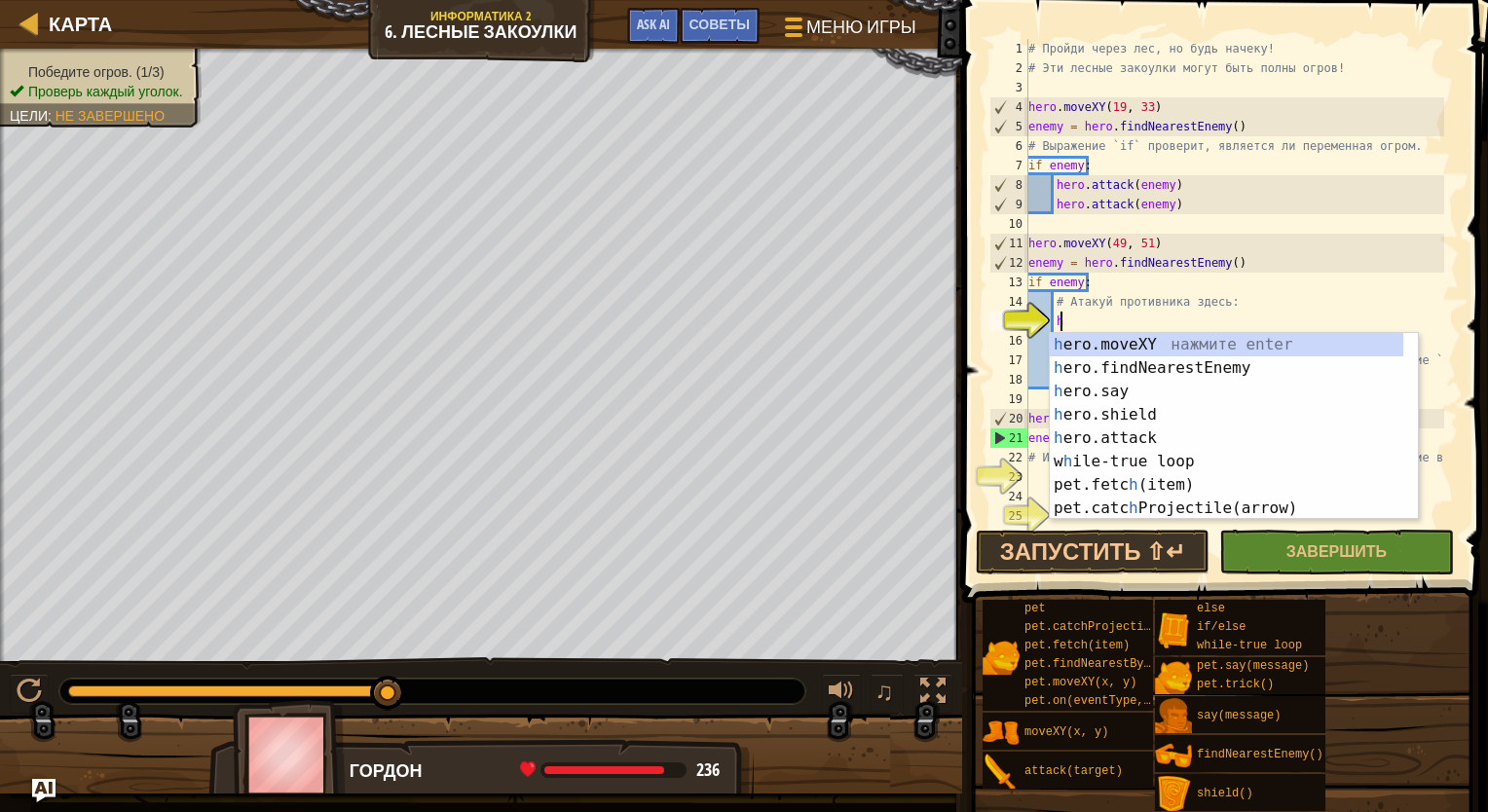
scroll to position [9, 2]
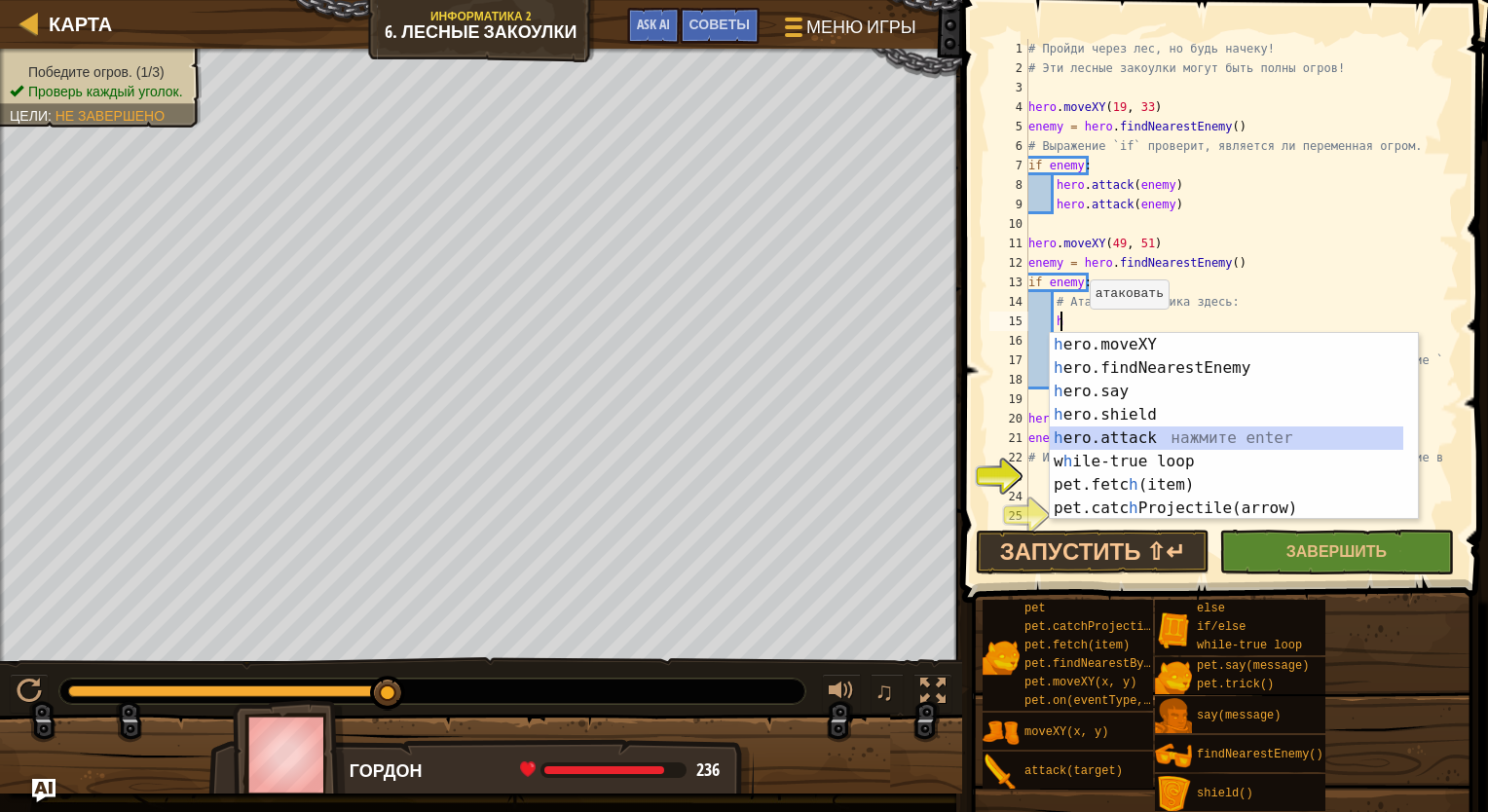
click at [986, 429] on div "h ero.moveXY нажмите enter h ero.findNearestEnemy нажмите enter h ero.say нажми…" at bounding box center [1226, 450] width 353 height 234
type textarea "hero.attack(enemy)"
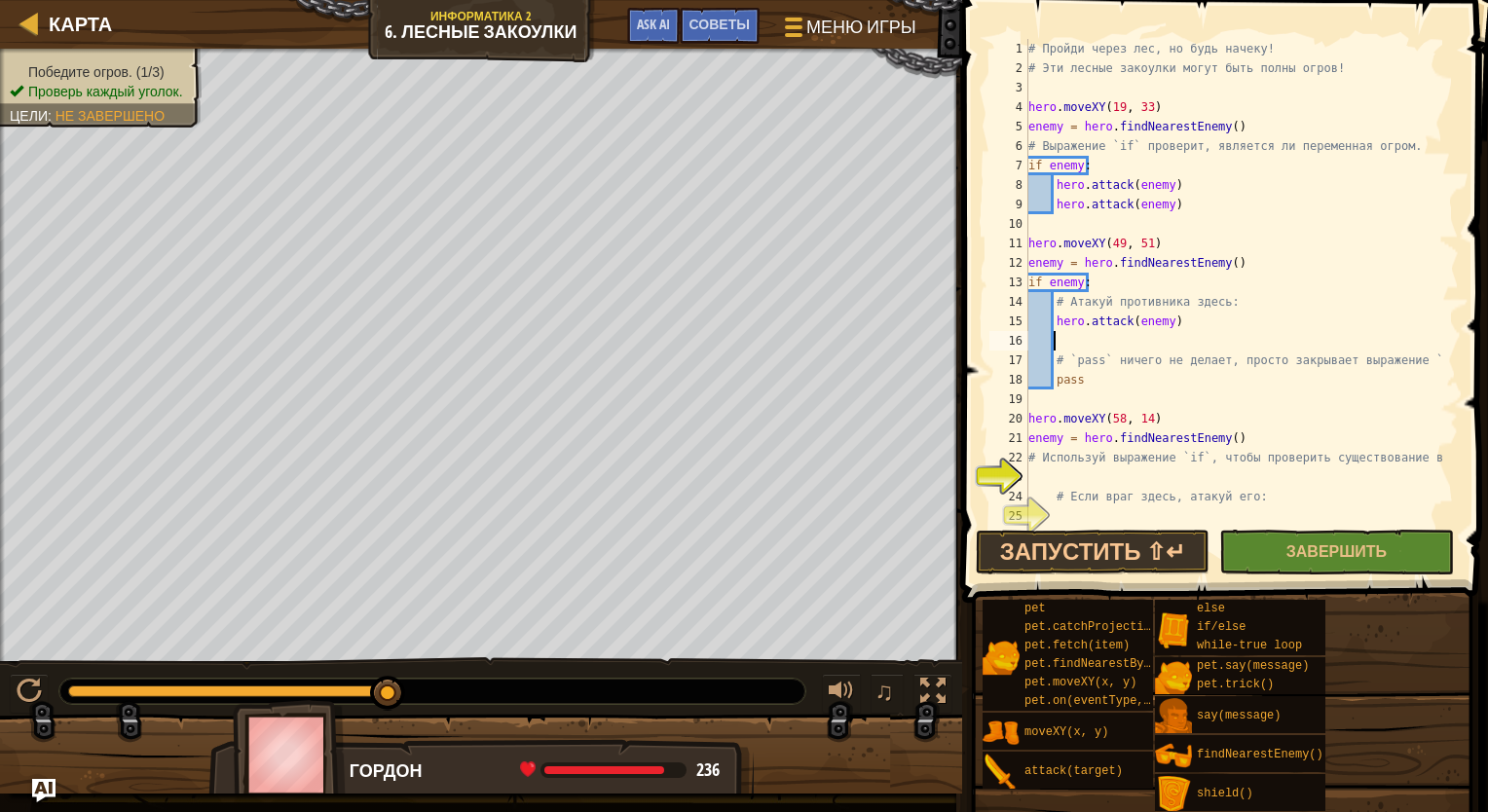
click at [986, 341] on div "# Пройди через лес, но будь начеку! # Эти лесные закоулки могут быть полны огро…" at bounding box center [1234, 302] width 420 height 526
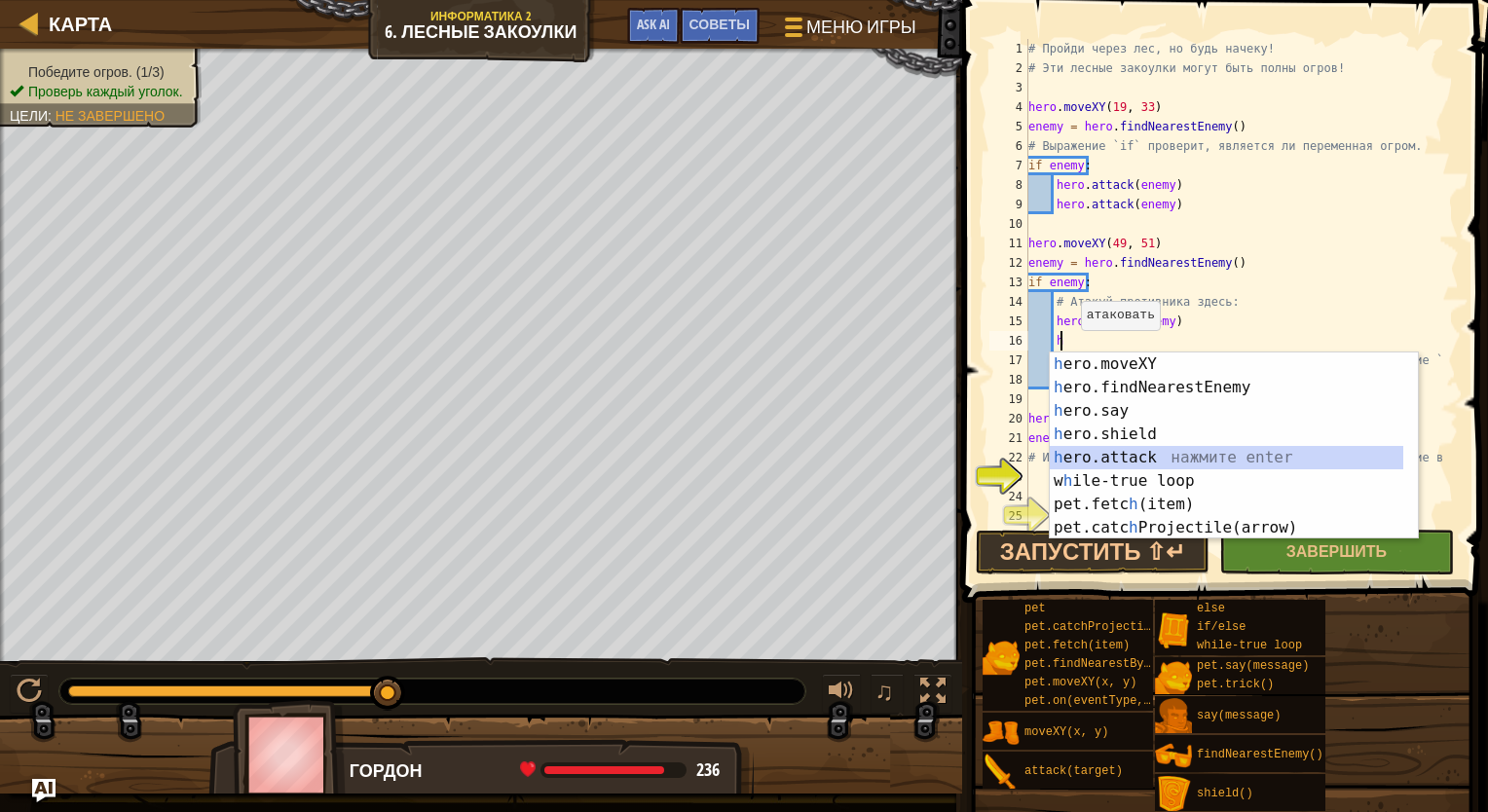
click at [986, 456] on div "h ero.moveXY нажмите enter h ero.findNearestEnemy нажмите enter h ero.say нажми…" at bounding box center [1226, 469] width 353 height 234
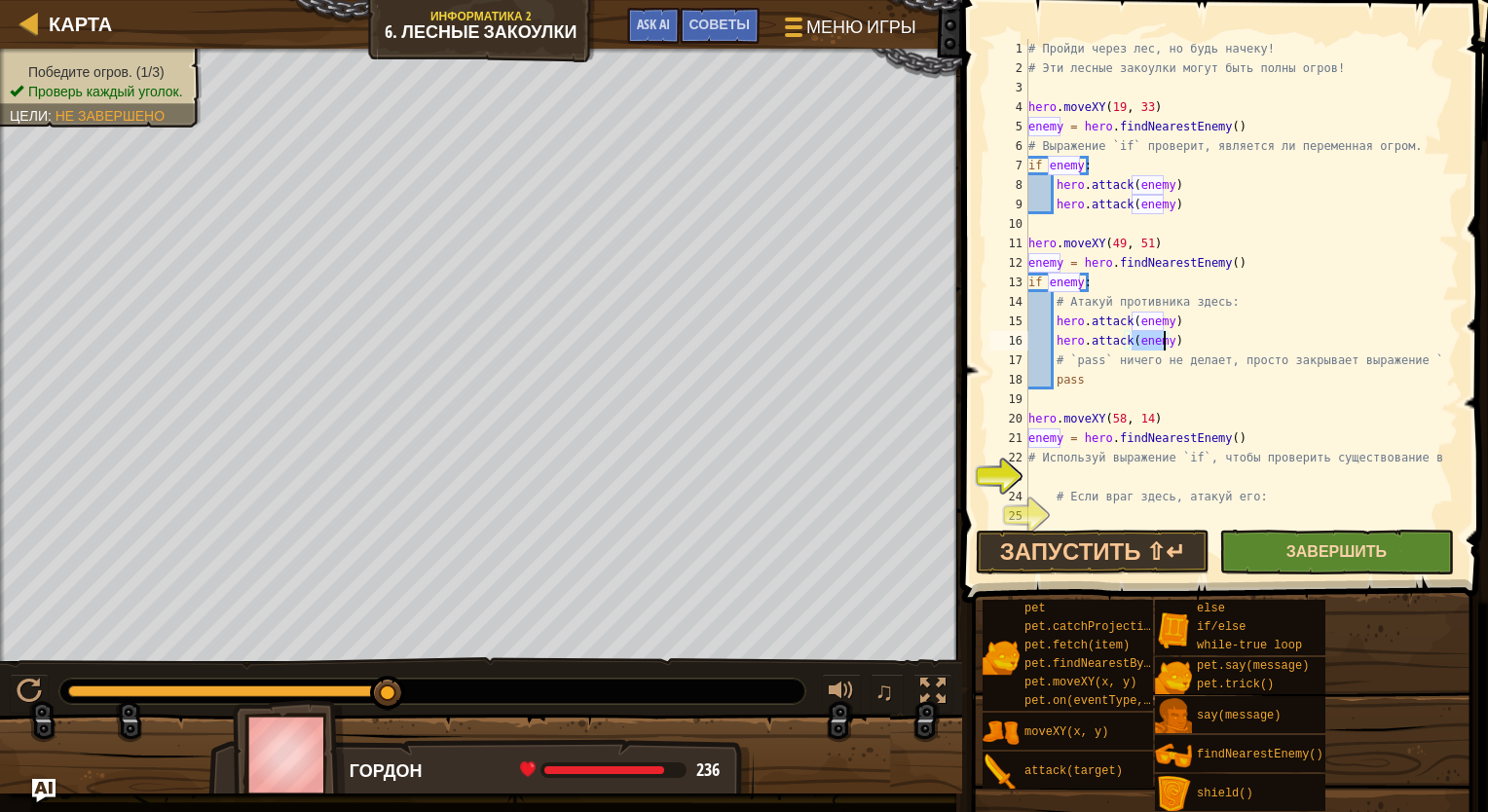
type textarea "hero.attack(enemy)"
click at [986, 546] on span "Завершить" at bounding box center [1336, 550] width 100 height 21
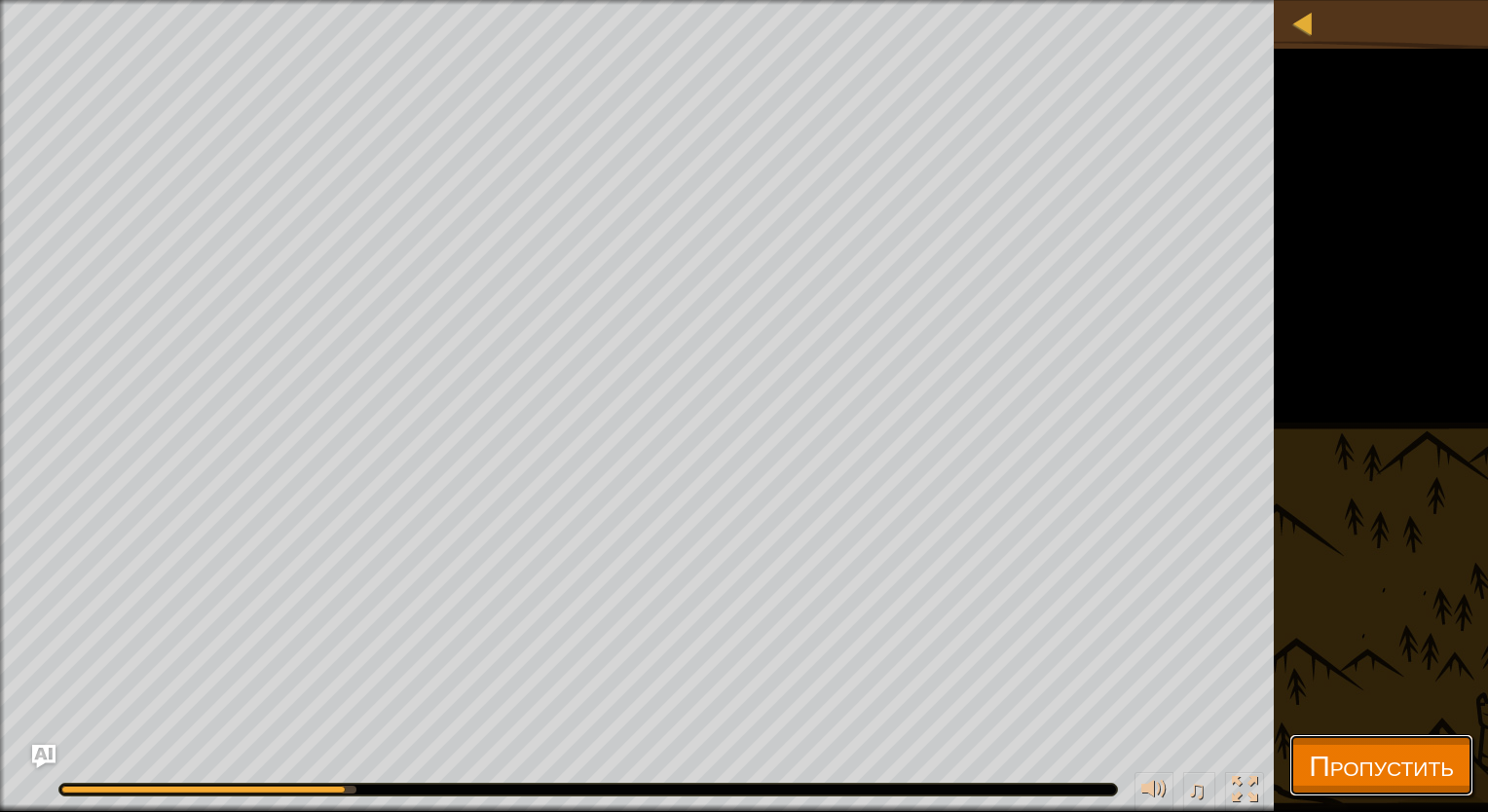
click at [986, 750] on span "Пропустить" at bounding box center [1380, 765] width 145 height 40
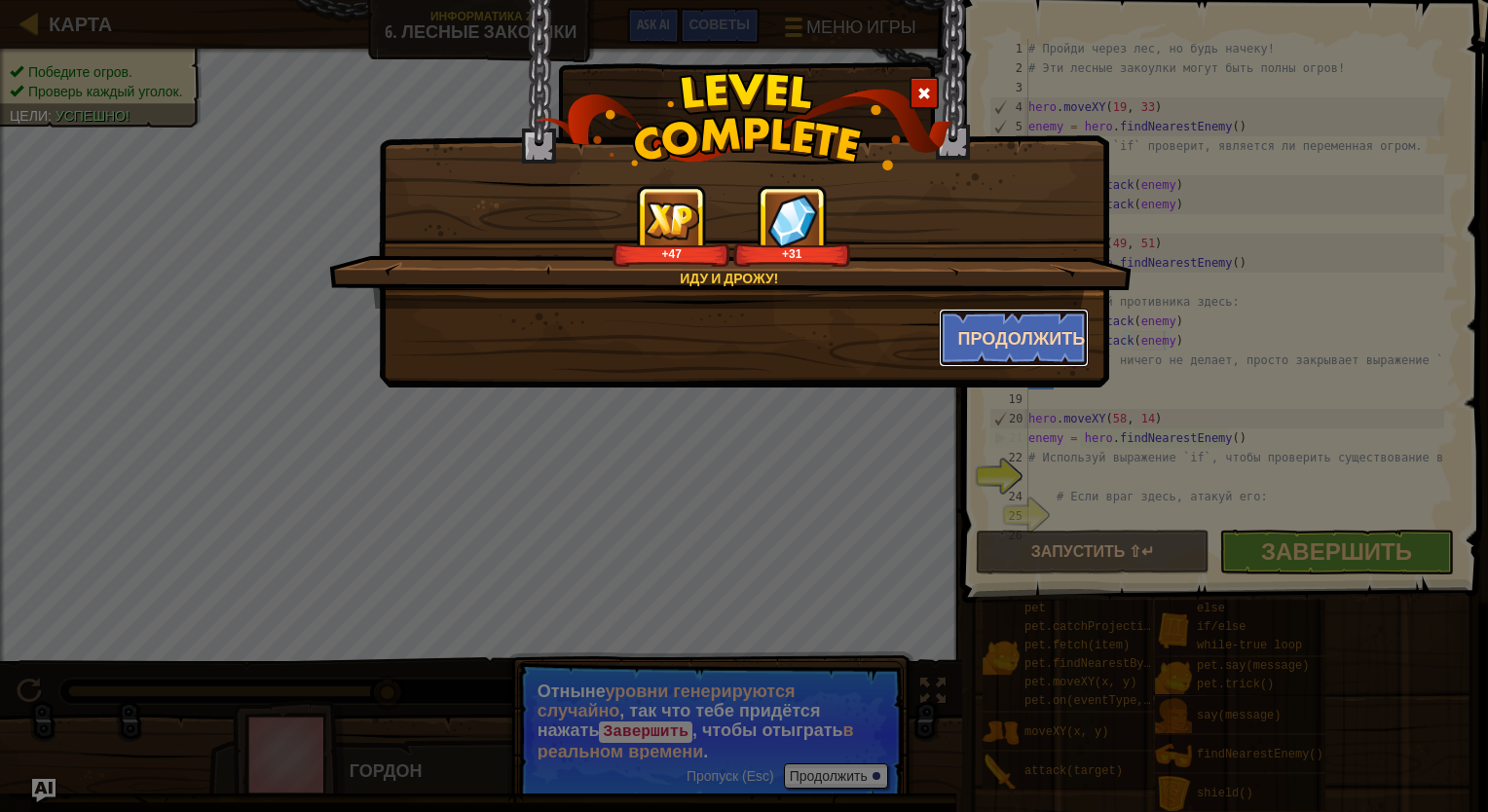
click at [986, 323] on button "Продолжить" at bounding box center [1014, 338] width 151 height 58
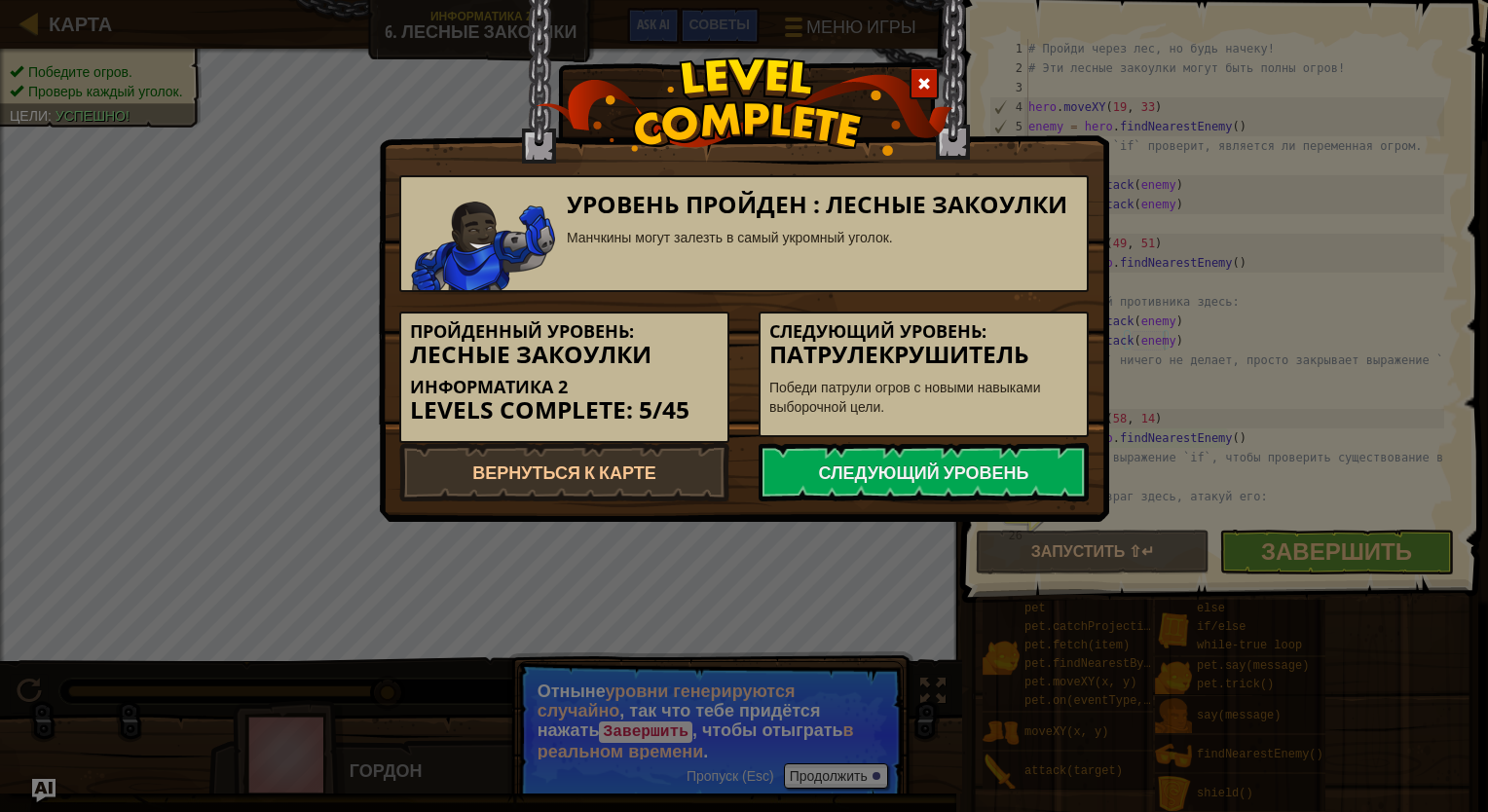
click at [658, 624] on div "Уровень пройден : Лесные закоулки Манчкины могут залезть в самый укромный уголо…" at bounding box center [744, 406] width 1488 height 812
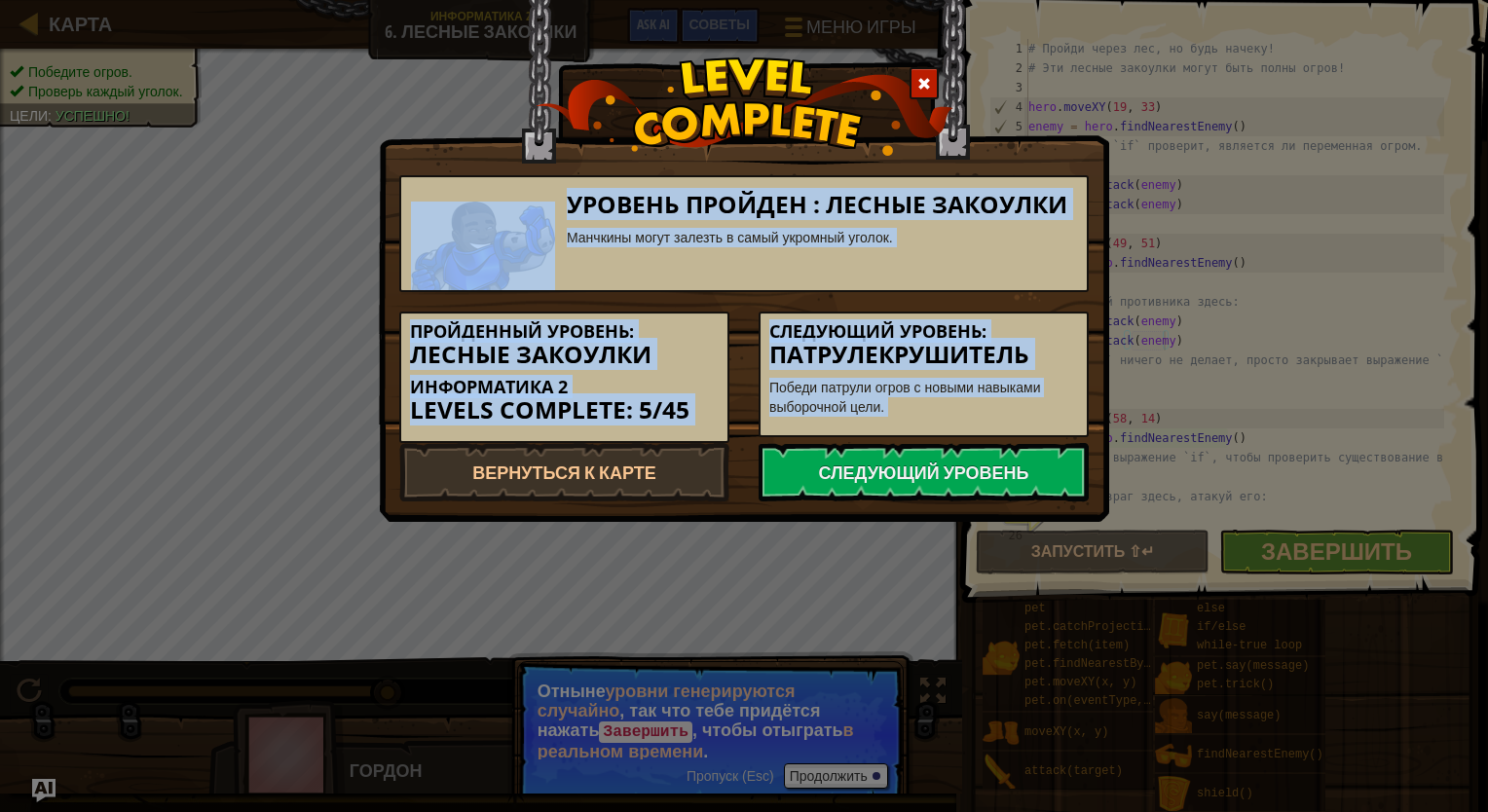
drag, startPoint x: 658, startPoint y: 624, endPoint x: 923, endPoint y: 80, distance: 605.2
click at [923, 80] on div "Уровень пройден : Лесные закоулки Манчкины могут залезть в самый укромный уголо…" at bounding box center [744, 406] width 1488 height 812
click at [923, 80] on span at bounding box center [924, 84] width 14 height 14
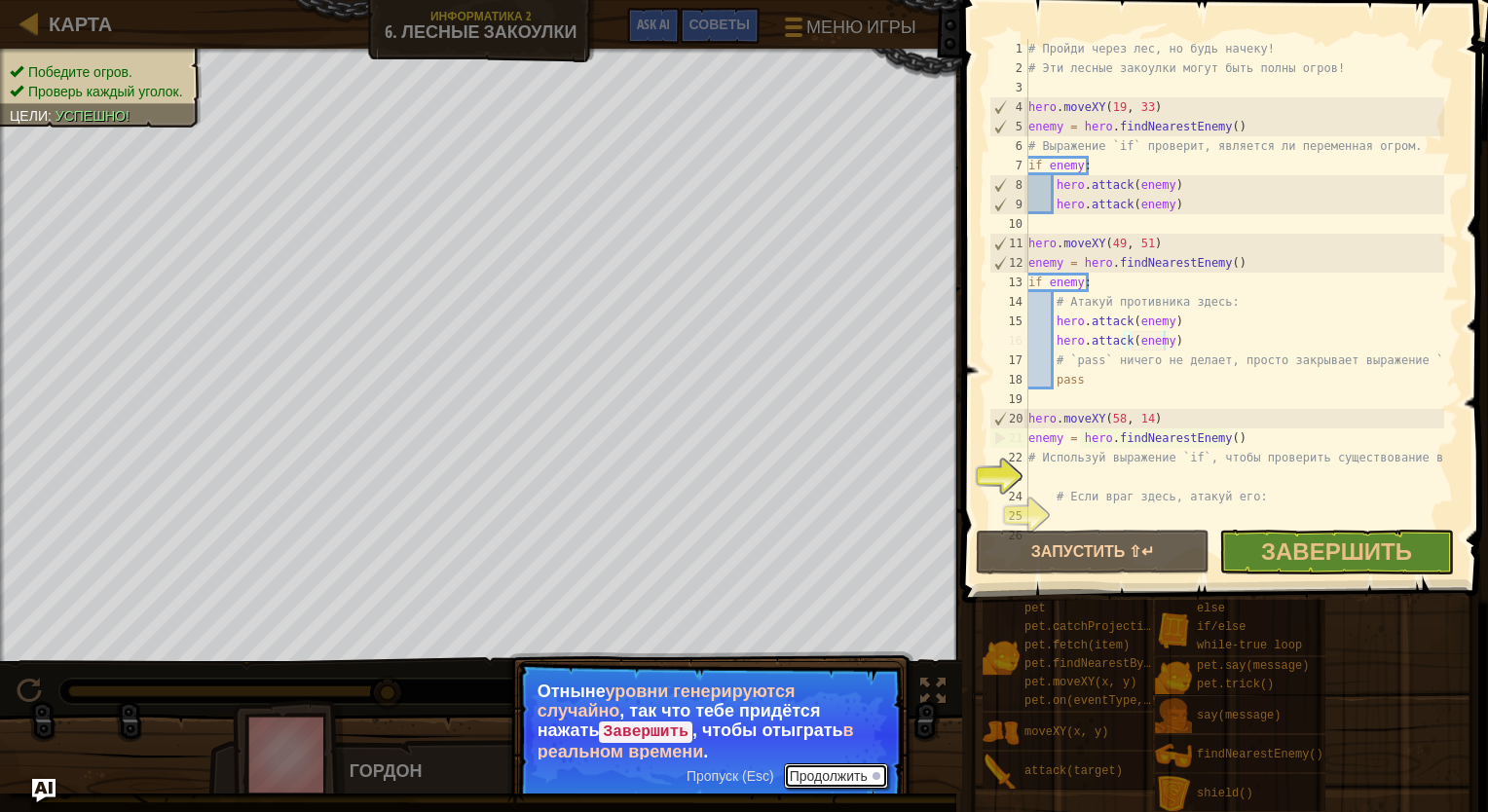
click at [846, 765] on button "Продолжить" at bounding box center [836, 775] width 104 height 25
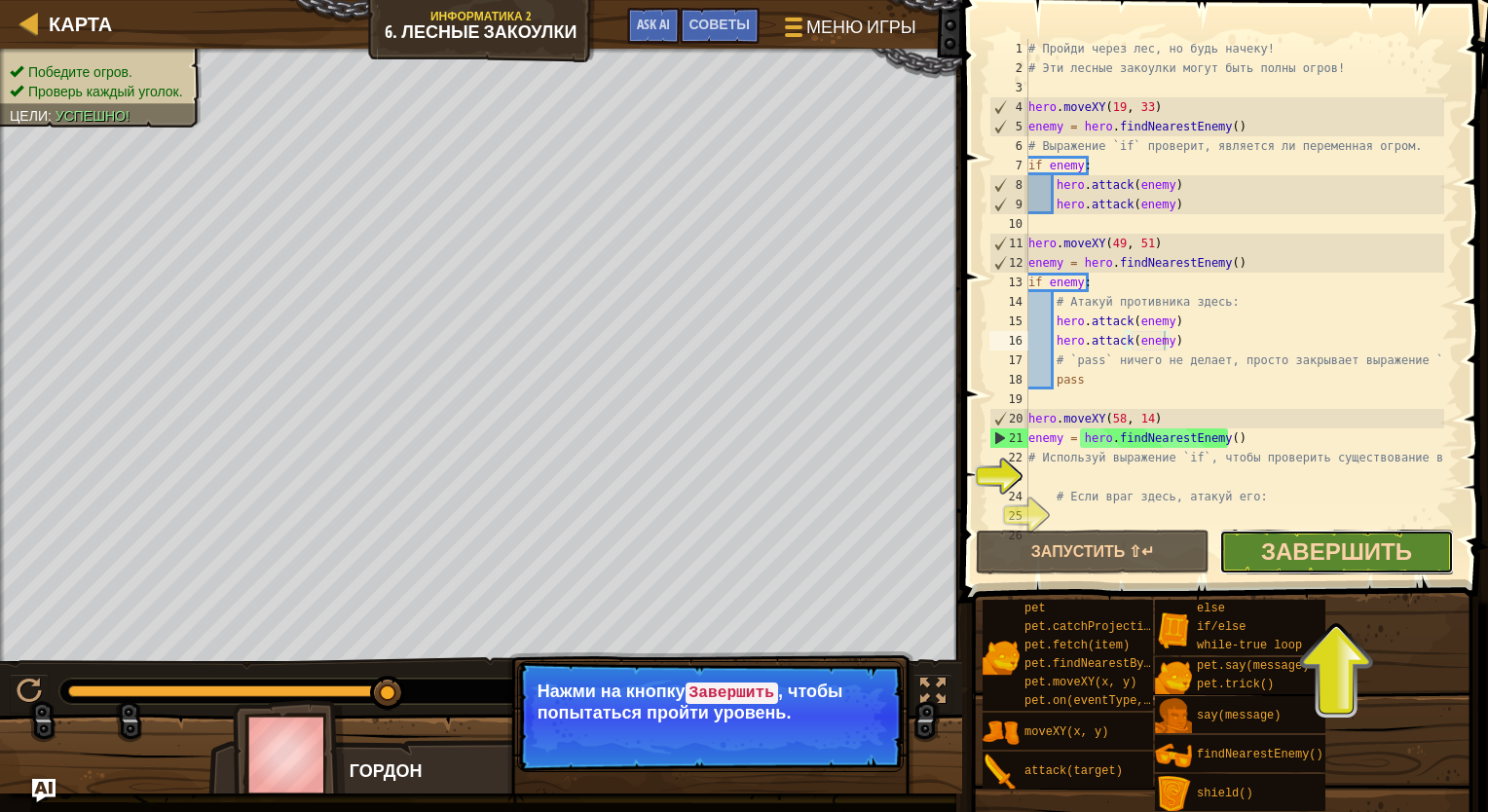
click at [986, 560] on span "Завершить" at bounding box center [1336, 550] width 151 height 31
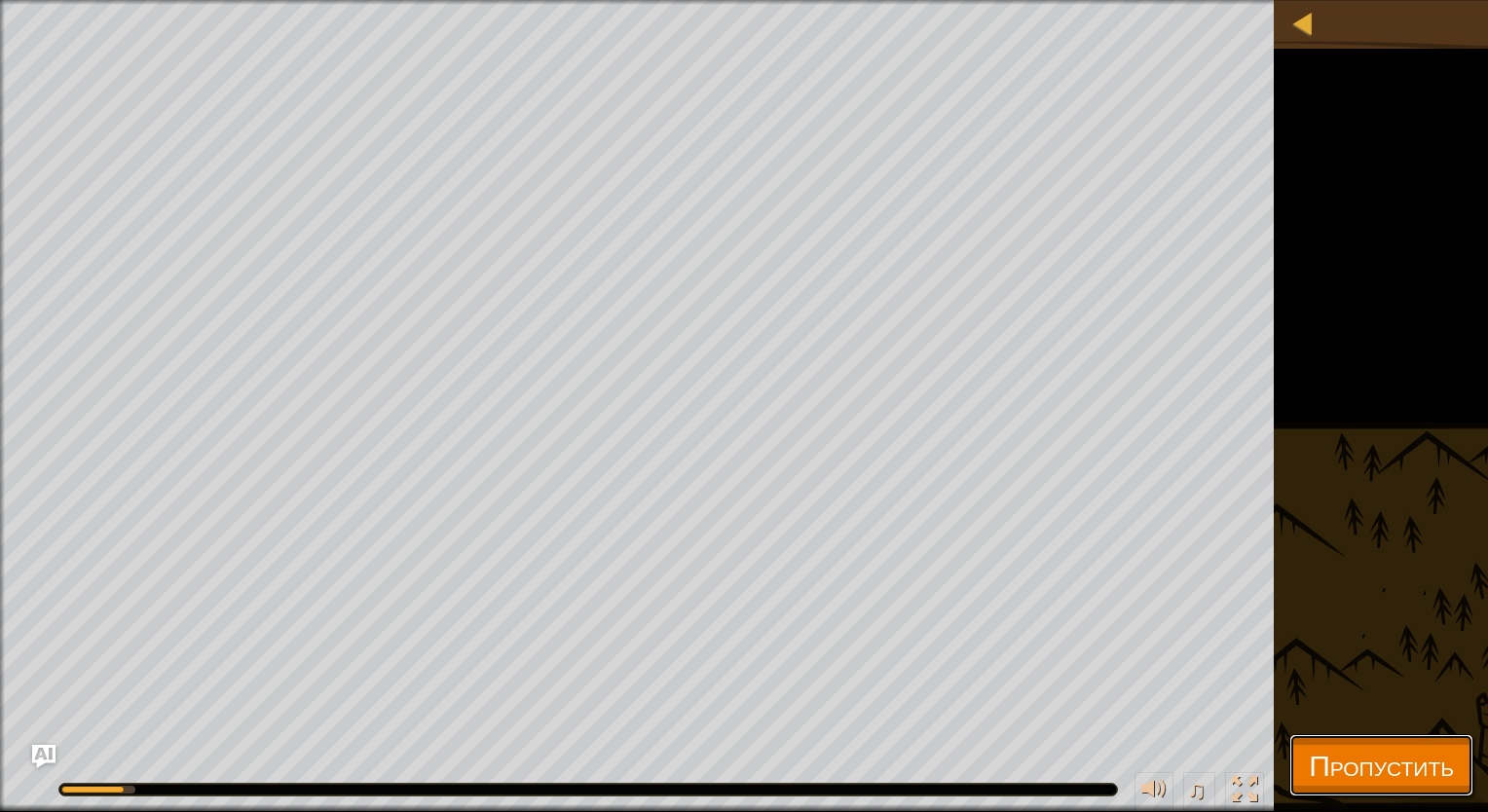
click at [986, 760] on span "Пропустить" at bounding box center [1380, 765] width 145 height 40
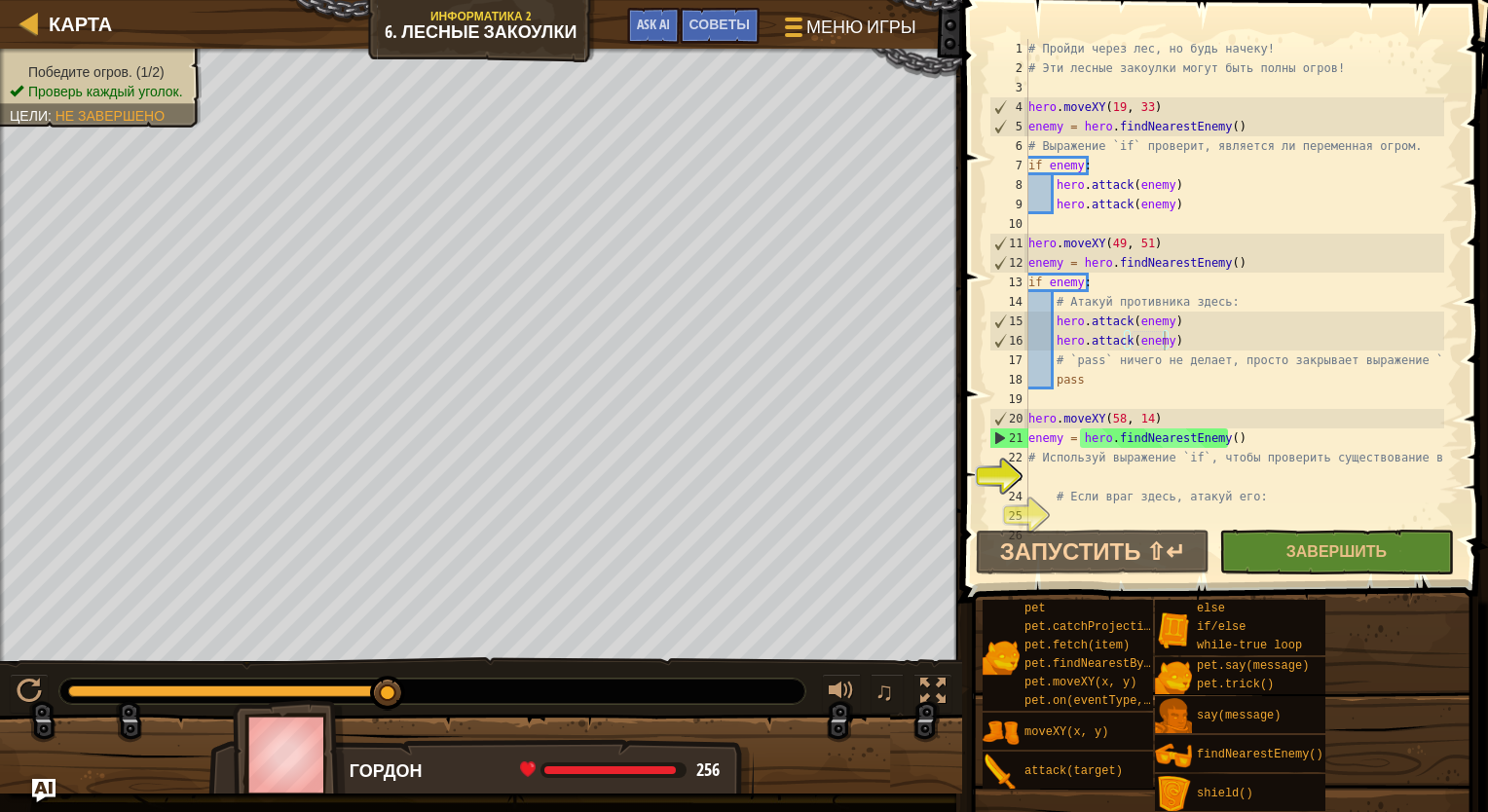
scroll to position [9, 0]
click at [986, 469] on div "# Пройди через лес, но будь начеку! # Эти лесные закоулки могут быть полны огро…" at bounding box center [1234, 302] width 420 height 526
type textarea "h"
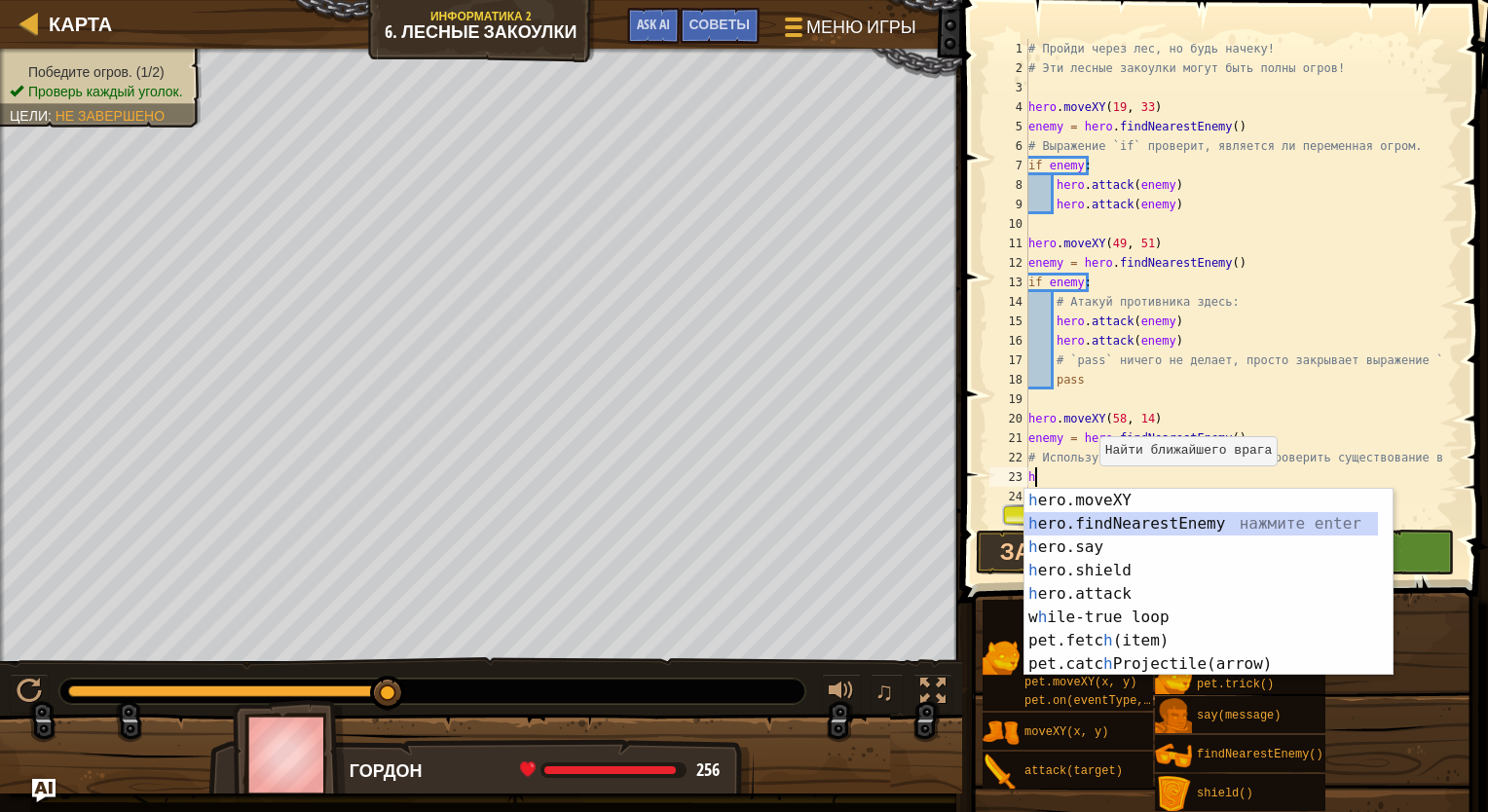
click at [986, 522] on div "h ero.moveXY нажмите enter h ero.findNearestEnemy нажмите enter h ero.say нажми…" at bounding box center [1200, 606] width 353 height 234
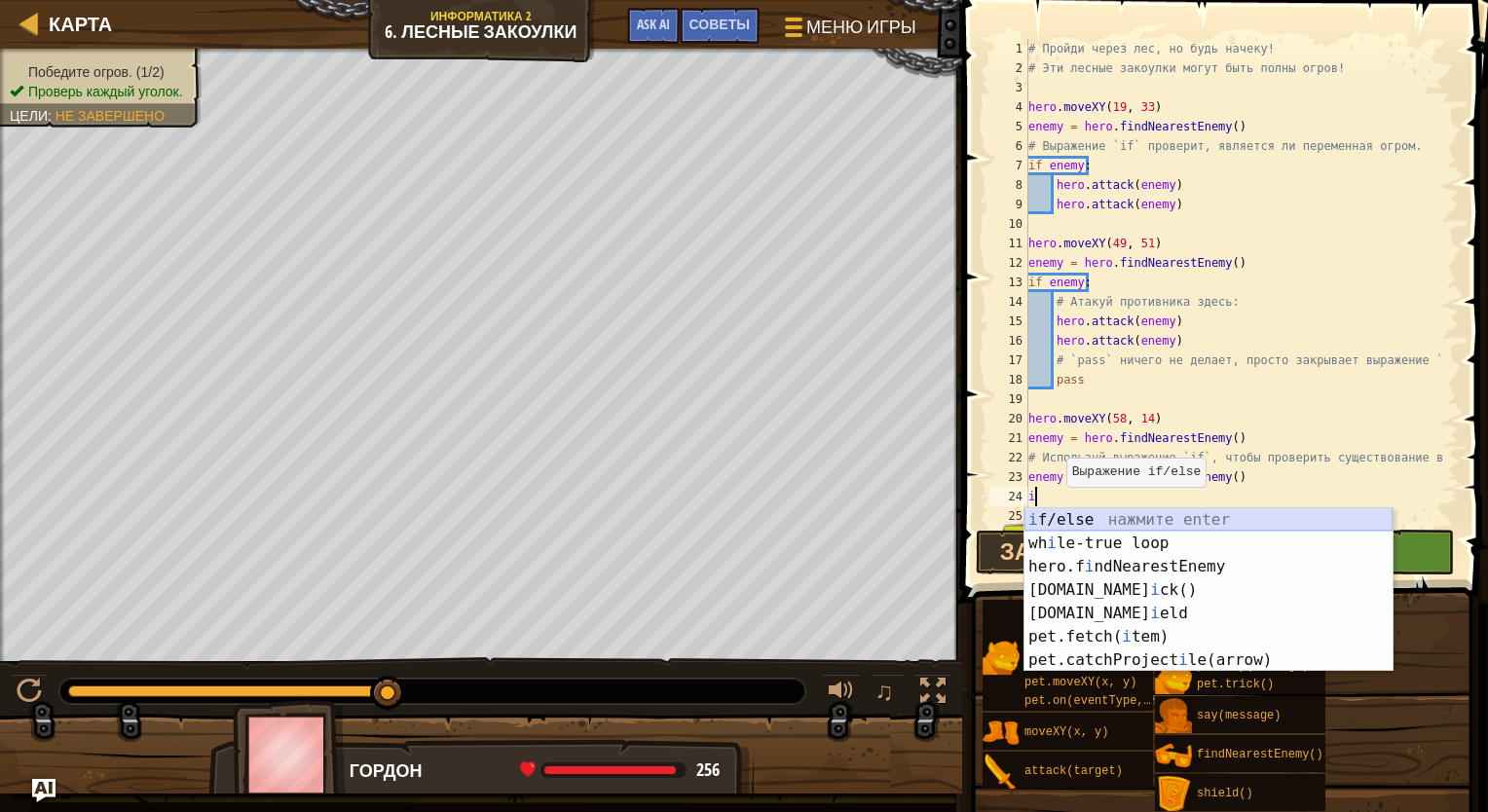
click at [986, 518] on div "i f/else нажмите enter wh i le-true loop нажмите enter hero.f i ndNearestEnemy …" at bounding box center [1208, 613] width 368 height 210
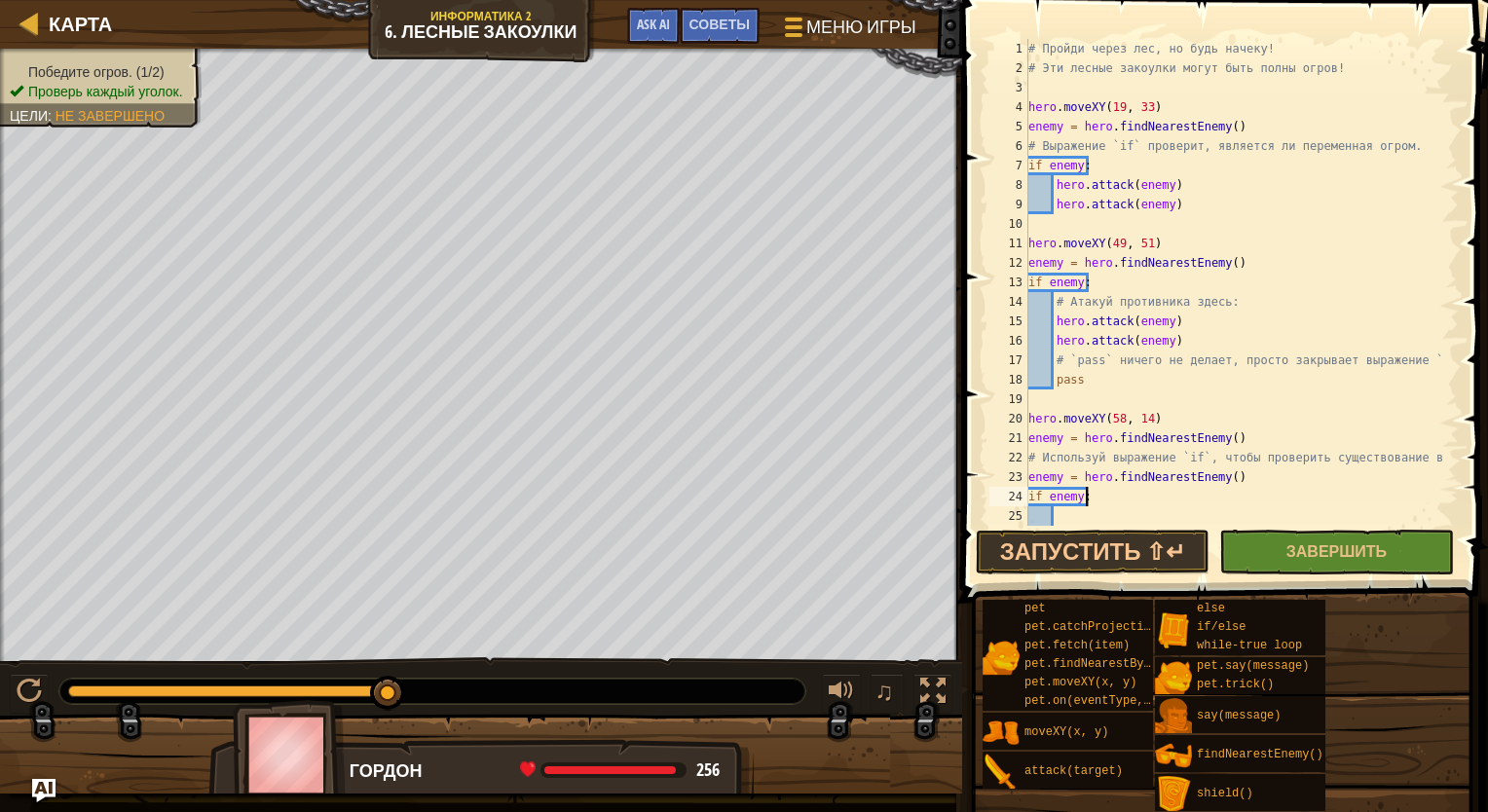
click at [986, 499] on div "# Пройди через лес, но будь начеку! # Эти лесные закоулки могут быть полны огро…" at bounding box center [1234, 302] width 420 height 526
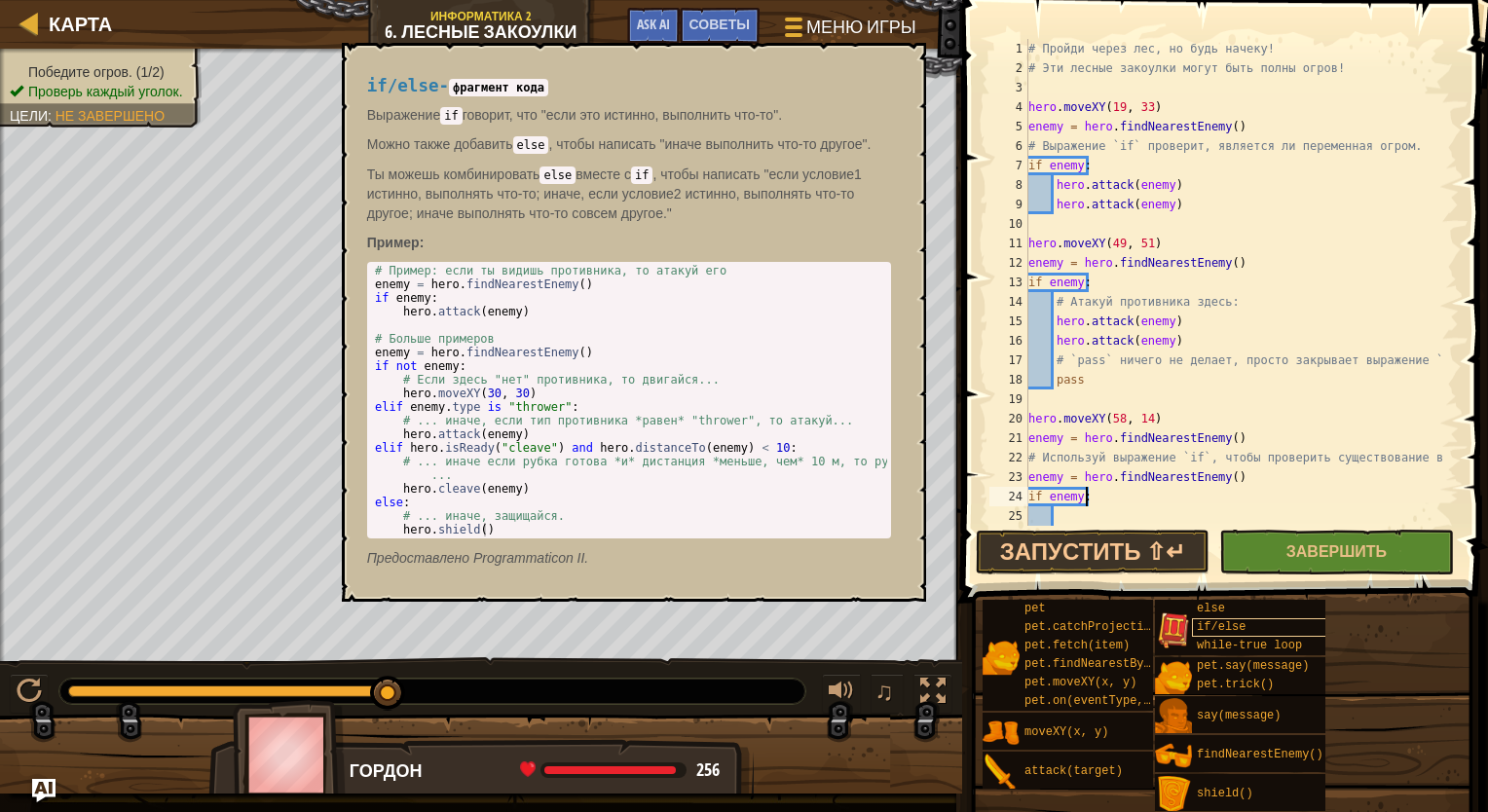
type textarea "if enemy:"
click at [986, 633] on span "if/else" at bounding box center [1221, 627] width 49 height 14
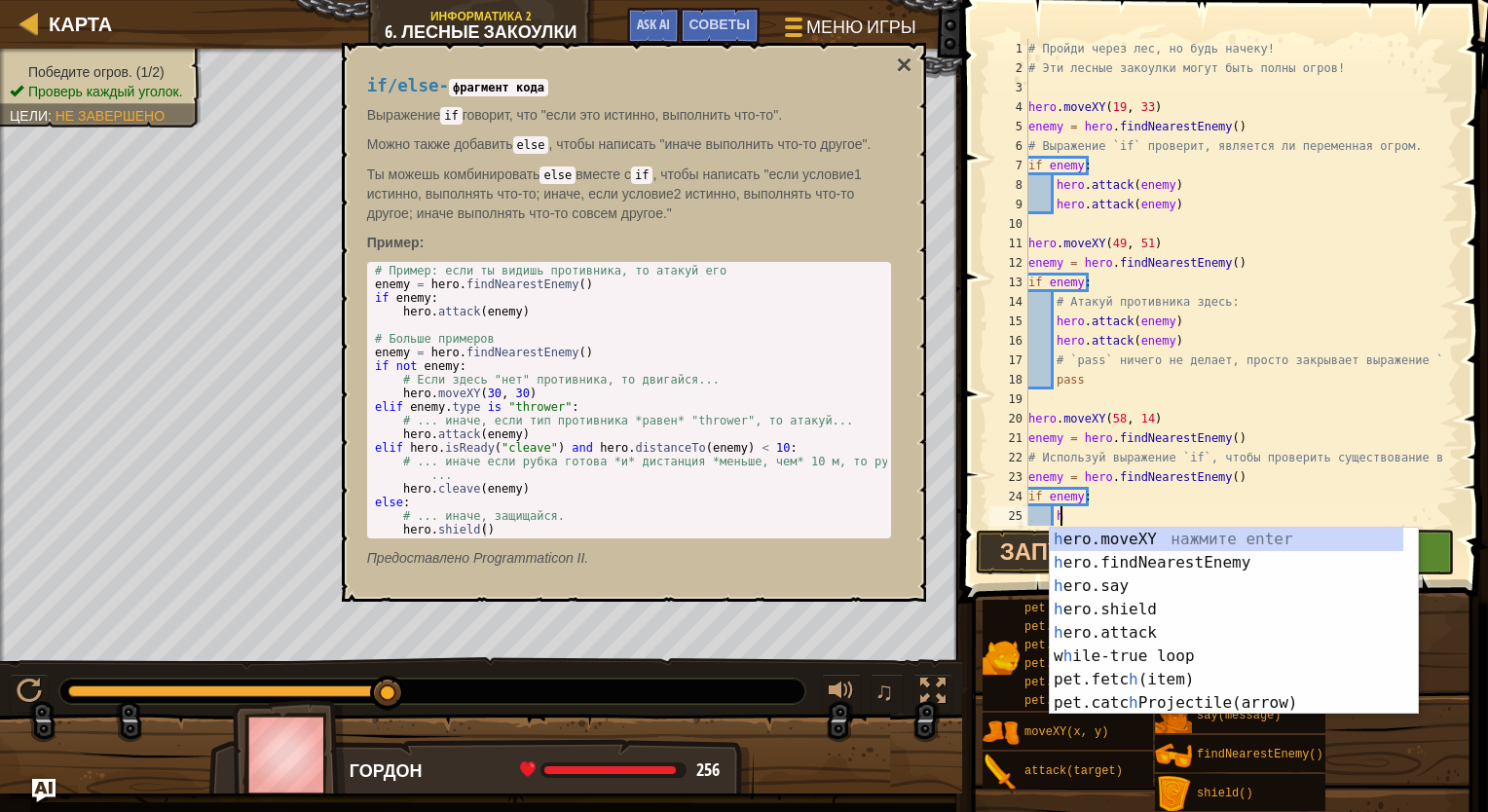
scroll to position [9, 2]
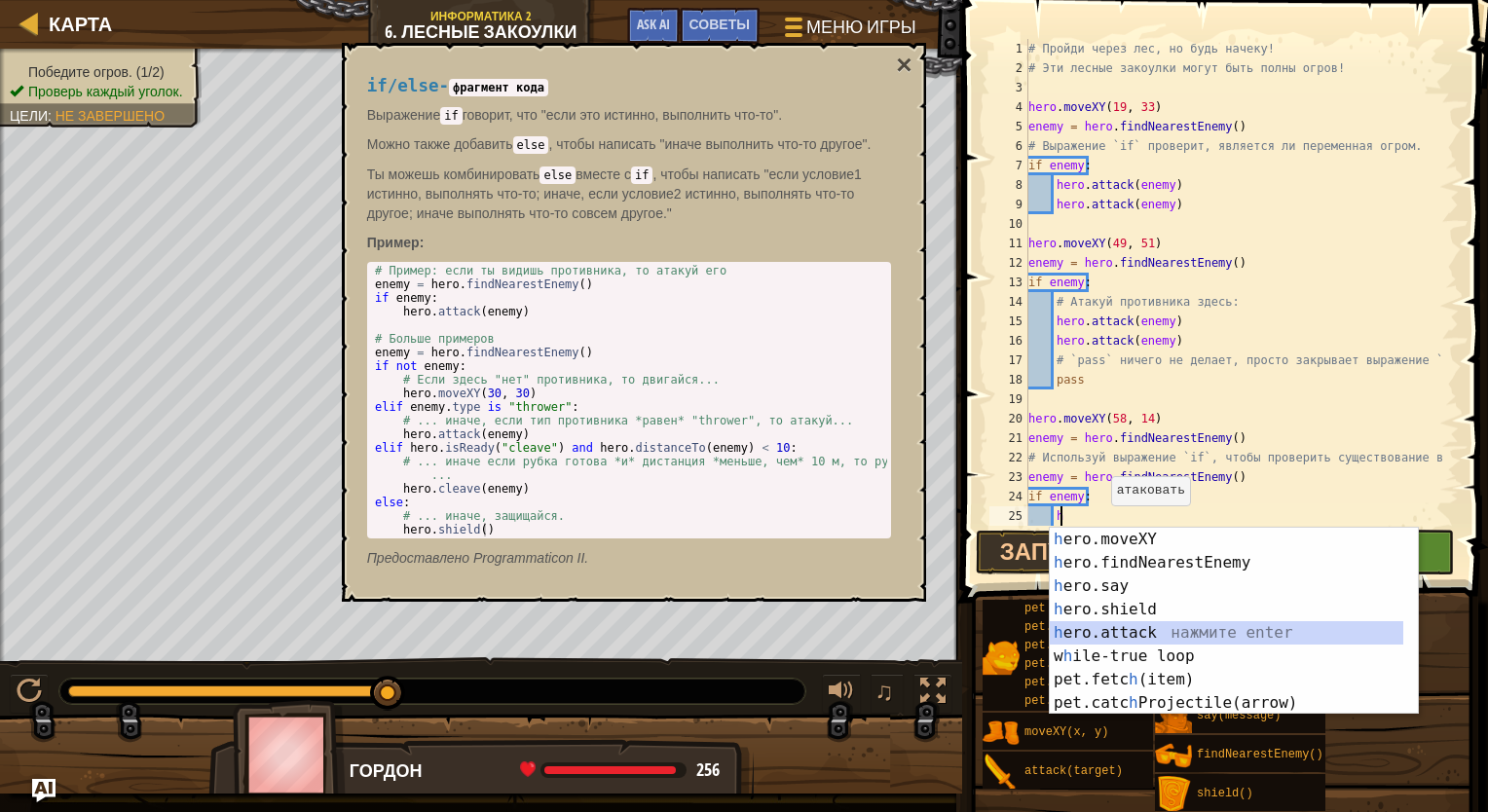
click at [986, 623] on div "h ero.moveXY нажмите enter h ero.findNearestEnemy нажмите enter h ero.say нажми…" at bounding box center [1226, 645] width 353 height 234
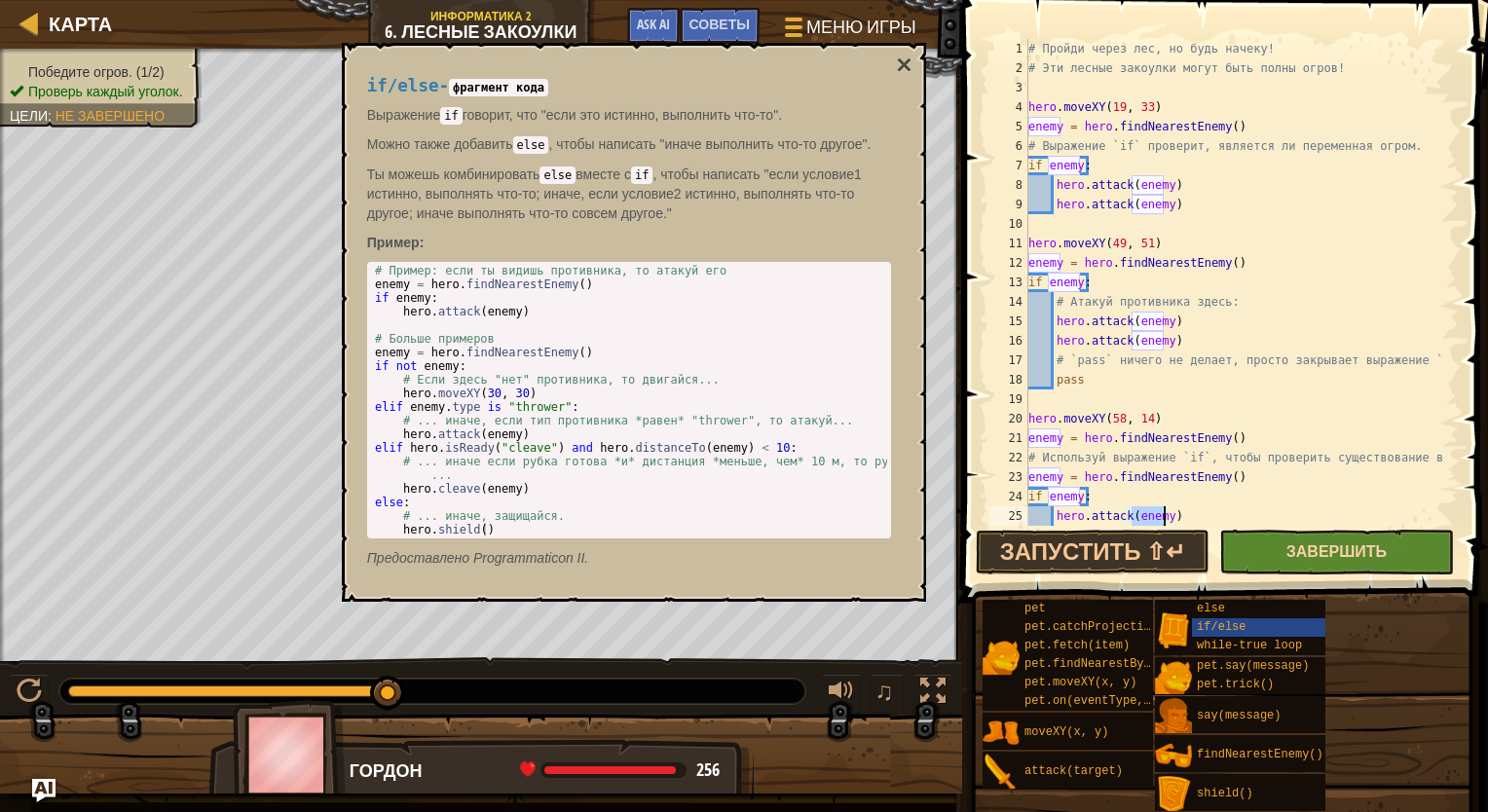
type textarea "hero.attack(enemy)"
click at [986, 543] on button "Завершить" at bounding box center [1336, 552] width 234 height 45
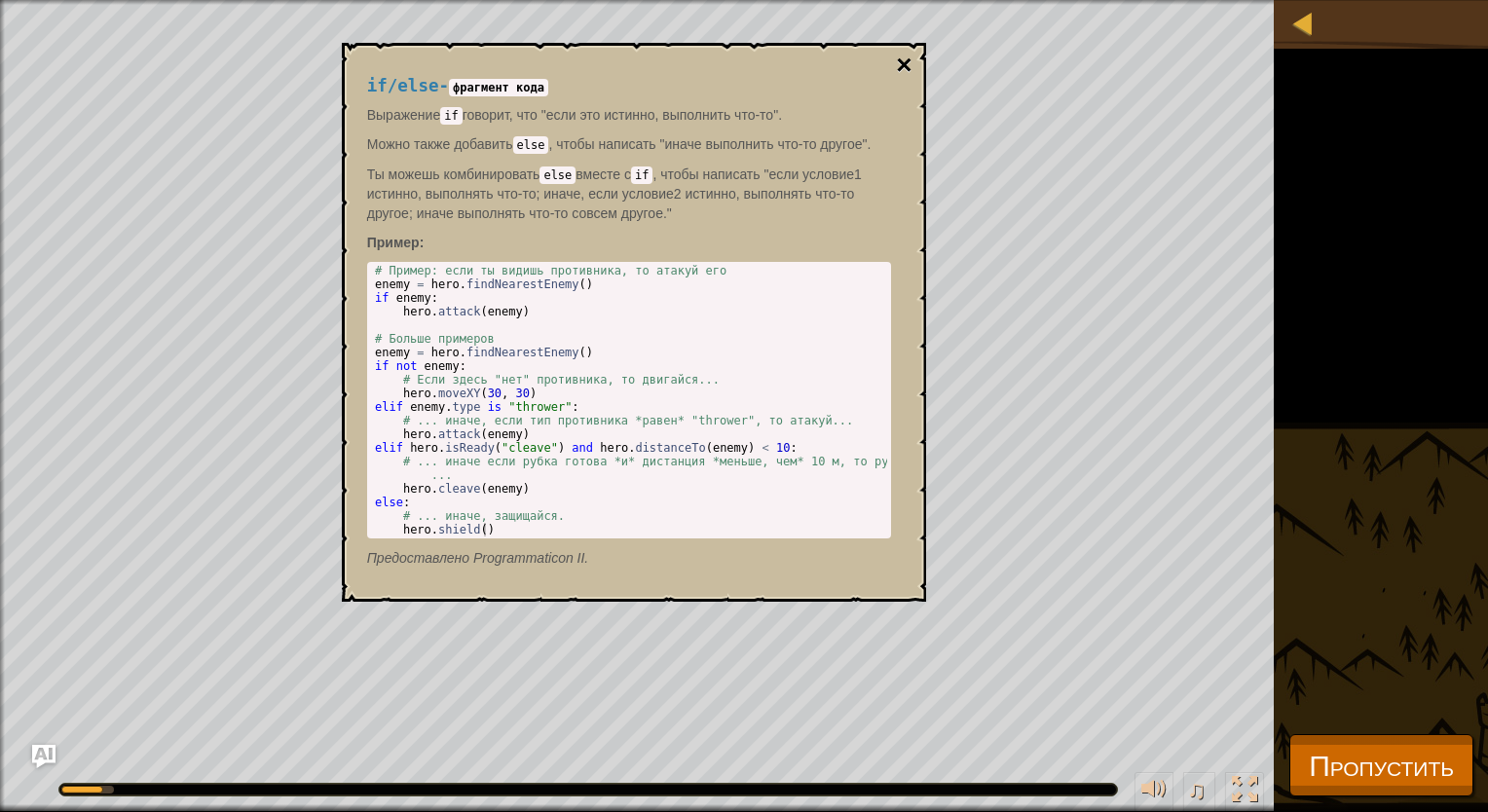
click at [903, 63] on button "×" at bounding box center [904, 65] width 16 height 27
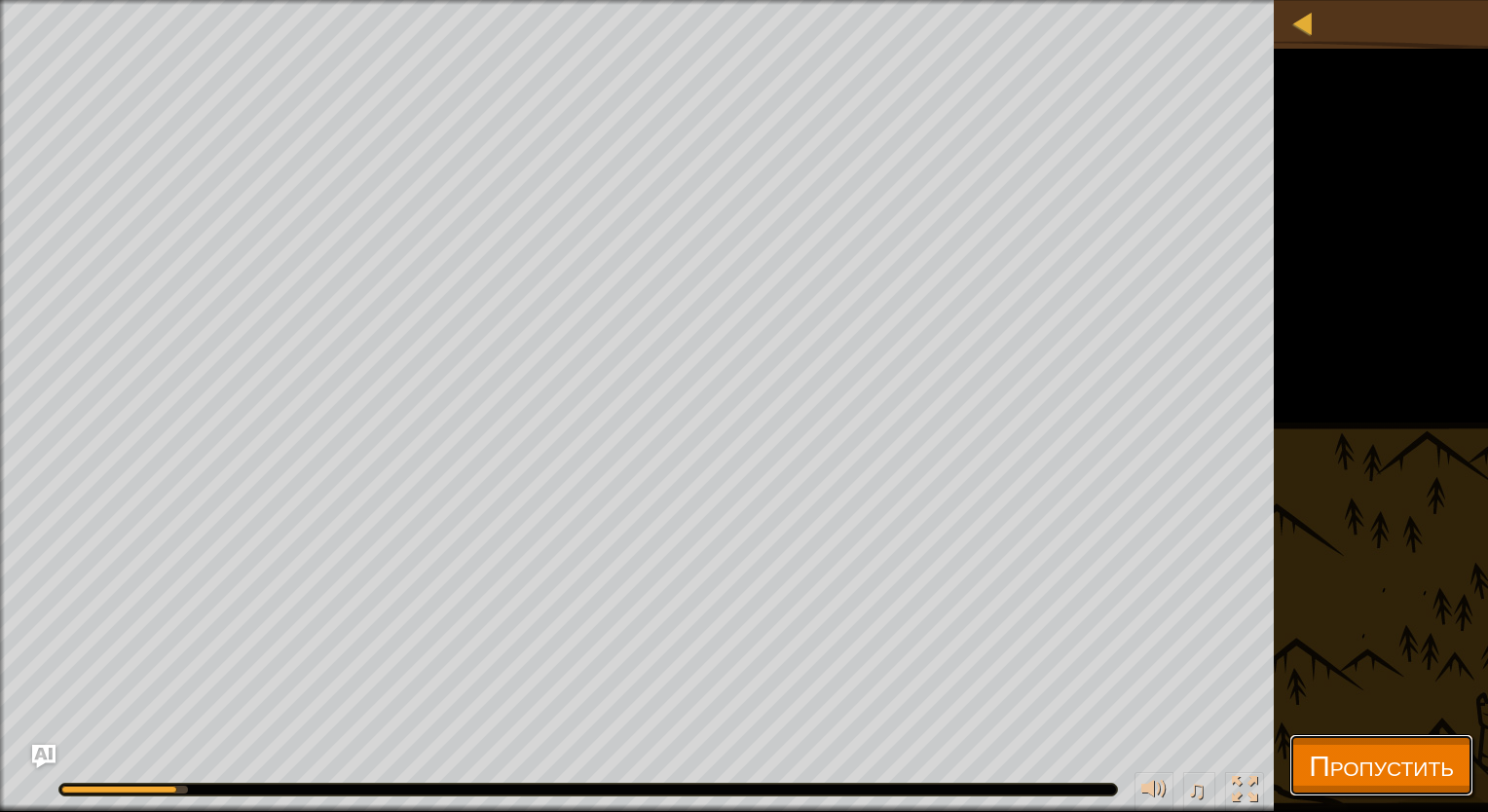
click at [986, 765] on span "Пропустить" at bounding box center [1380, 765] width 145 height 40
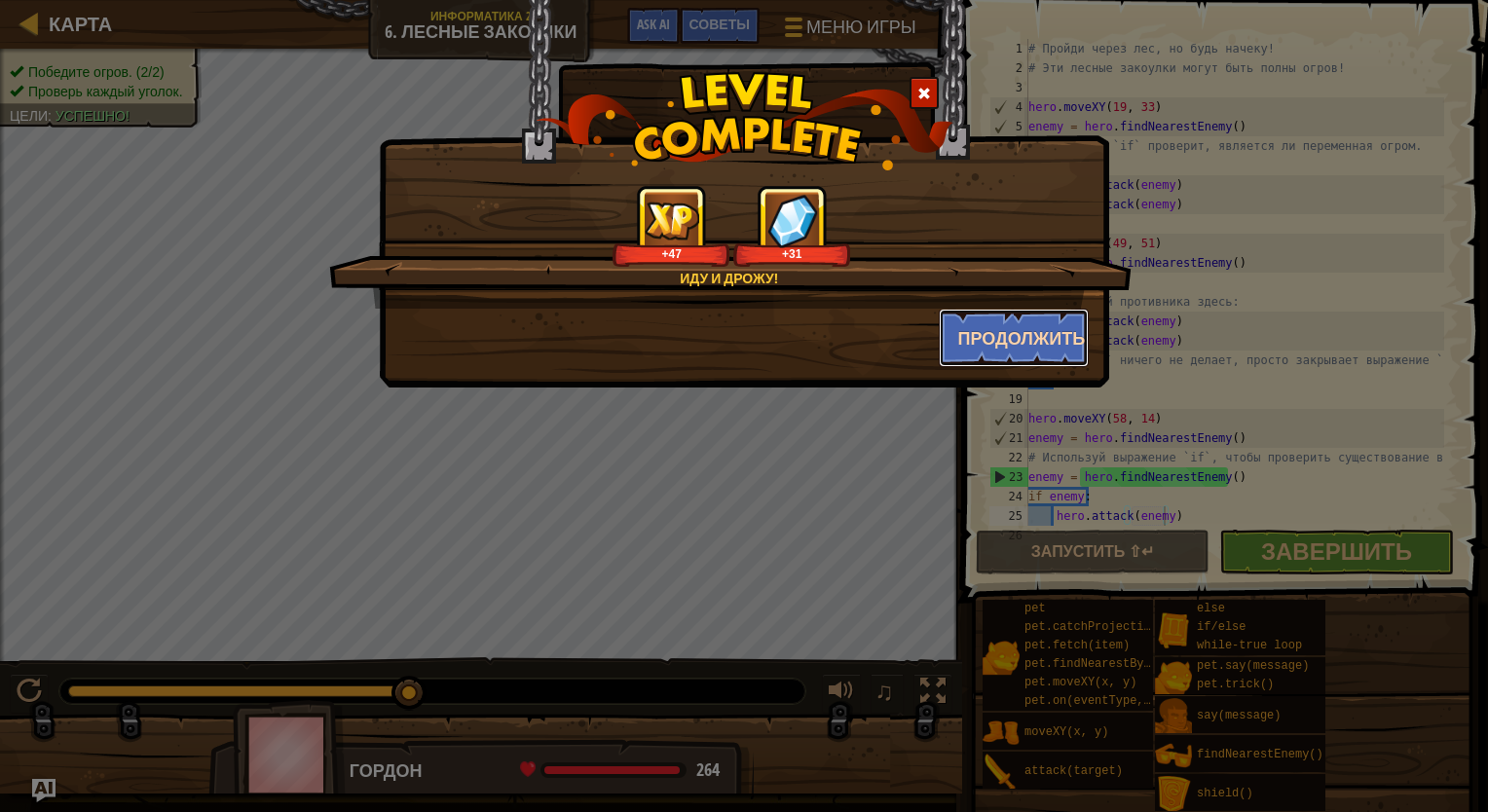
click at [986, 331] on button "Продолжить" at bounding box center [1014, 338] width 151 height 58
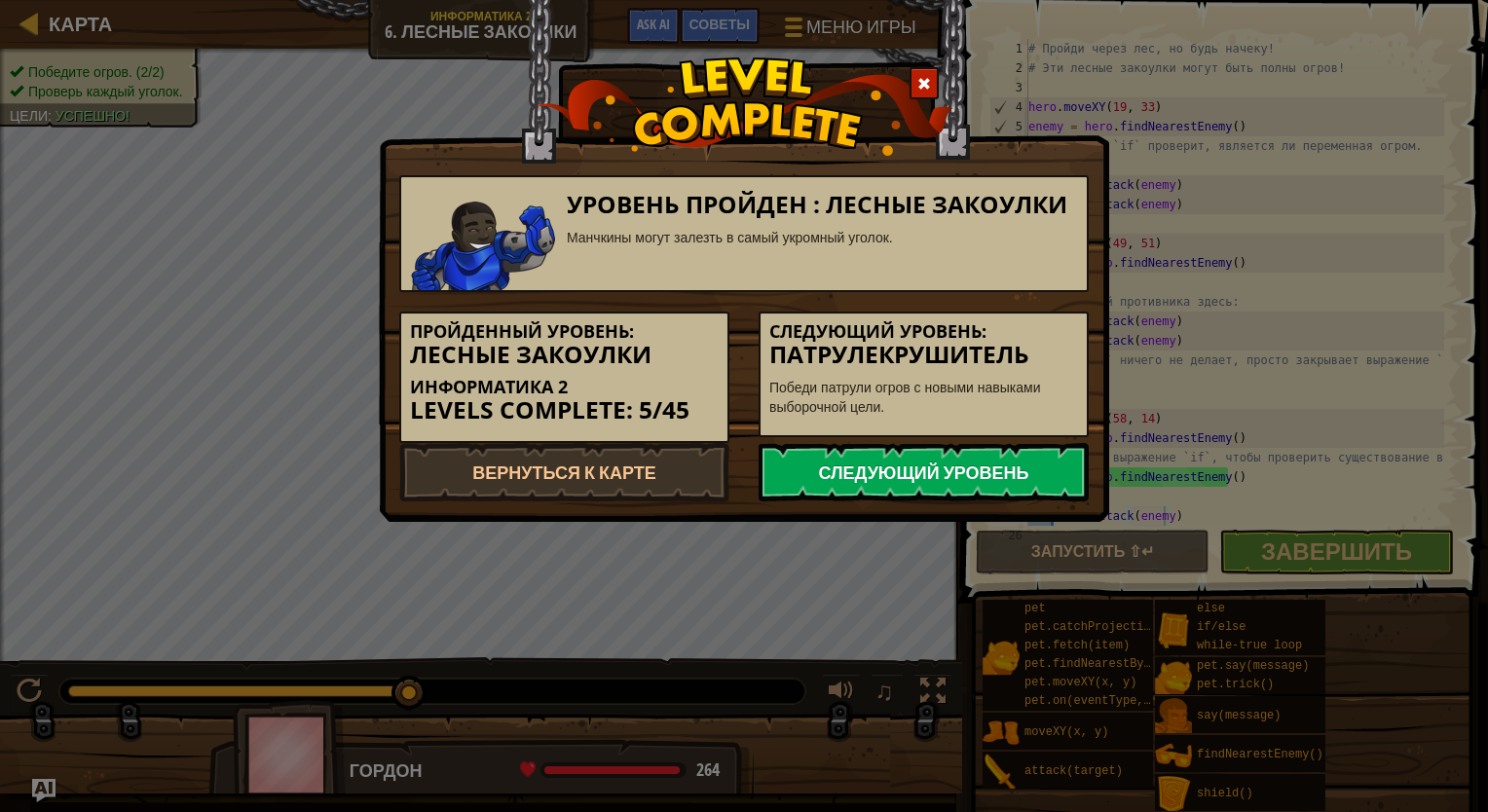
click at [941, 463] on link "Следующий уровень" at bounding box center [923, 472] width 330 height 58
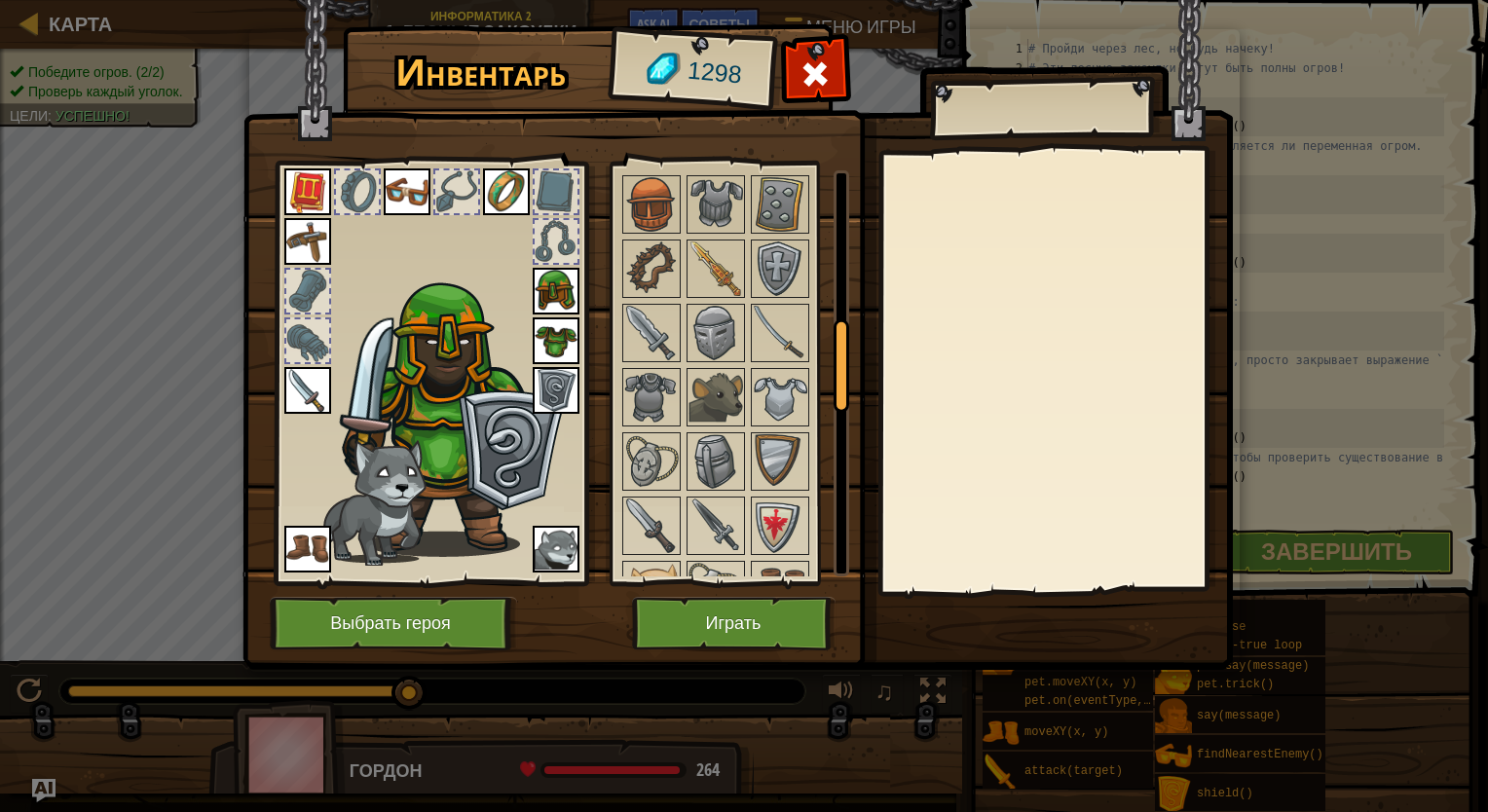
scroll to position [711, 0]
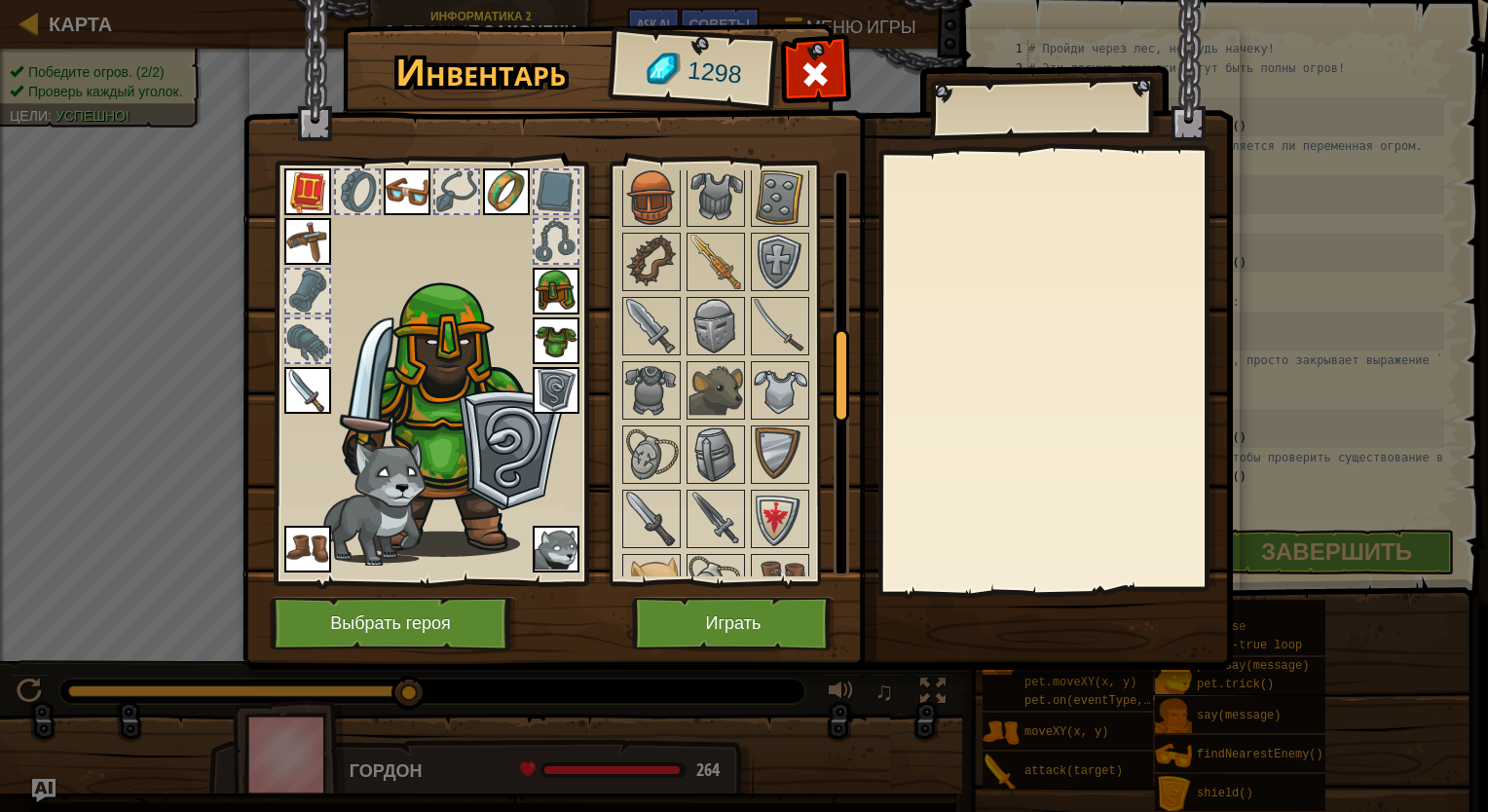
click at [707, 226] on div at bounding box center [741, 647] width 244 height 1349
click at [714, 256] on img at bounding box center [715, 262] width 55 height 55
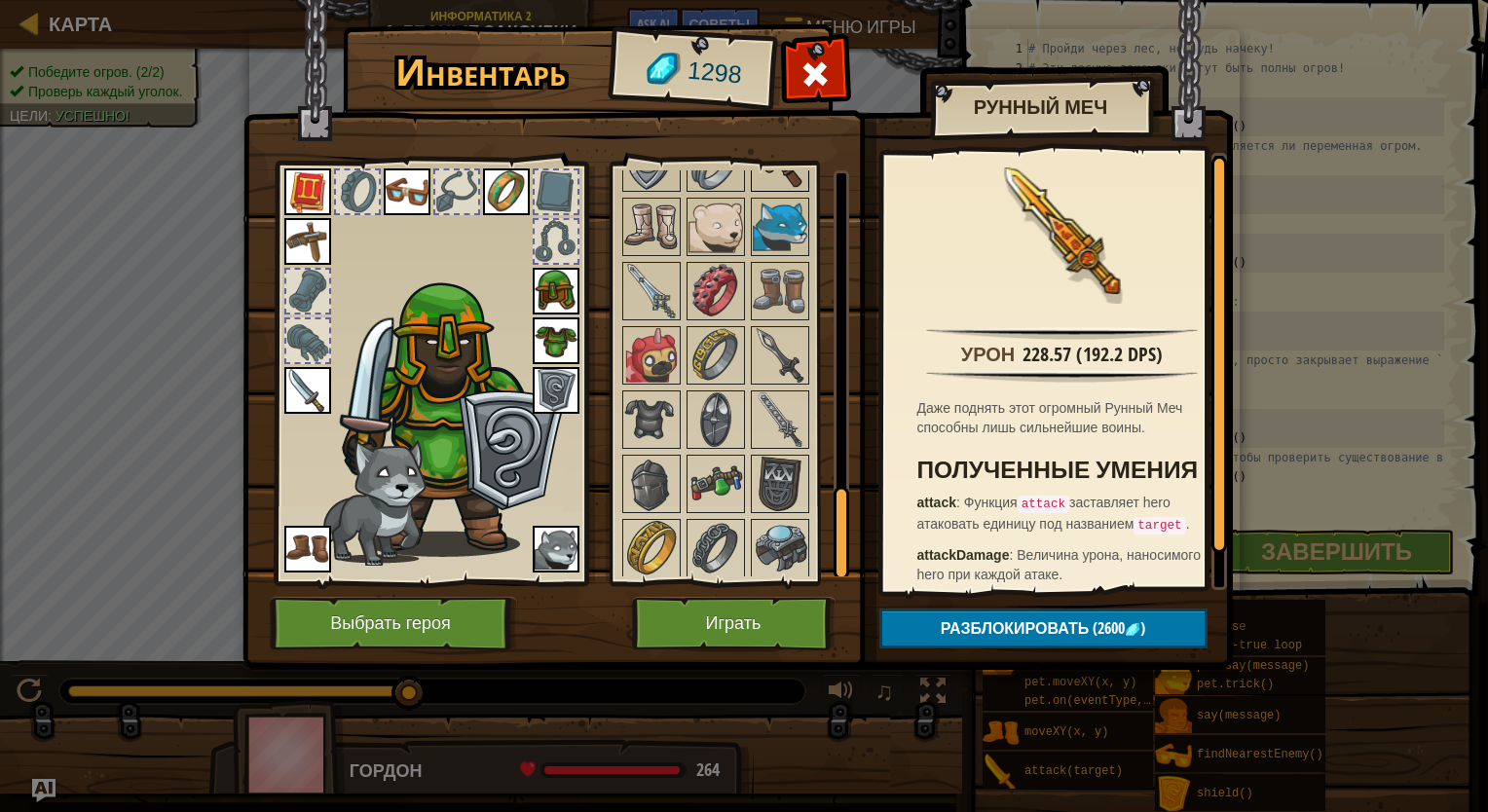
scroll to position [1456, 0]
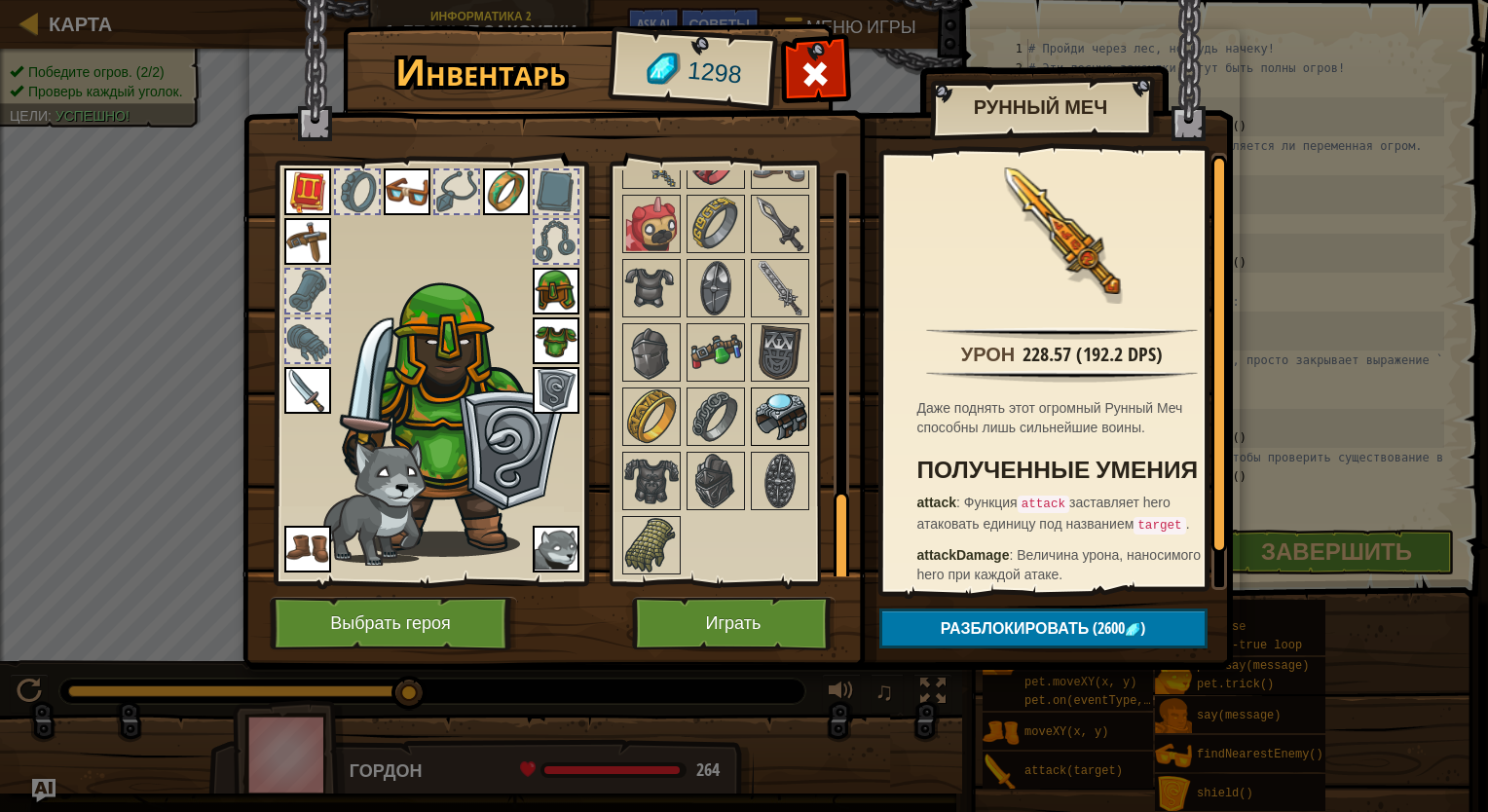
click at [792, 396] on img at bounding box center [780, 416] width 55 height 55
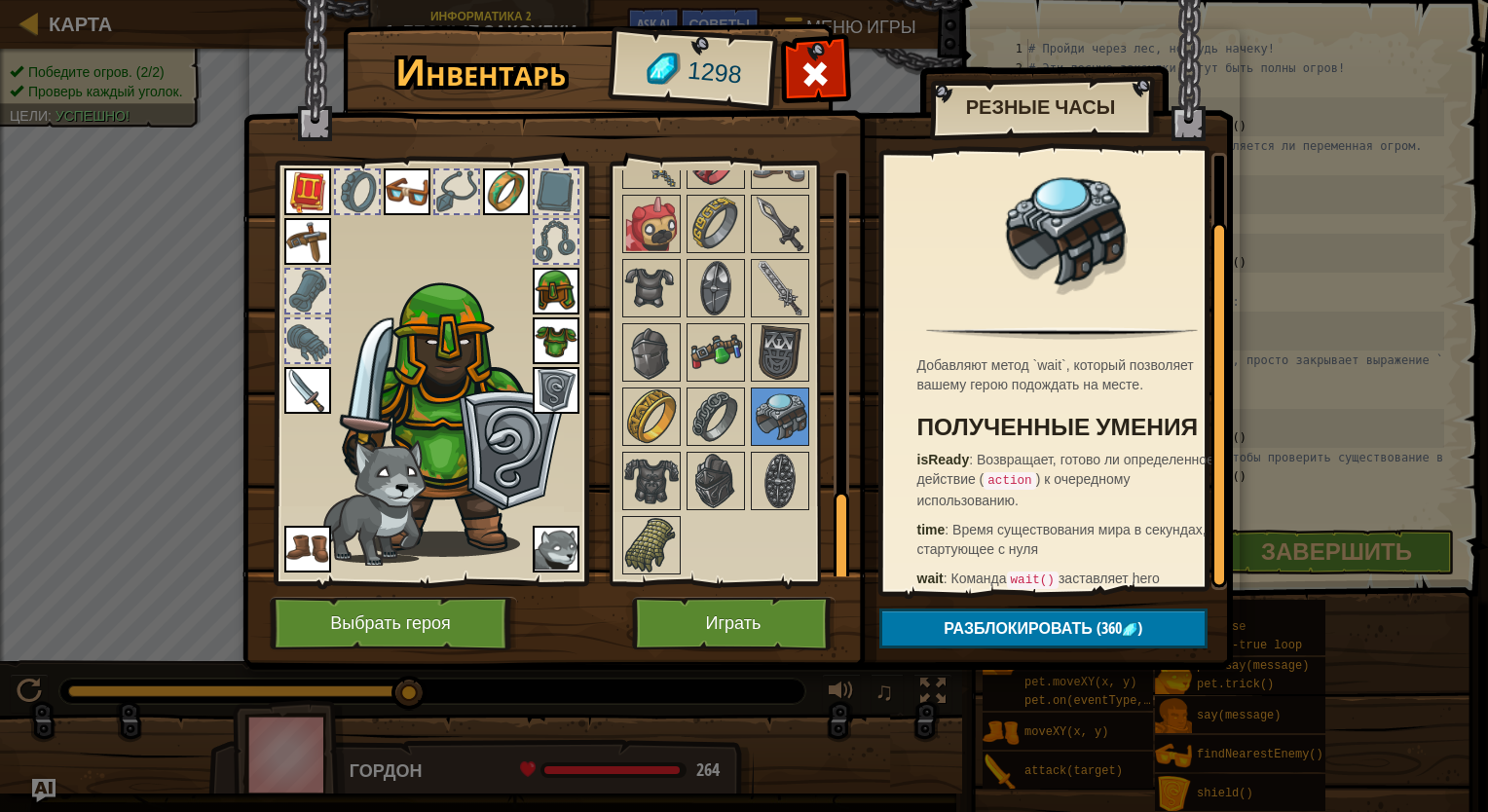
scroll to position [81, 0]
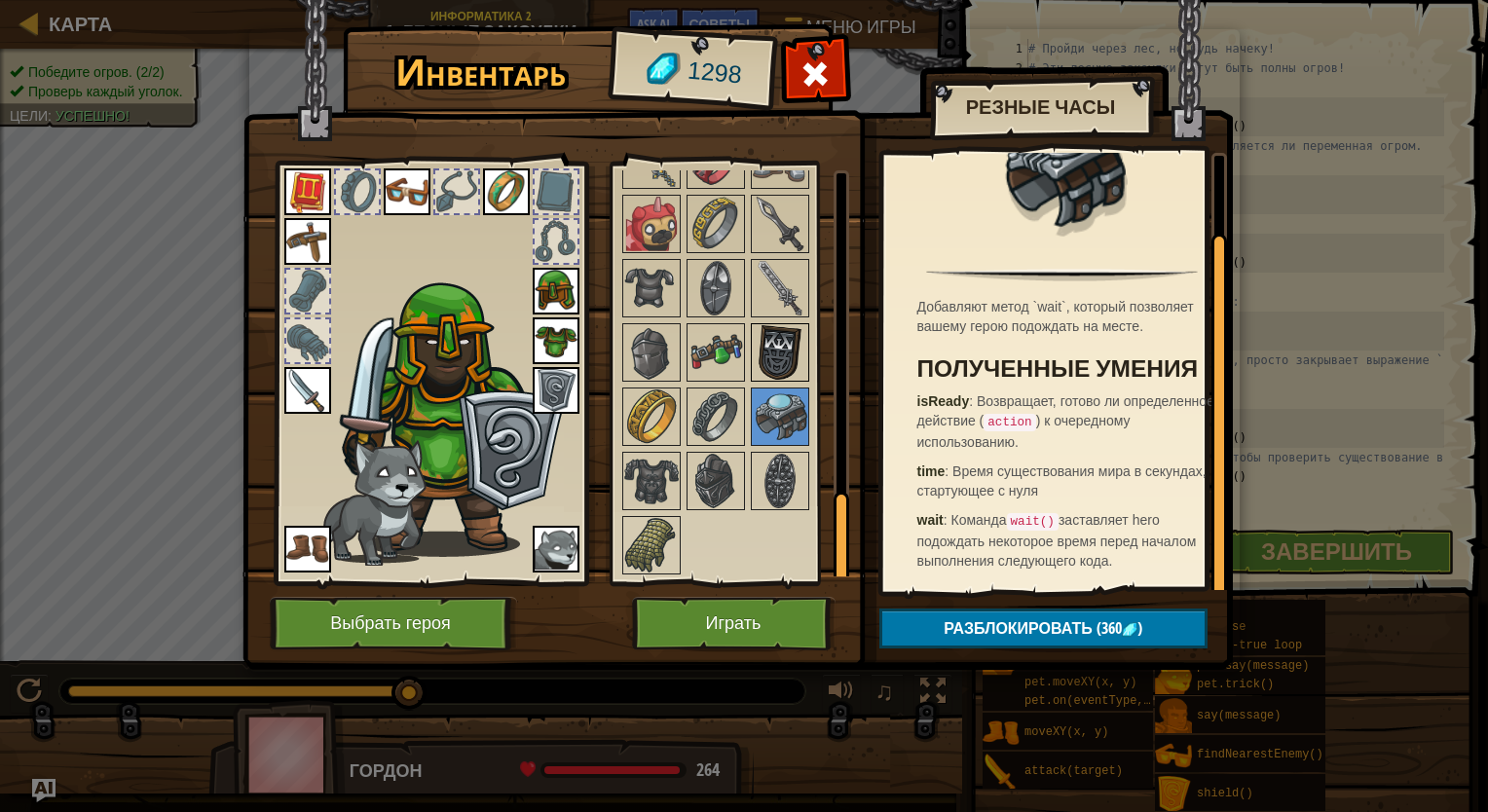
click at [768, 376] on img at bounding box center [780, 352] width 55 height 55
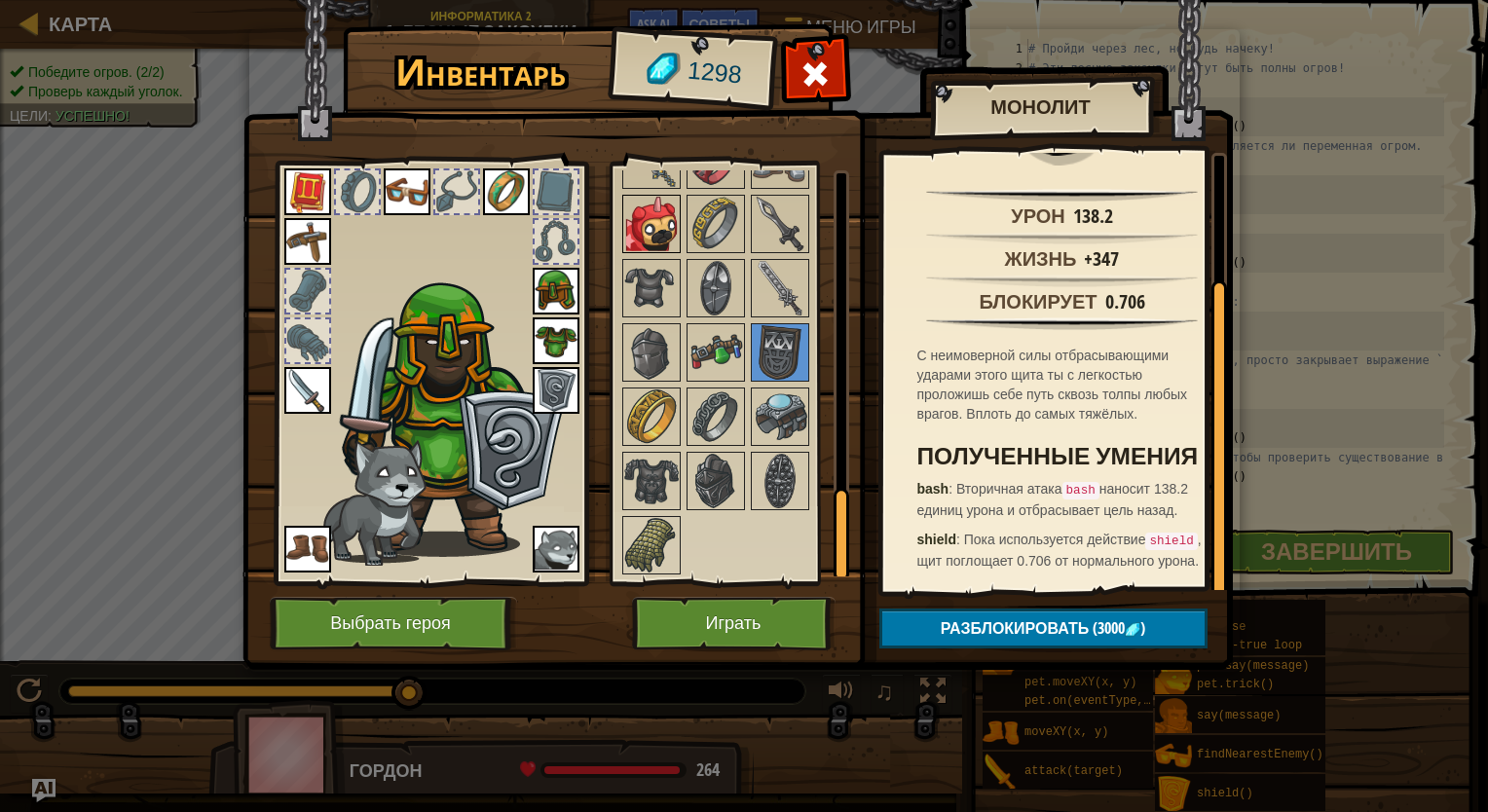
scroll to position [1436, 0]
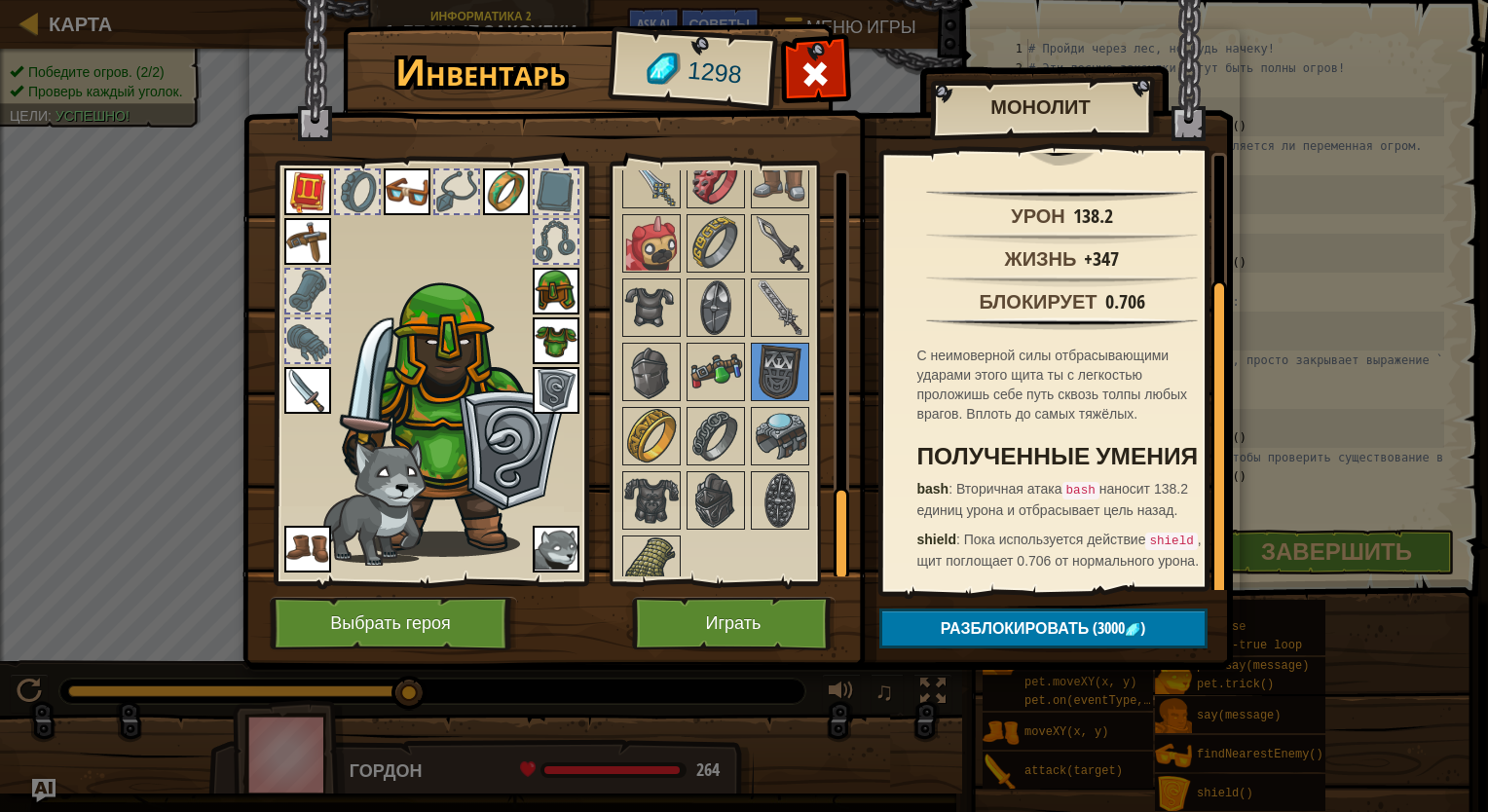
click at [566, 538] on img at bounding box center [556, 549] width 47 height 47
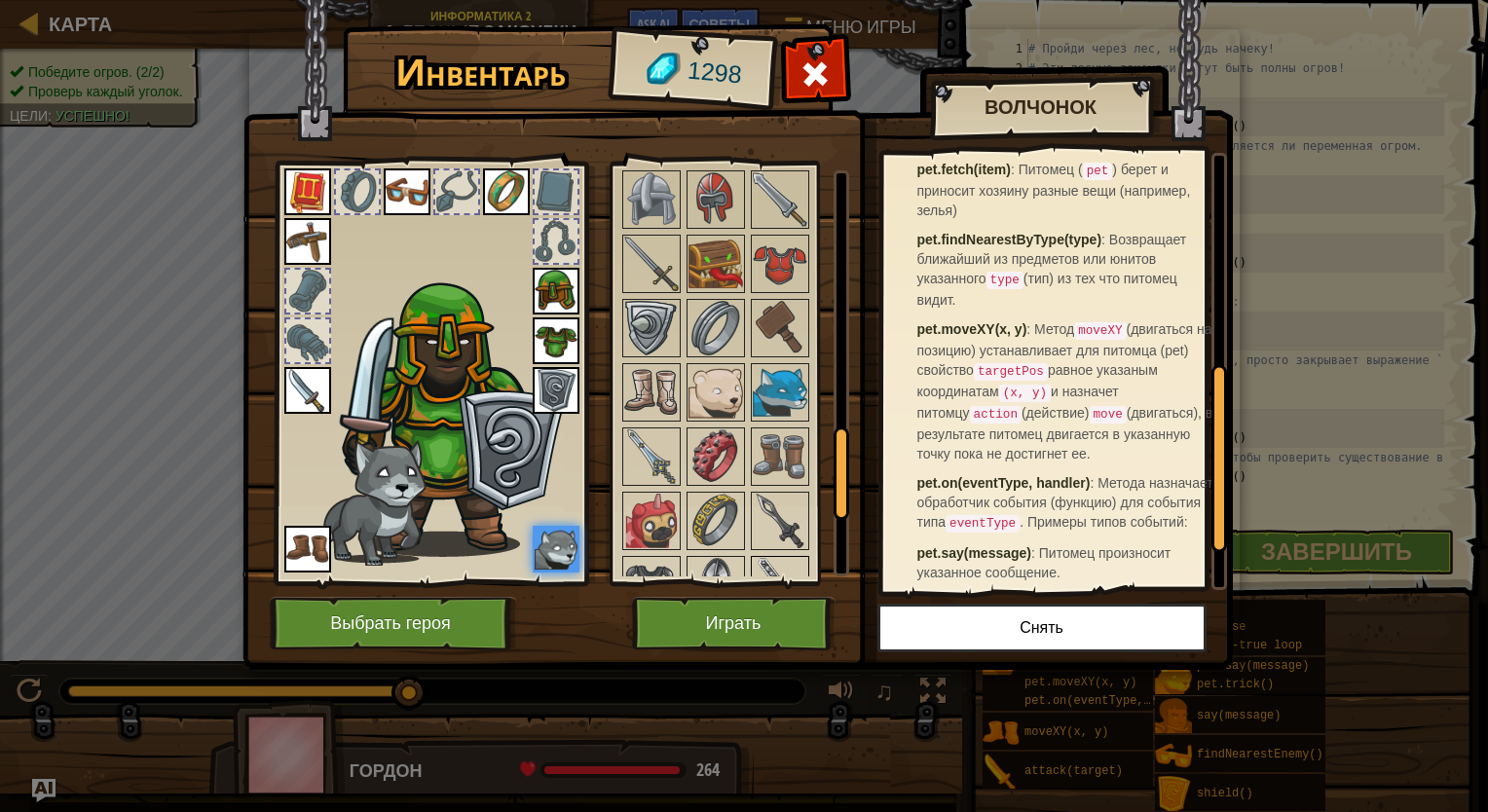
scroll to position [1158, 0]
click at [785, 447] on img at bounding box center [780, 457] width 55 height 55
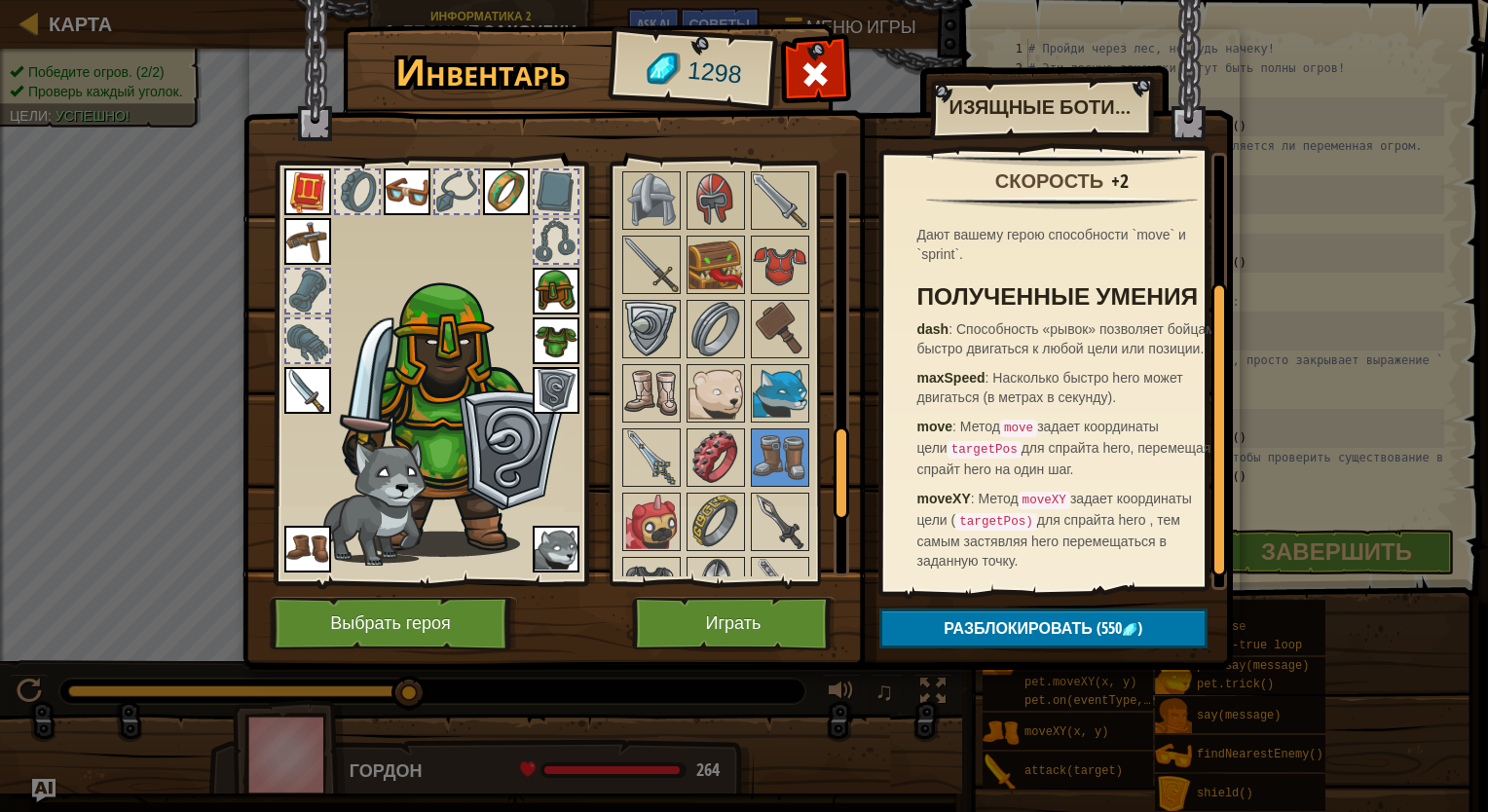
scroll to position [211, 0]
click at [785, 614] on button "Играть" at bounding box center [733, 624] width 203 height 54
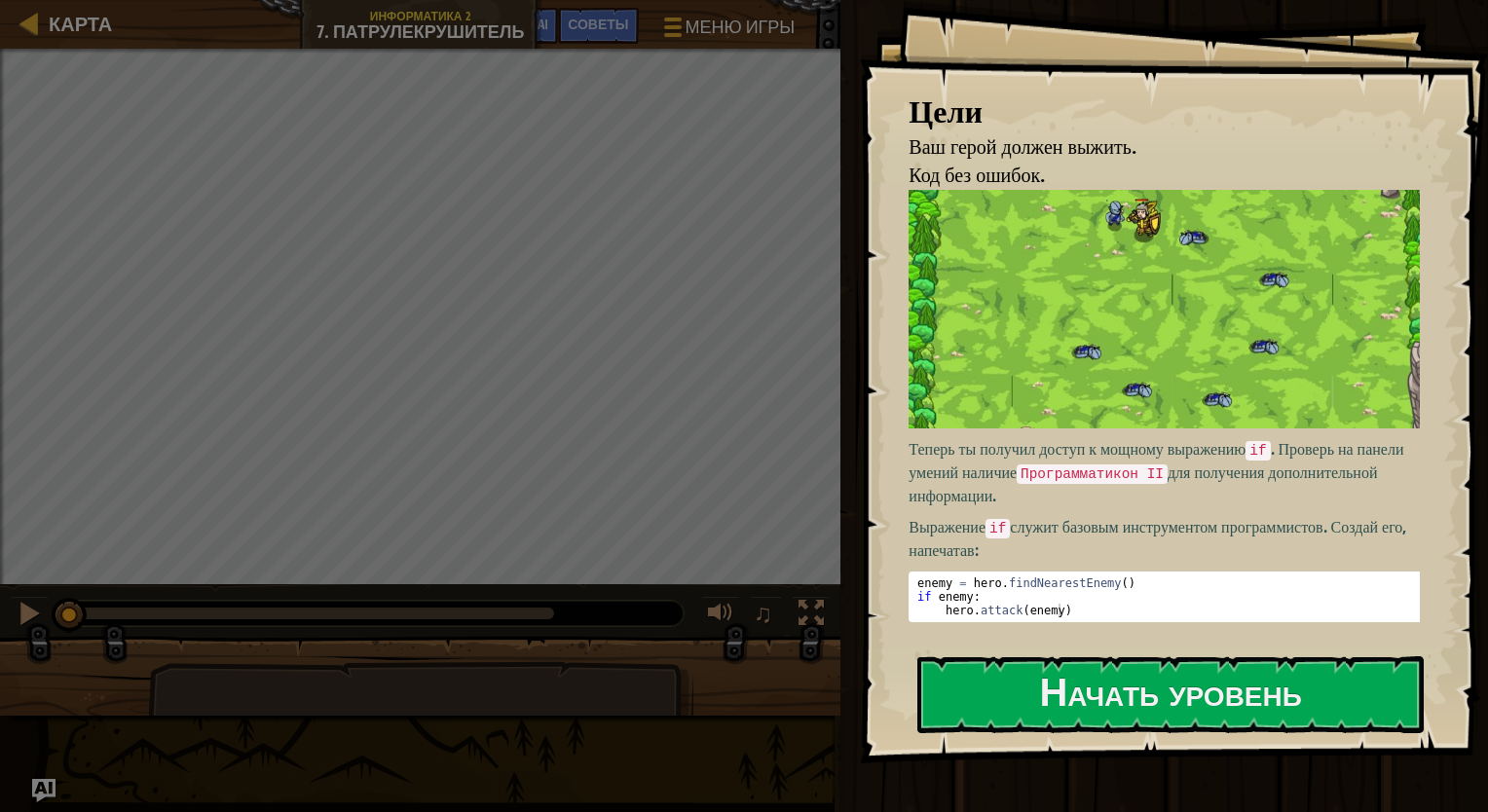
click at [986, 464] on code "Программатикон II" at bounding box center [1091, 473] width 151 height 19
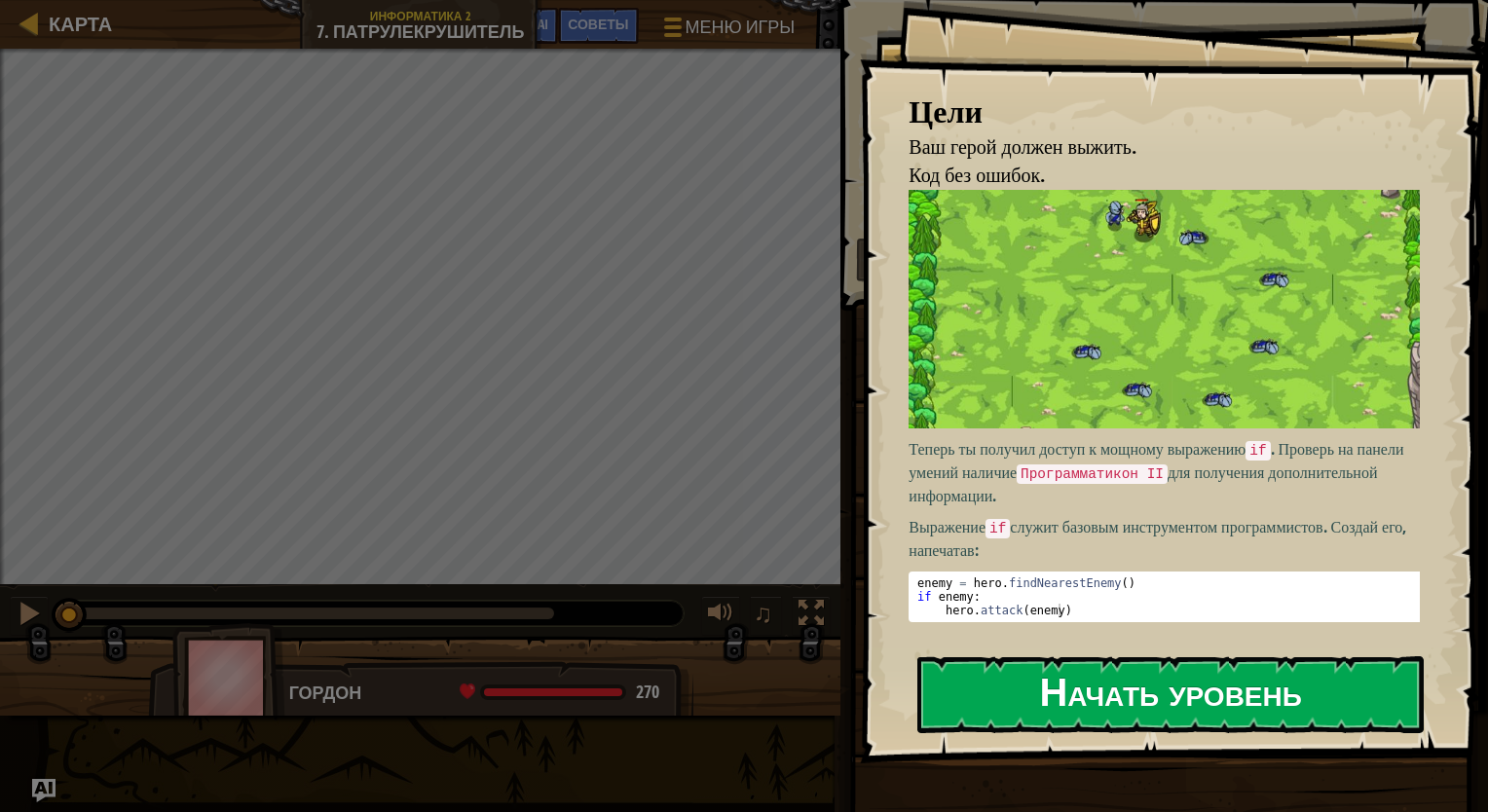
click at [986, 692] on button "Начать уровень" at bounding box center [1170, 694] width 506 height 77
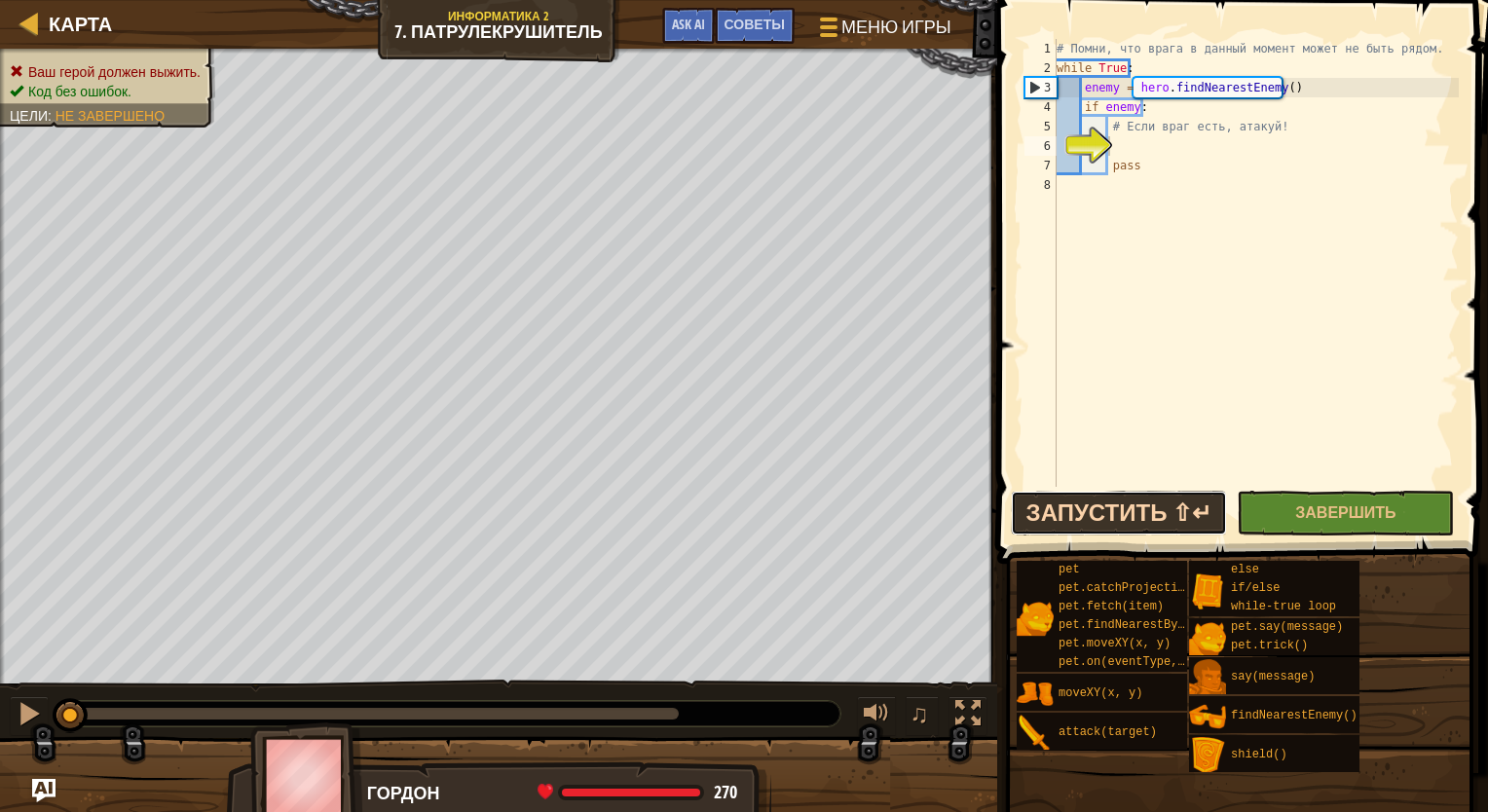
click at [986, 507] on button "Запустить ⇧↵" at bounding box center [1119, 513] width 217 height 45
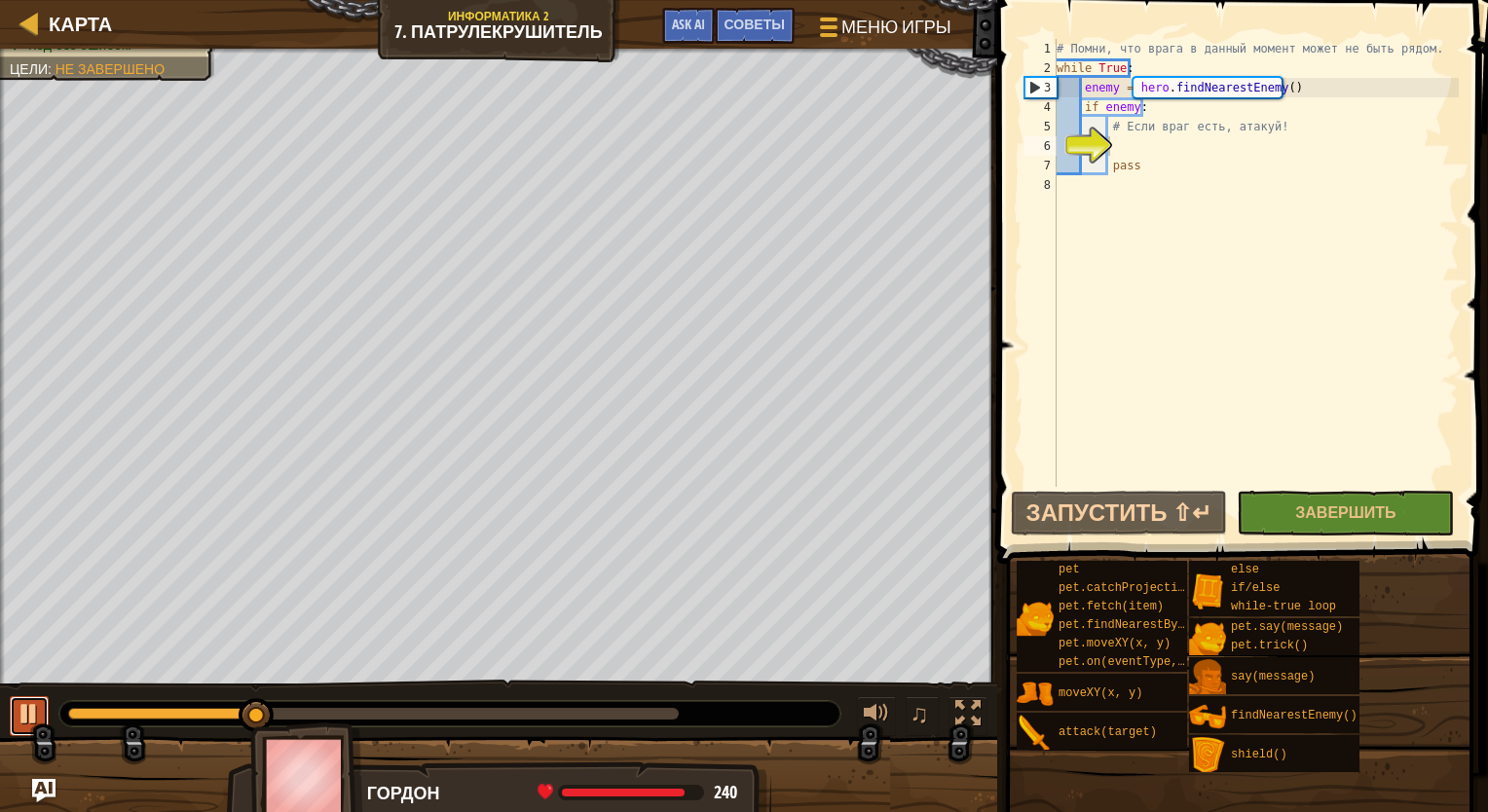
click at [19, 713] on div at bounding box center [29, 713] width 25 height 25
click at [986, 147] on div "# Помни, что врага в данный момент может не быть рядом. while True : enemy = he…" at bounding box center [1255, 282] width 406 height 487
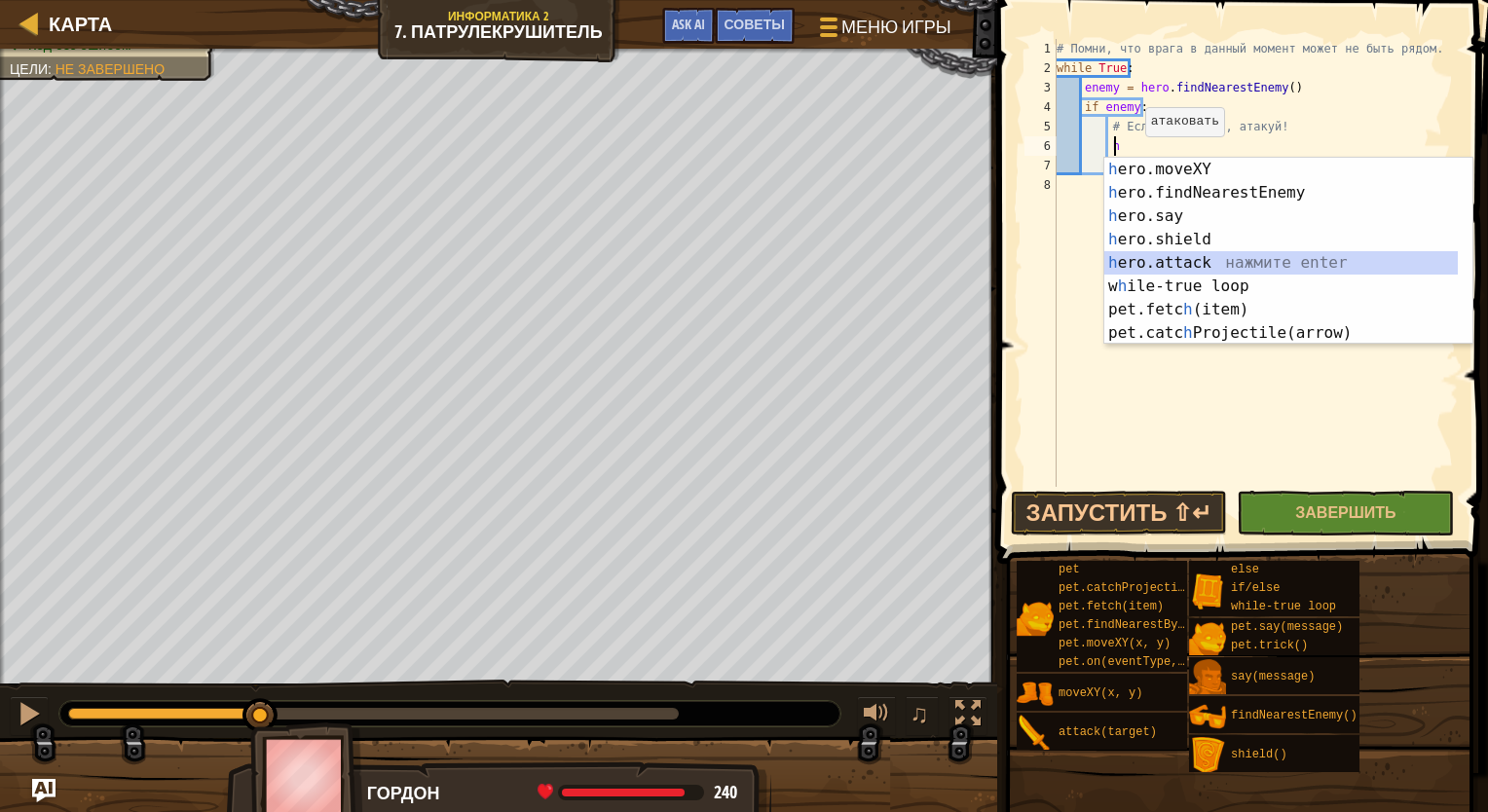
click at [986, 265] on div "h ero.moveXY нажмите enter h ero.findNearestEnemy нажмите enter h ero.say нажми…" at bounding box center [1280, 275] width 353 height 234
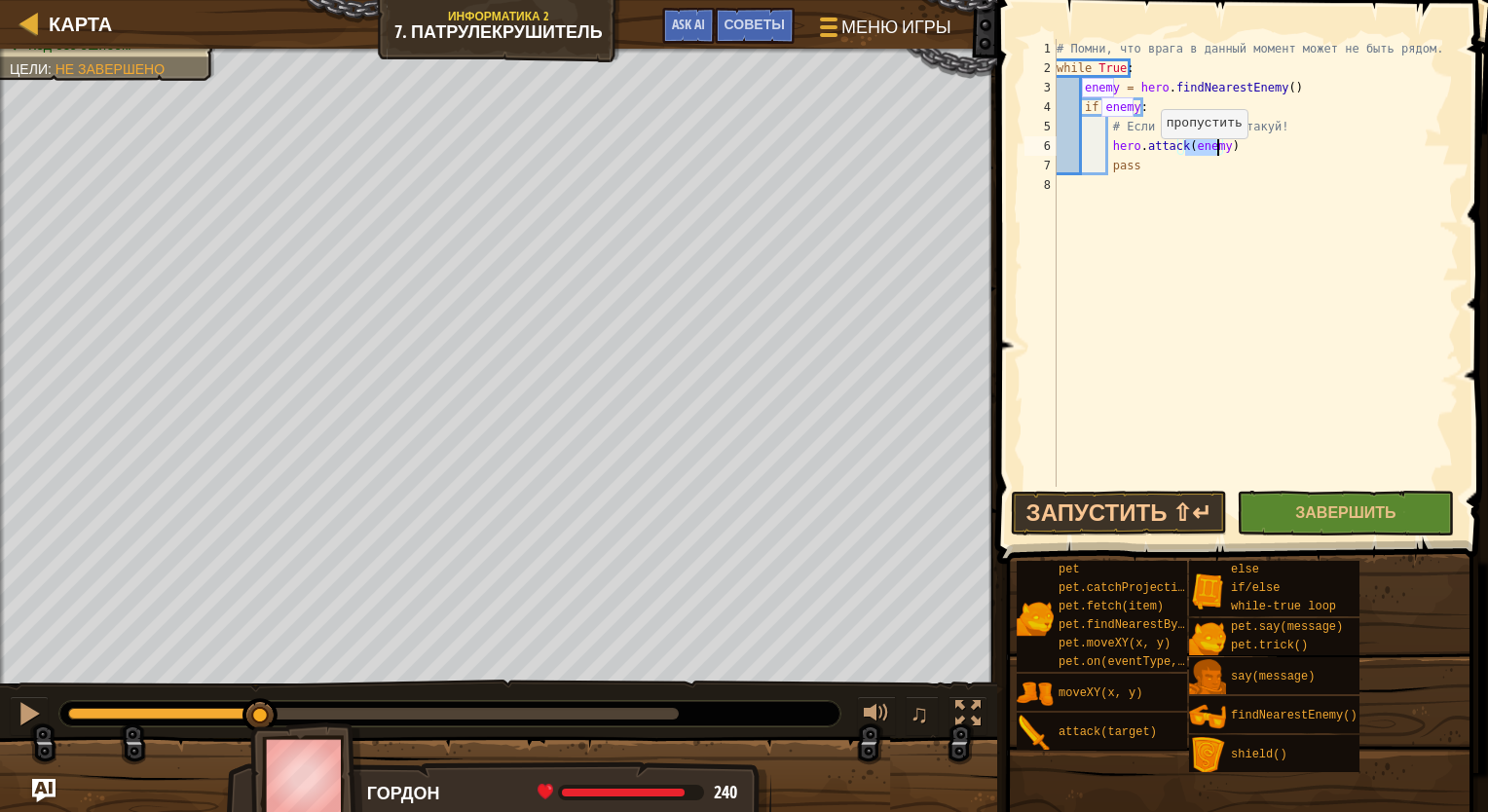
click at [986, 158] on div "# Помни, что врага в данный момент может не быть рядом. while True : enemy = he…" at bounding box center [1255, 282] width 406 height 487
click at [986, 149] on div "# Помни, что врага в данный момент может не быть рядом. while True : enemy = he…" at bounding box center [1255, 282] width 406 height 487
type textarea "hero.attack(enemy)"
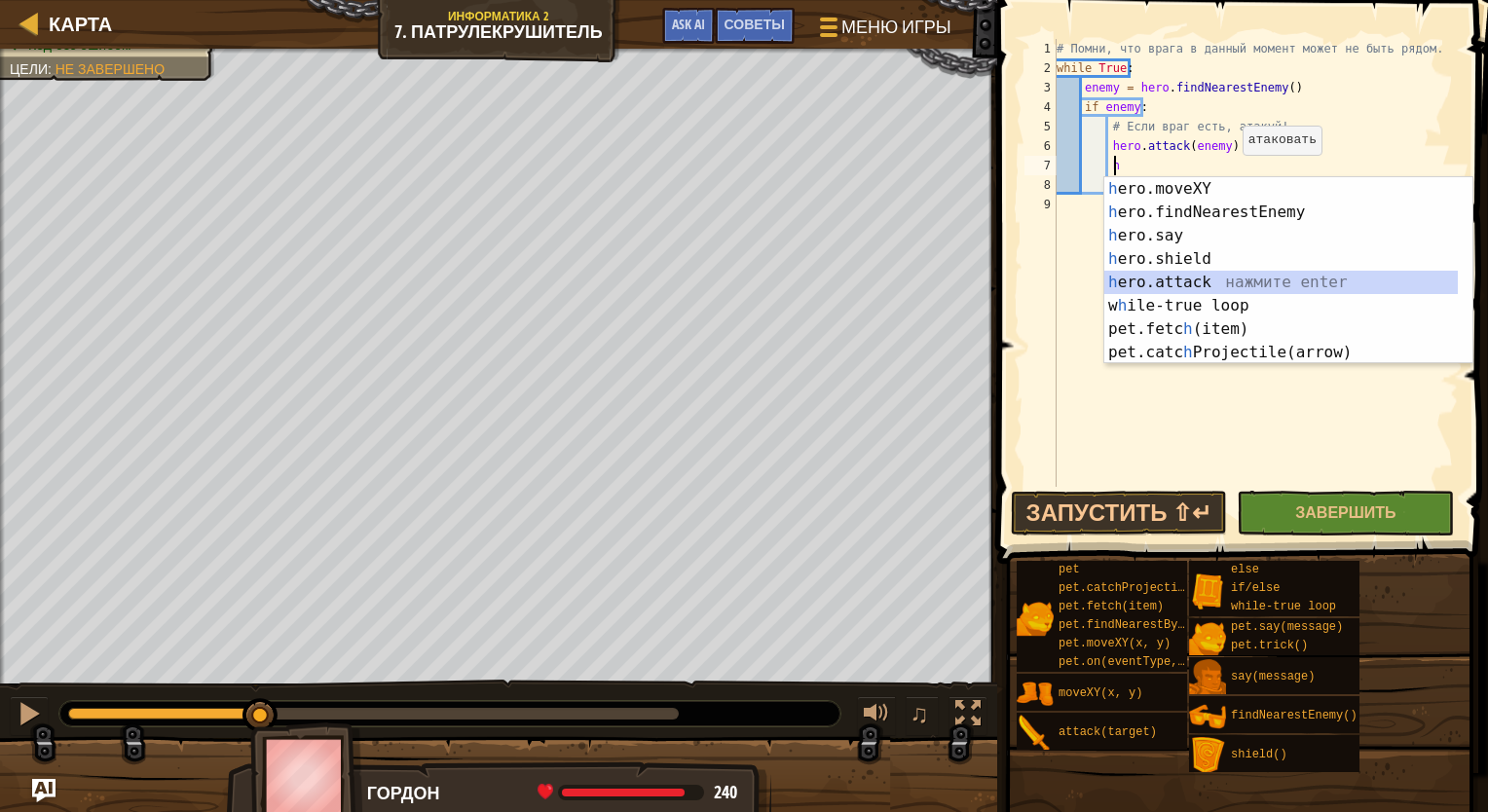
click at [986, 277] on div "h ero.moveXY нажмите enter h ero.findNearestEnemy нажмите enter h ero.say нажми…" at bounding box center [1280, 294] width 353 height 234
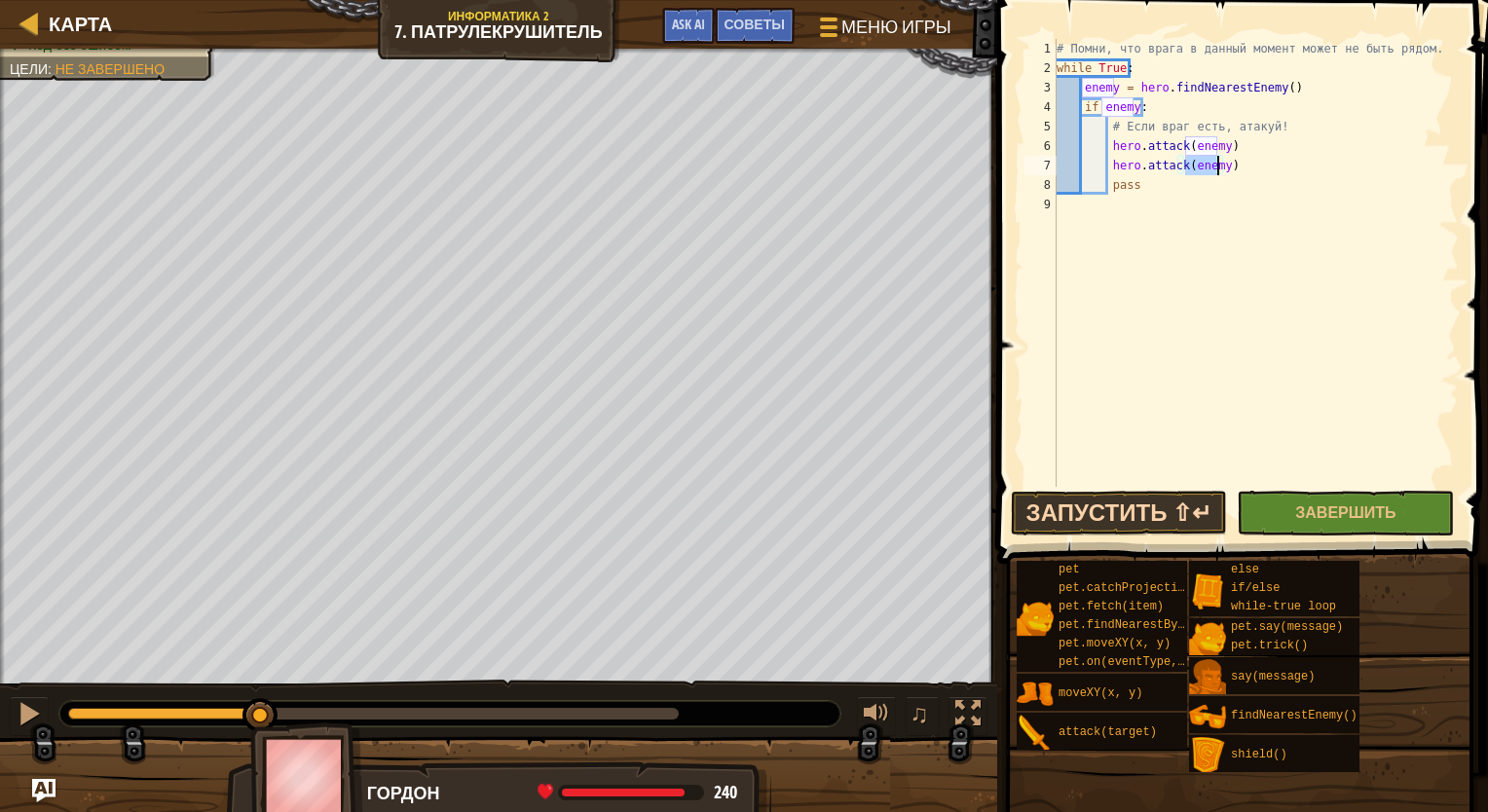
type textarea "hero.attack(enemy)"
click at [986, 508] on button "Запустить ⇧↵" at bounding box center [1119, 513] width 217 height 45
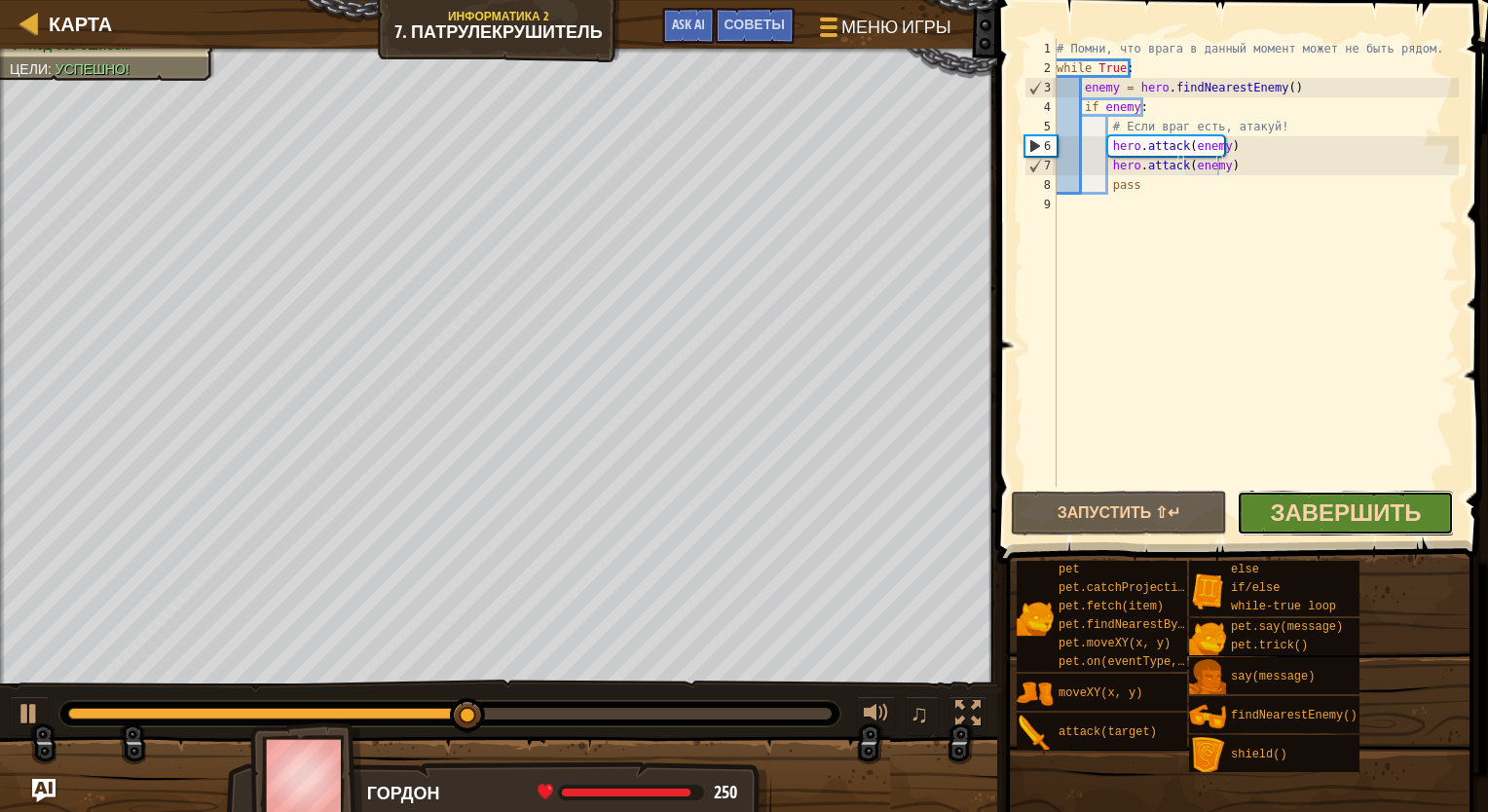
click at [986, 509] on span "Завершить" at bounding box center [1345, 512] width 151 height 31
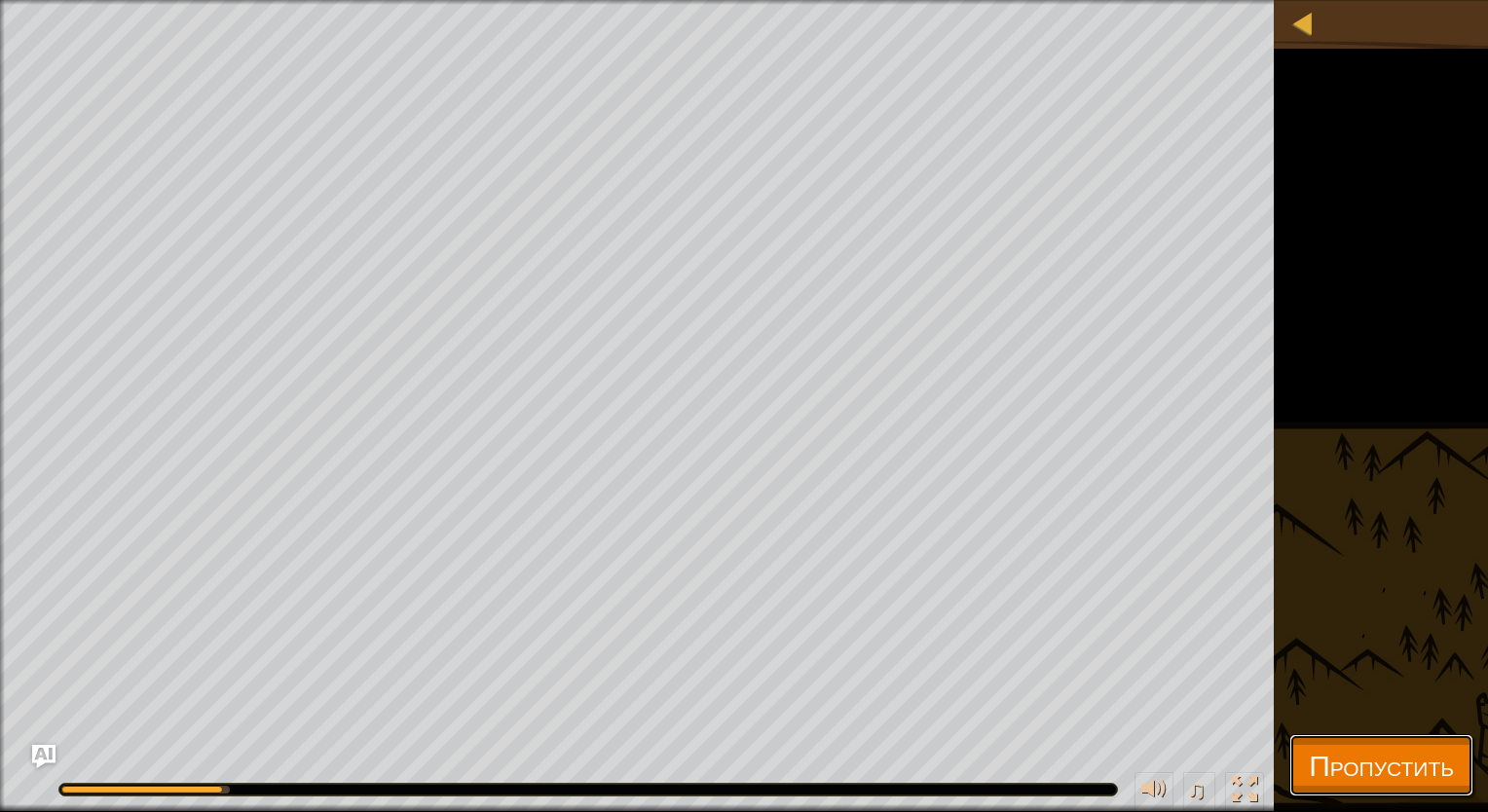
click at [986, 772] on span "Пропустить" at bounding box center [1380, 765] width 145 height 40
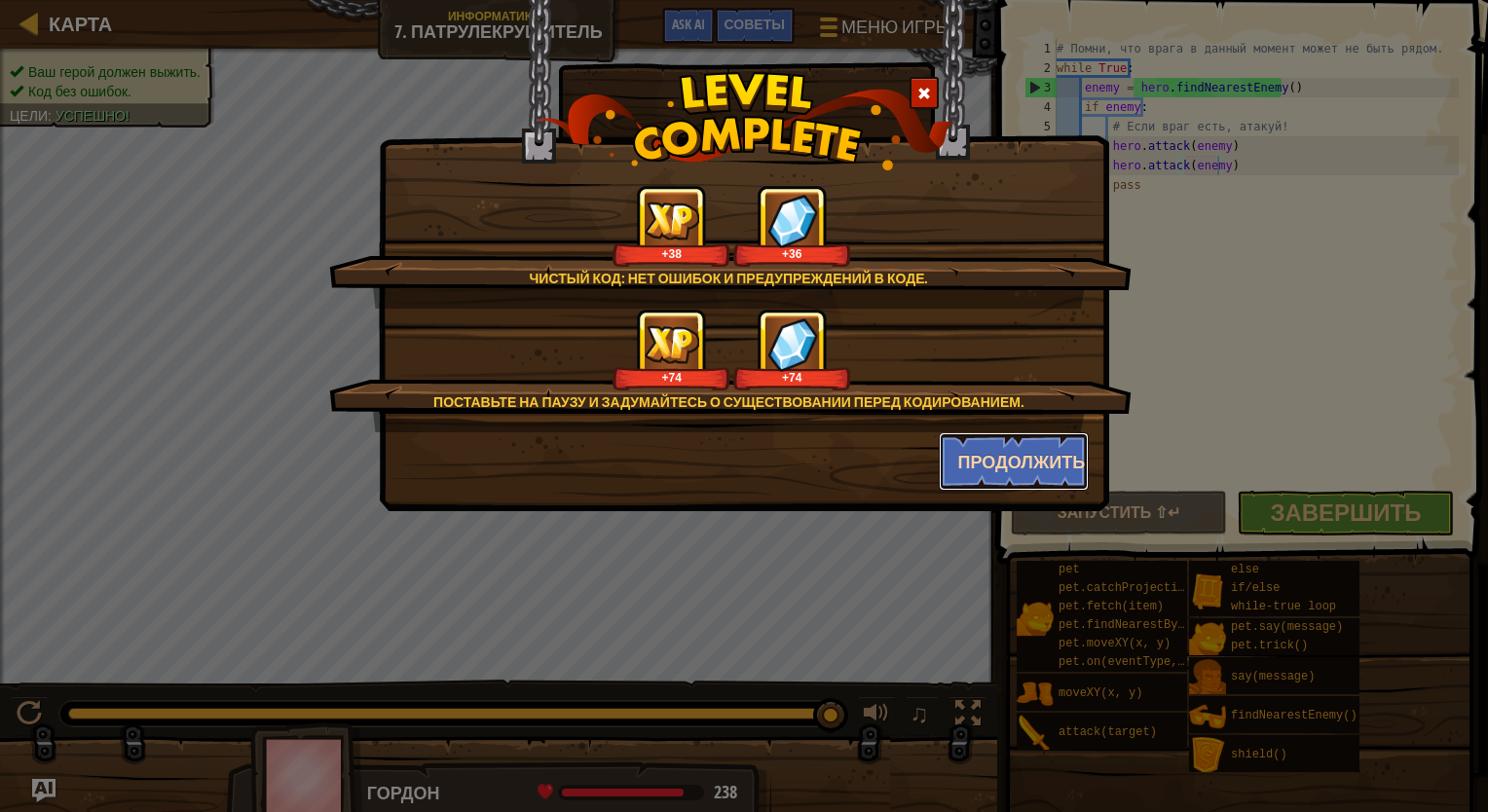
click at [986, 466] on button "Продолжить" at bounding box center [1014, 461] width 151 height 58
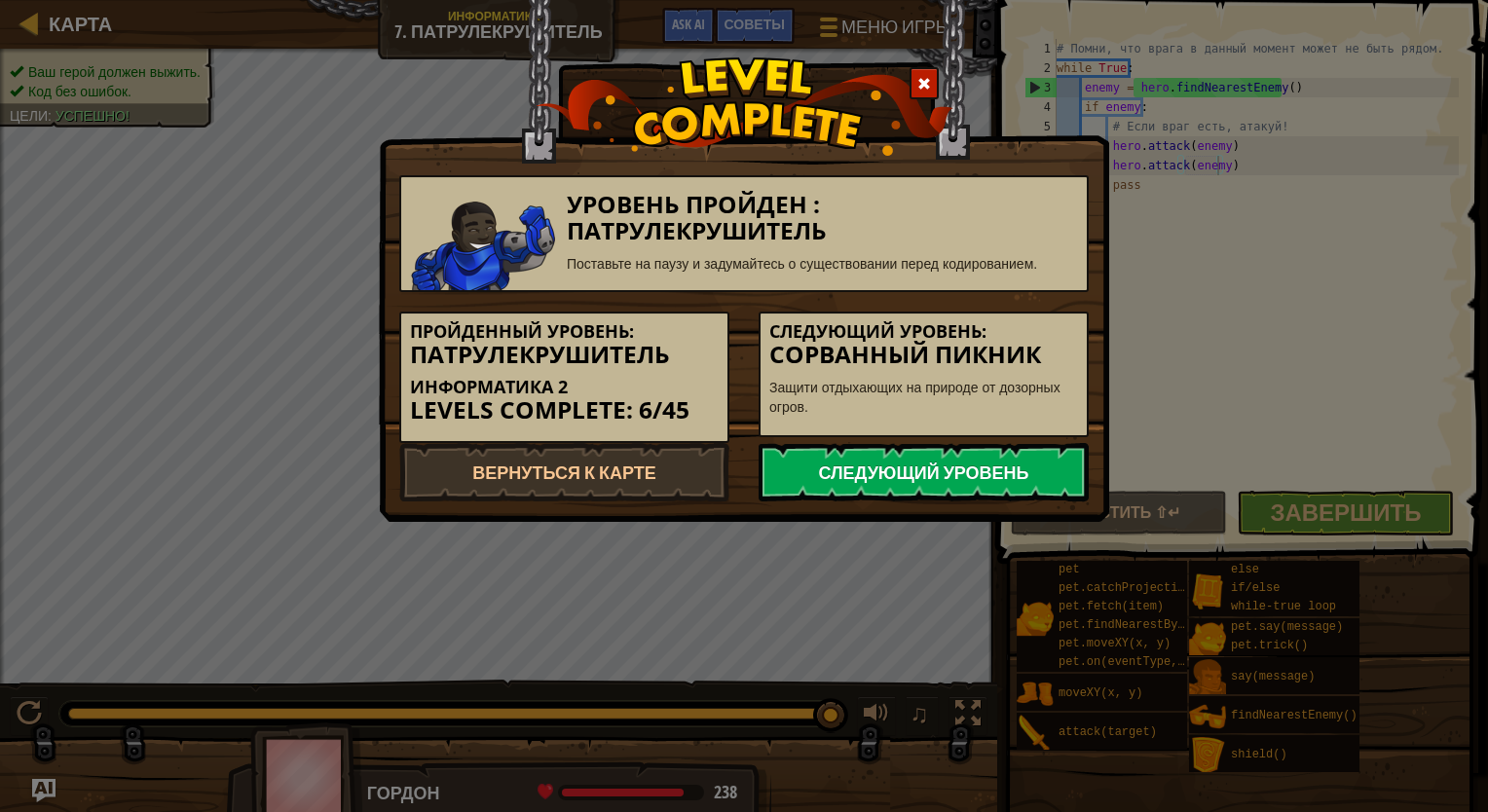
click at [918, 478] on link "Следующий уровень" at bounding box center [923, 472] width 330 height 58
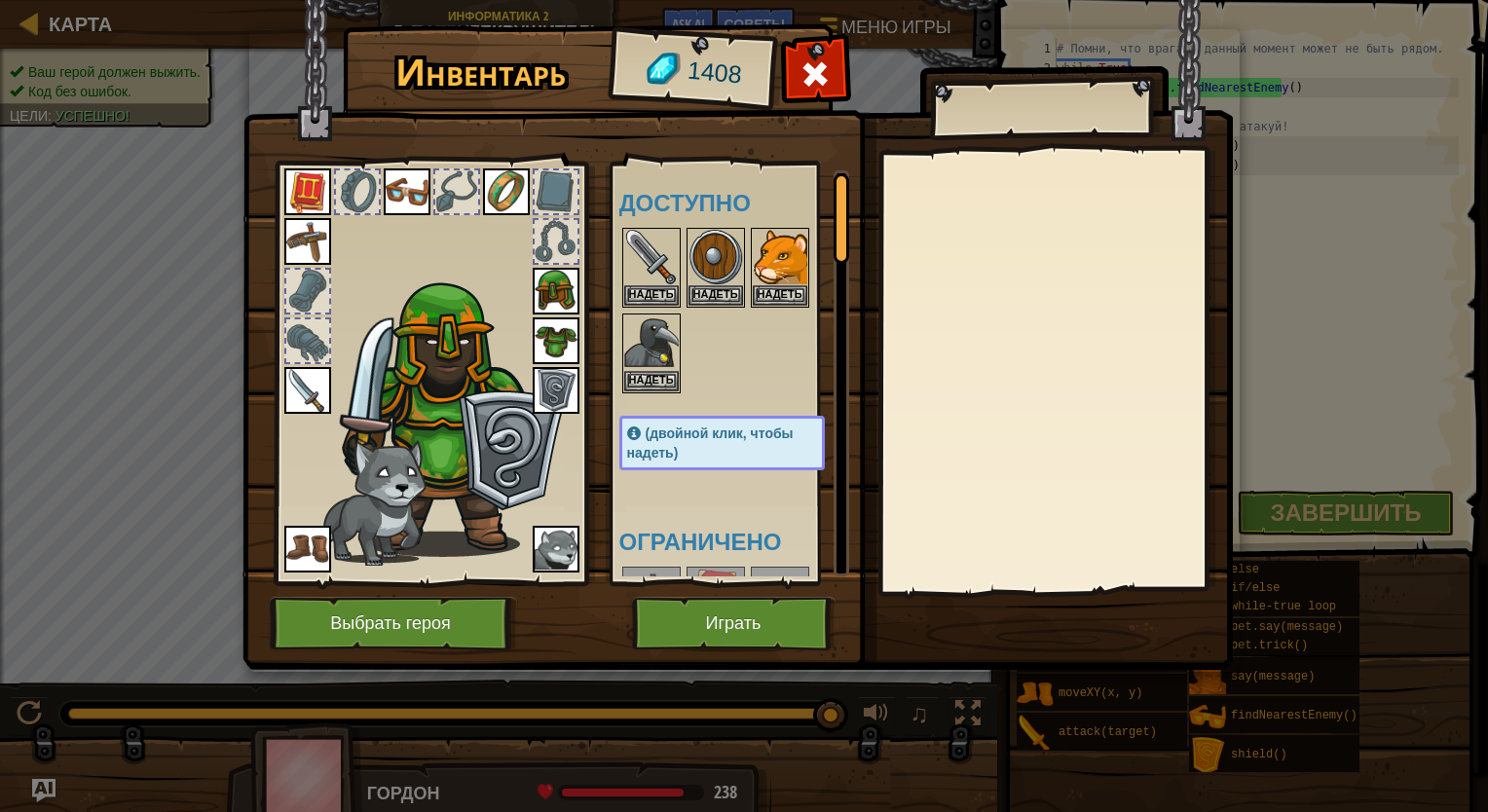
click at [553, 379] on img at bounding box center [556, 390] width 47 height 47
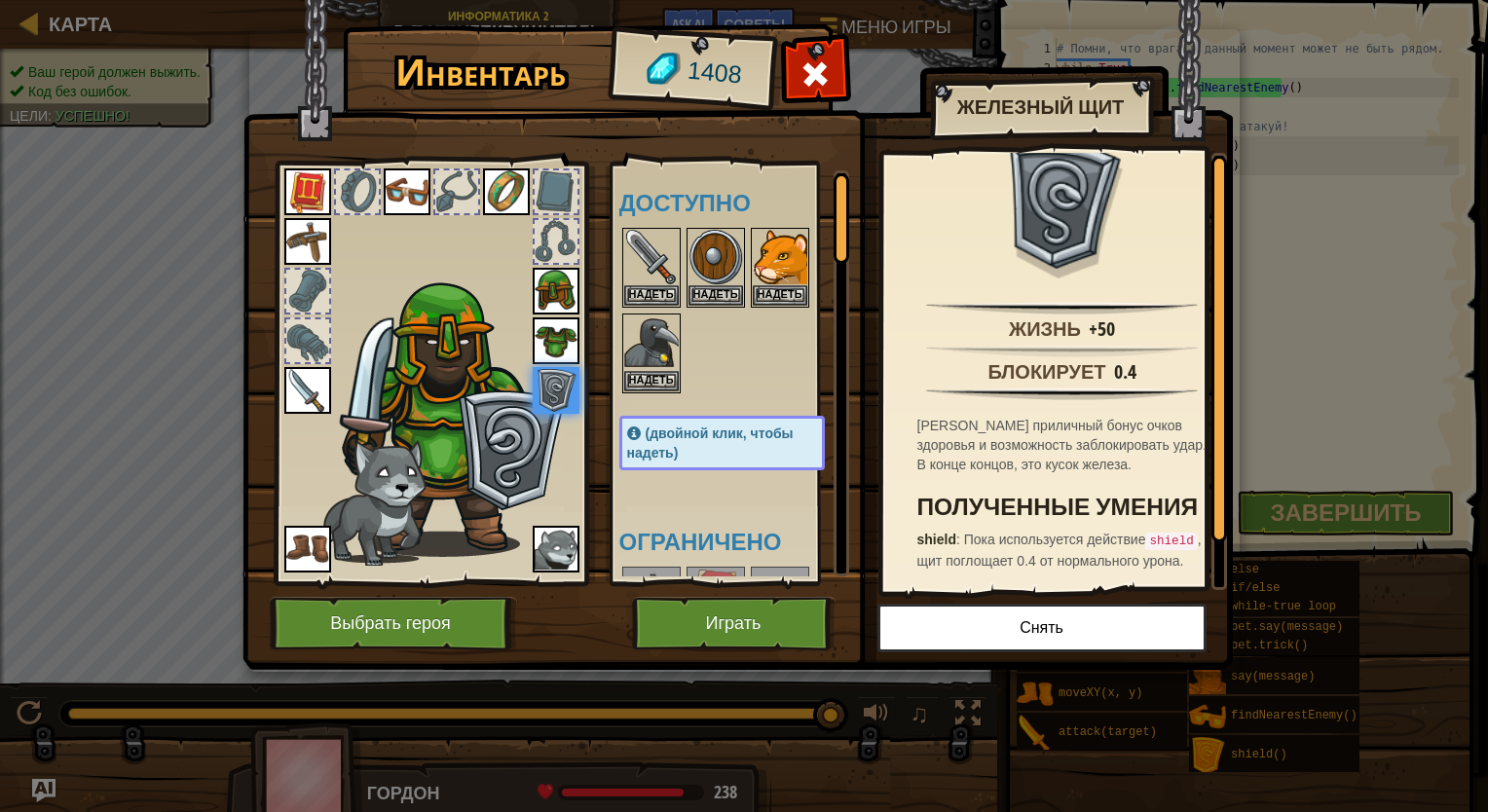
scroll to position [0, 0]
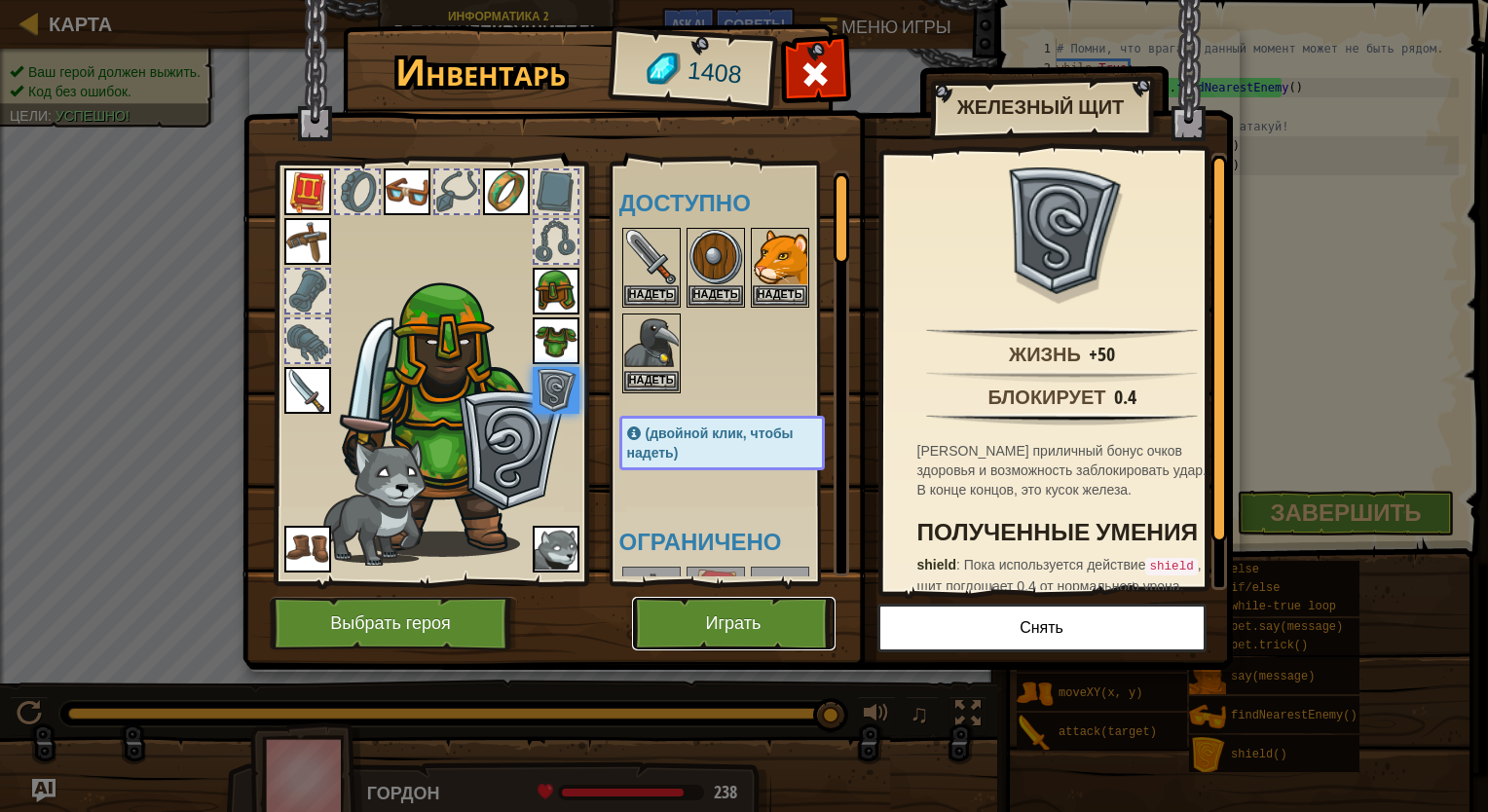
click at [730, 614] on button "Играть" at bounding box center [733, 624] width 203 height 54
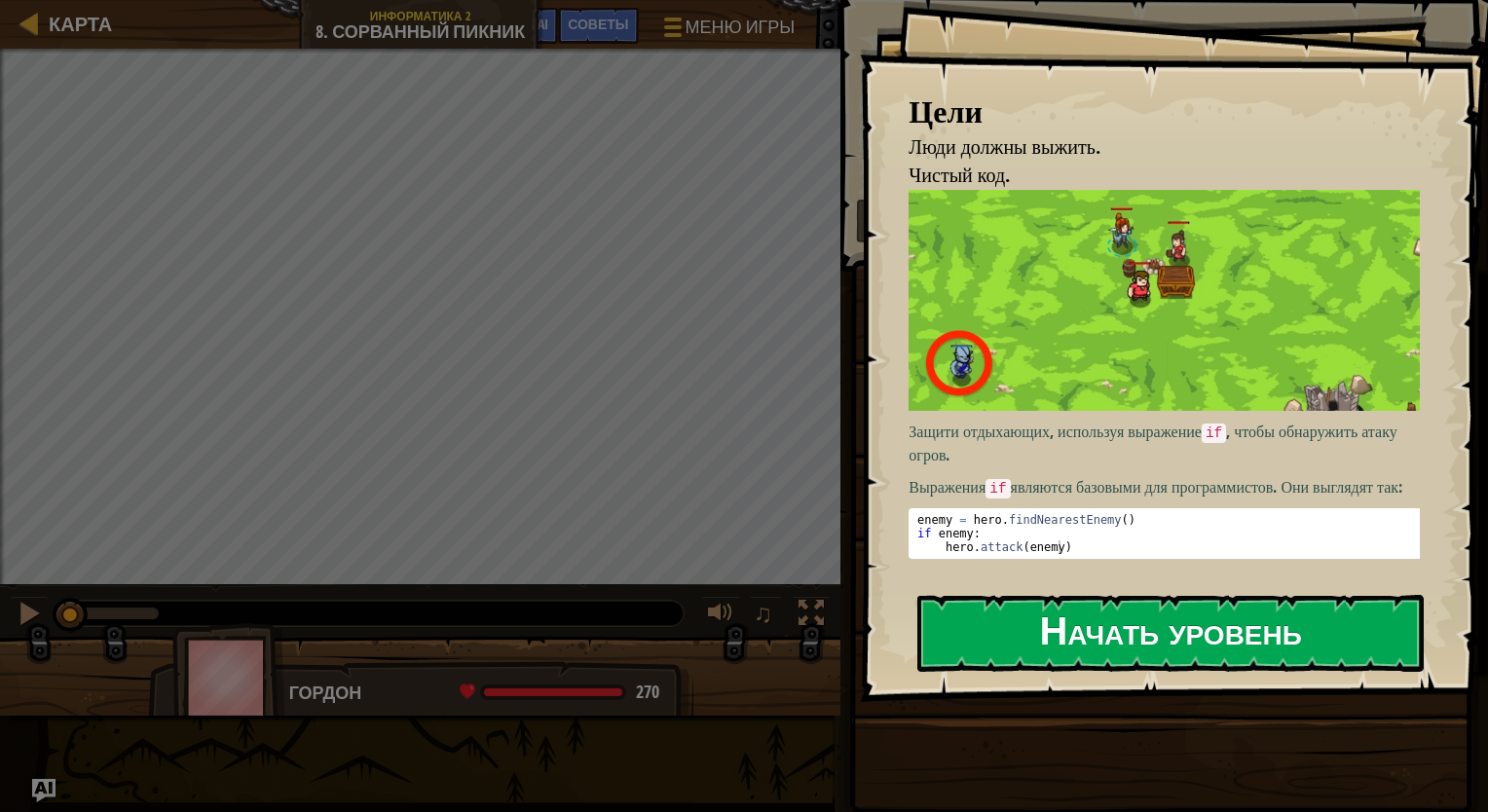
click at [986, 636] on button "Начать уровень" at bounding box center [1170, 633] width 506 height 77
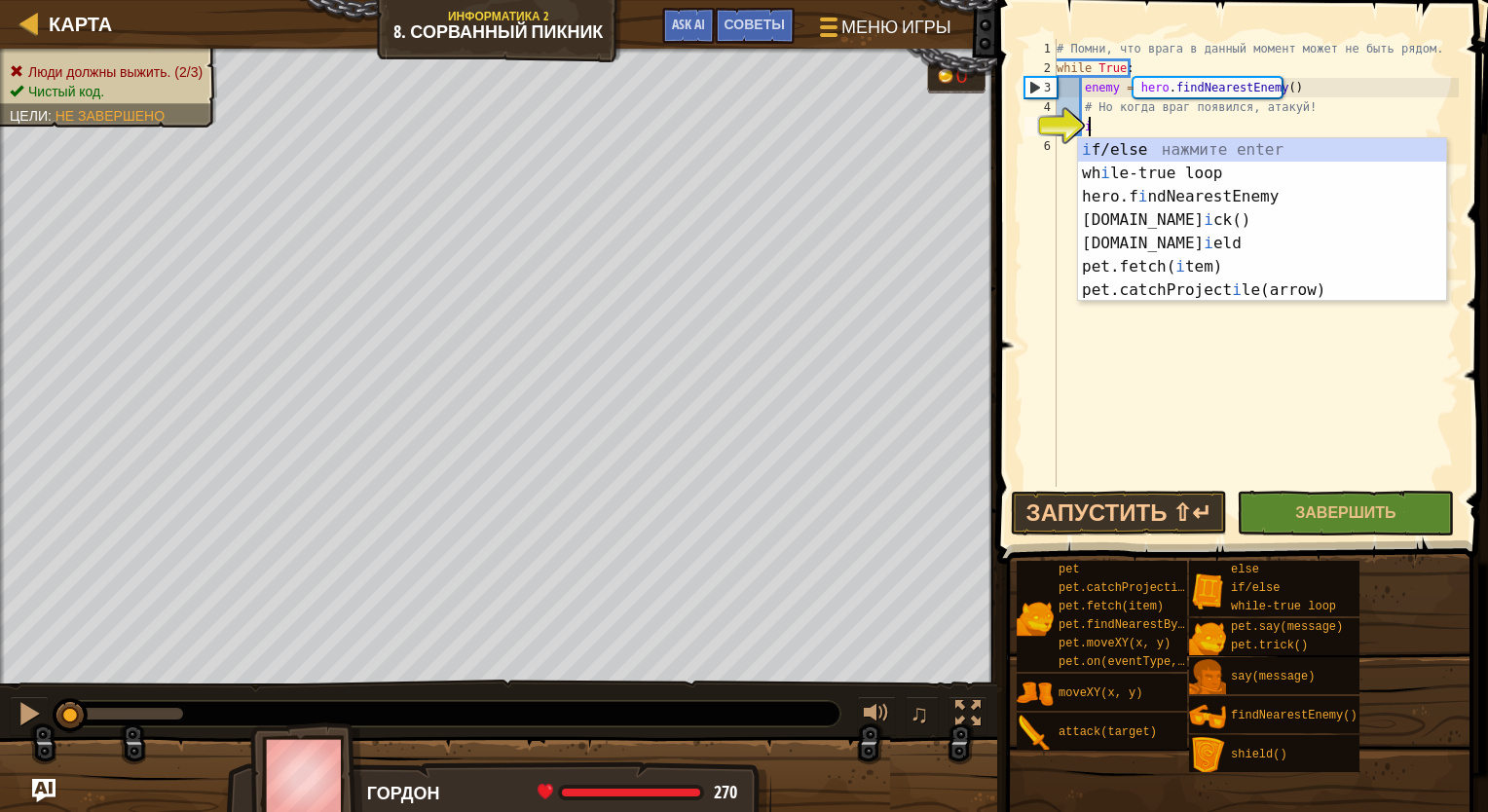
scroll to position [9, 2]
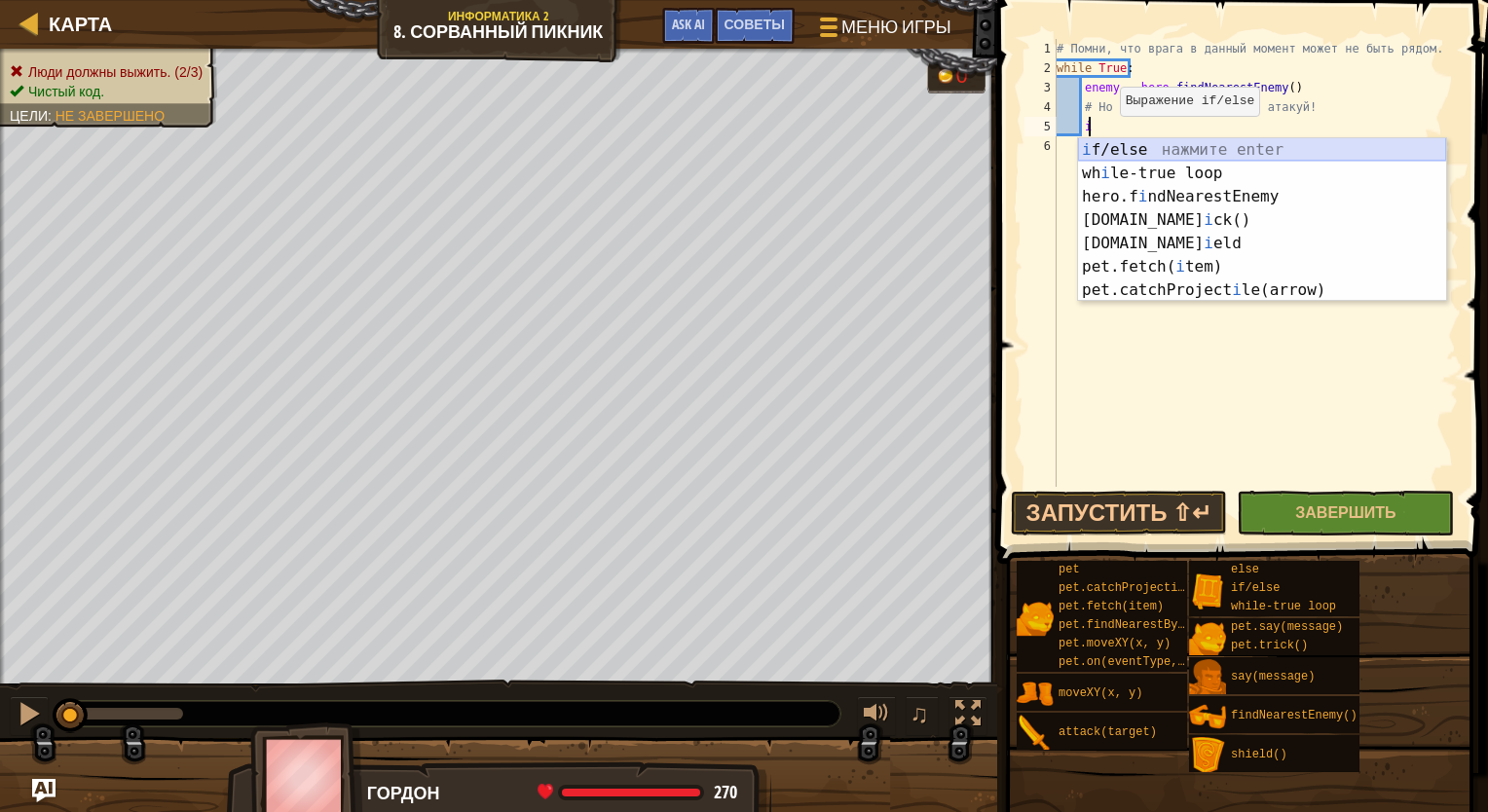
click at [986, 151] on div "i f/else нажмите enter wh i le-true loop нажмите enter hero.f i ndNearestEnemy …" at bounding box center [1262, 243] width 368 height 210
type textarea "if enemy:"
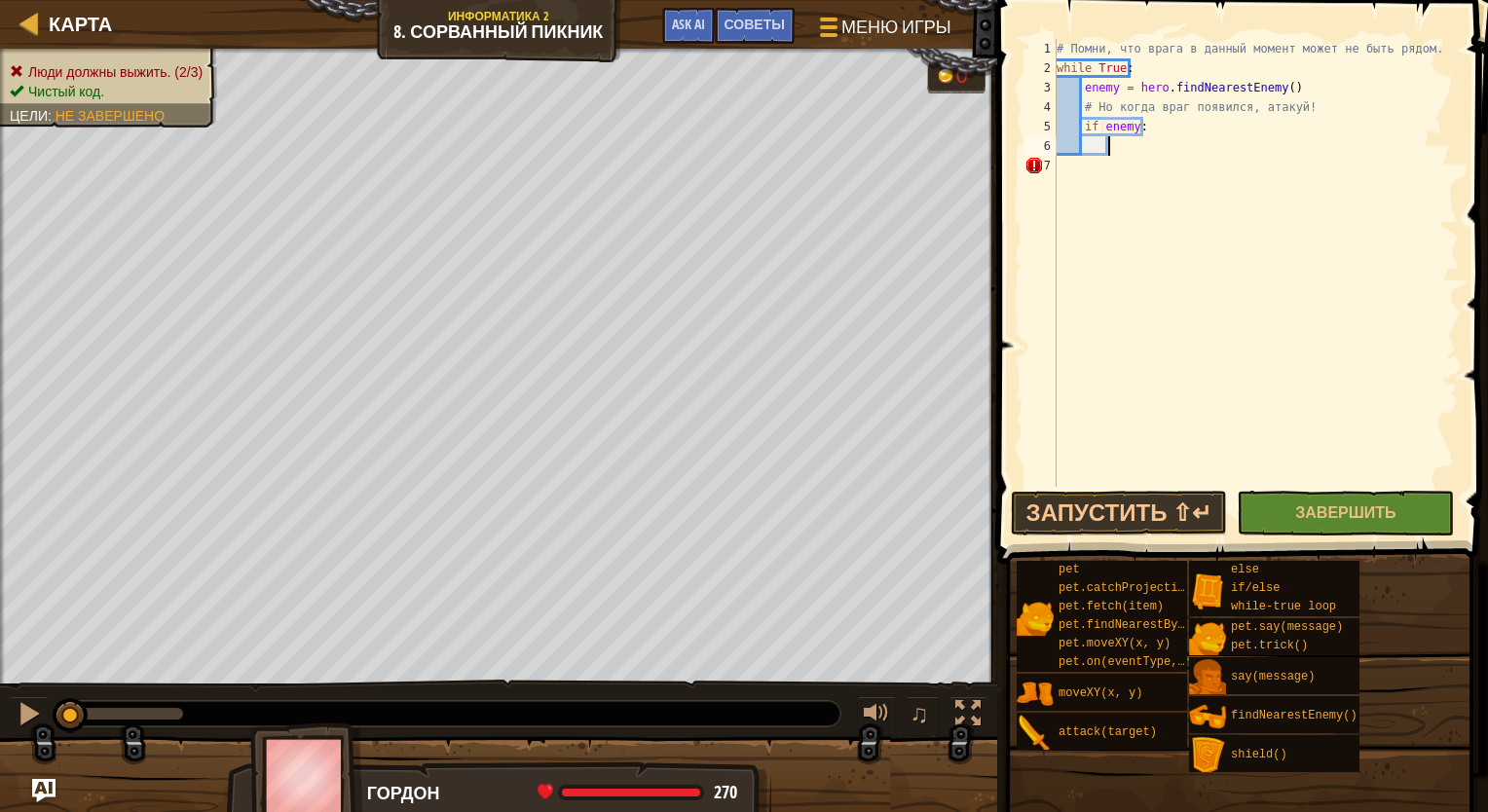
click at [986, 151] on div "# Помни, что врага в данный момент может не быть рядом. while True : enemy = he…" at bounding box center [1255, 282] width 406 height 487
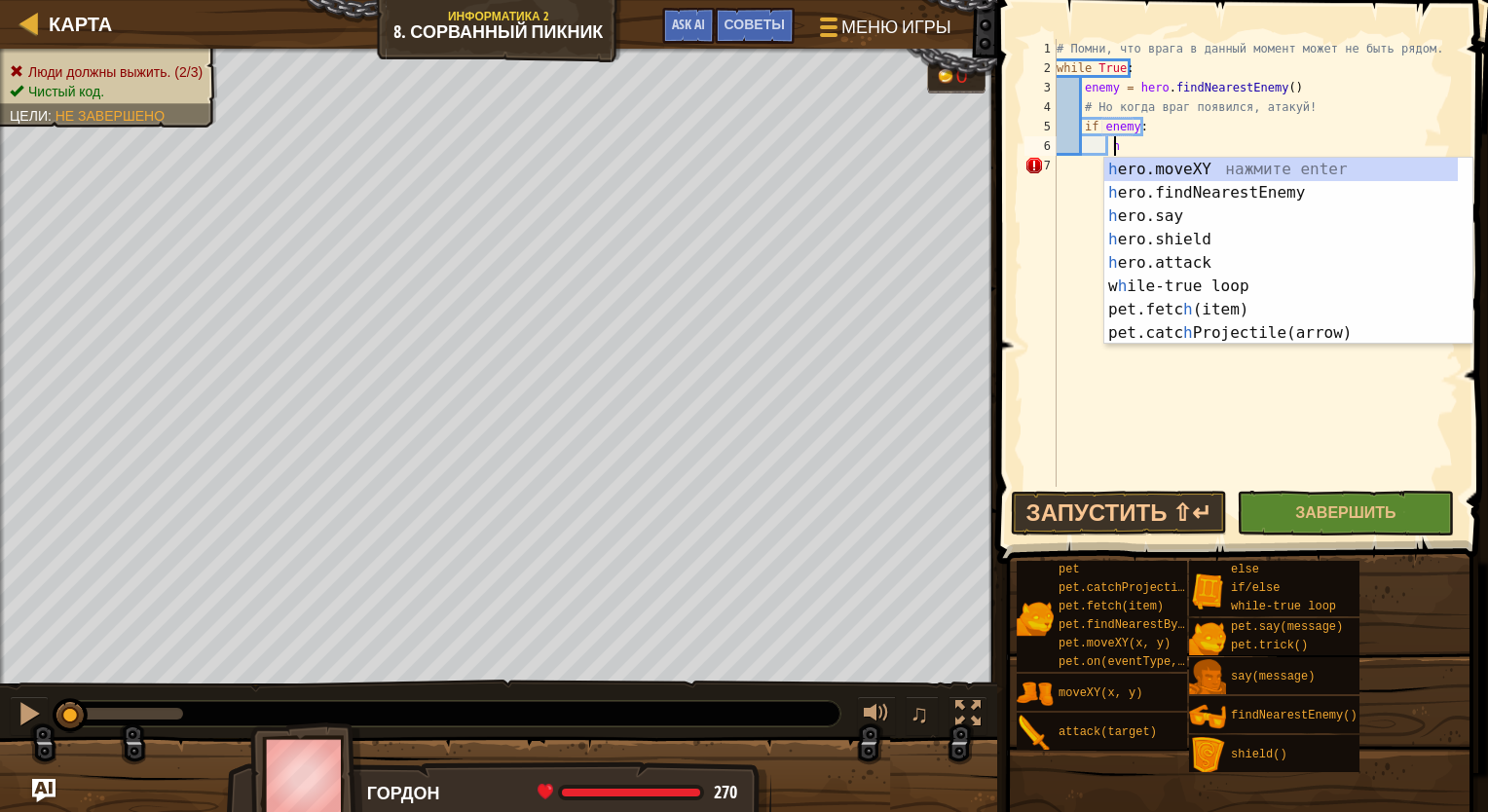
scroll to position [9, 4]
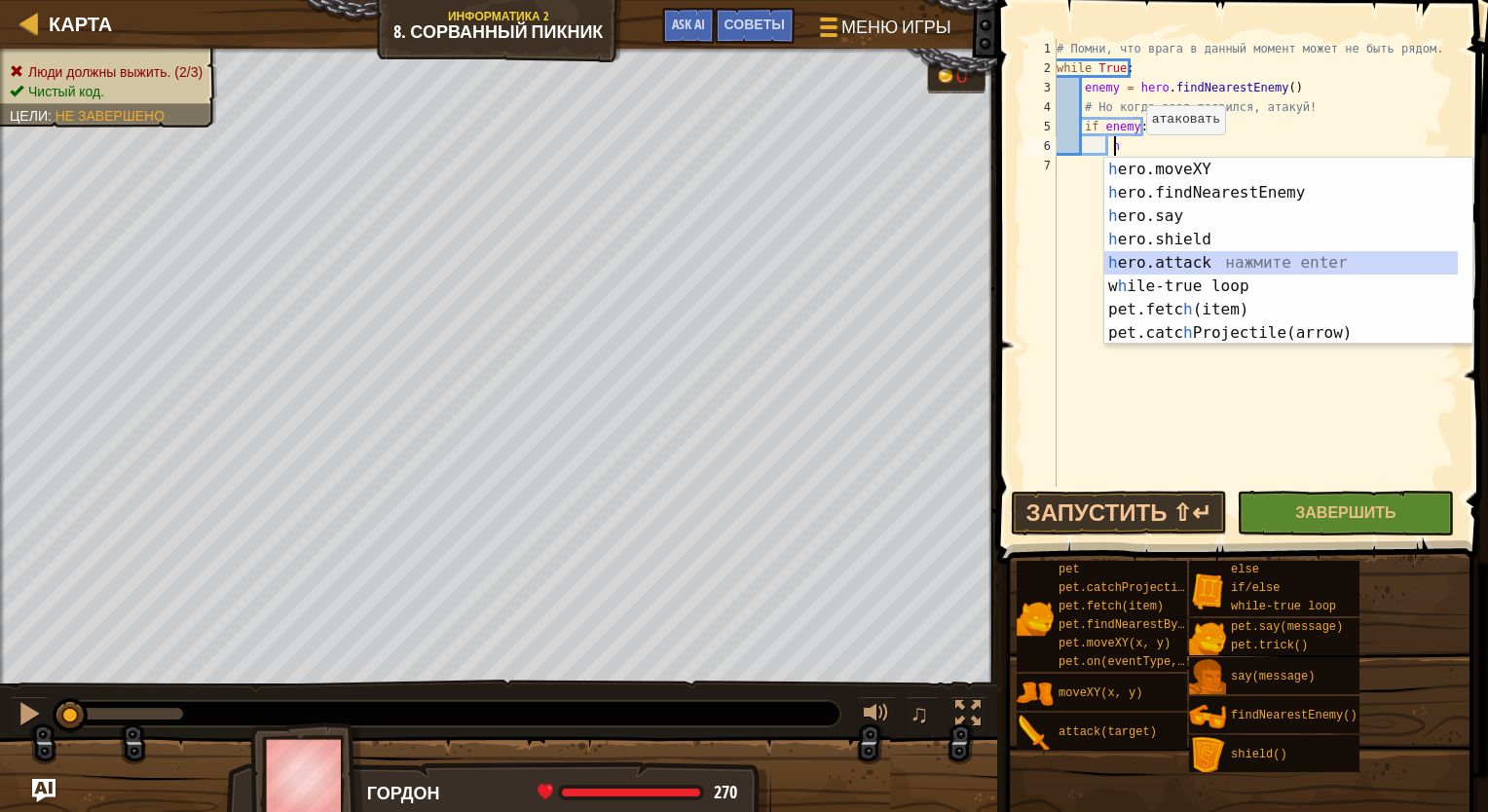
click at [986, 260] on div "h ero.moveXY нажмите enter h ero.findNearestEnemy нажмите enter h ero.say нажми…" at bounding box center [1280, 275] width 353 height 234
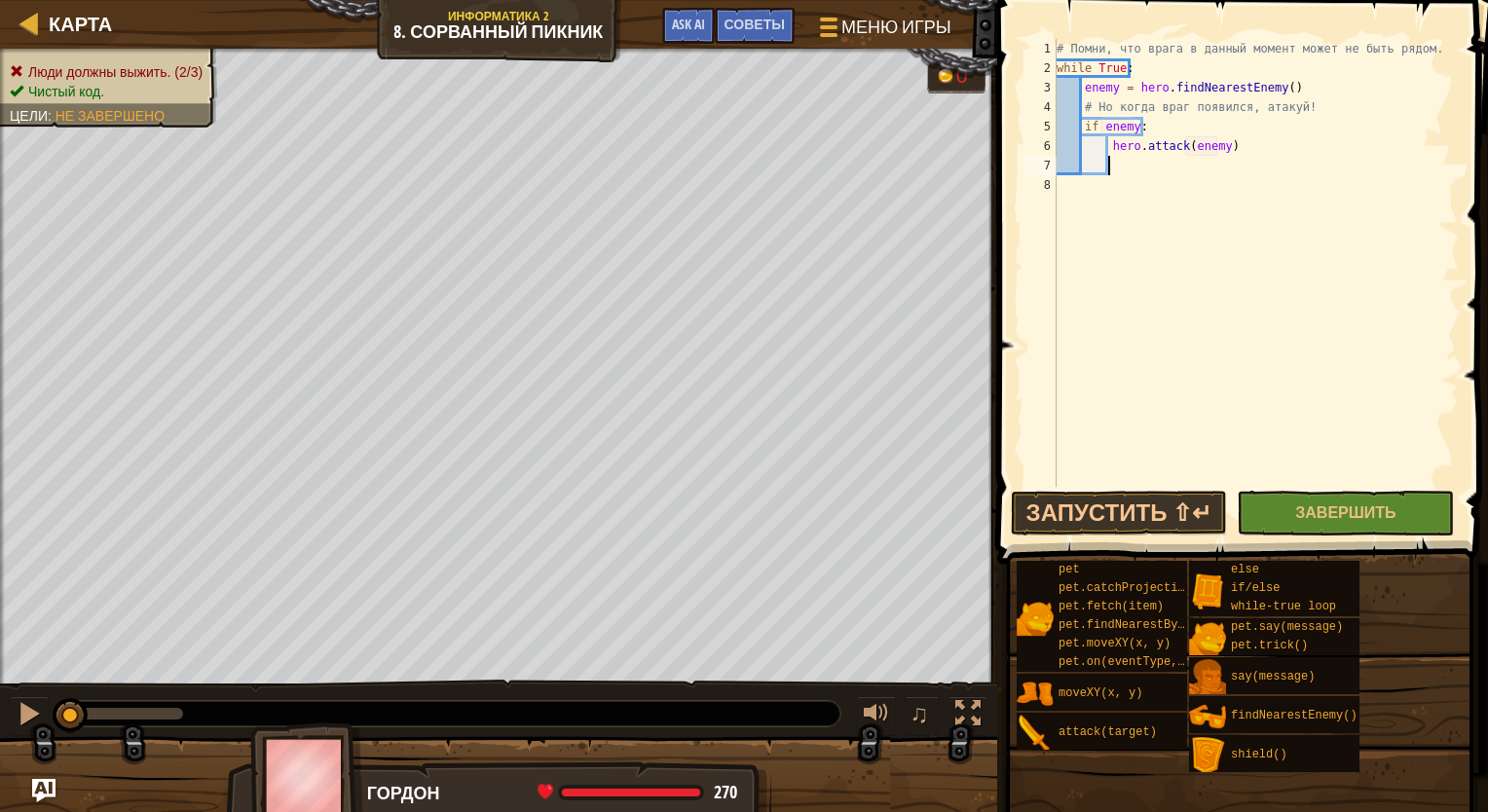
scroll to position [9, 14]
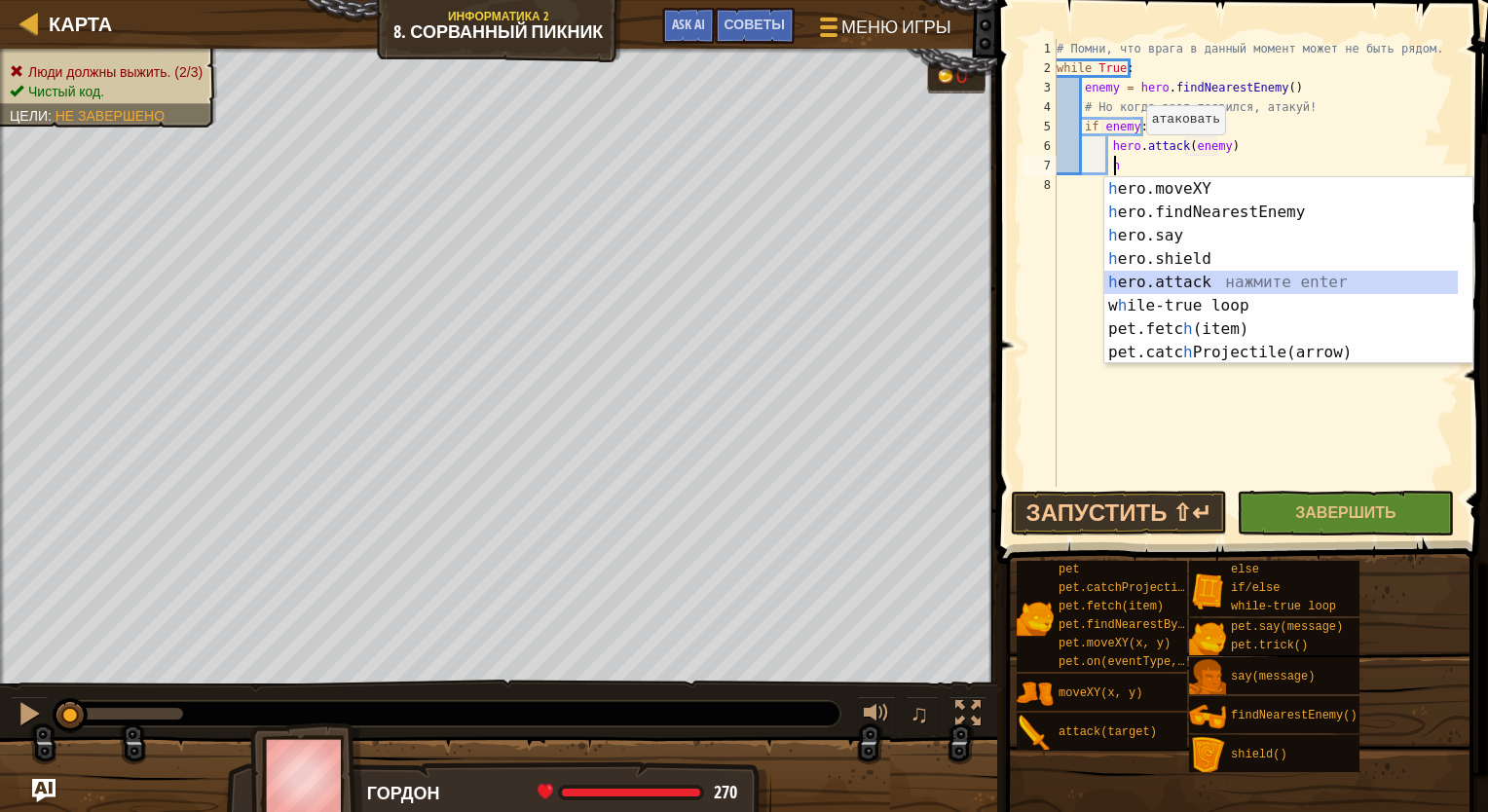
click at [986, 276] on div "h ero.moveXY нажмите enter h ero.findNearestEnemy нажмите enter h ero.say нажми…" at bounding box center [1280, 294] width 353 height 234
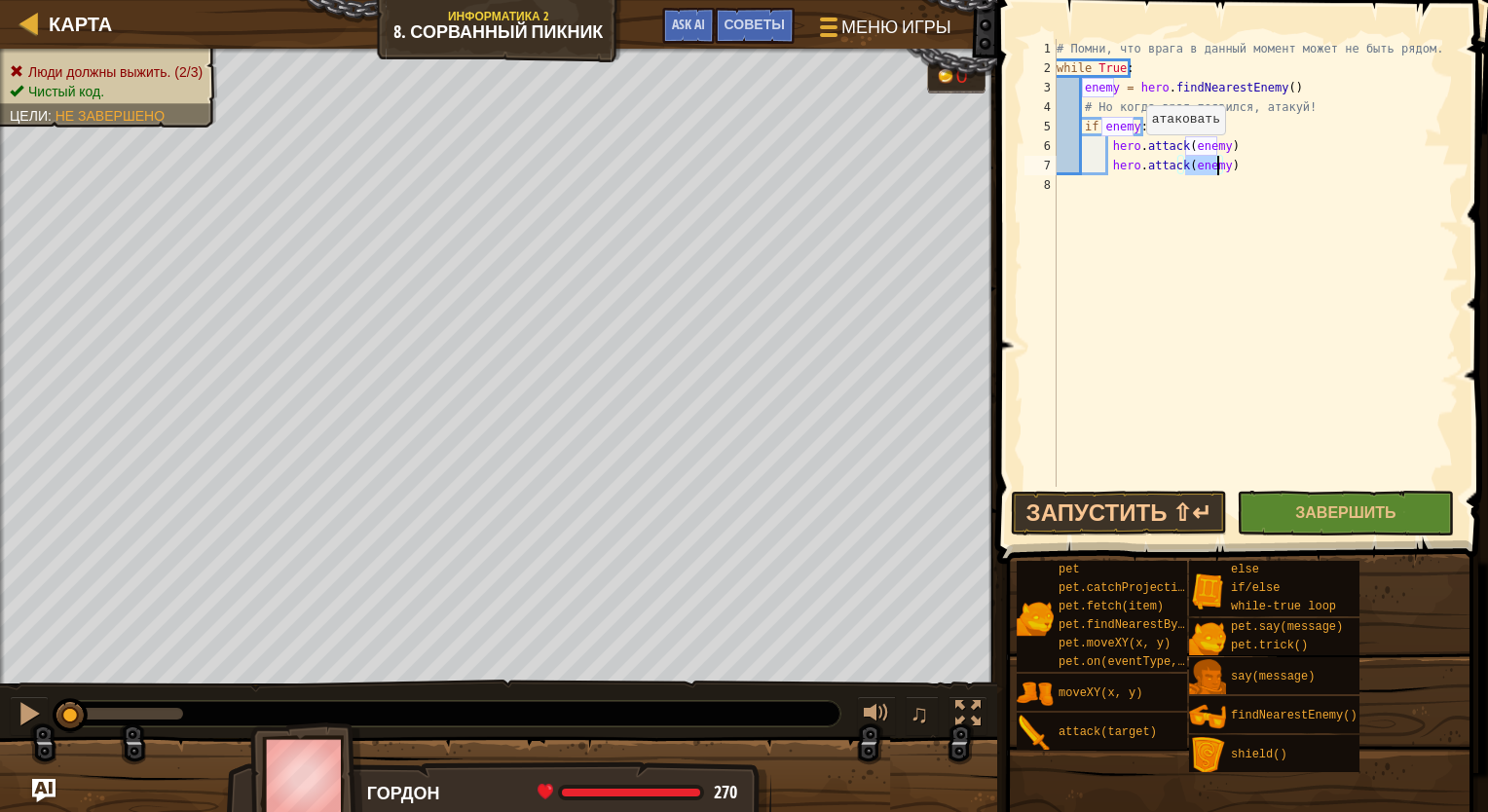
scroll to position [9, 13]
type textarea "hero.attack(enemy)"
click at [986, 507] on button "Запустить ⇧↵" at bounding box center [1119, 513] width 217 height 45
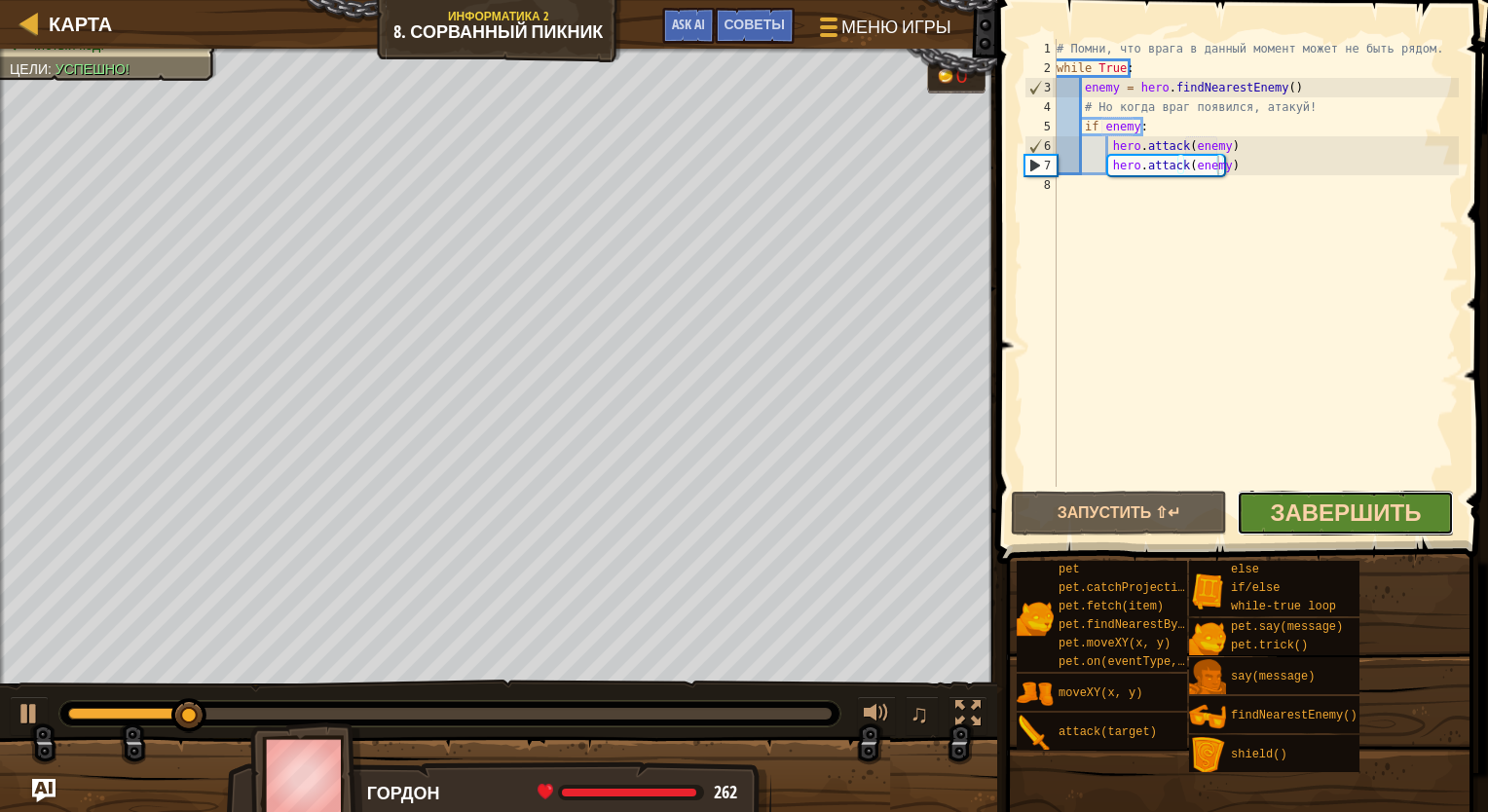
click at [986, 513] on span "Завершить" at bounding box center [1345, 512] width 151 height 31
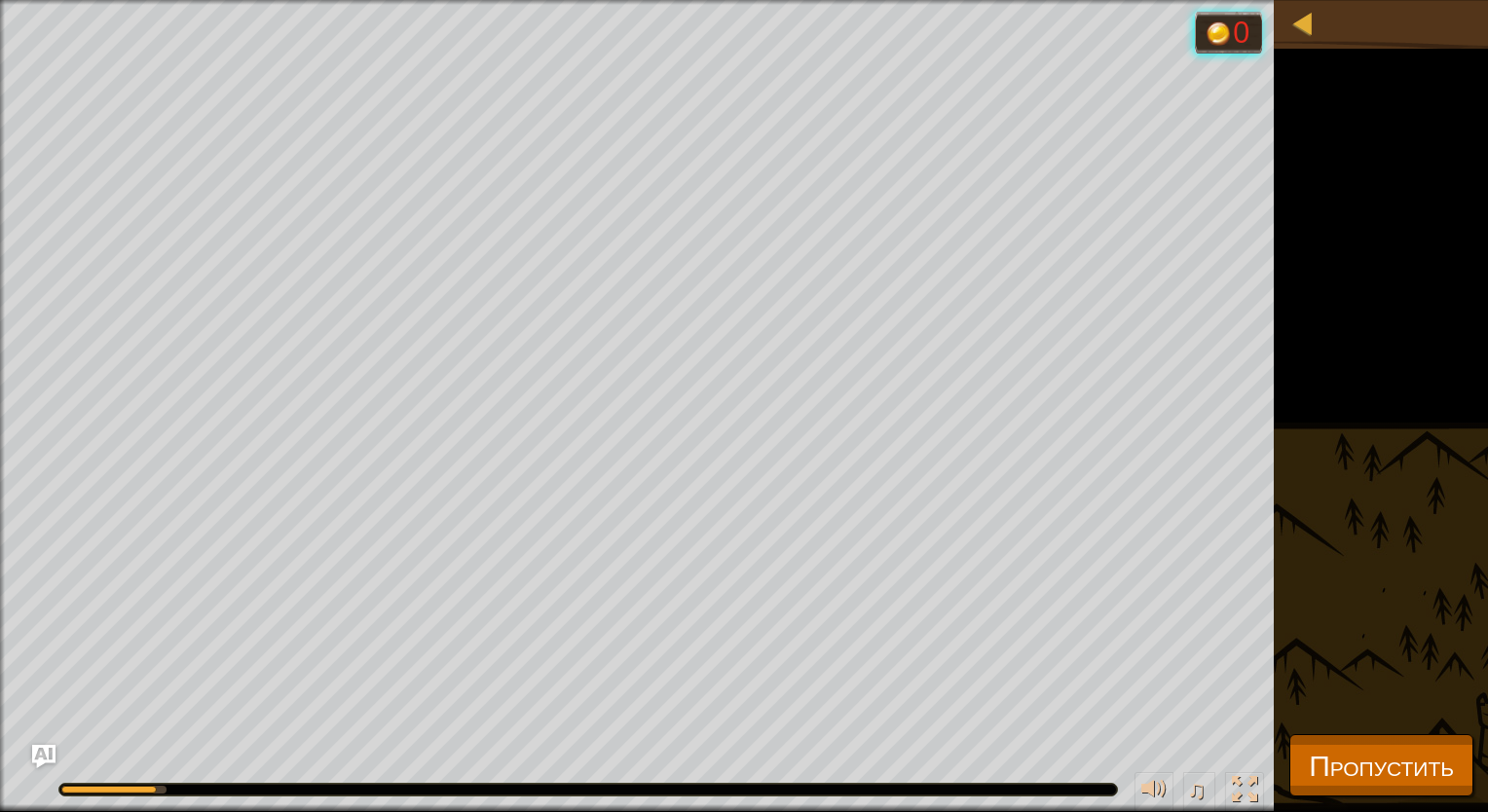
click at [986, 728] on div "Люди должны выжить. (3/3) Чистый код. Цели : Выполняется... 0 ♫ Гордон 270 x: 3…" at bounding box center [744, 406] width 1488 height 812
click at [986, 760] on span "Пропустить" at bounding box center [1380, 765] width 145 height 40
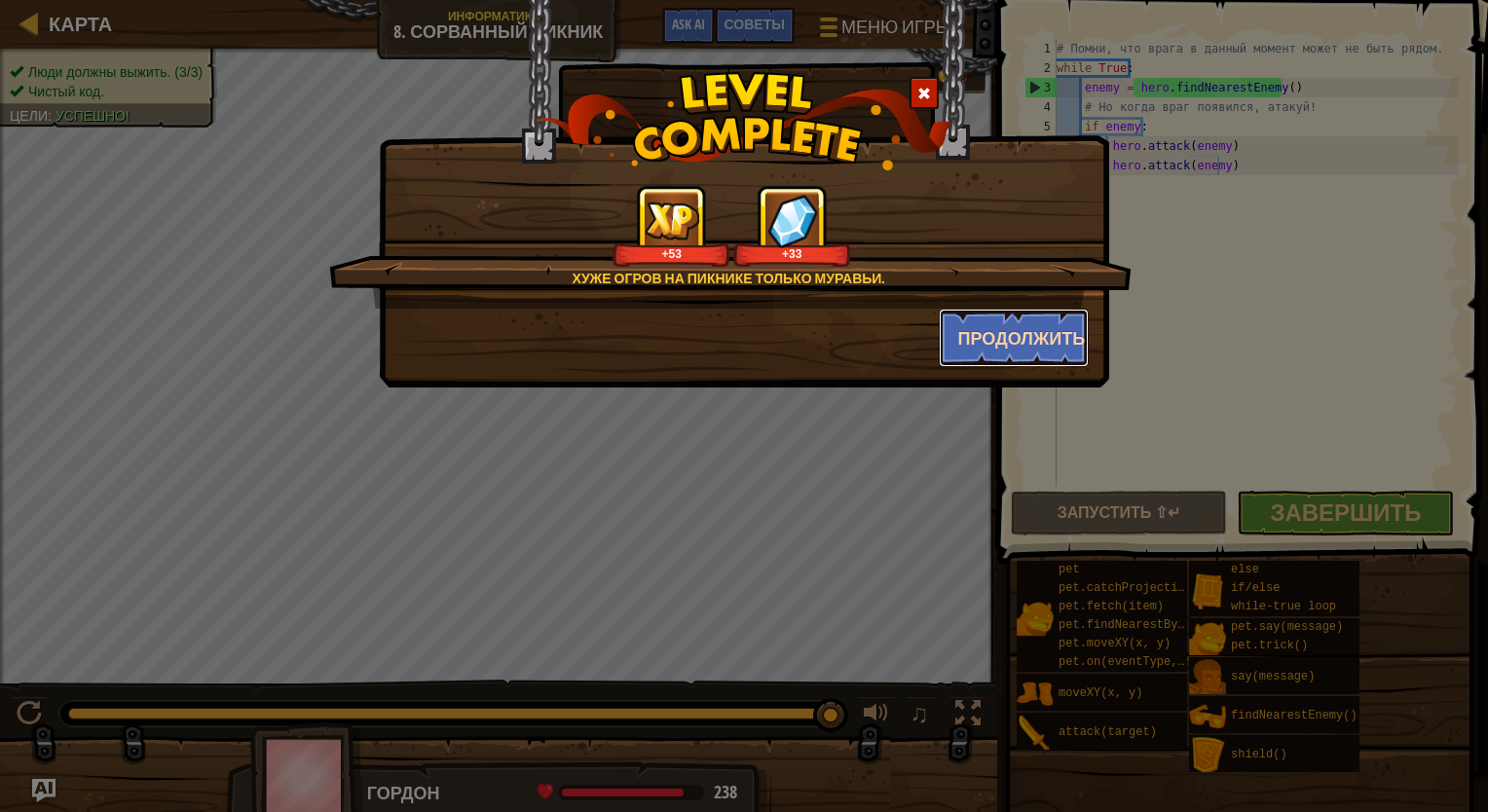
click at [986, 345] on button "Продолжить" at bounding box center [1014, 338] width 151 height 58
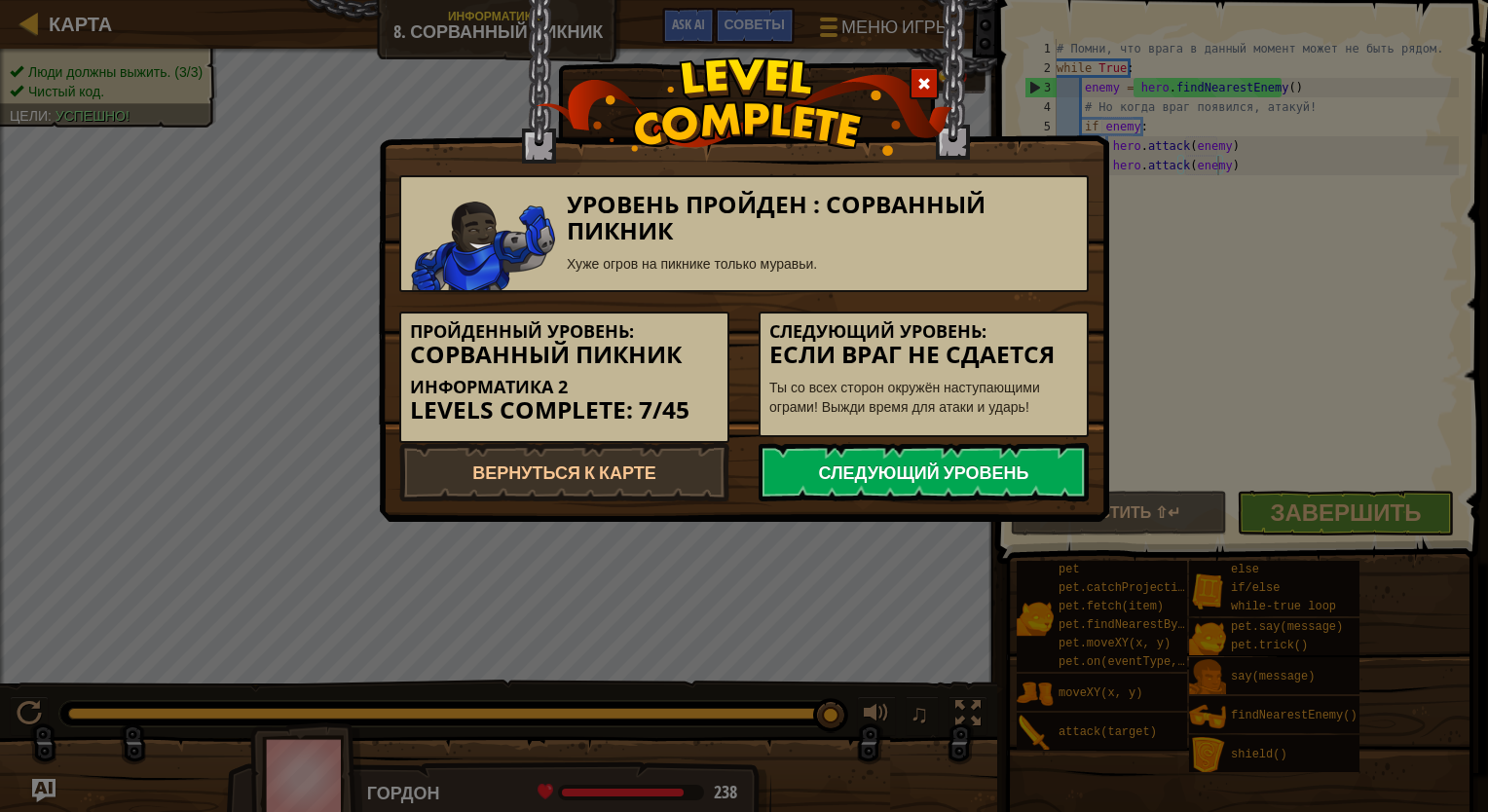
click at [842, 469] on link "Следующий уровень" at bounding box center [923, 472] width 330 height 58
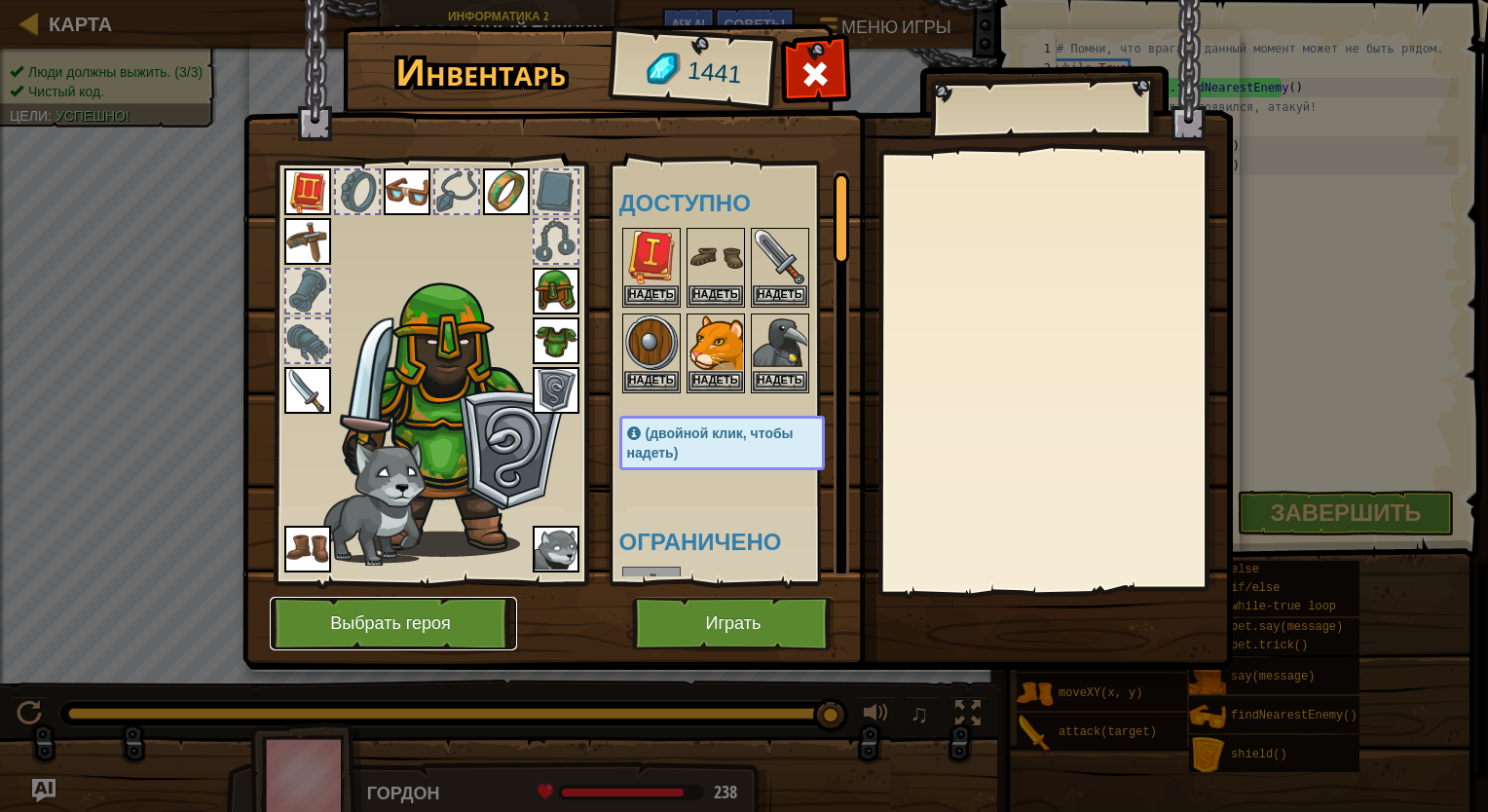
click at [408, 612] on button "Выбрать героя" at bounding box center [393, 624] width 247 height 54
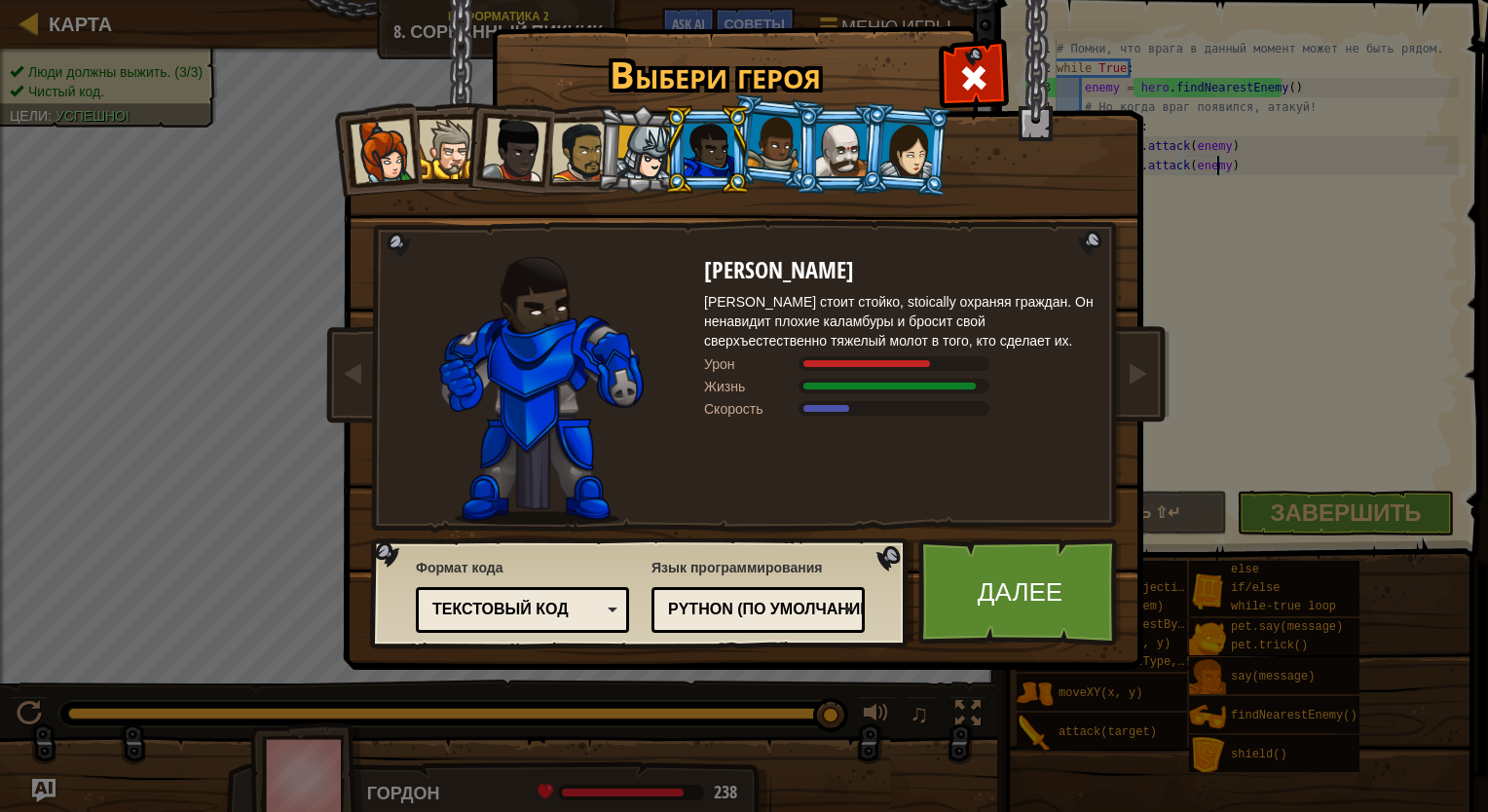
click at [789, 145] on div at bounding box center [774, 142] width 55 height 57
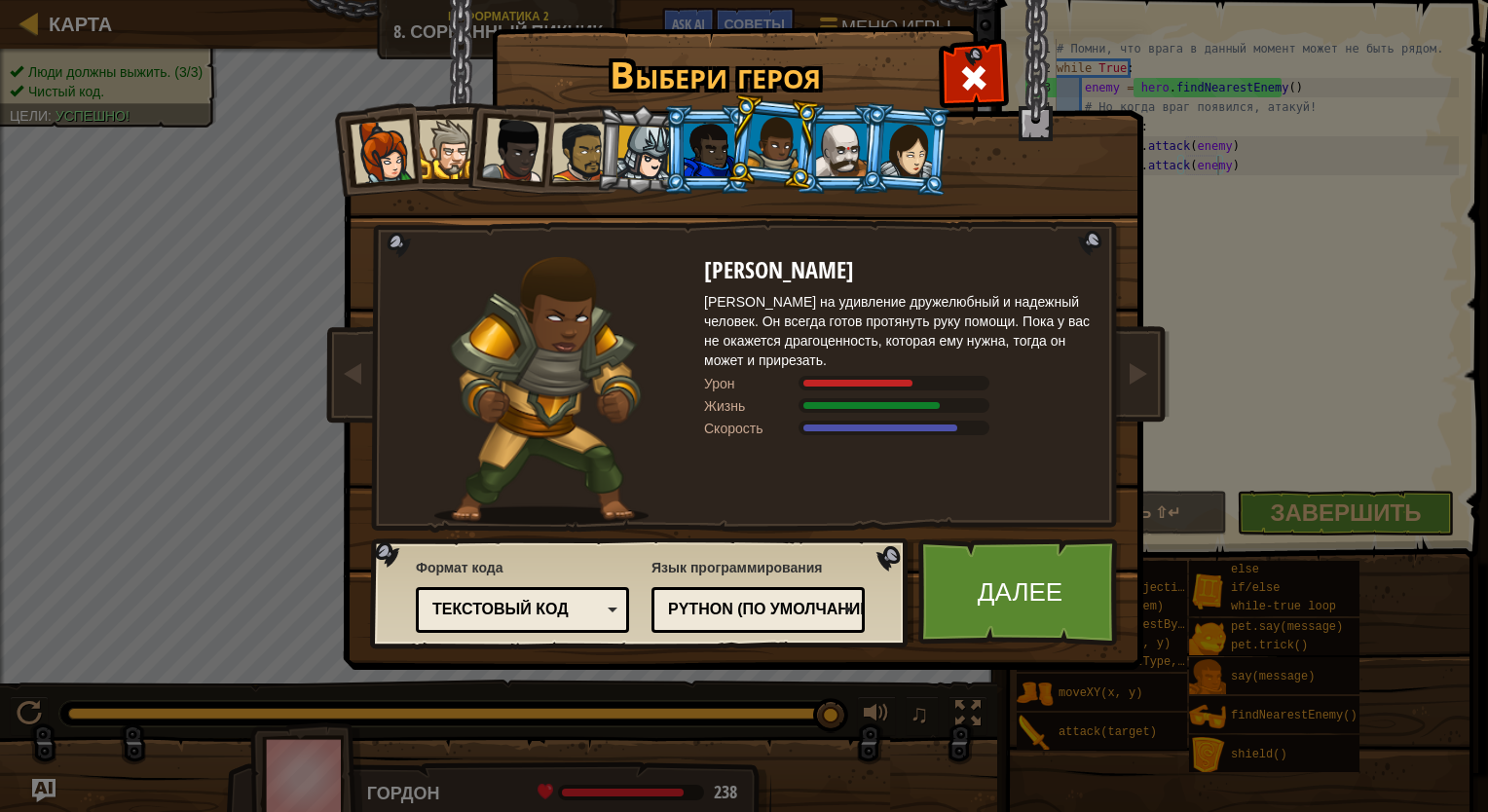
click at [510, 145] on div at bounding box center [514, 150] width 64 height 64
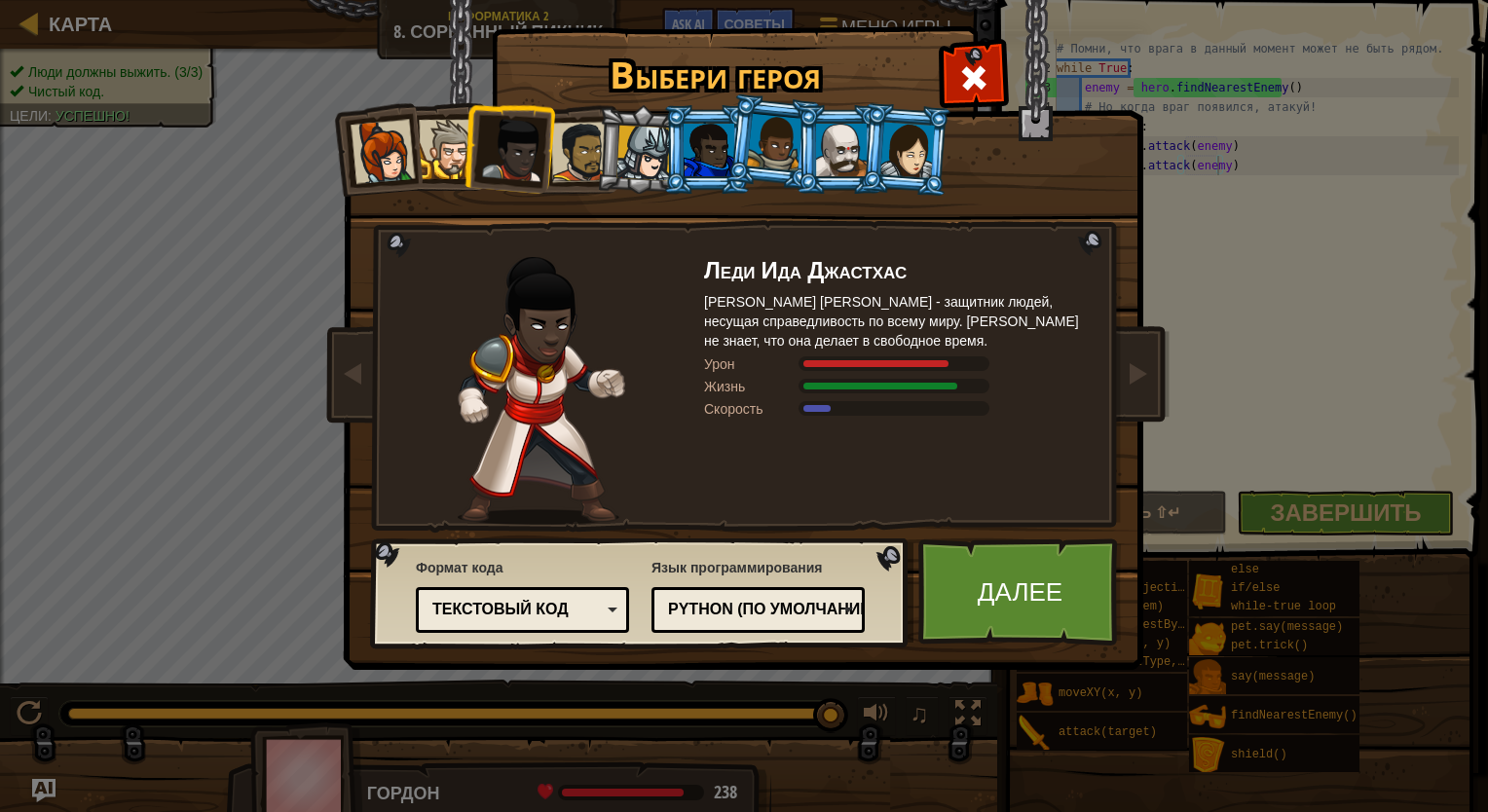
click at [571, 157] on div at bounding box center [581, 152] width 60 height 60
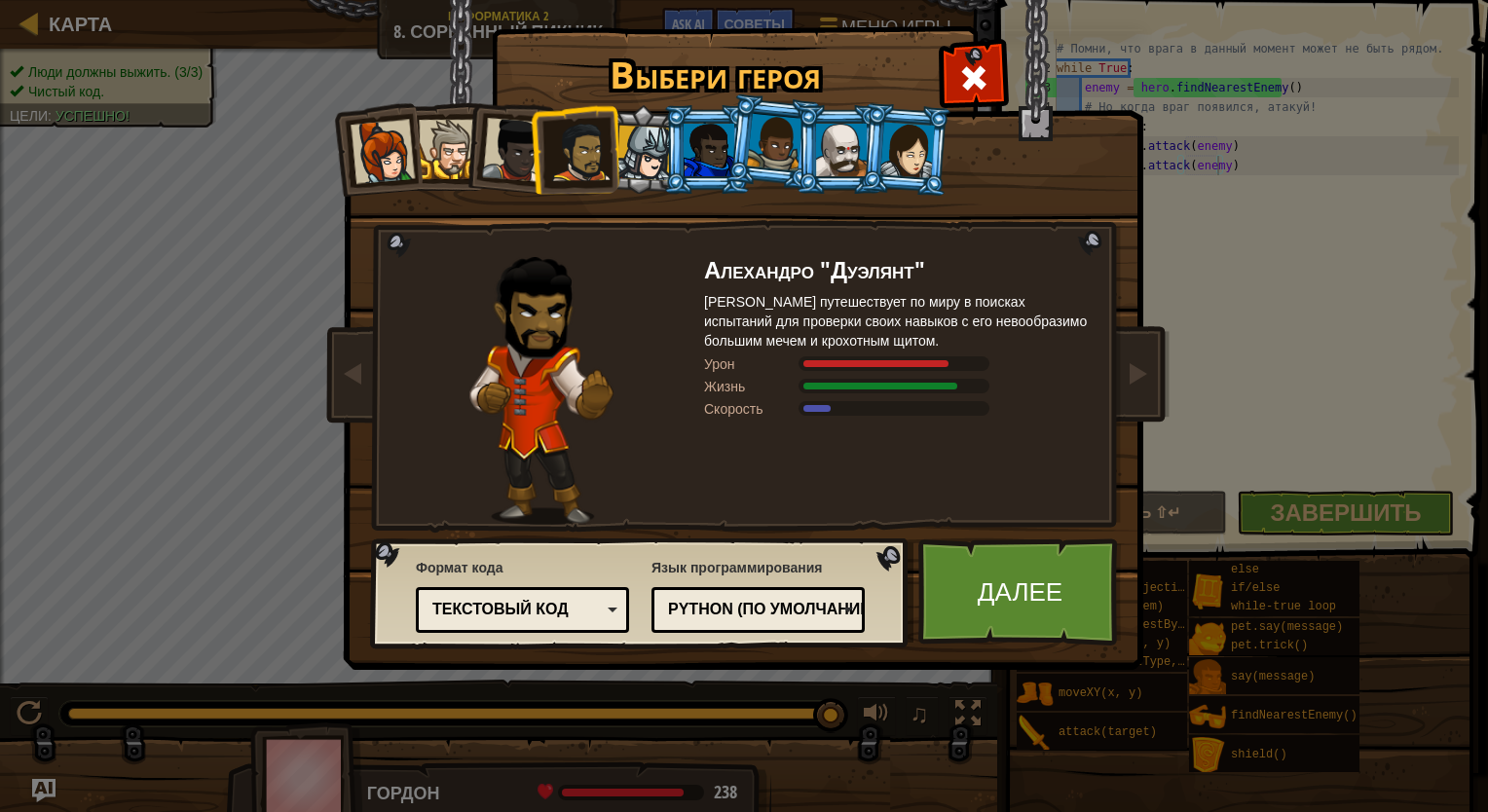
click at [636, 138] on div at bounding box center [643, 153] width 55 height 55
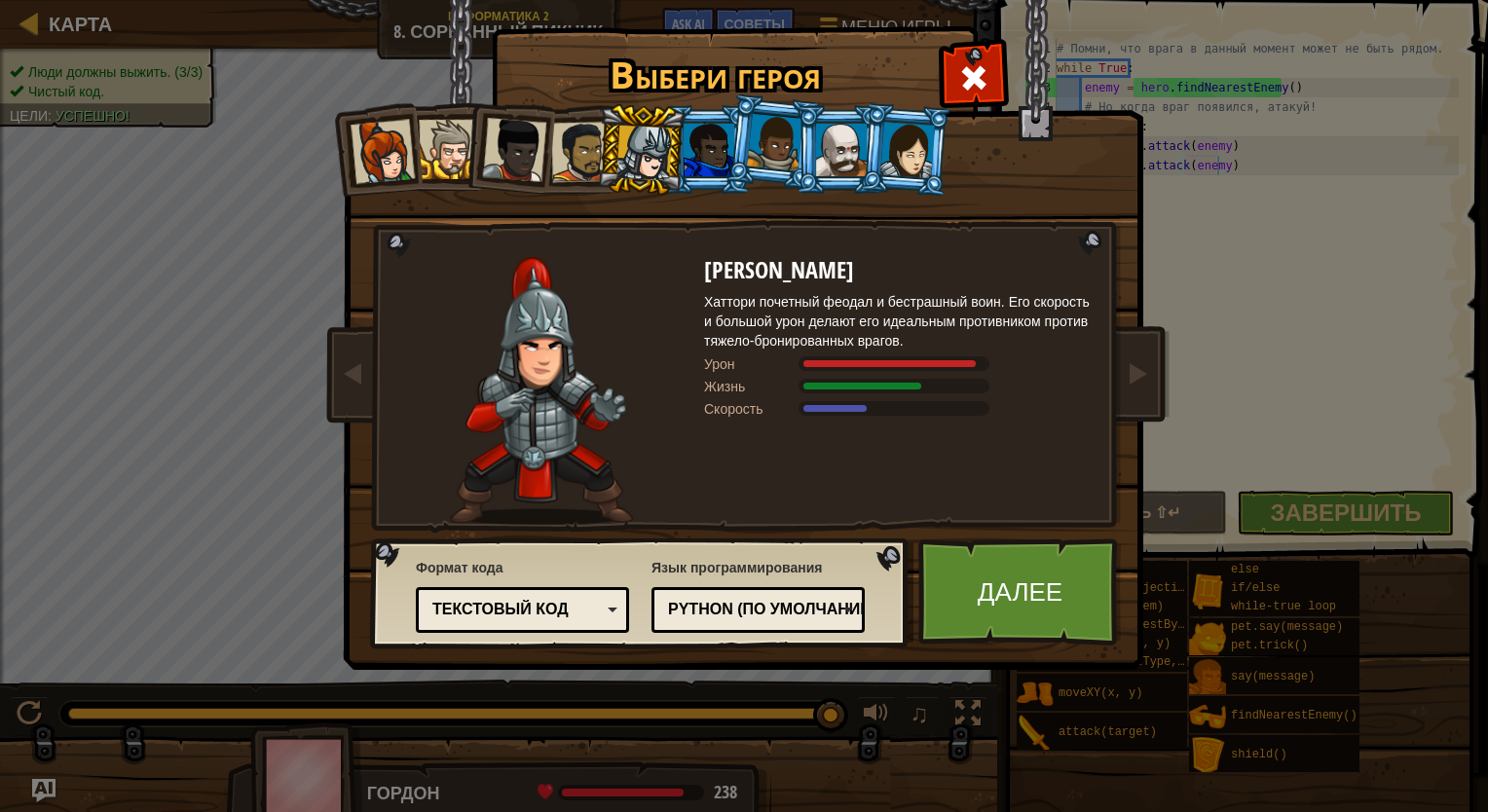
click at [721, 133] on div at bounding box center [708, 150] width 51 height 53
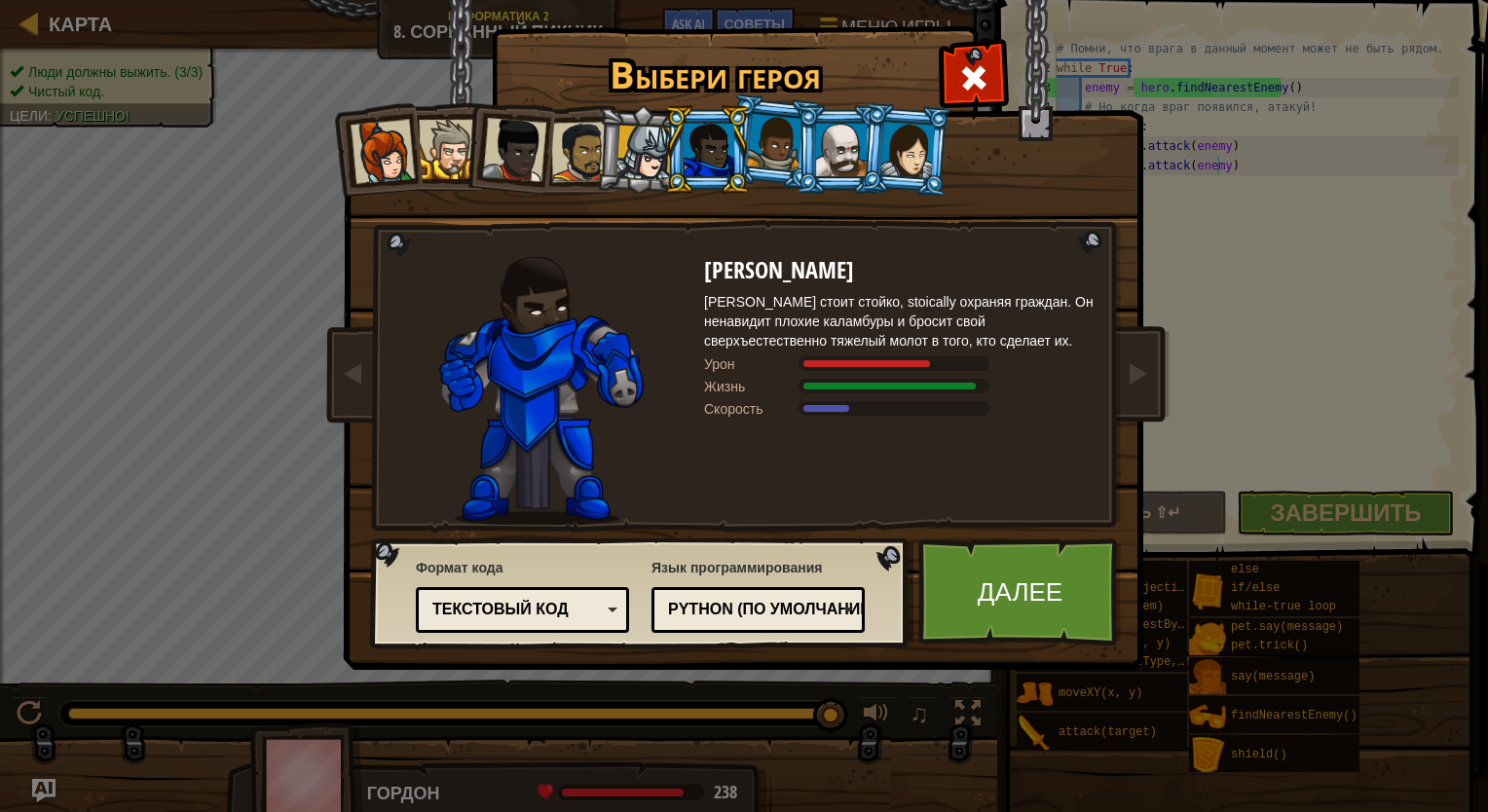
click at [766, 133] on div at bounding box center [774, 142] width 55 height 57
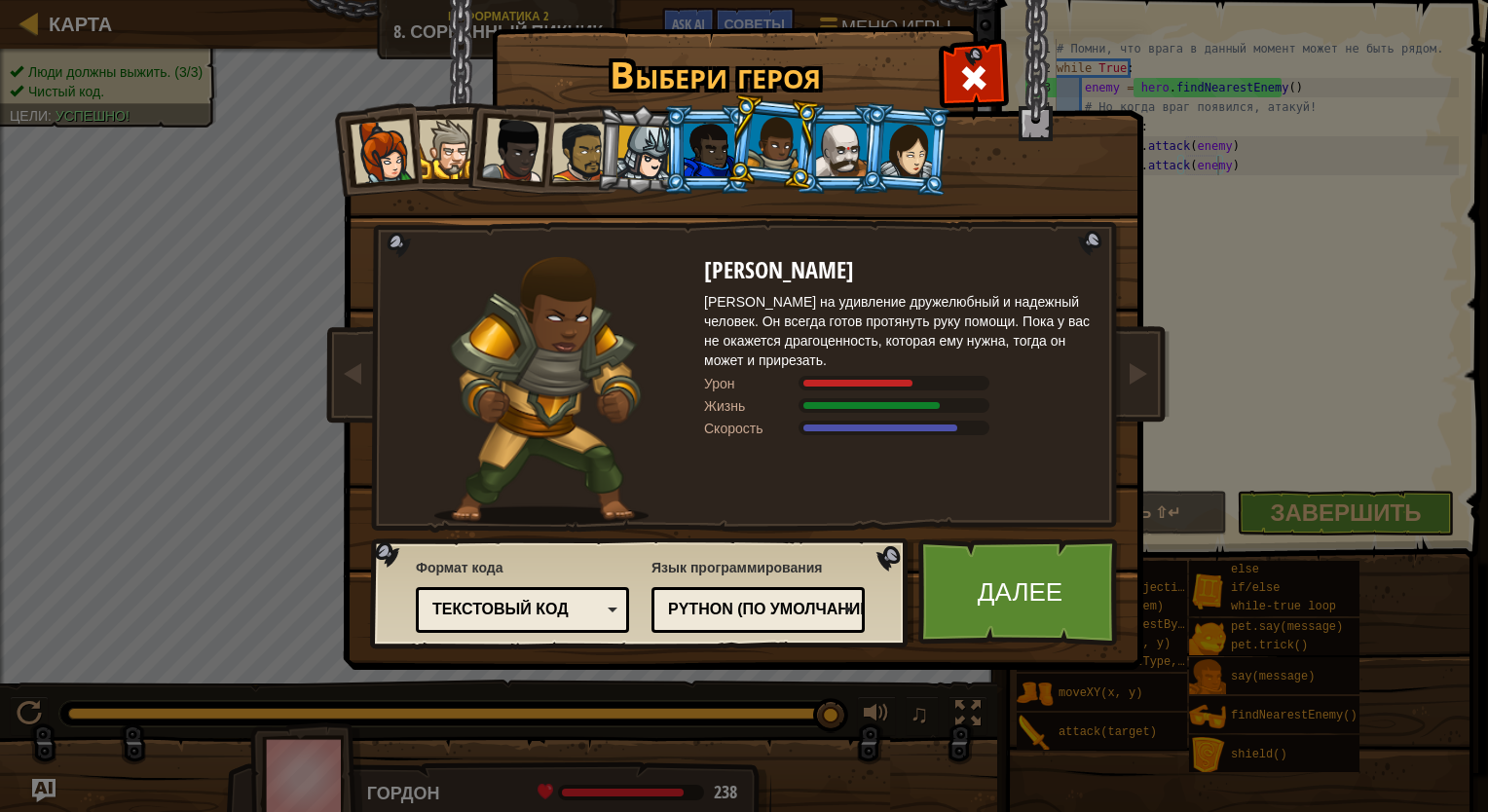
click at [850, 137] on div at bounding box center [841, 150] width 51 height 53
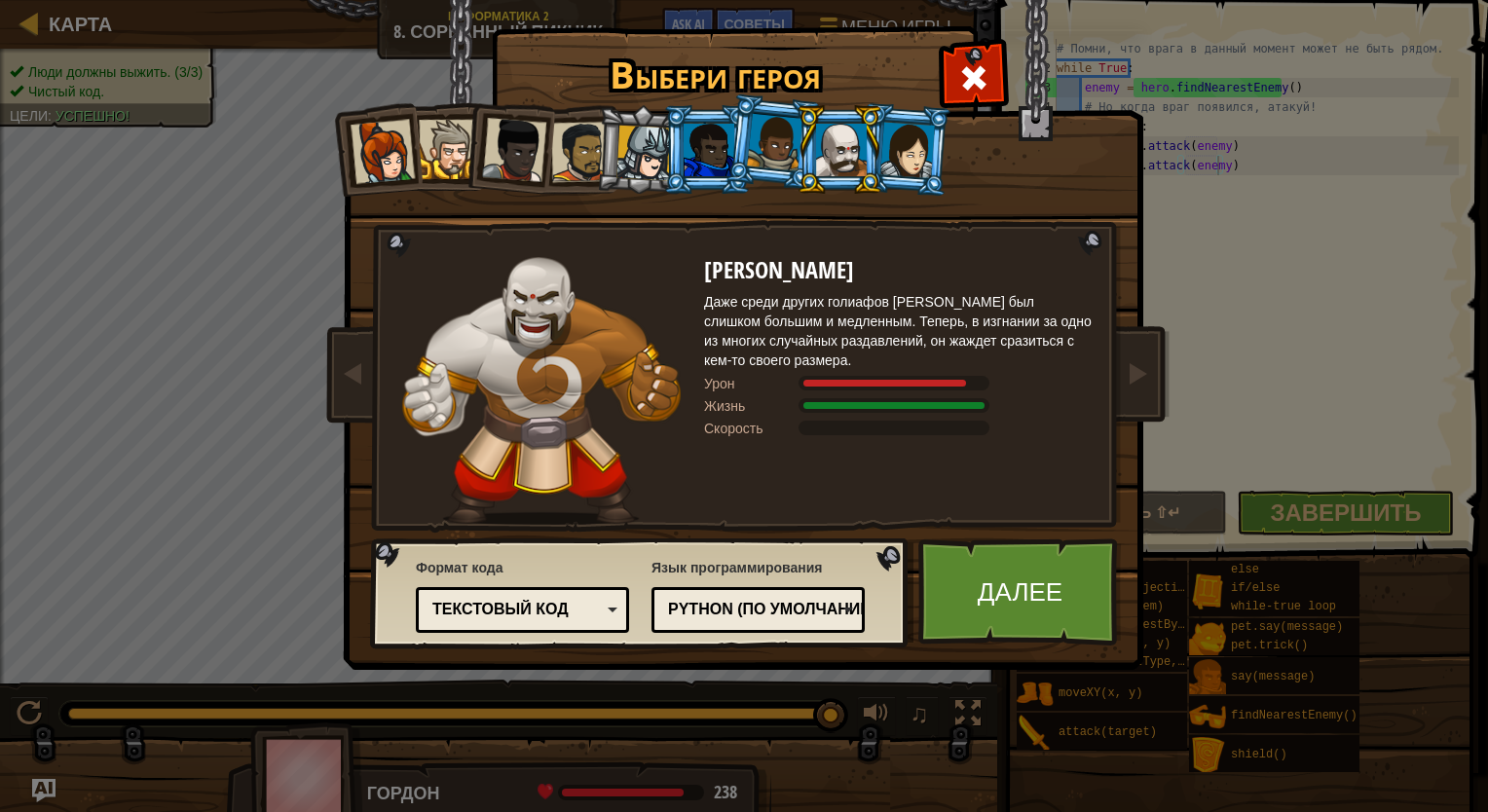
click at [913, 135] on div at bounding box center [907, 149] width 55 height 55
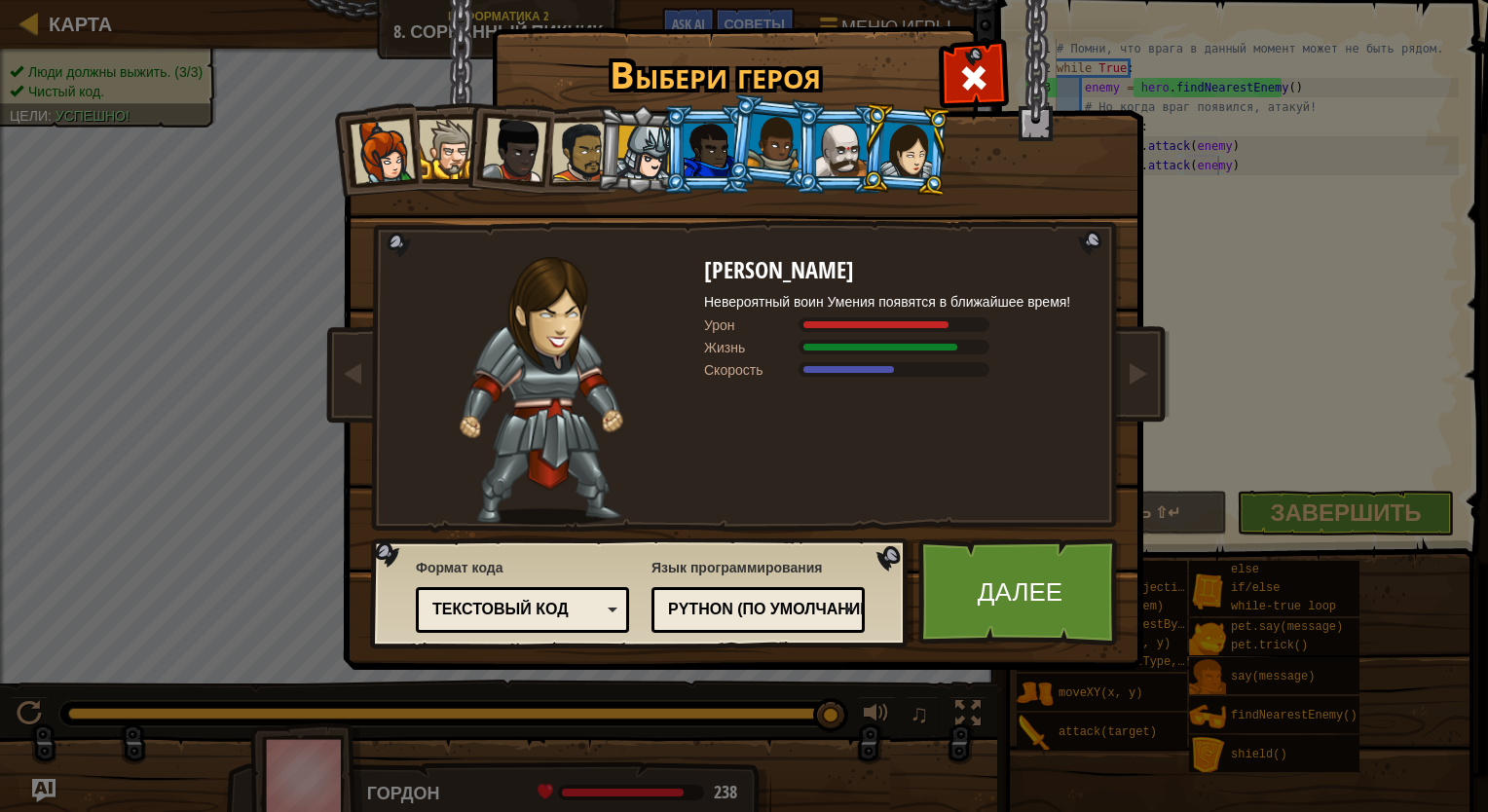
click at [382, 135] on div at bounding box center [382, 152] width 64 height 64
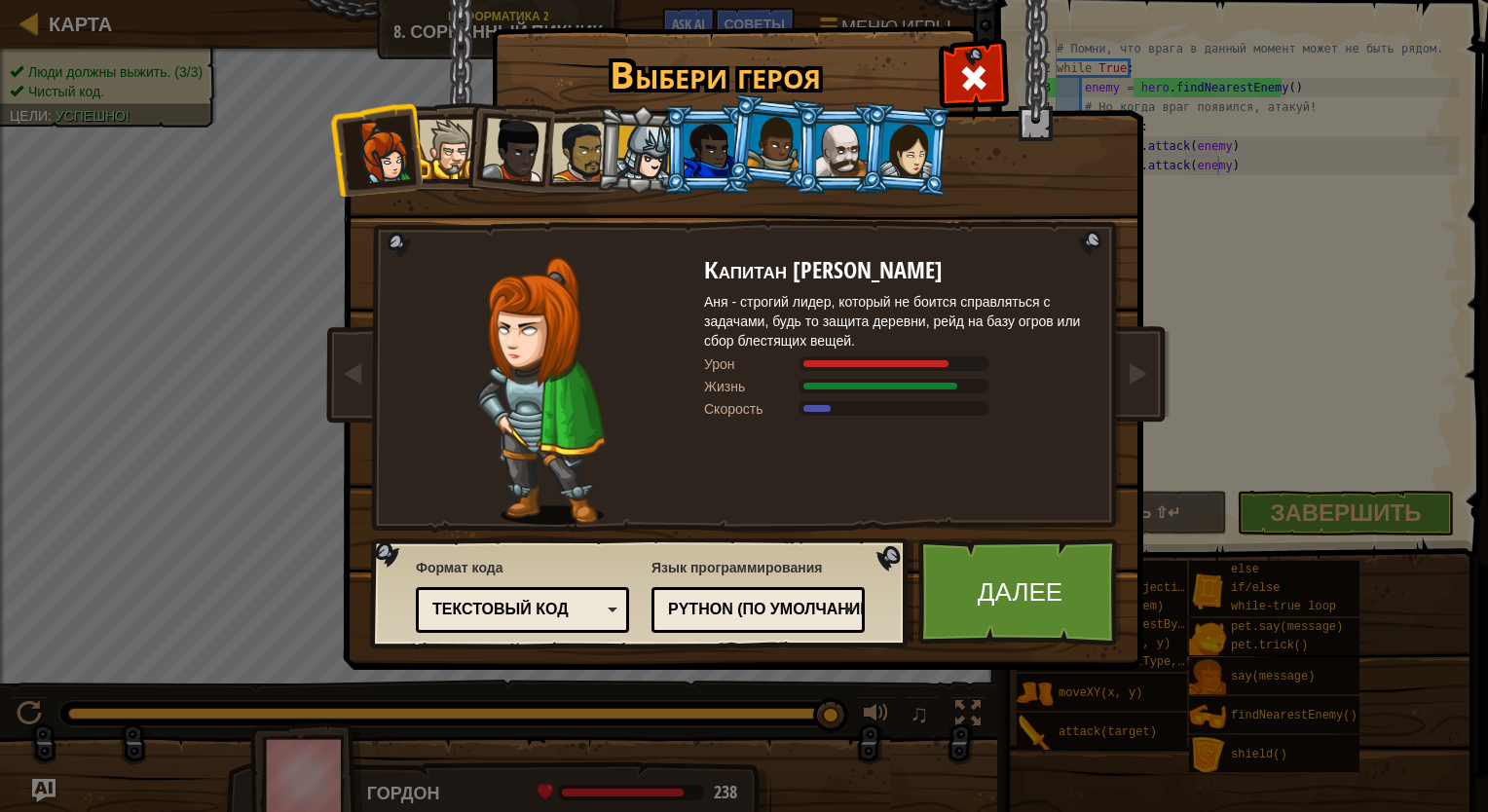
click at [451, 155] on div at bounding box center [448, 149] width 59 height 59
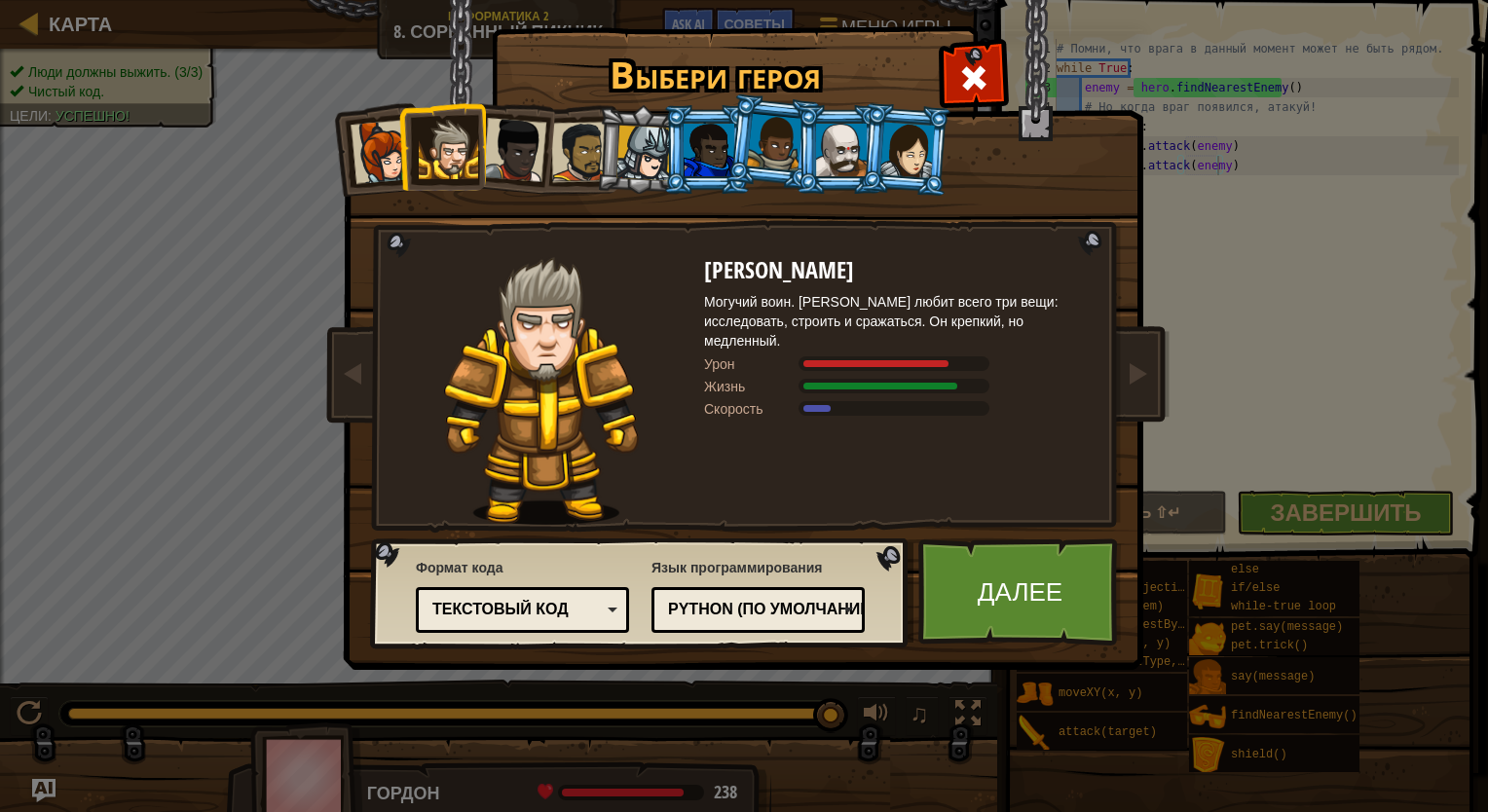
click at [532, 155] on div at bounding box center [514, 150] width 64 height 64
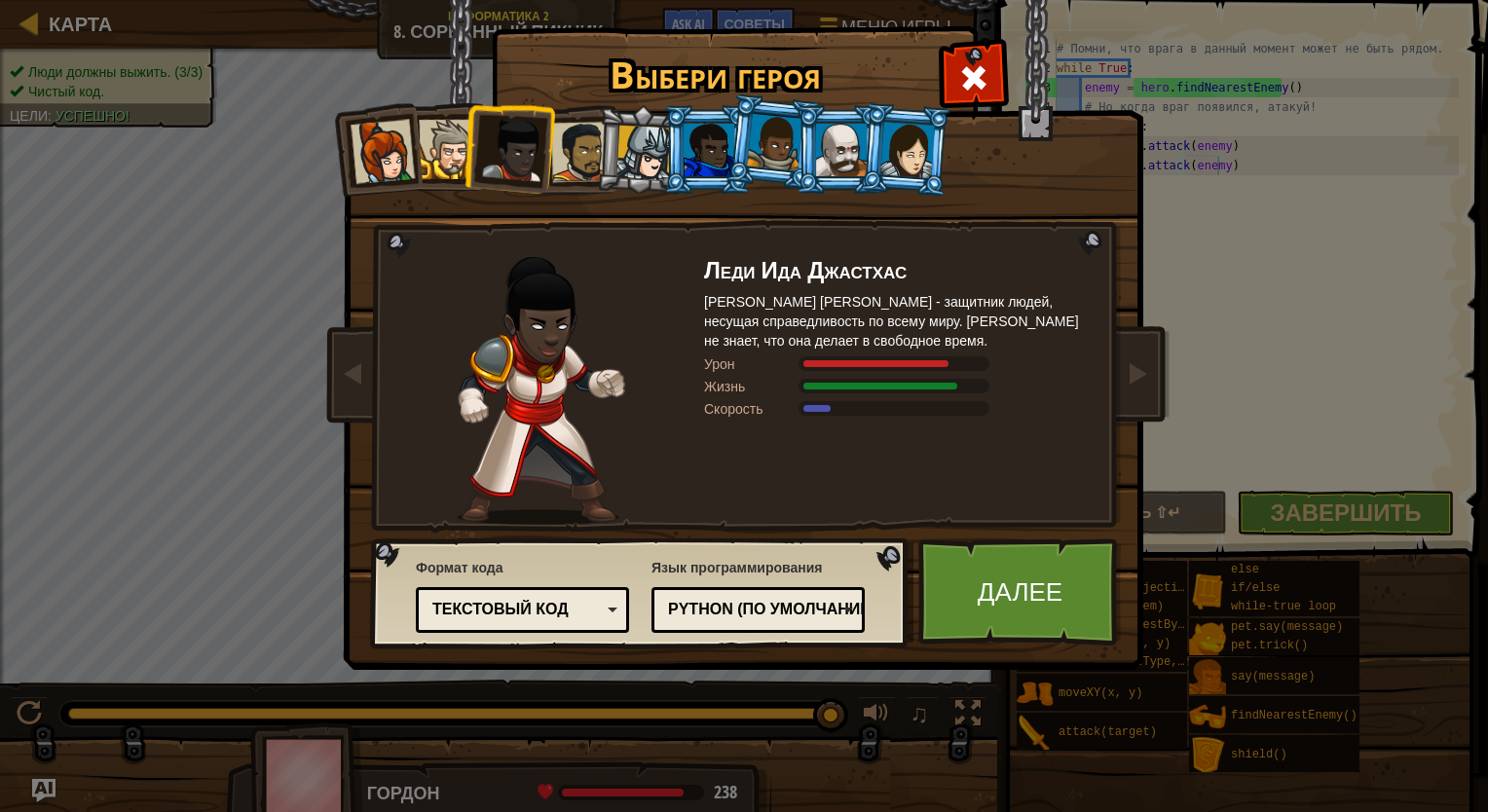
click at [713, 146] on div at bounding box center [708, 150] width 51 height 53
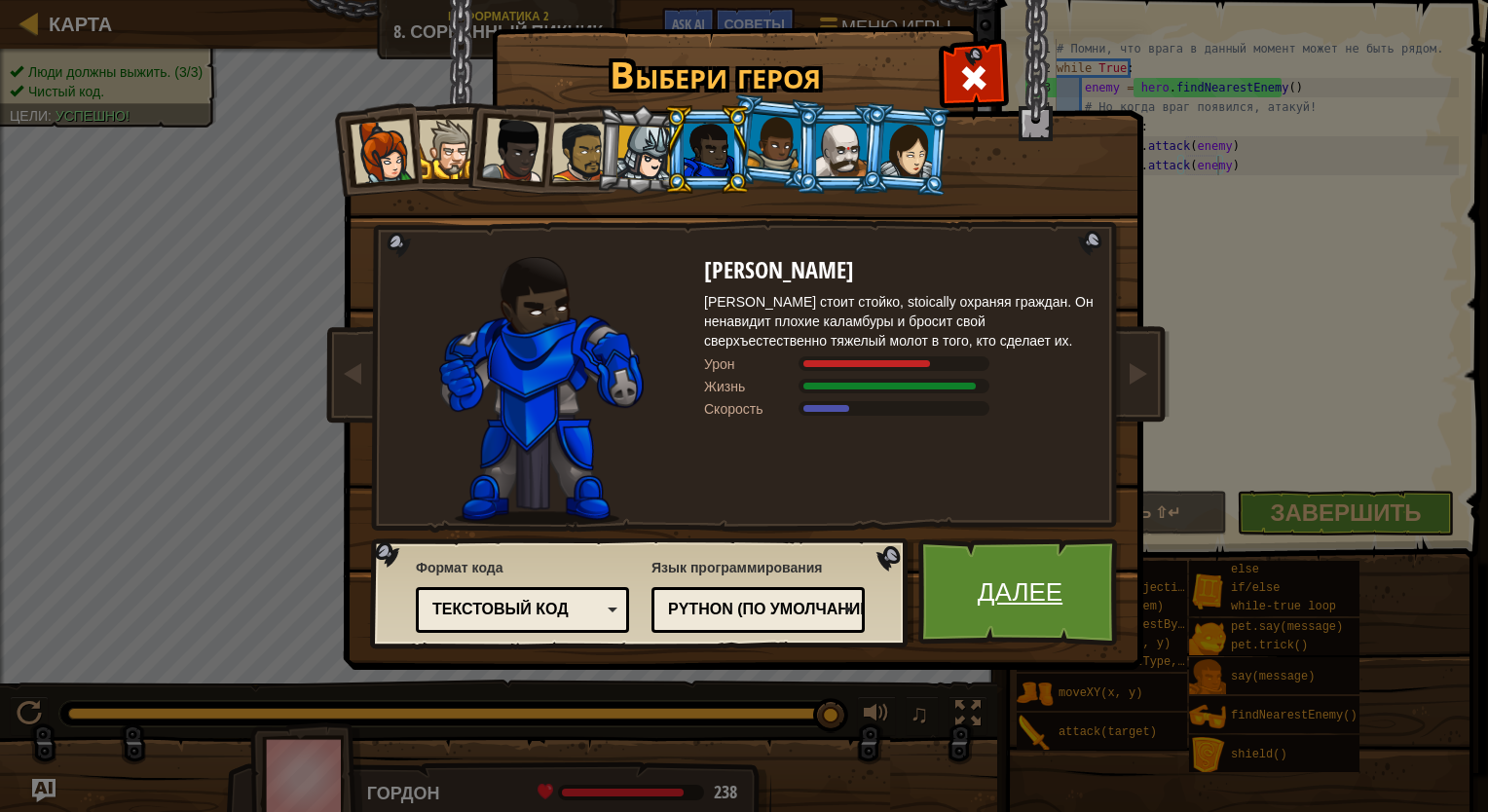
click at [986, 591] on link "Далее" at bounding box center [1019, 591] width 203 height 107
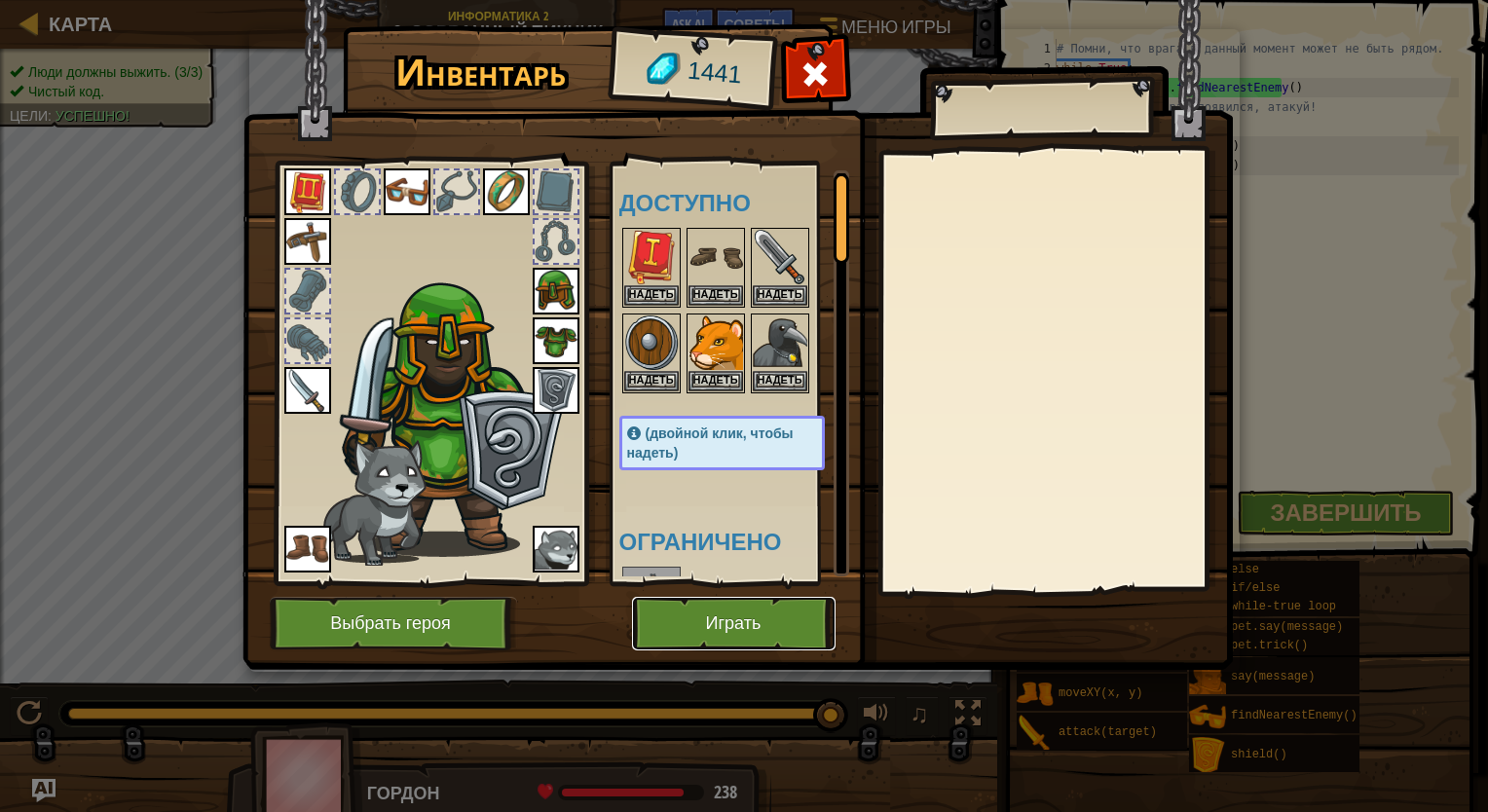
click at [707, 612] on button "Играть" at bounding box center [733, 624] width 203 height 54
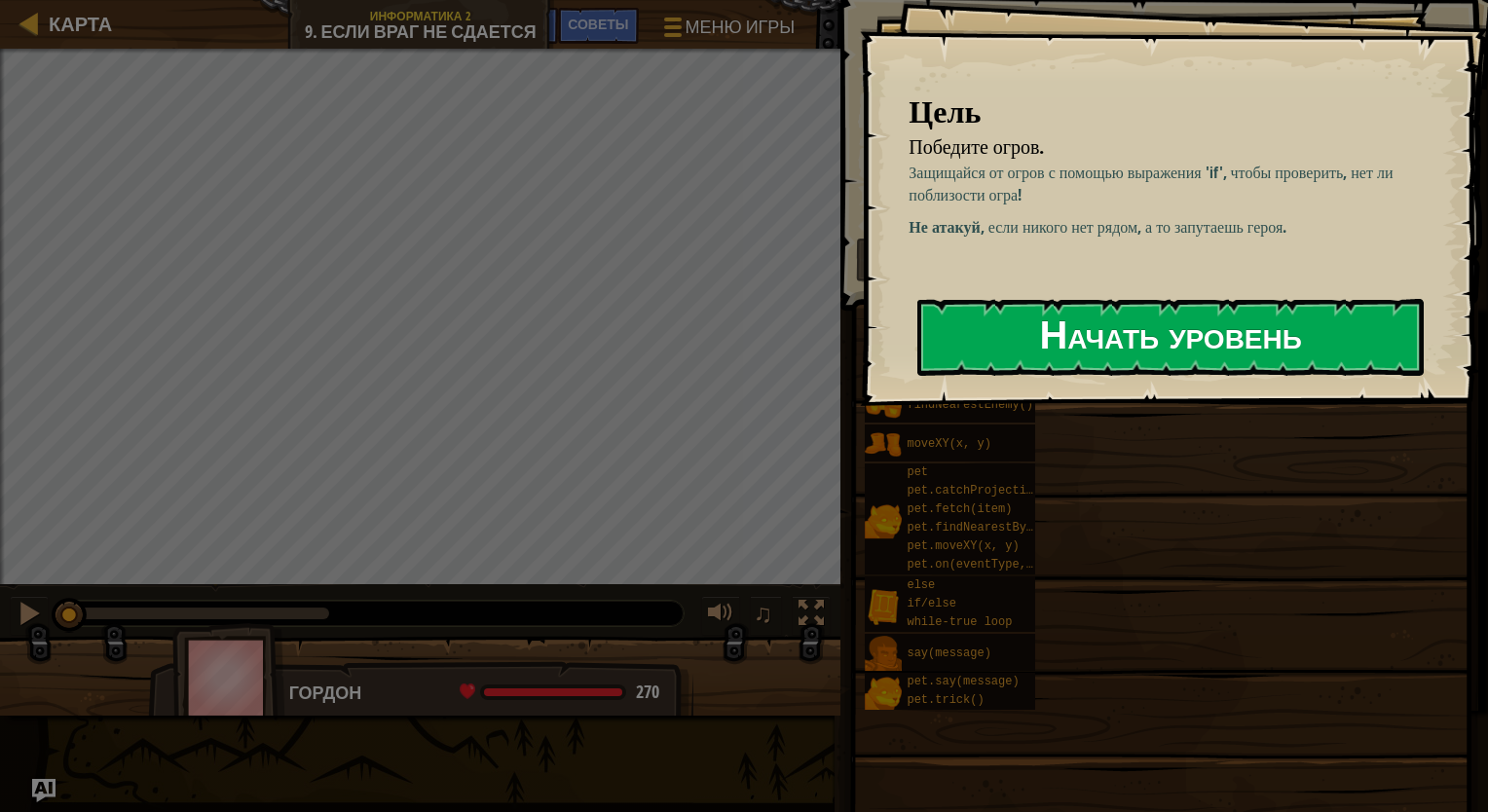
click at [986, 349] on button "Начать уровень" at bounding box center [1170, 337] width 506 height 77
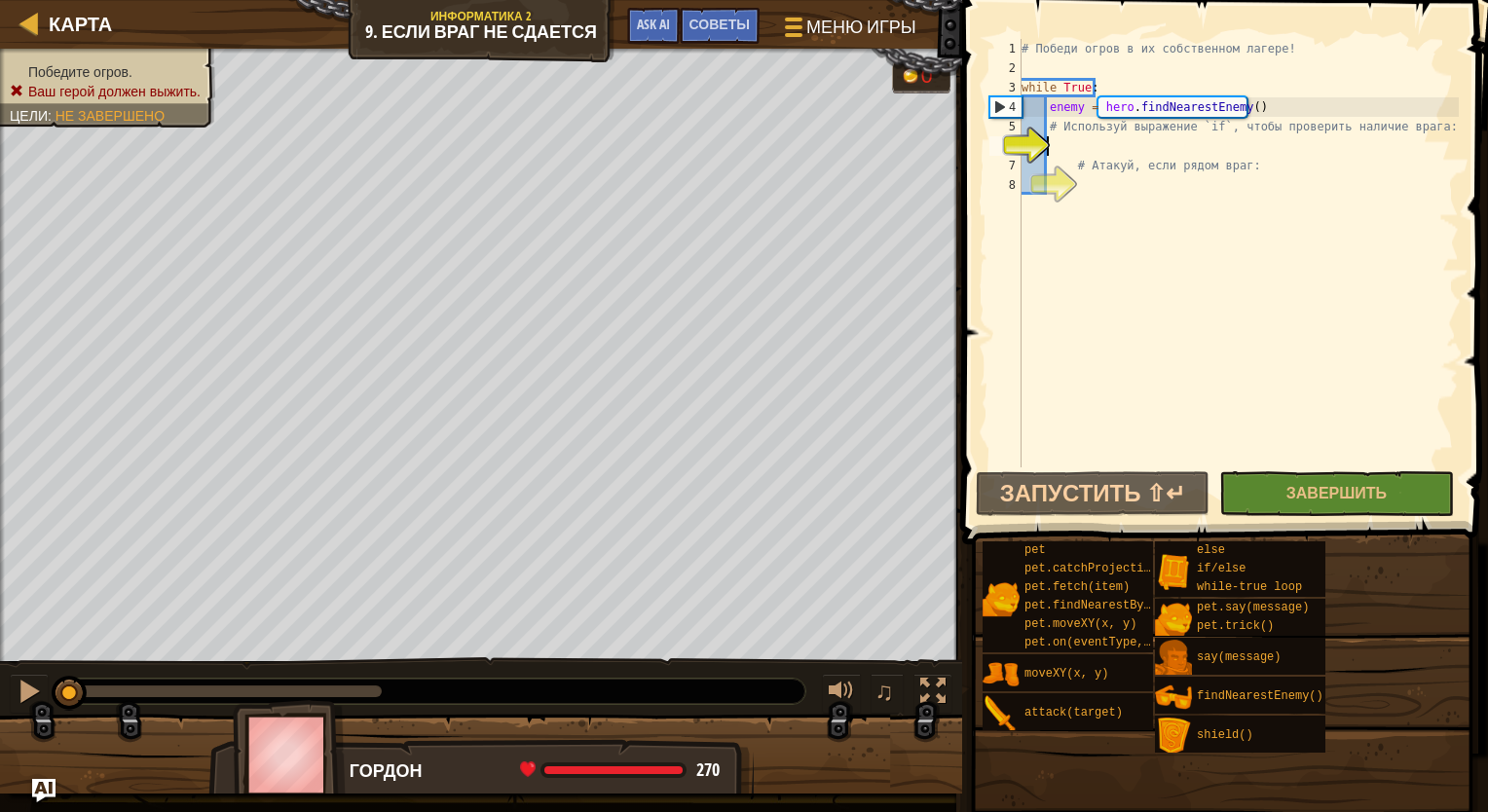
scroll to position [9, 2]
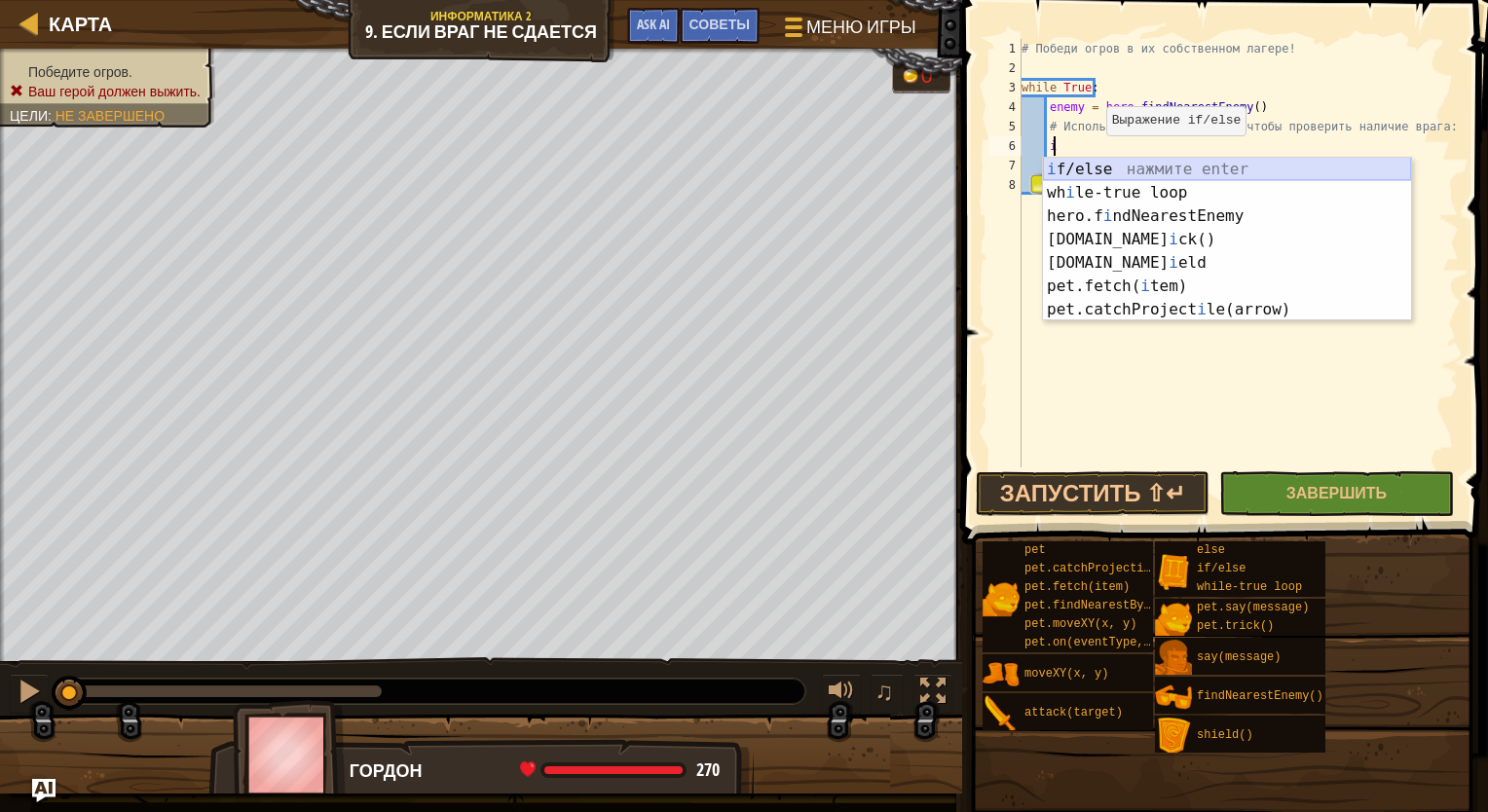
click at [986, 173] on div "i f/else нажмите enter wh i le-true loop нажмите enter hero.f i ndNearestEnemy …" at bounding box center [1227, 263] width 368 height 210
type textarea "if enemy:"
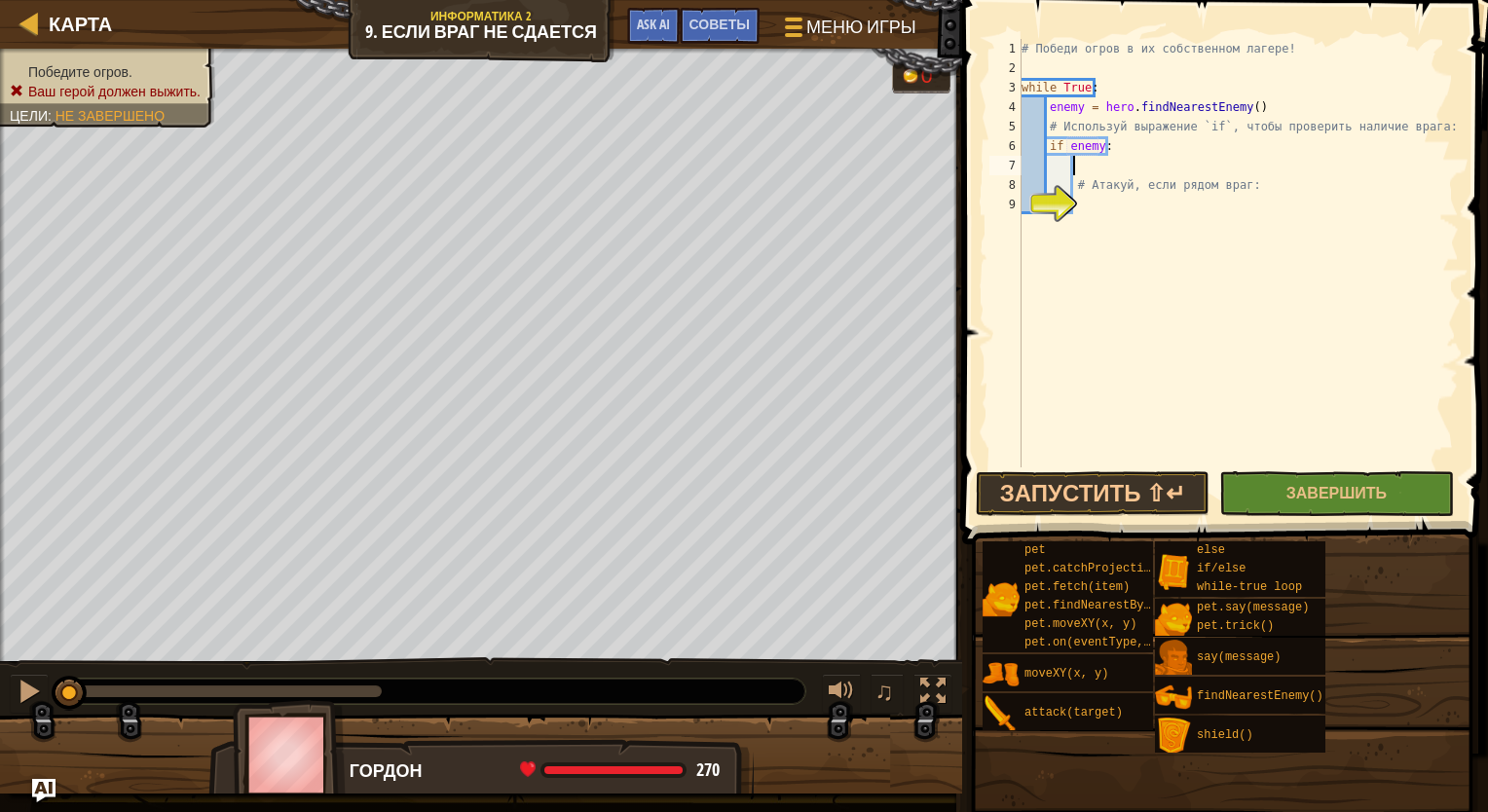
click at [986, 168] on div "# Победи огров в их собственном лагере! while True : enemy = hero . findNearest…" at bounding box center [1237, 272] width 441 height 467
click at [986, 198] on div "# Победи огров в их собственном лагере! while True : enemy = hero . findNearest…" at bounding box center [1237, 272] width 441 height 467
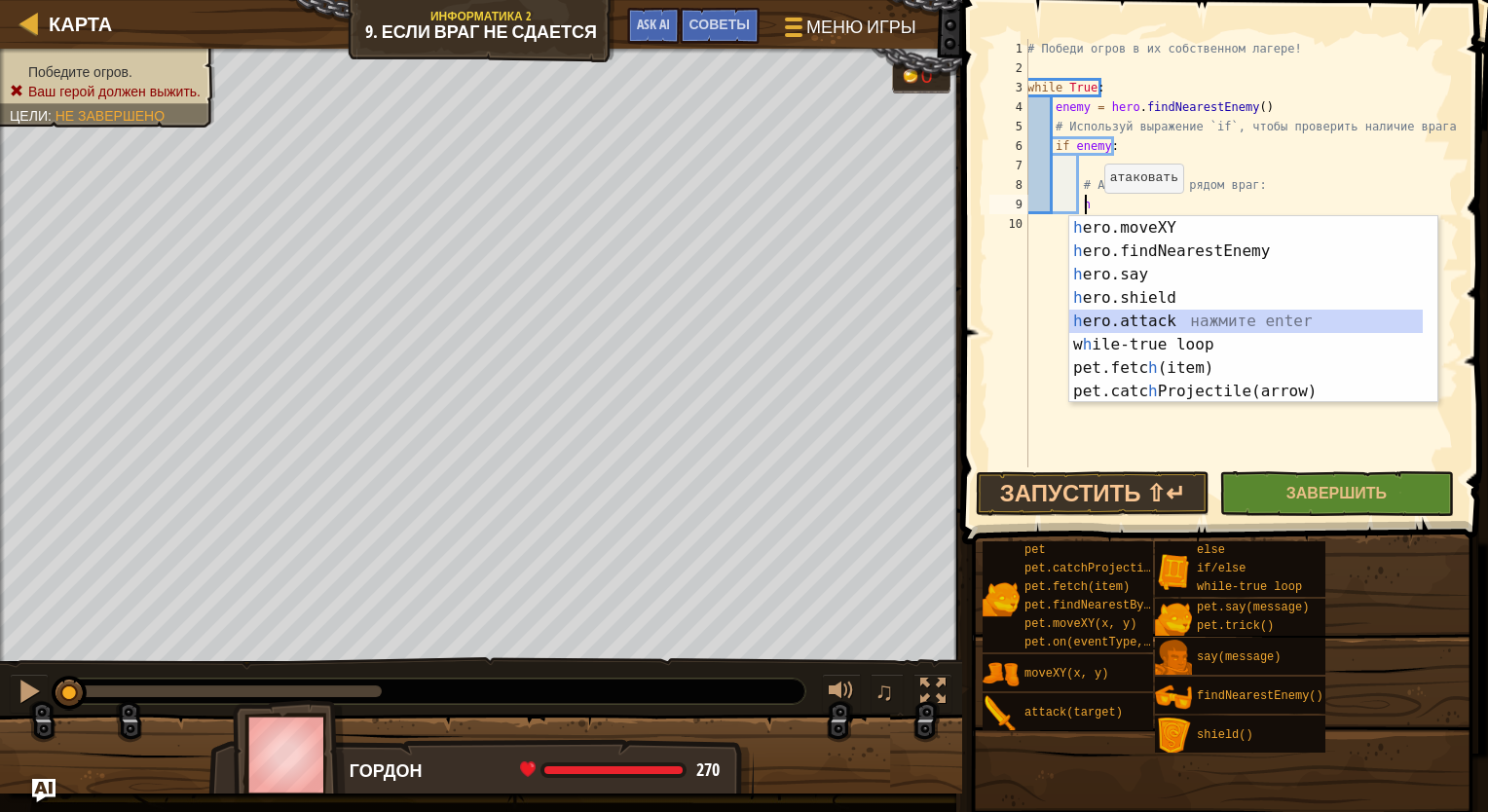
click at [986, 319] on div "h ero.moveXY нажмите enter h ero.findNearestEnemy нажмите enter h ero.say нажми…" at bounding box center [1245, 333] width 353 height 234
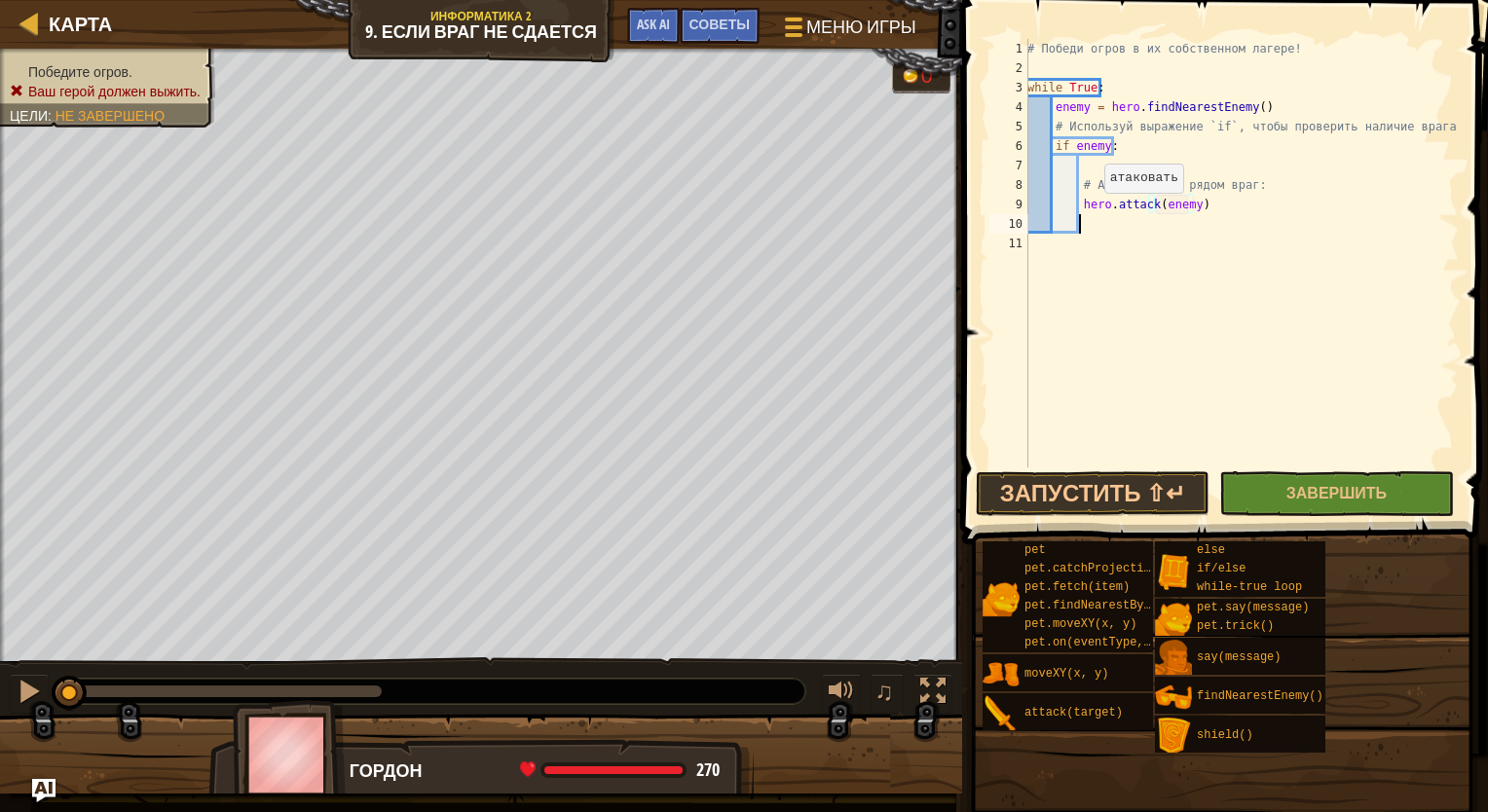
scroll to position [9, 14]
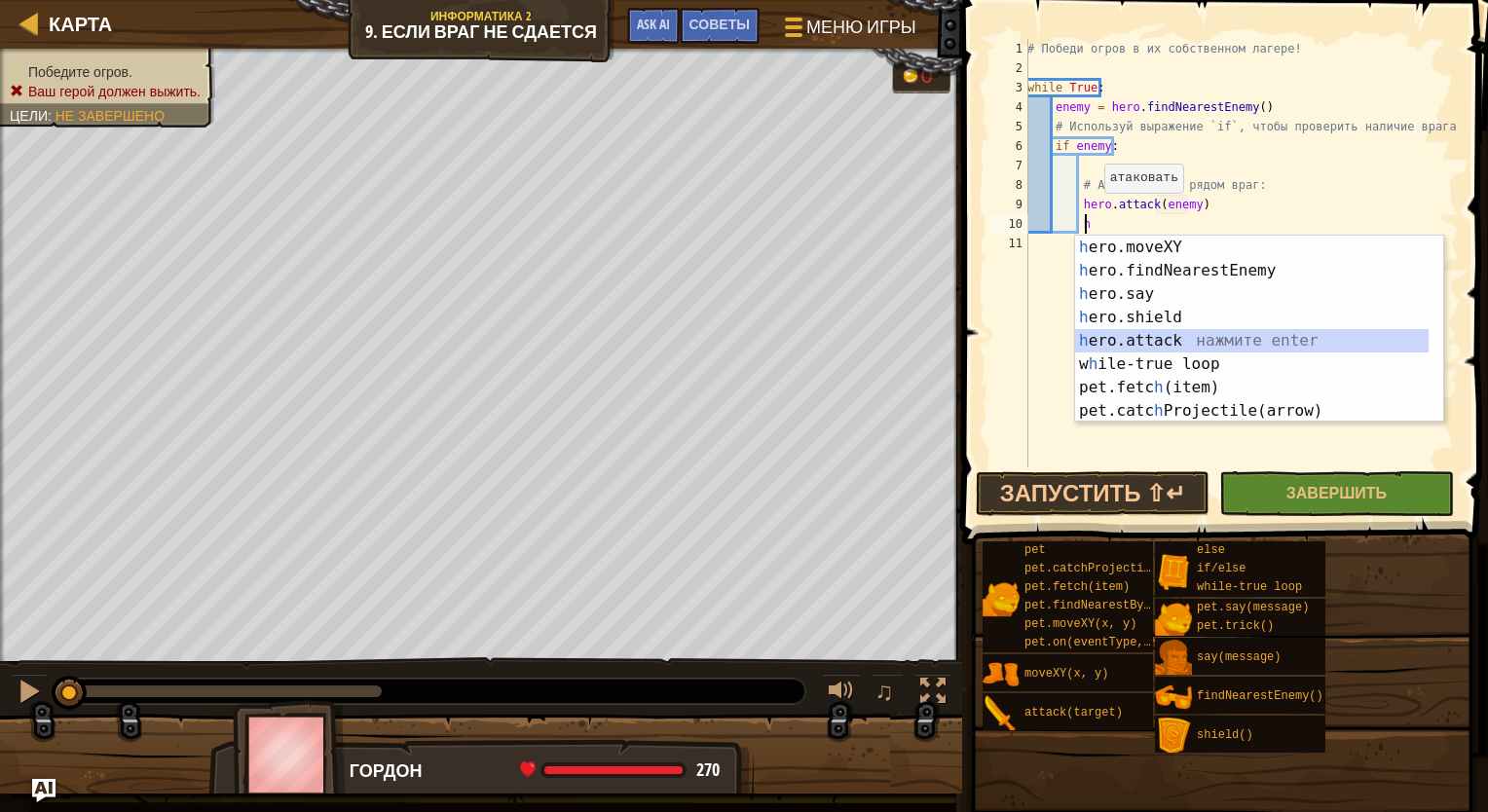
click at [986, 337] on div "h ero.moveXY нажмите enter h ero.findNearestEnemy нажмите enter h ero.say нажми…" at bounding box center [1251, 353] width 353 height 234
type textarea "hero.attack(enemy)"
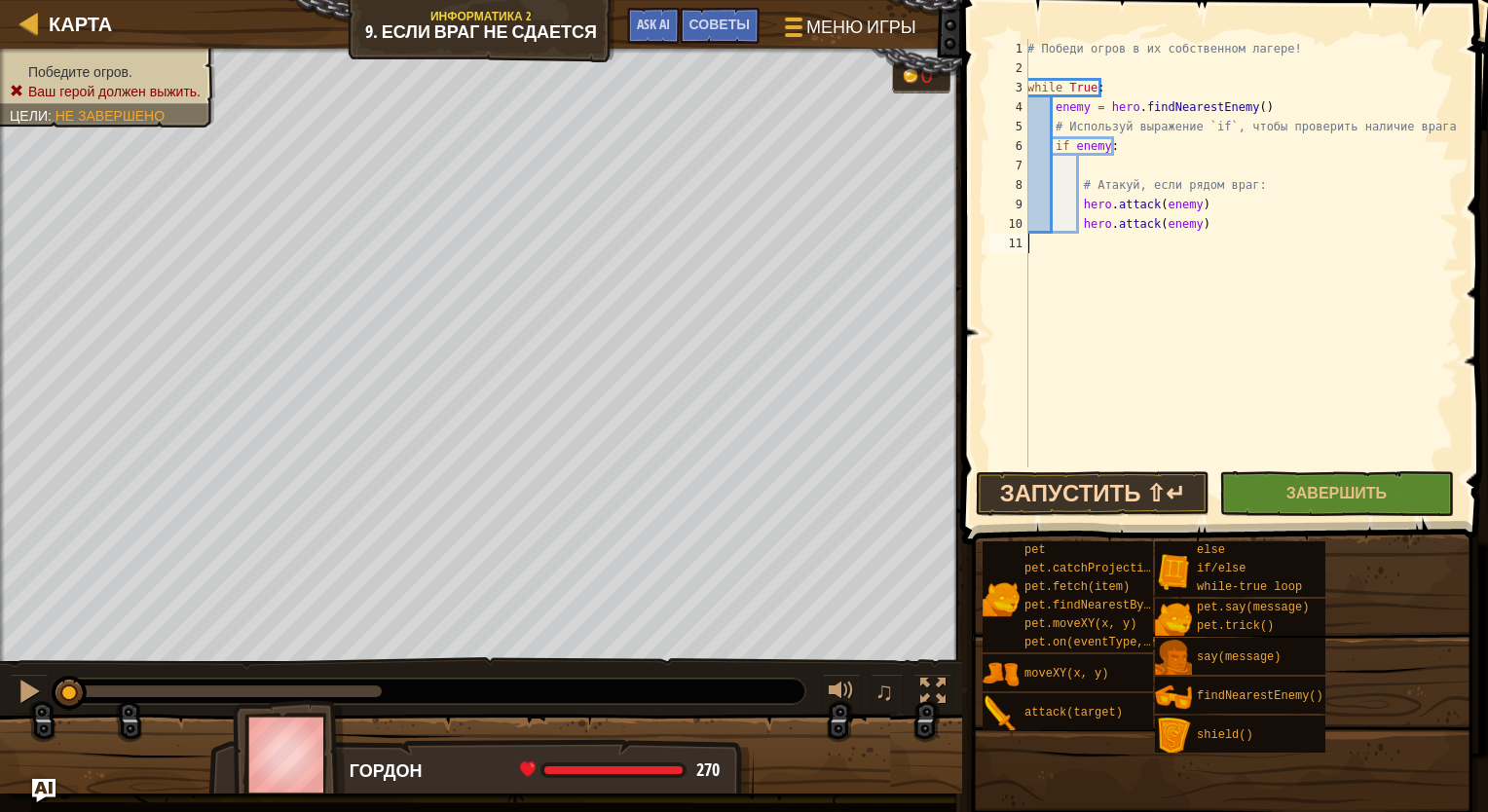
drag, startPoint x: 1146, startPoint y: 337, endPoint x: 1057, endPoint y: 484, distance: 171.6
click at [986, 484] on div "hero.attack(enemy) 1 2 3 4 5 6 7 8 9 10 11 # Победи огров в их собственном лаге…" at bounding box center [1222, 311] width 532 height 602
click at [986, 484] on button "Запустить ⇧↵" at bounding box center [1093, 493] width 234 height 45
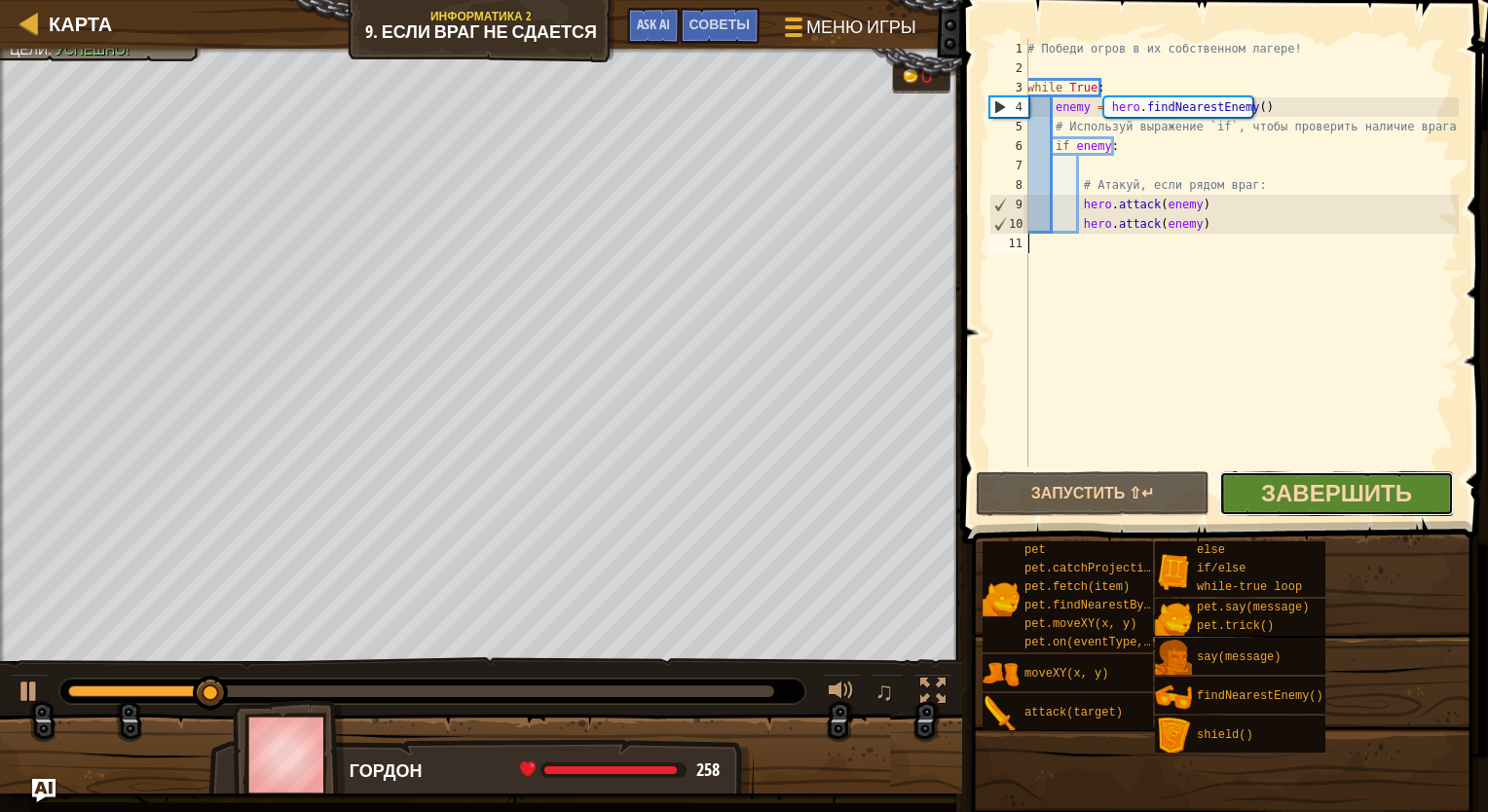
click at [986, 481] on span "Завершить" at bounding box center [1336, 492] width 151 height 31
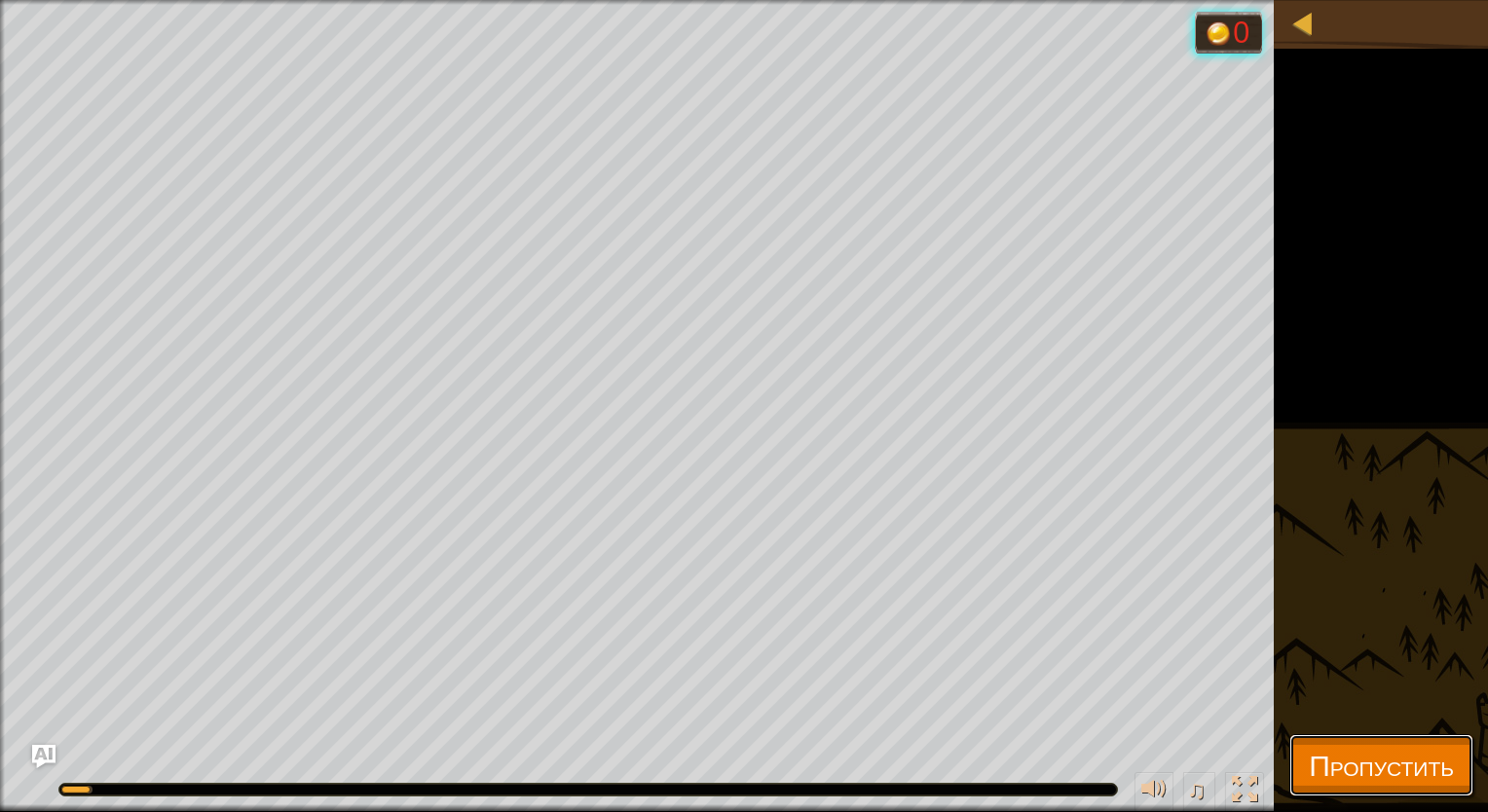
click at [986, 774] on span "Пропустить" at bounding box center [1380, 765] width 145 height 40
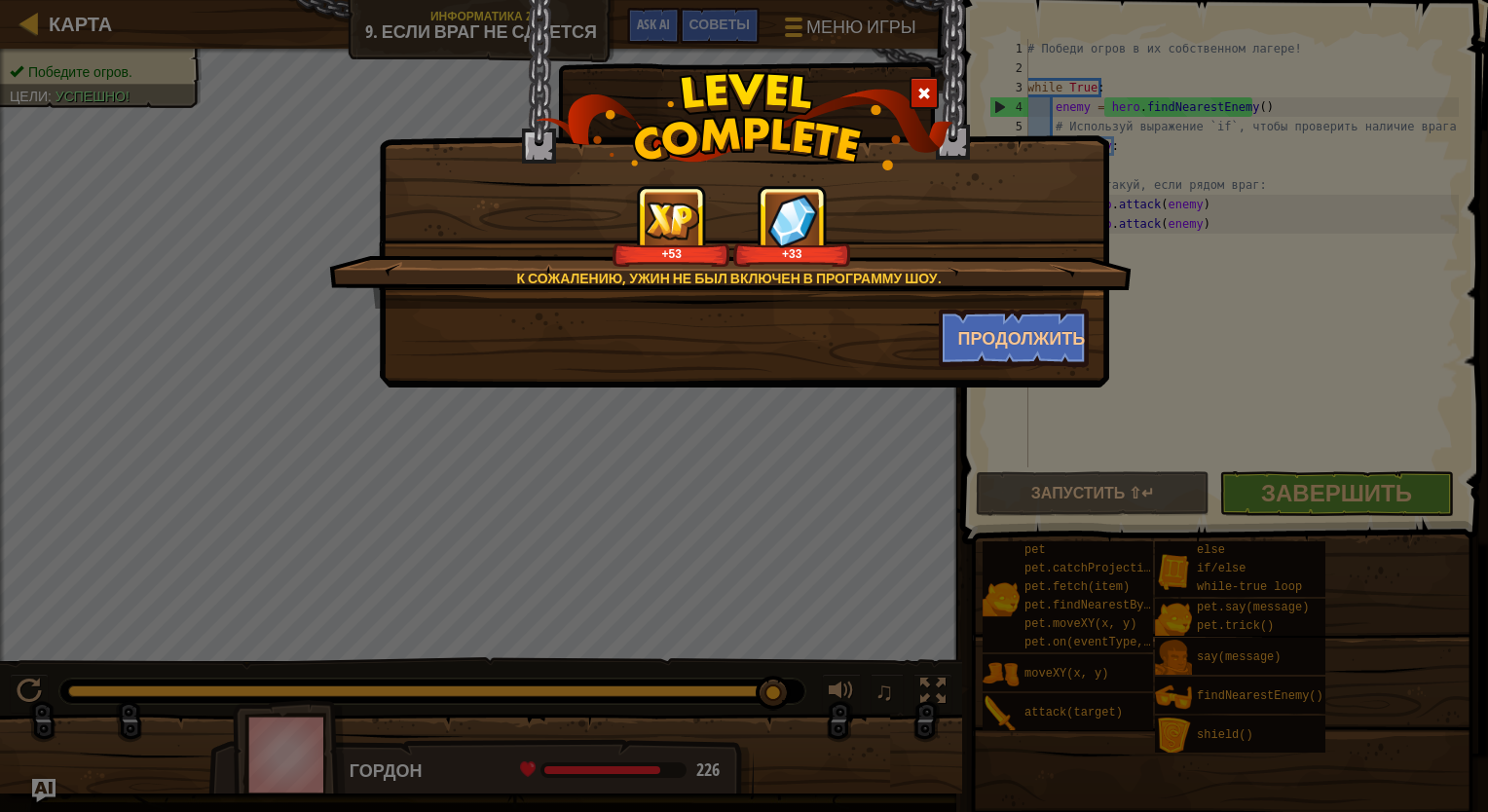
click at [65, 76] on div "К сожалению, ужин не был включен в программу шоу. +53 +33 Продолжить" at bounding box center [744, 406] width 1488 height 812
click at [986, 335] on button "Продолжить" at bounding box center [1014, 338] width 151 height 58
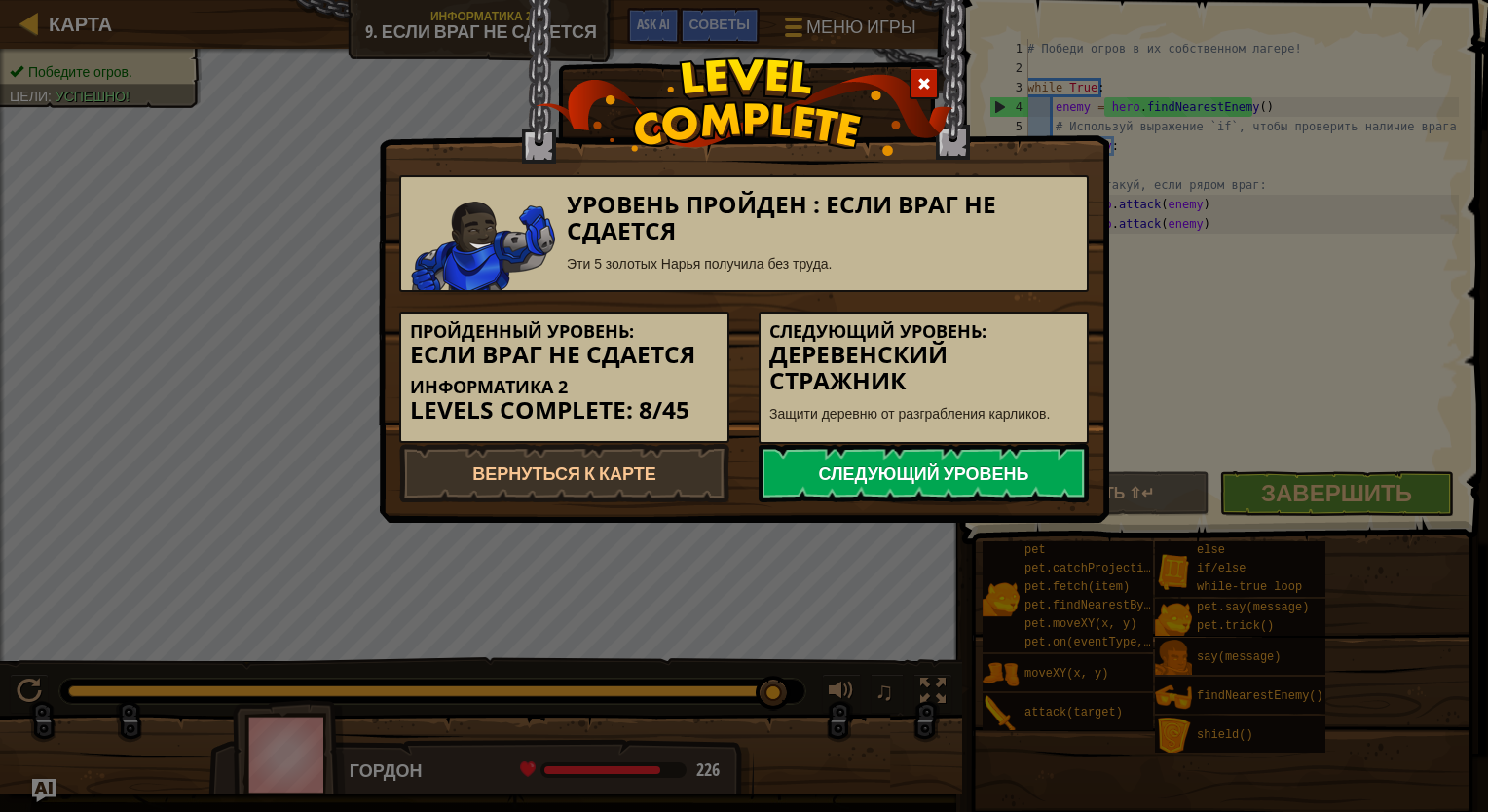
click at [929, 463] on link "Следующий уровень" at bounding box center [923, 473] width 330 height 58
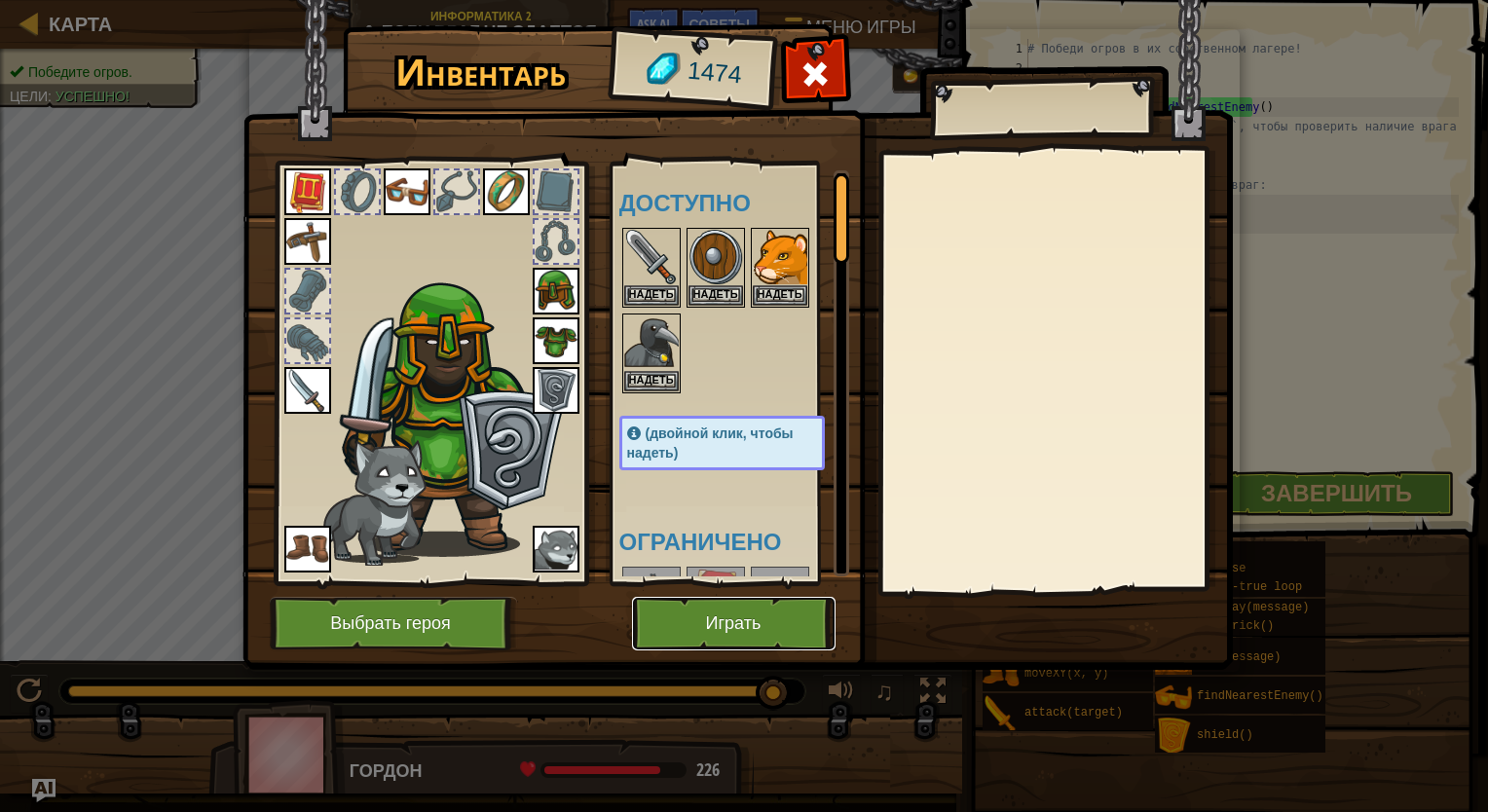
click at [749, 625] on button "Играть" at bounding box center [733, 624] width 203 height 54
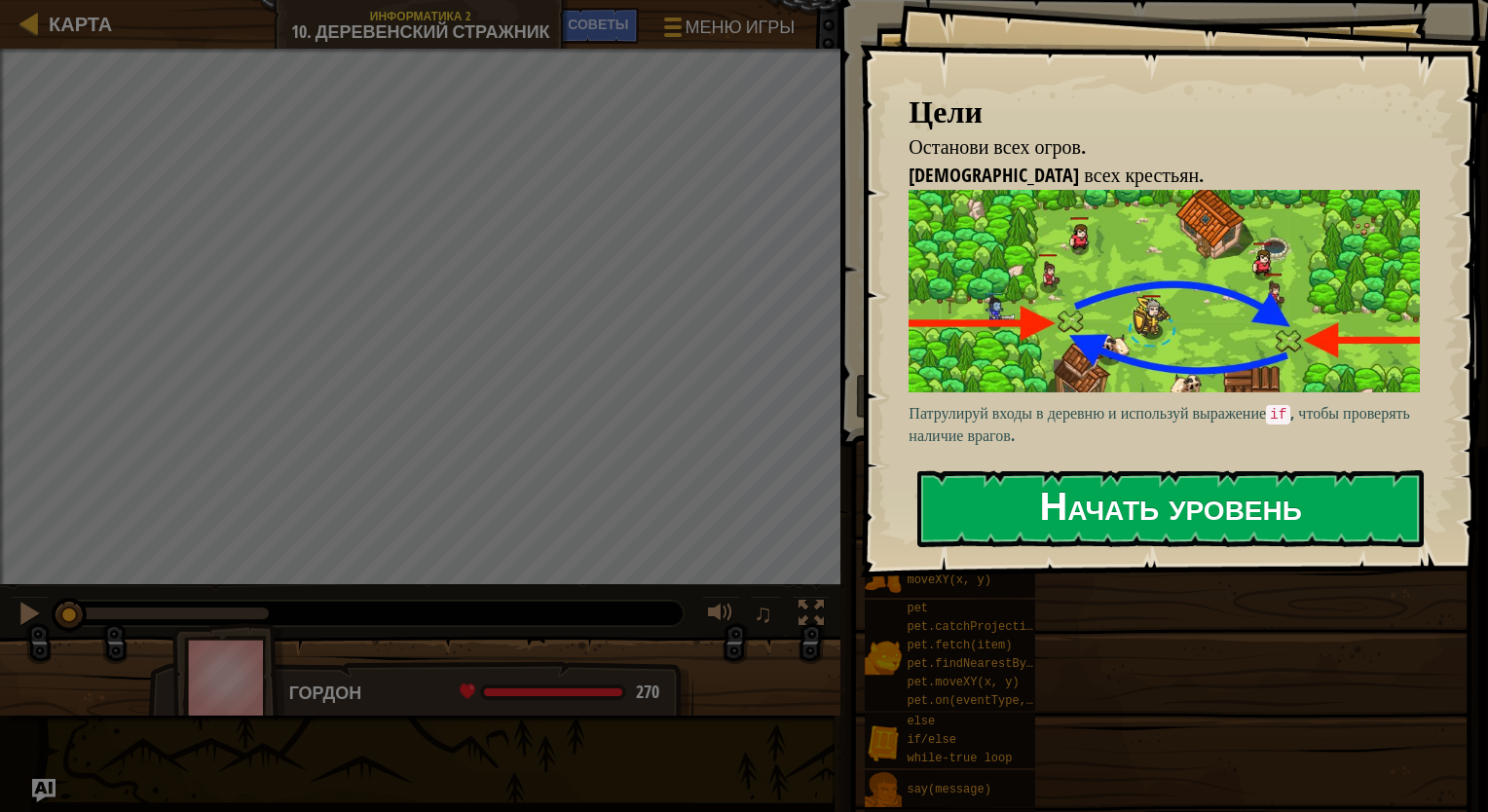
click at [986, 492] on button "Начать уровень" at bounding box center [1170, 508] width 506 height 77
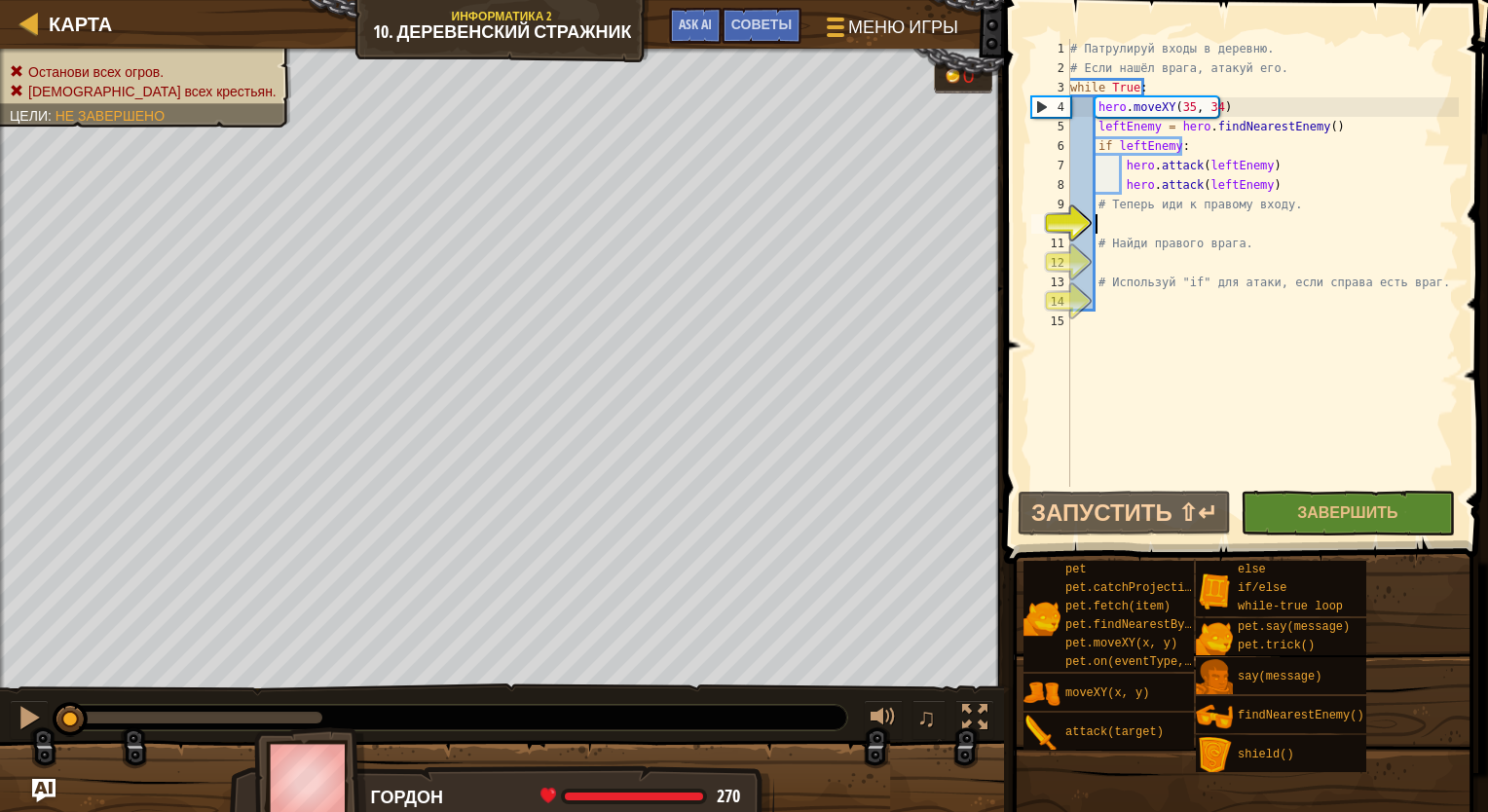
scroll to position [9, 1]
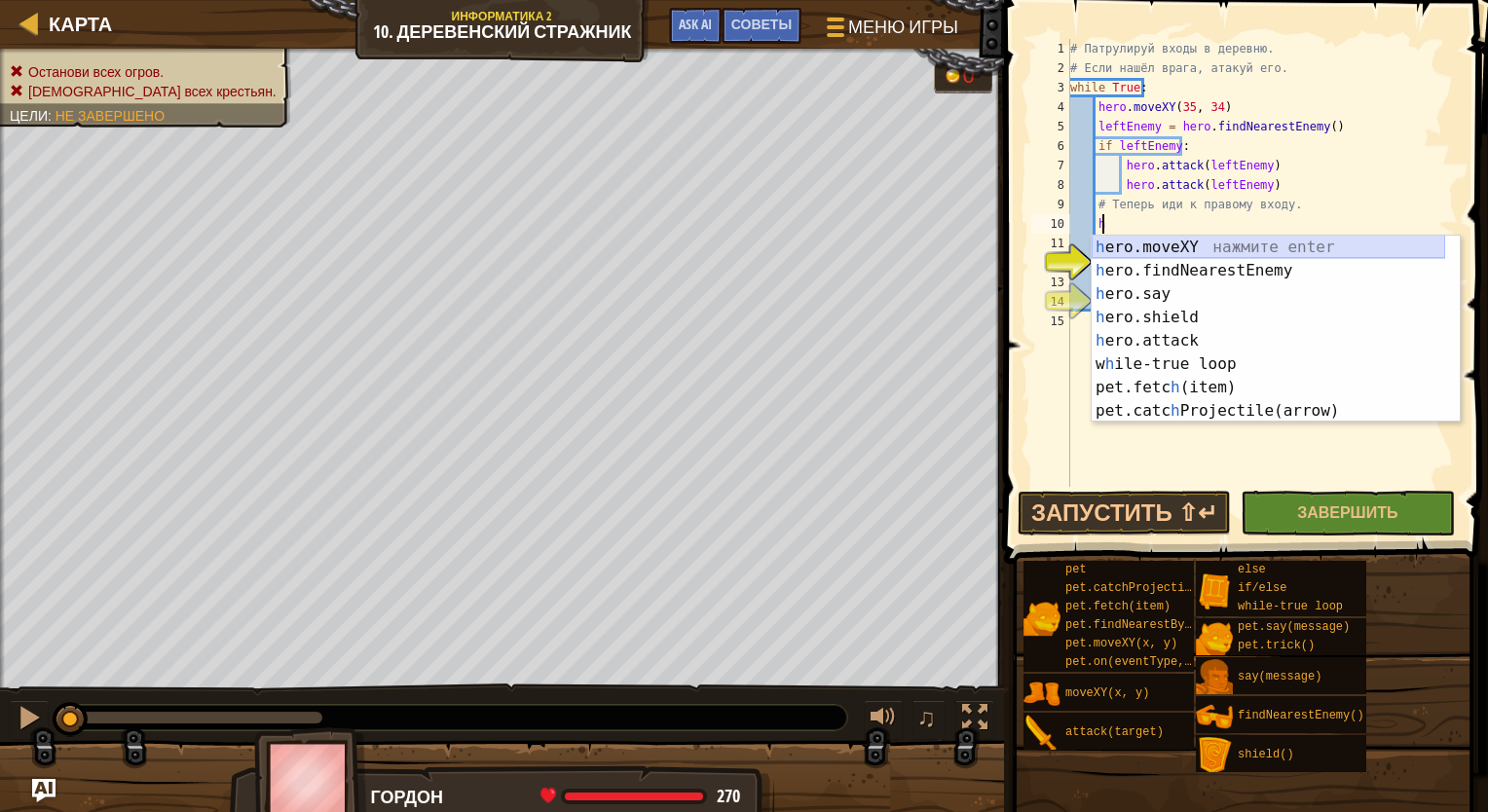
click at [986, 246] on div "h ero.moveXY нажмите enter h ero.findNearestEnemy нажмите enter h ero.say нажми…" at bounding box center [1267, 353] width 353 height 234
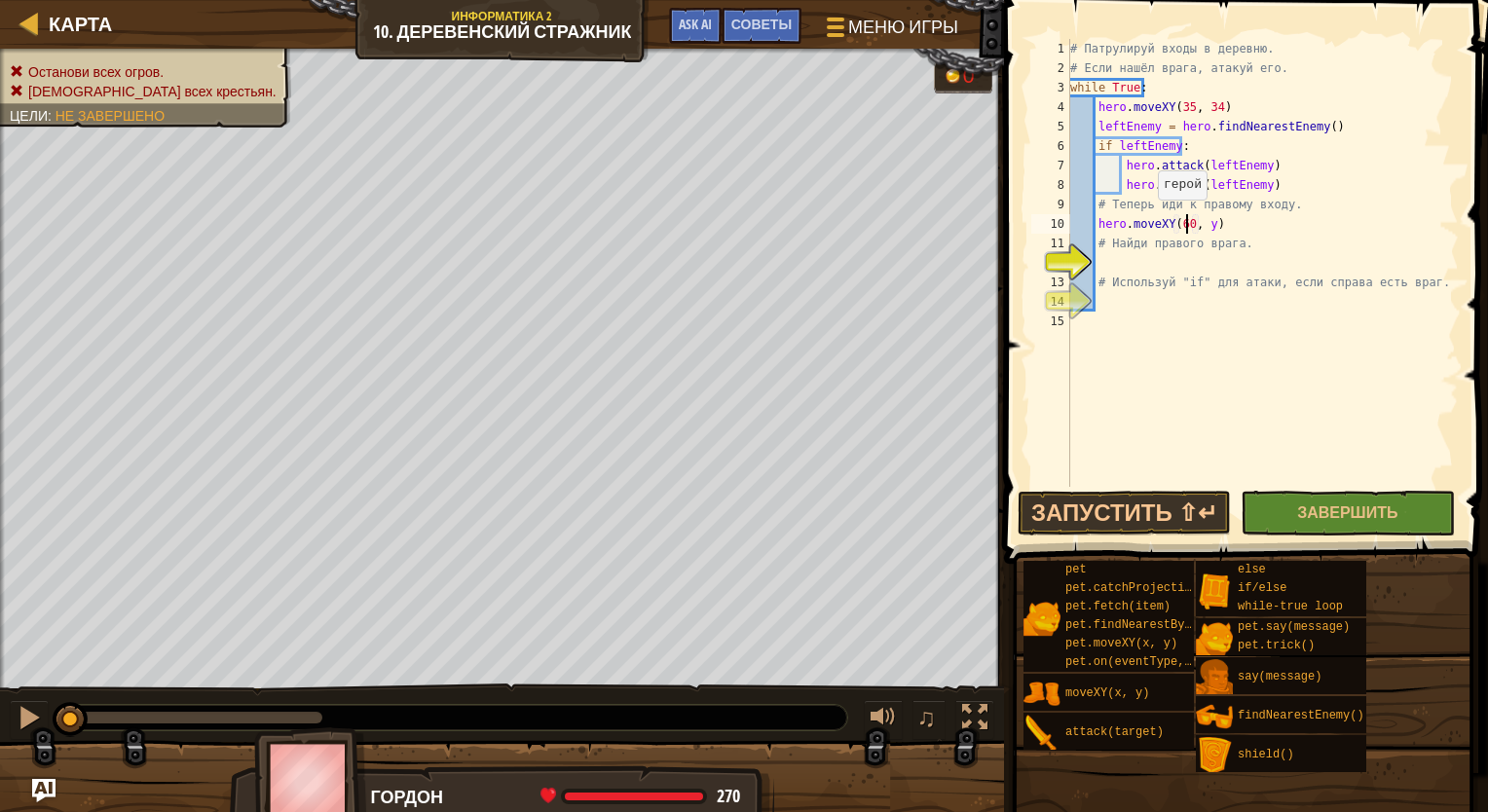
scroll to position [9, 9]
type textarea "hero.moveXY(60, 31)"
click at [986, 261] on div "# Патрулируй входы в деревню. # Если нашёл врага, атакуй его. while True : hero…" at bounding box center [1262, 282] width 392 height 487
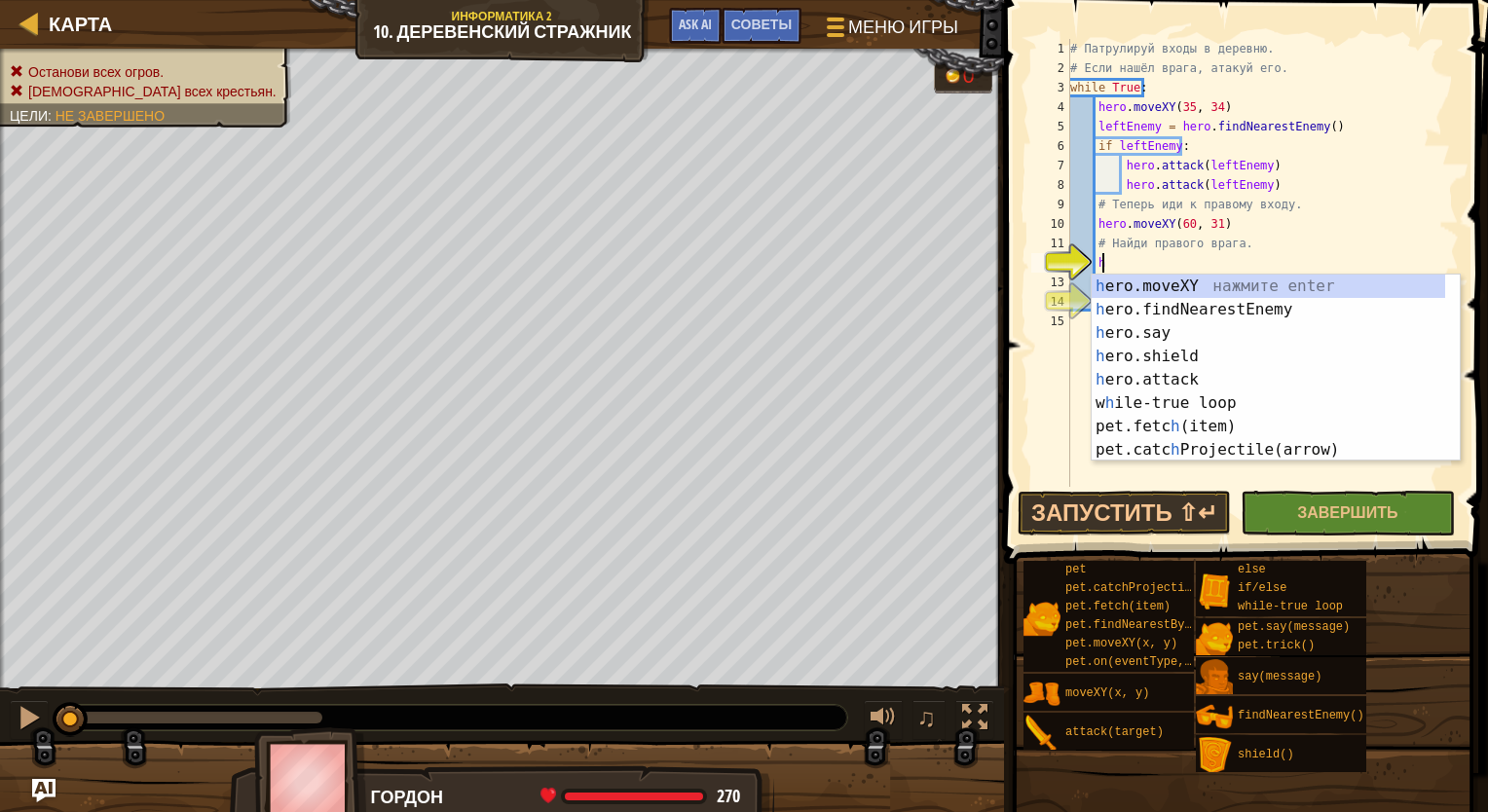
scroll to position [9, 1]
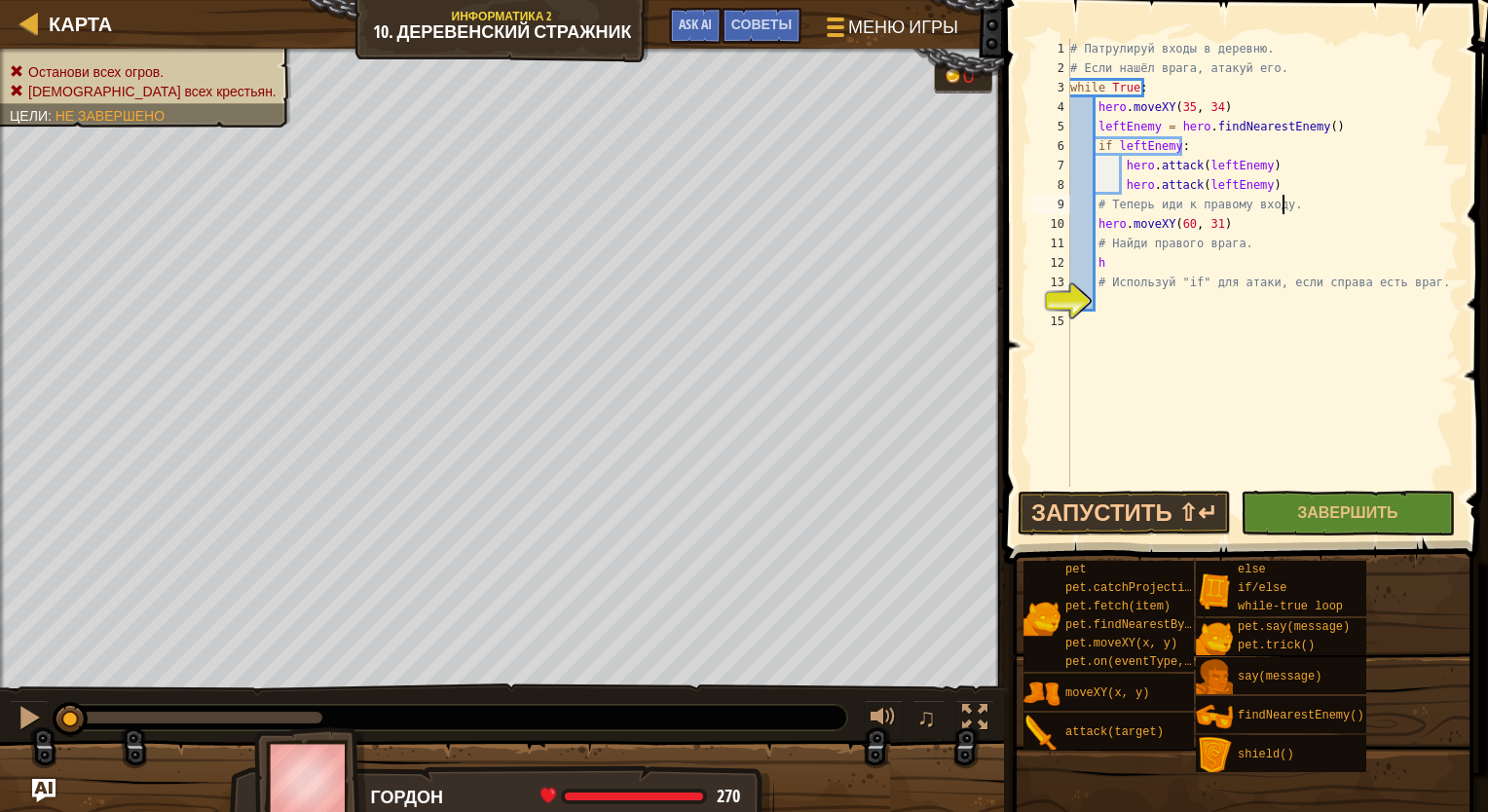
click at [986, 200] on div "# Патрулируй входы в деревню. # Если нашёл врага, атакуй его. while True : hero…" at bounding box center [1262, 282] width 392 height 487
click at [986, 255] on div "# Патрулируй входы в деревню. # Если нашёл врага, атакуй его. while True : hero…" at bounding box center [1262, 282] width 392 height 487
type textarea "h"
type textarea "r"
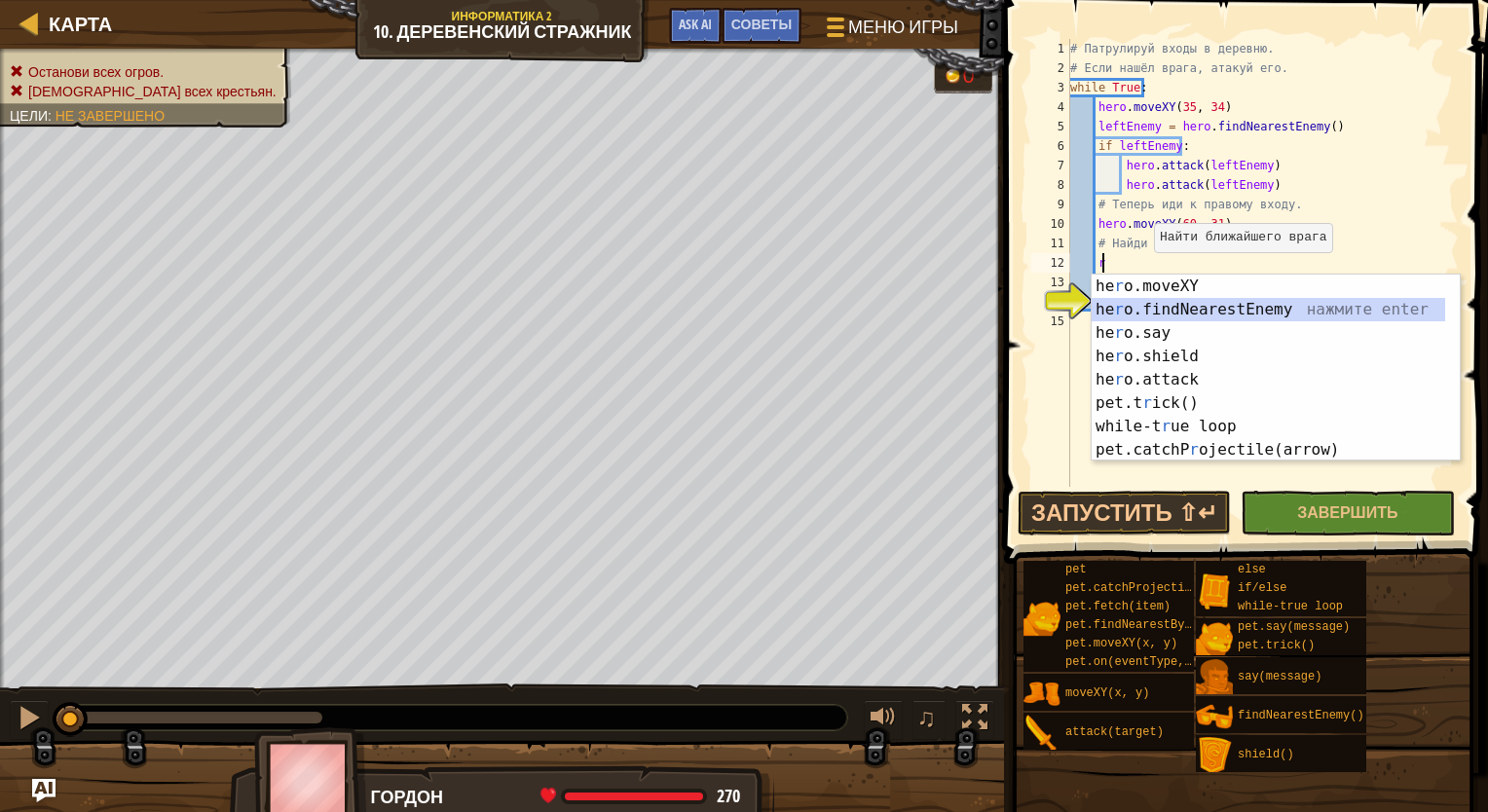
click at [986, 307] on div "he r o.moveXY нажмите enter he r o.findNearestEnemy нажмите enter he r o.say на…" at bounding box center [1267, 392] width 353 height 234
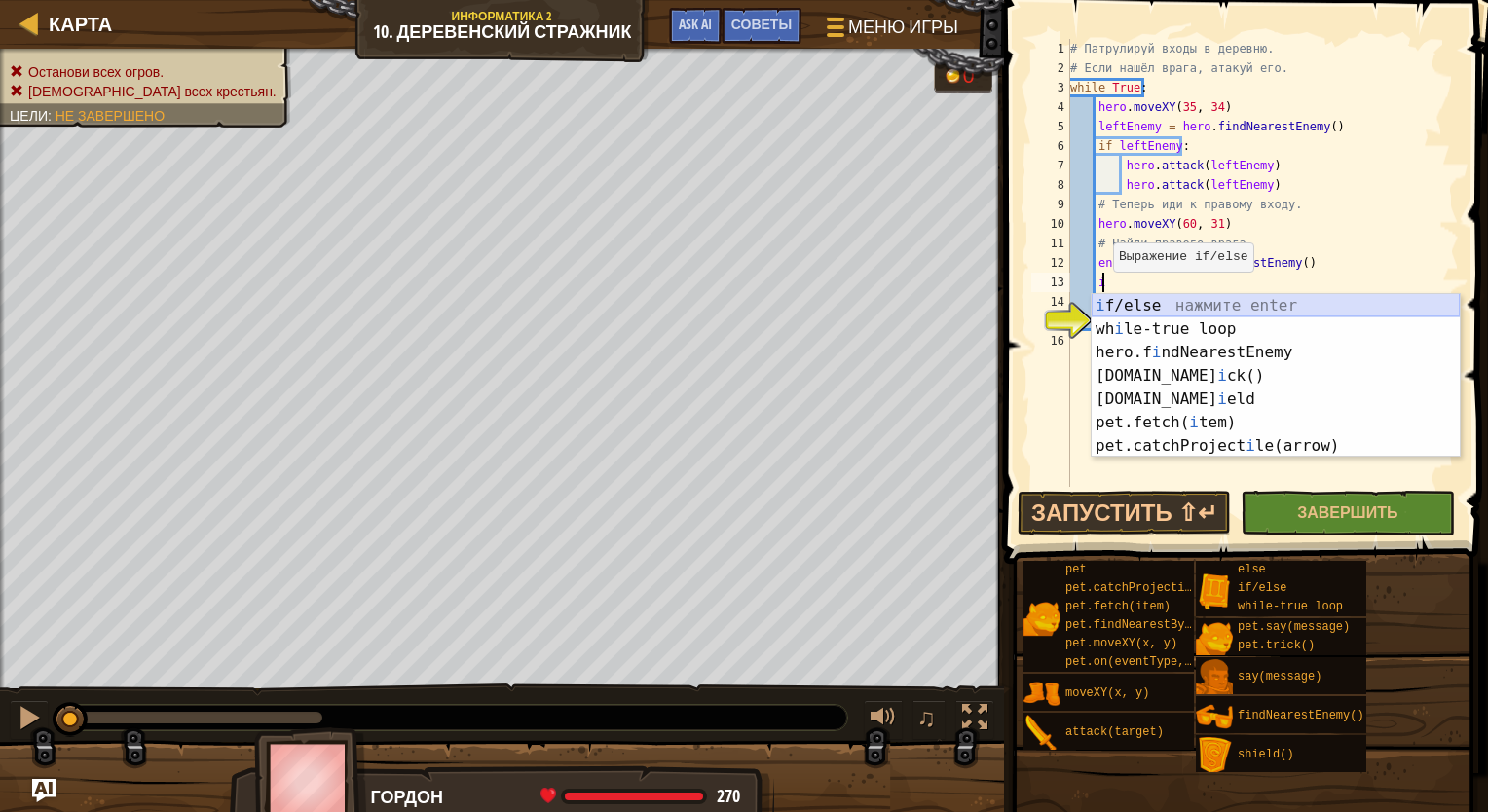
click at [986, 299] on div "i f/else нажмите enter wh i le-true loop нажмите enter hero.f i ndNearestEnemy …" at bounding box center [1275, 399] width 368 height 210
type textarea "if enemy:"
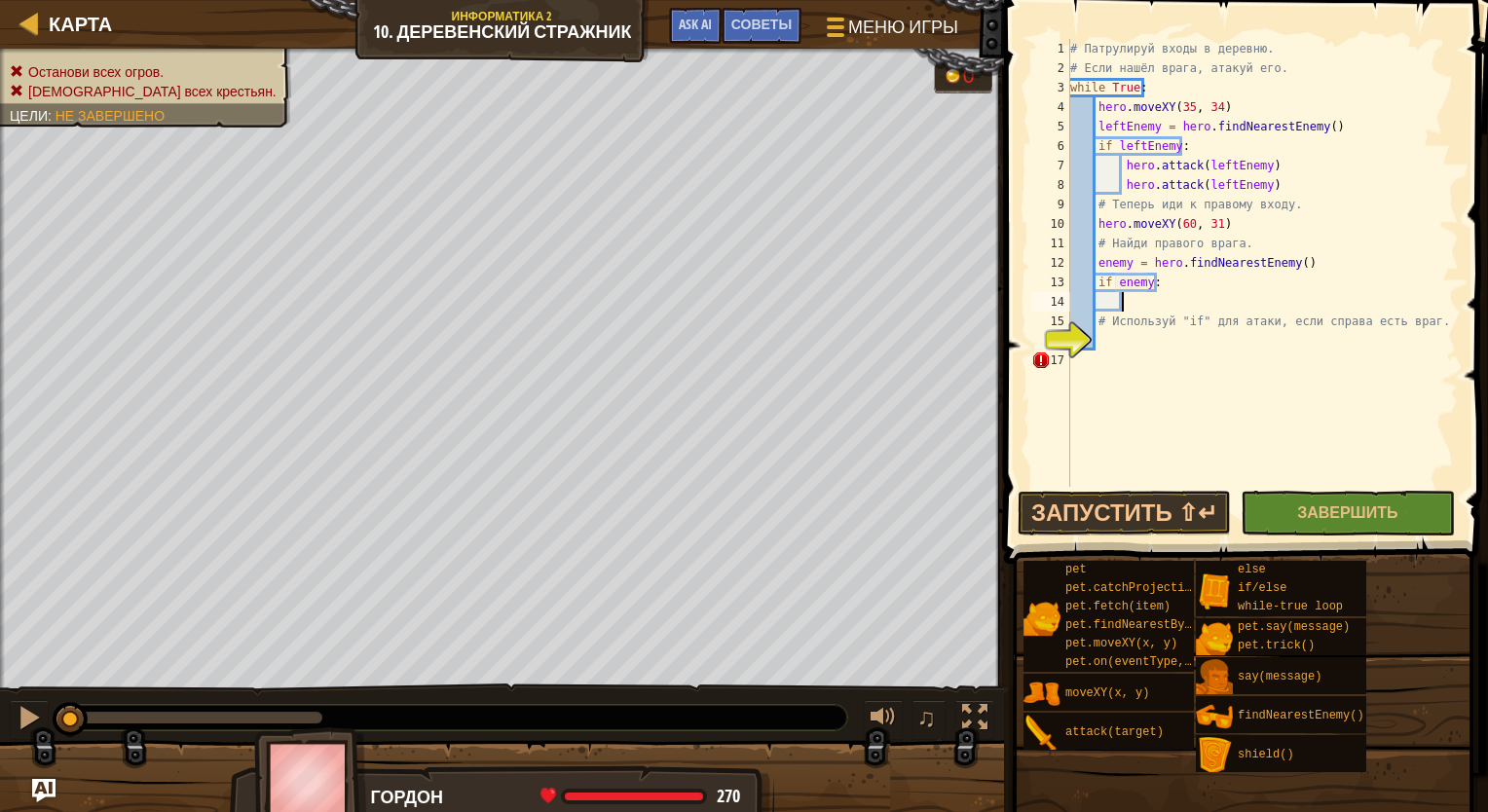
click at [986, 304] on div "# Патрулируй входы в деревню. # Если нашёл врага, атакуй его. while True : hero…" at bounding box center [1262, 282] width 392 height 487
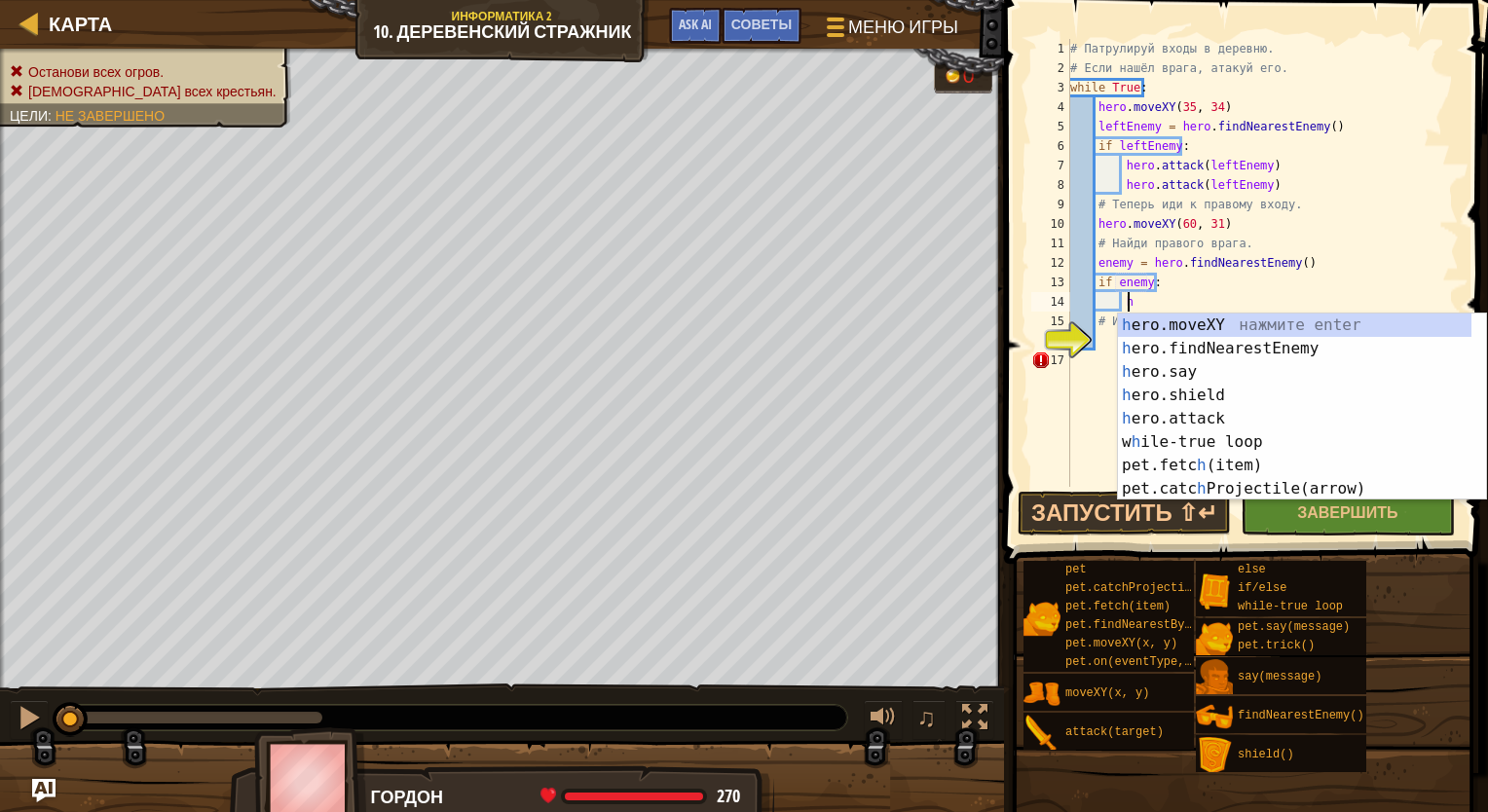
scroll to position [9, 3]
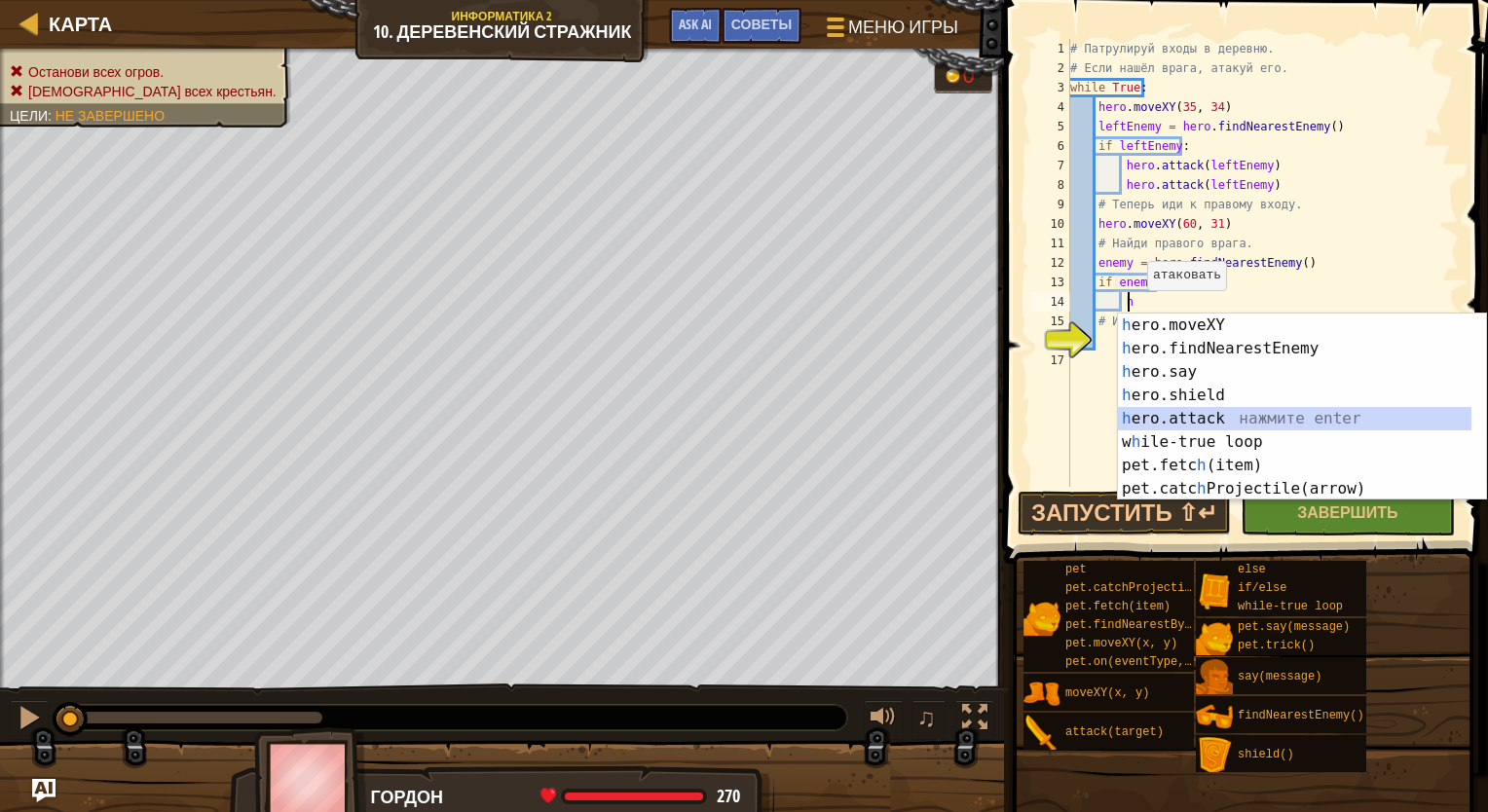
click at [986, 415] on div "h ero.moveXY нажмите enter h ero.findNearestEnemy нажмите enter h ero.say нажми…" at bounding box center [1294, 430] width 353 height 234
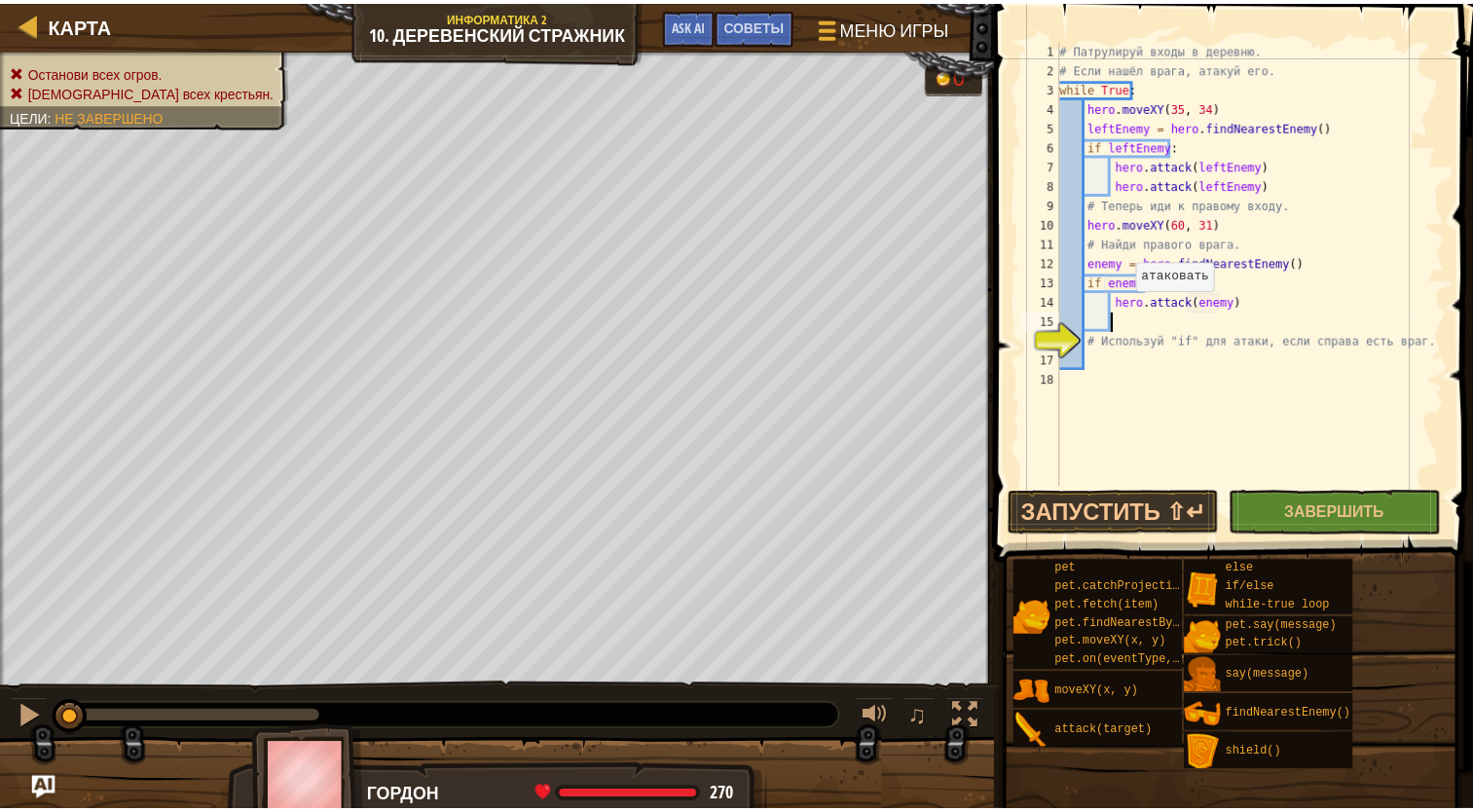
scroll to position [9, 13]
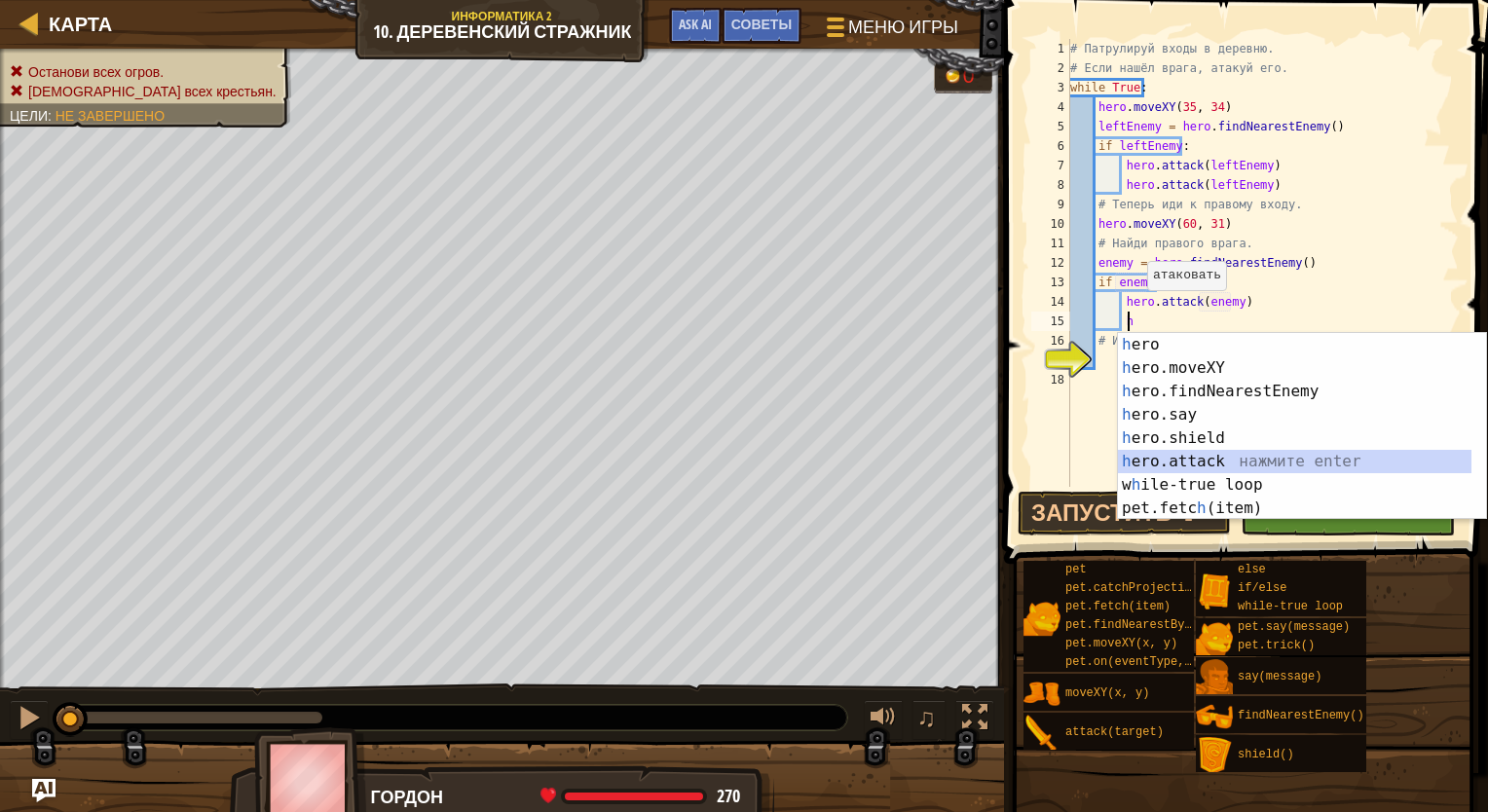
click at [986, 458] on div "h ero нажмите enter h ero.moveXY нажмите enter h ero.findNearestEnemy нажмите e…" at bounding box center [1294, 450] width 353 height 234
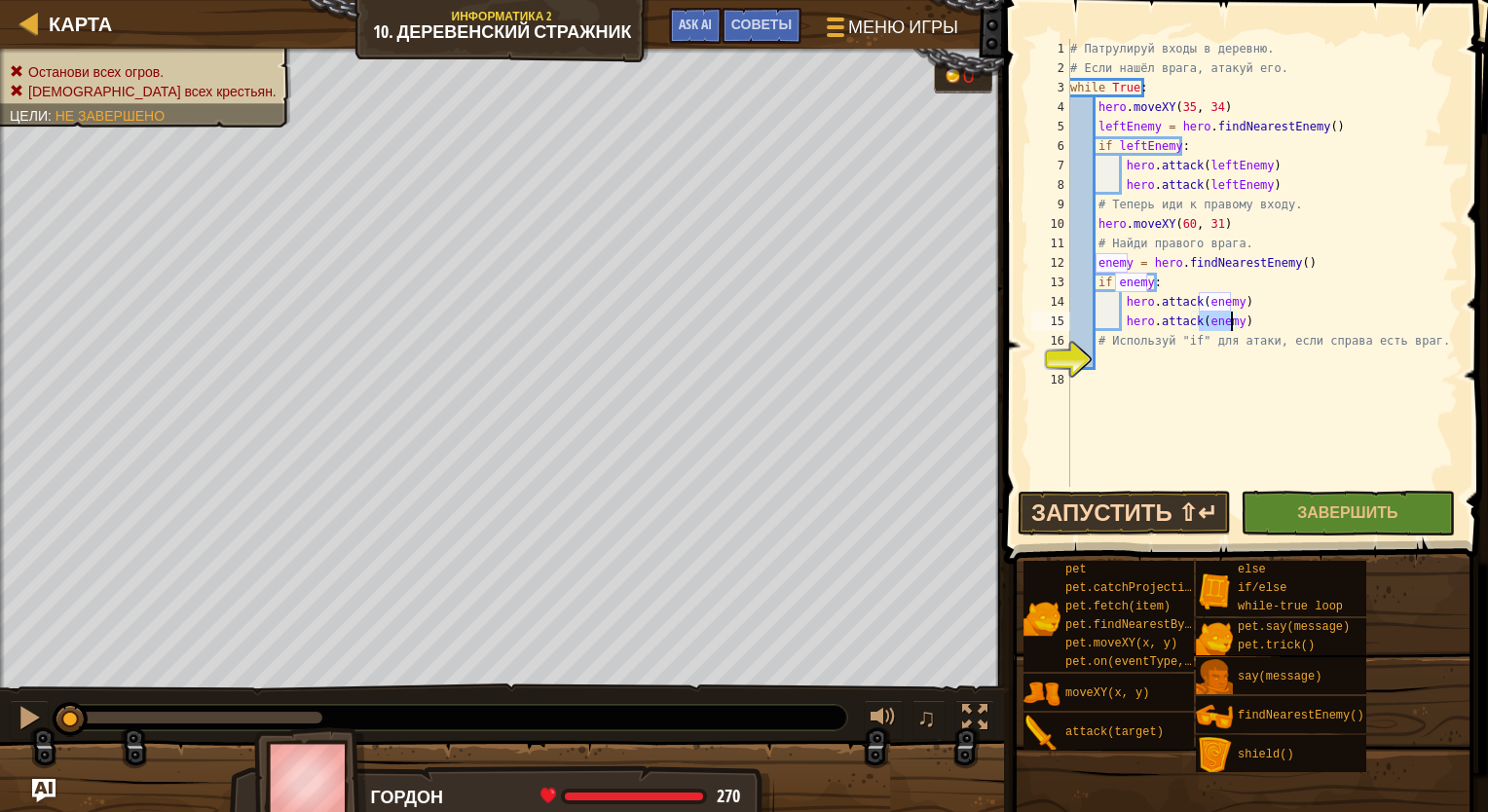
type textarea "hero.attack(enemy)"
click at [986, 524] on button "Запустить ⇧↵" at bounding box center [1123, 513] width 213 height 45
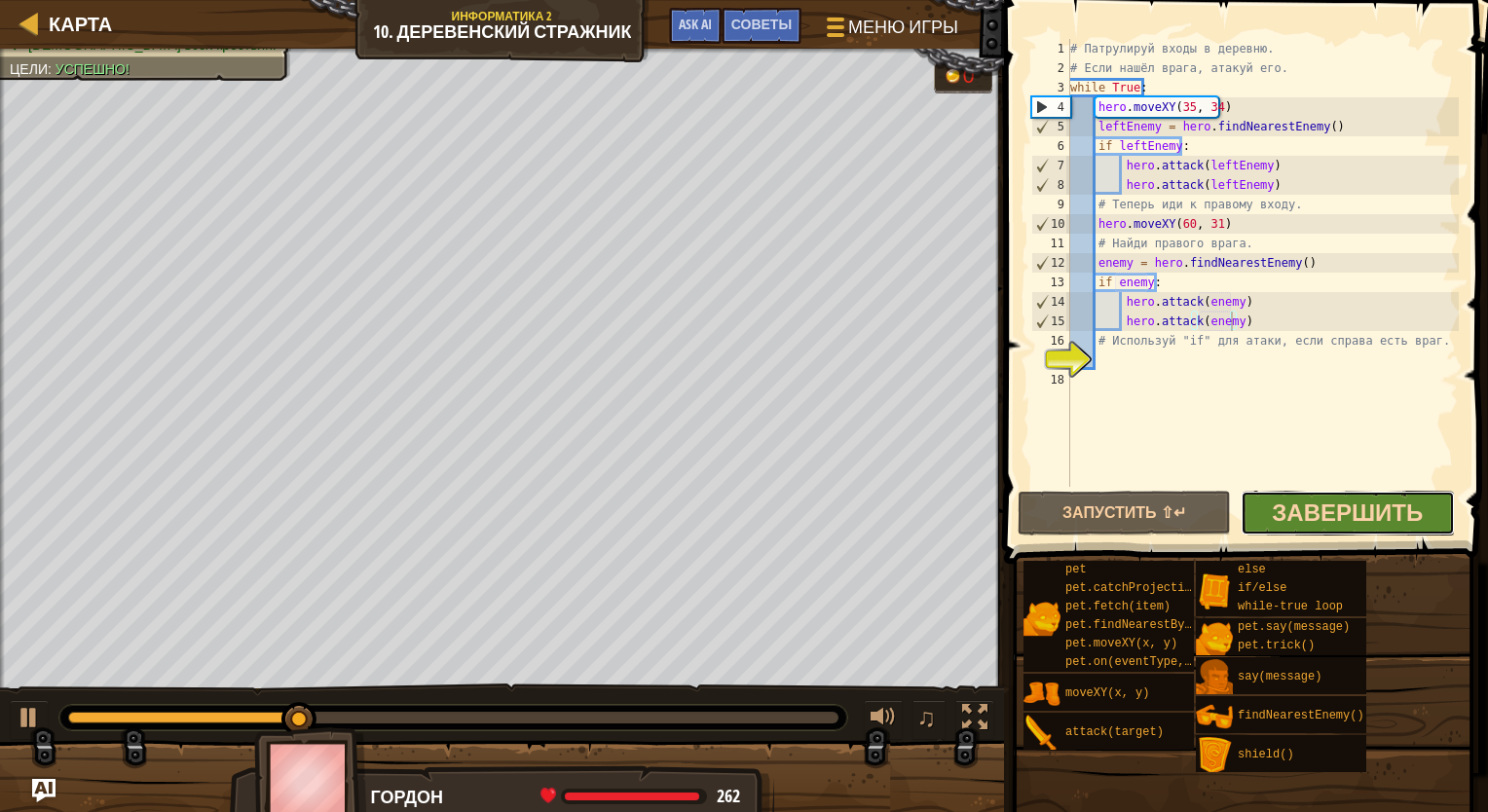
click at [986, 505] on span "Завершить" at bounding box center [1347, 512] width 151 height 31
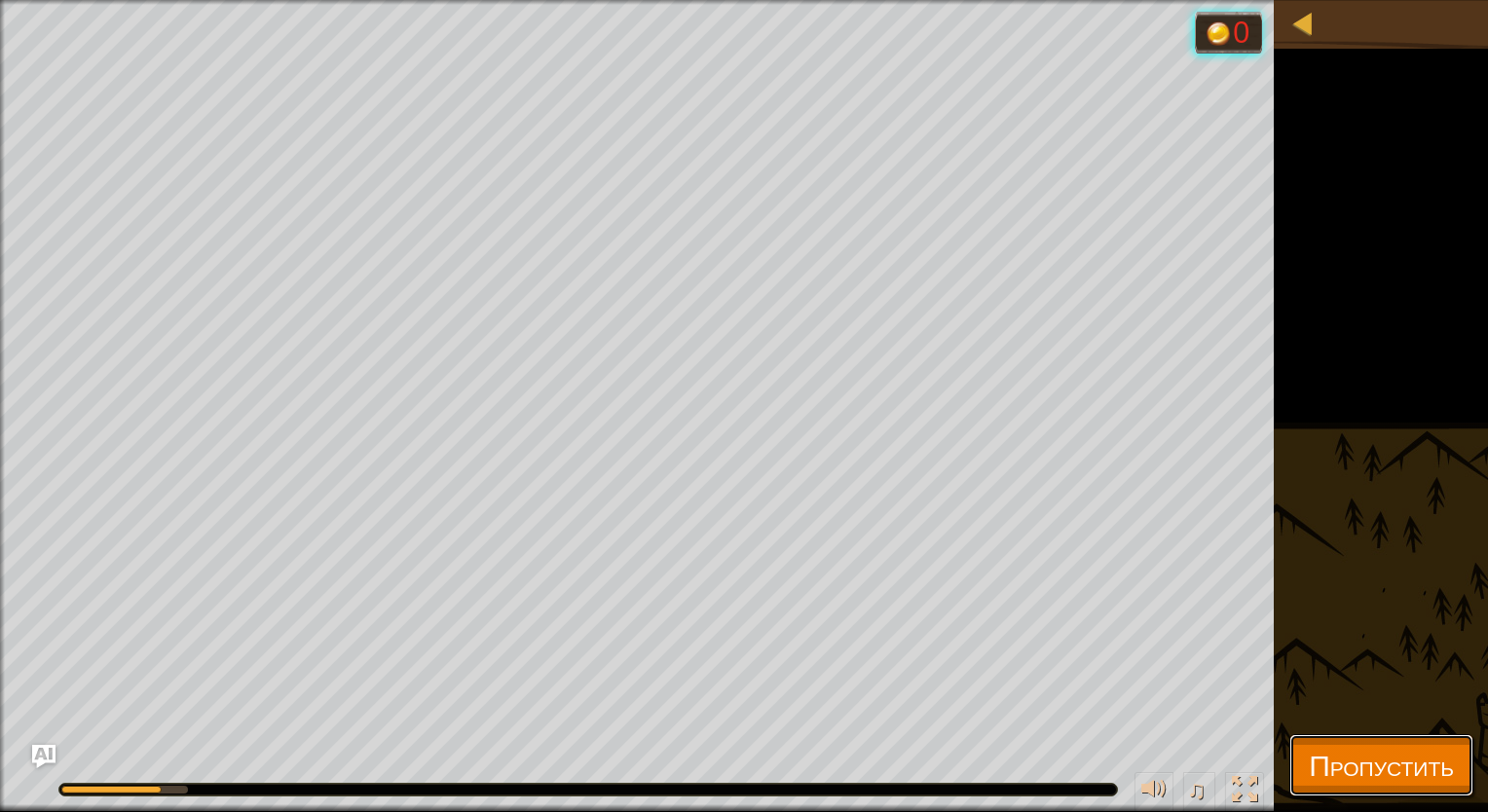
click at [986, 754] on span "Пропустить" at bounding box center [1380, 765] width 145 height 40
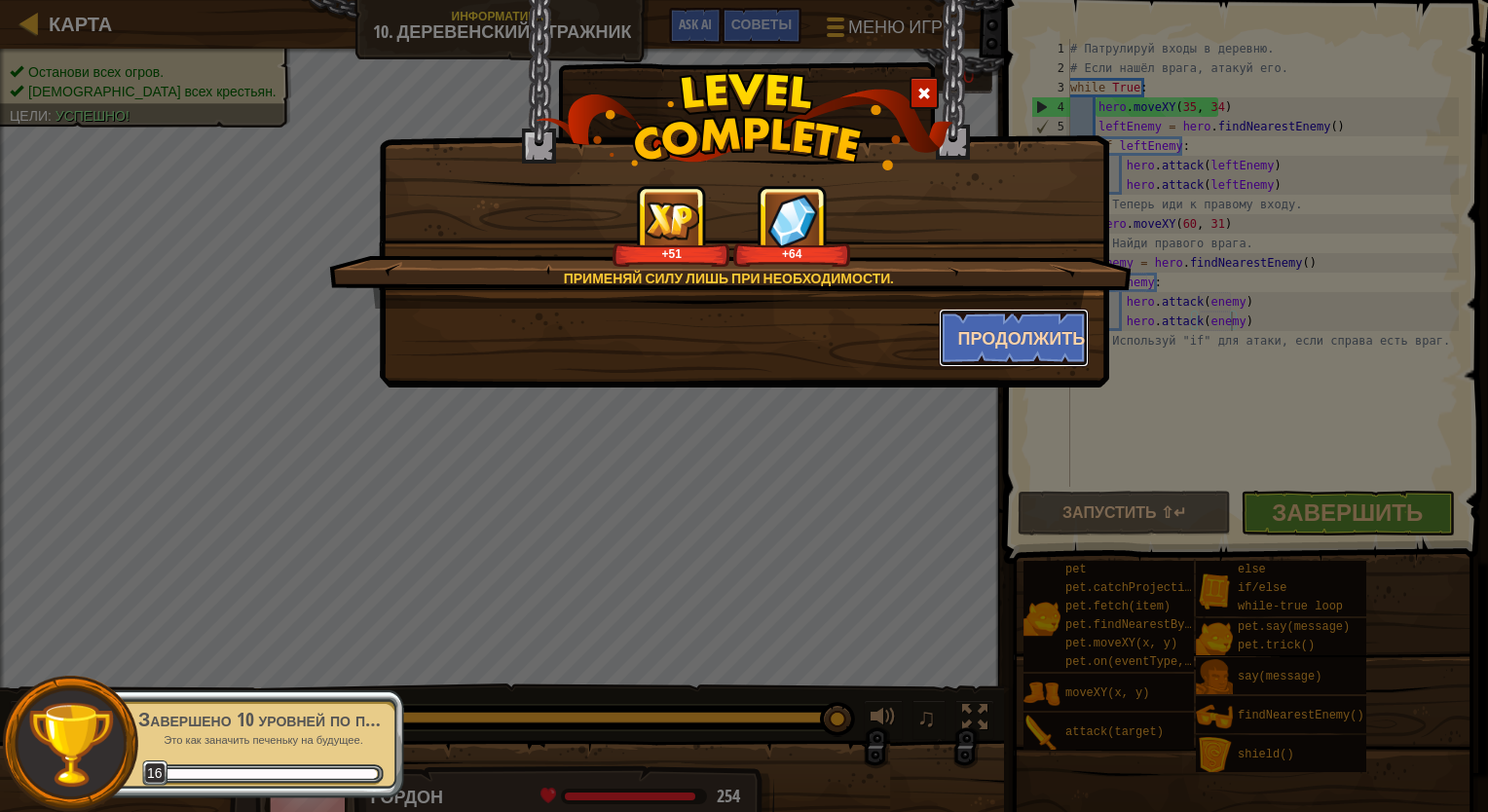
click at [986, 341] on button "Продолжить" at bounding box center [1014, 338] width 151 height 58
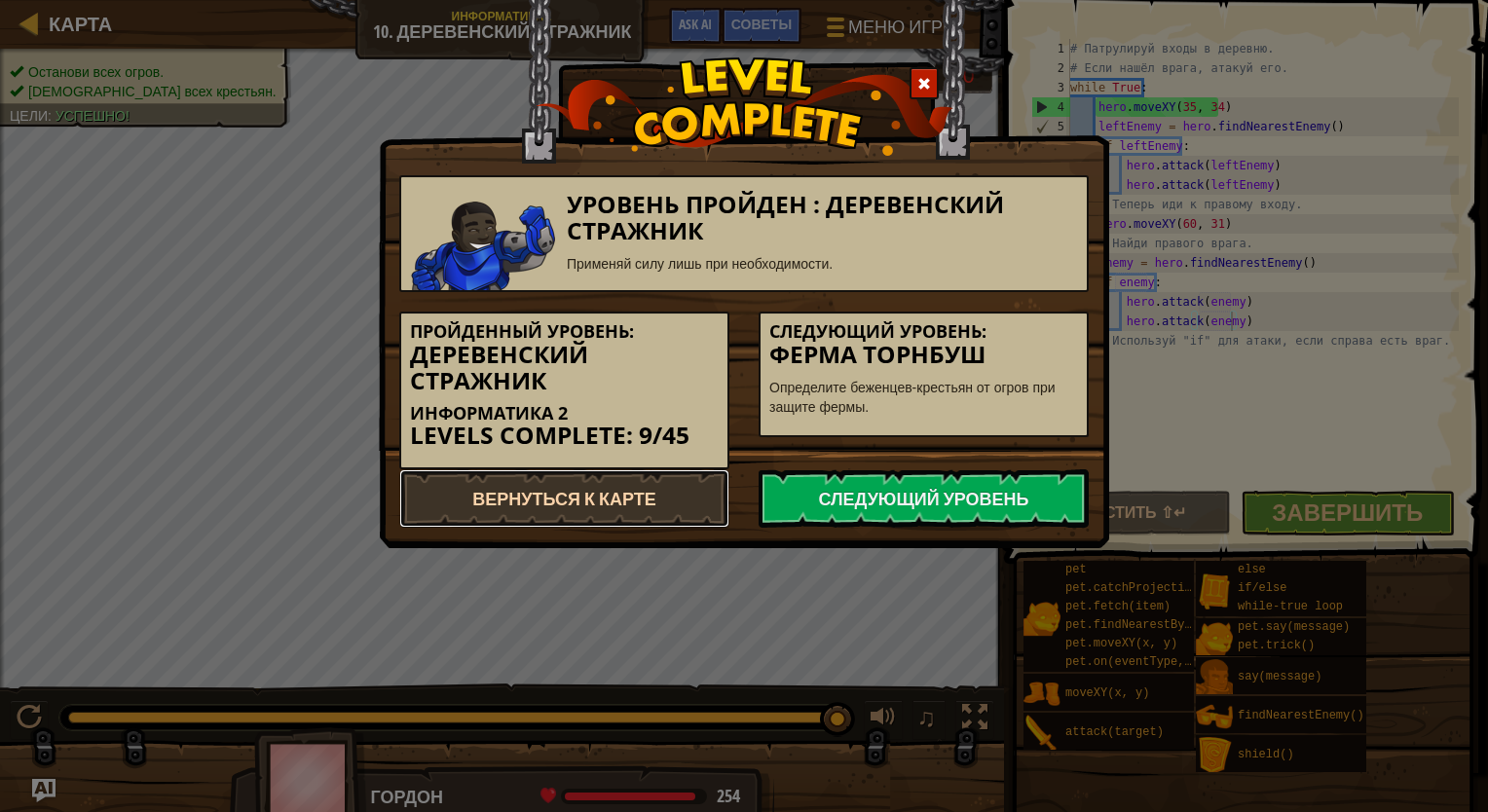
click at [647, 492] on link "Вернуться к карте" at bounding box center [564, 498] width 330 height 58
select select "ru"
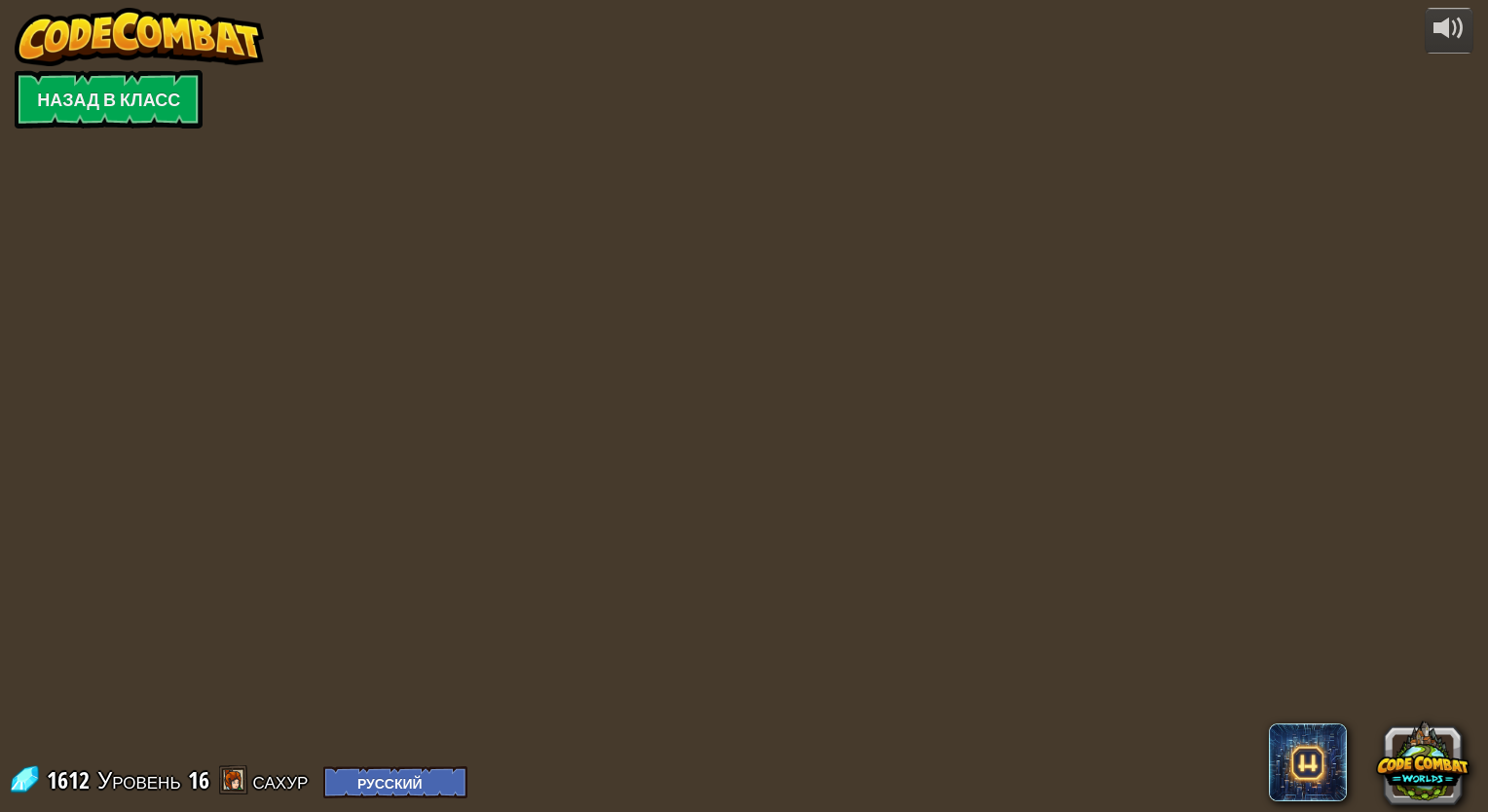
select select "ru"
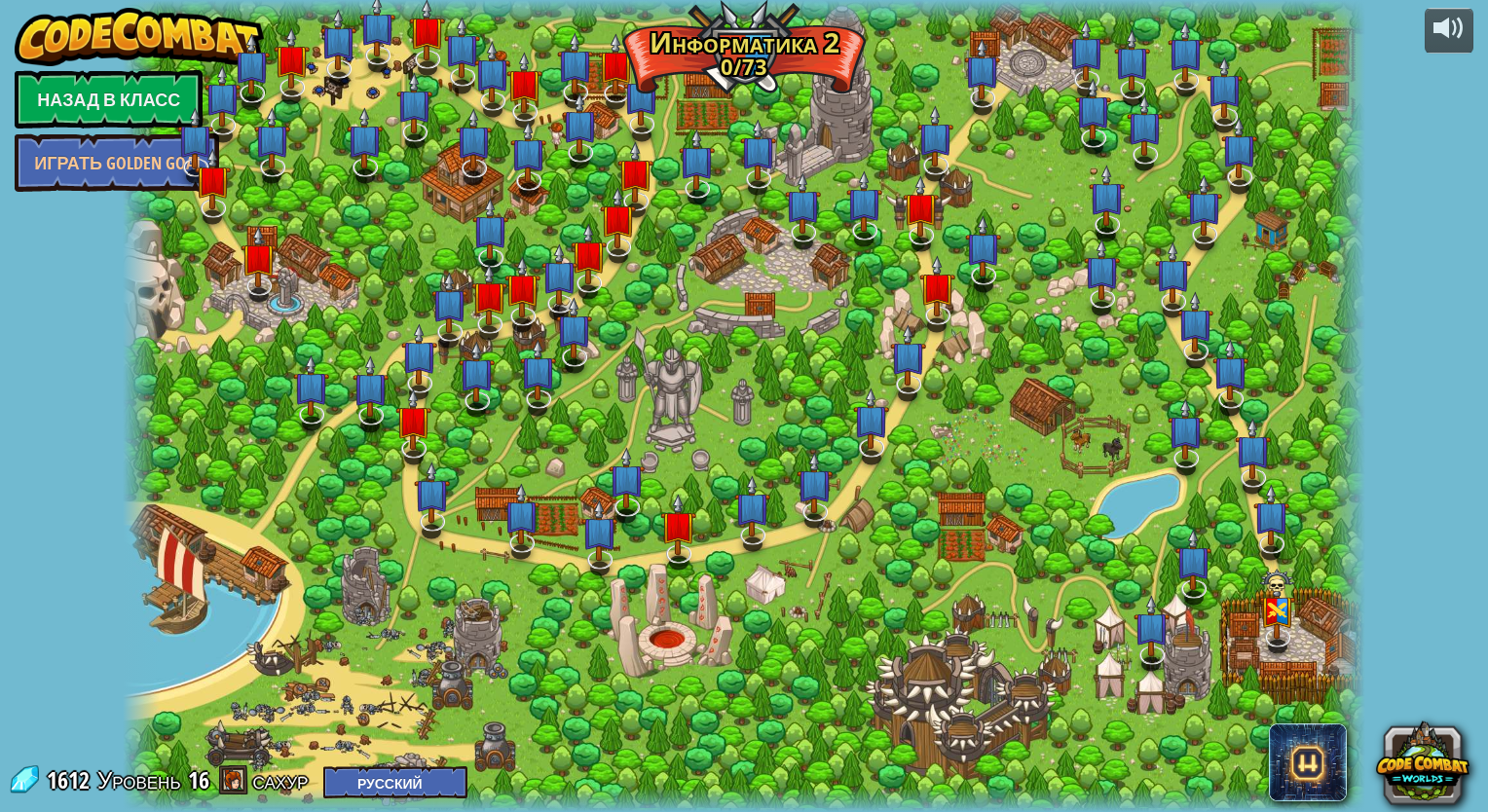
select select "ru"
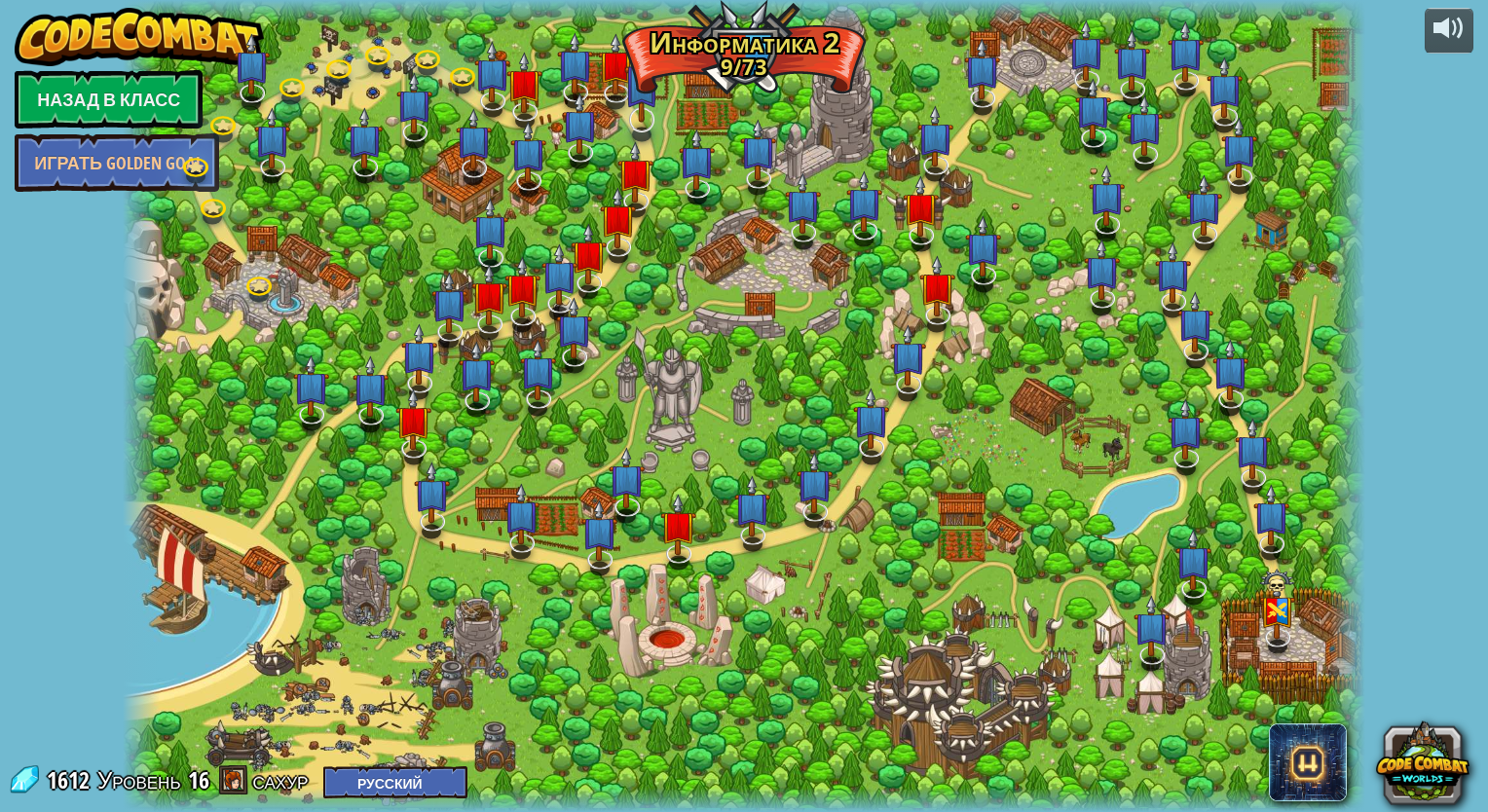
select select "ru"
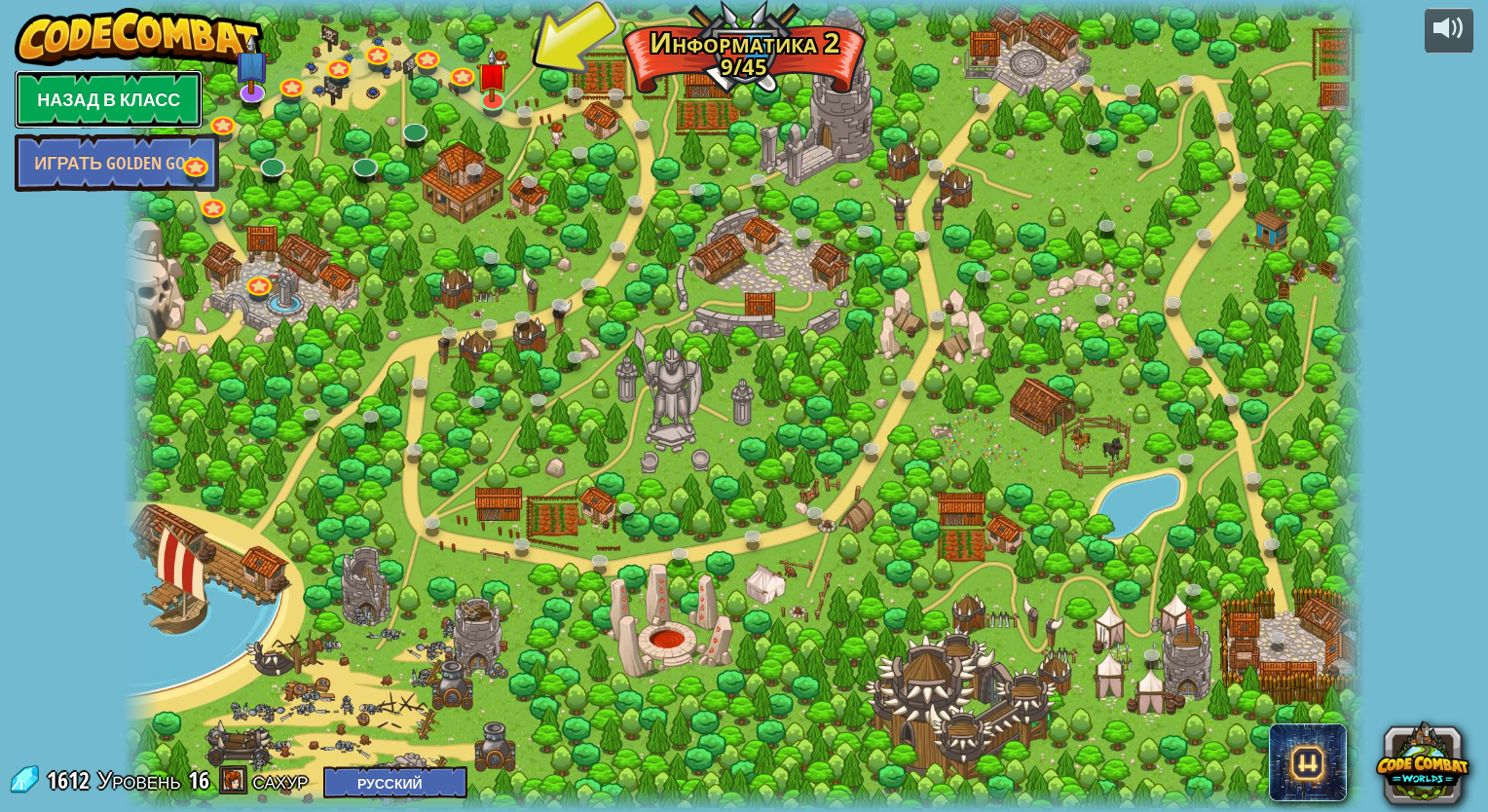
click at [138, 97] on link "Назад в класс" at bounding box center [109, 99] width 188 height 58
